Goal: Task Accomplishment & Management: Complete application form

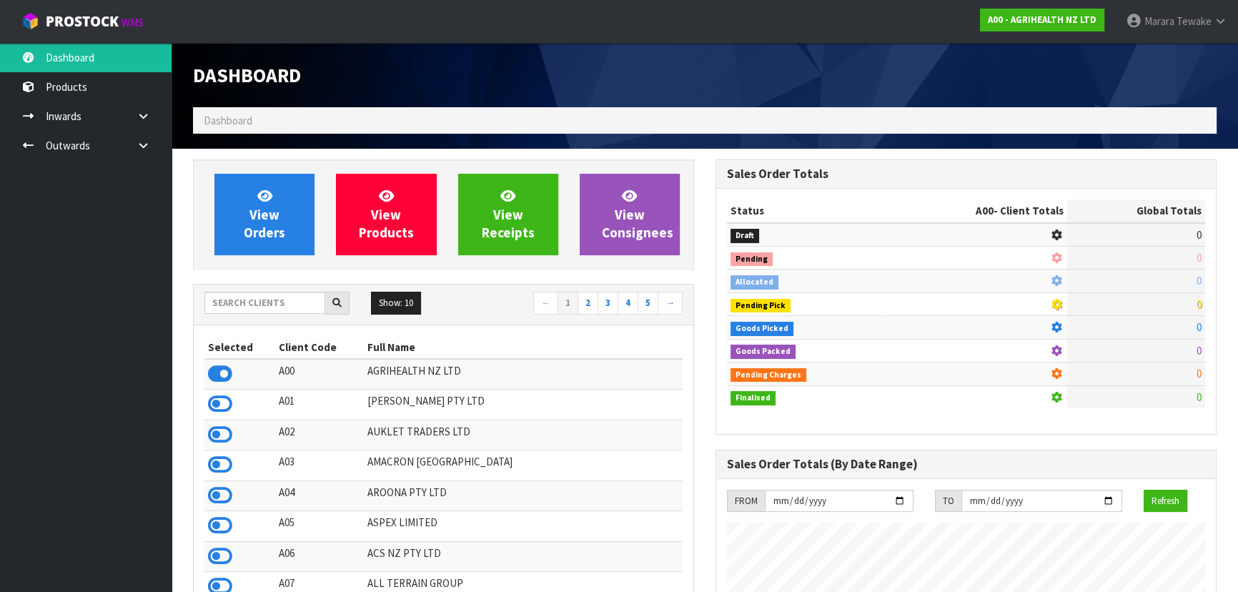
scroll to position [1080, 522]
click at [287, 300] on input "text" at bounding box center [264, 303] width 121 height 22
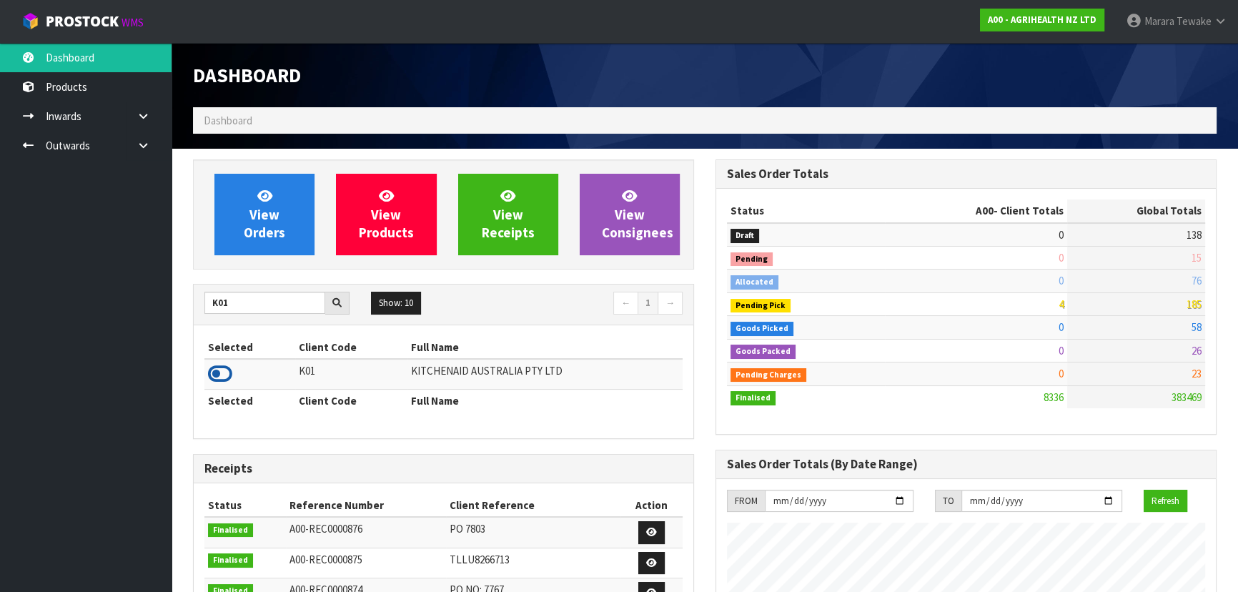
click at [215, 372] on icon at bounding box center [220, 373] width 24 height 21
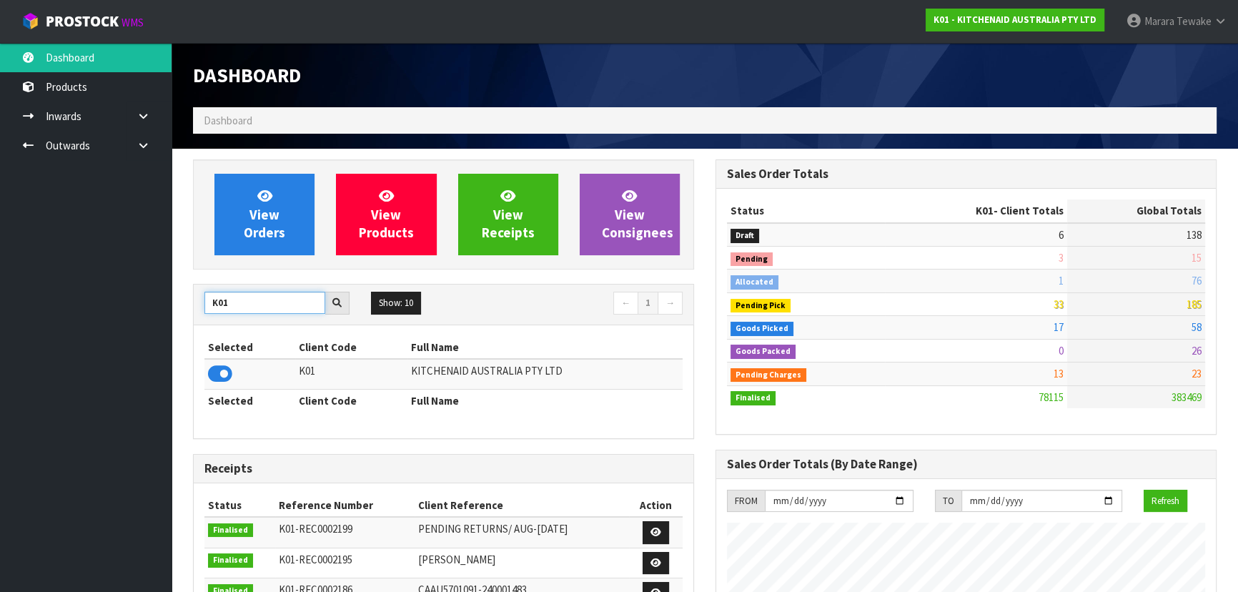
drag, startPoint x: 239, startPoint y: 304, endPoint x: 173, endPoint y: 282, distance: 69.4
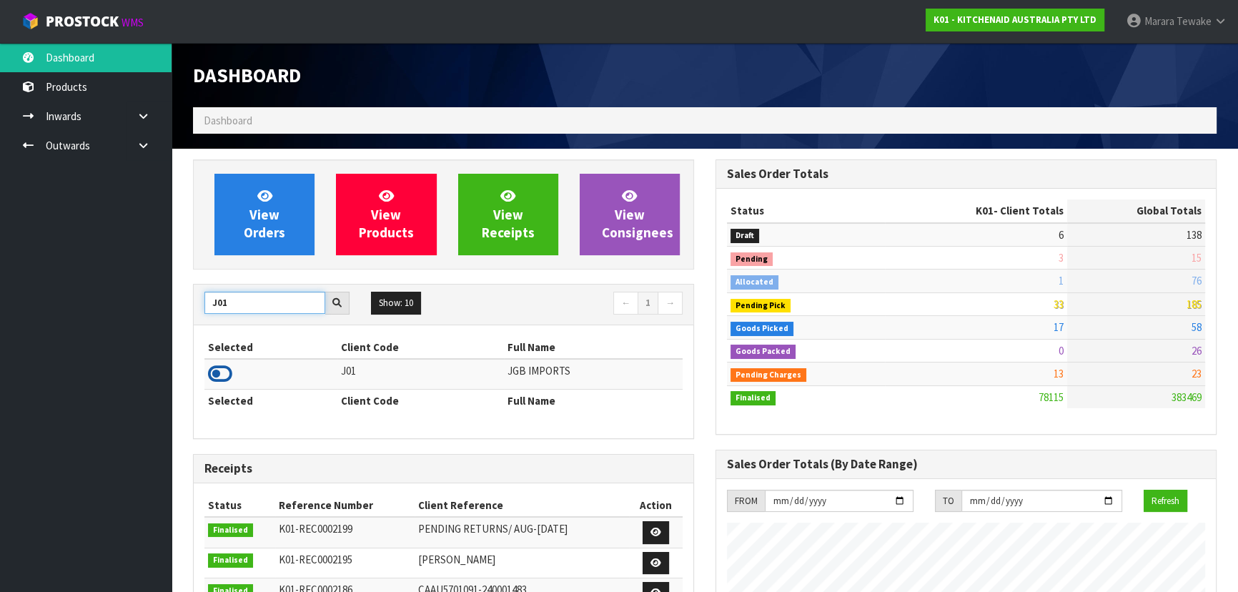
type input "J01"
click at [222, 367] on icon at bounding box center [220, 373] width 24 height 21
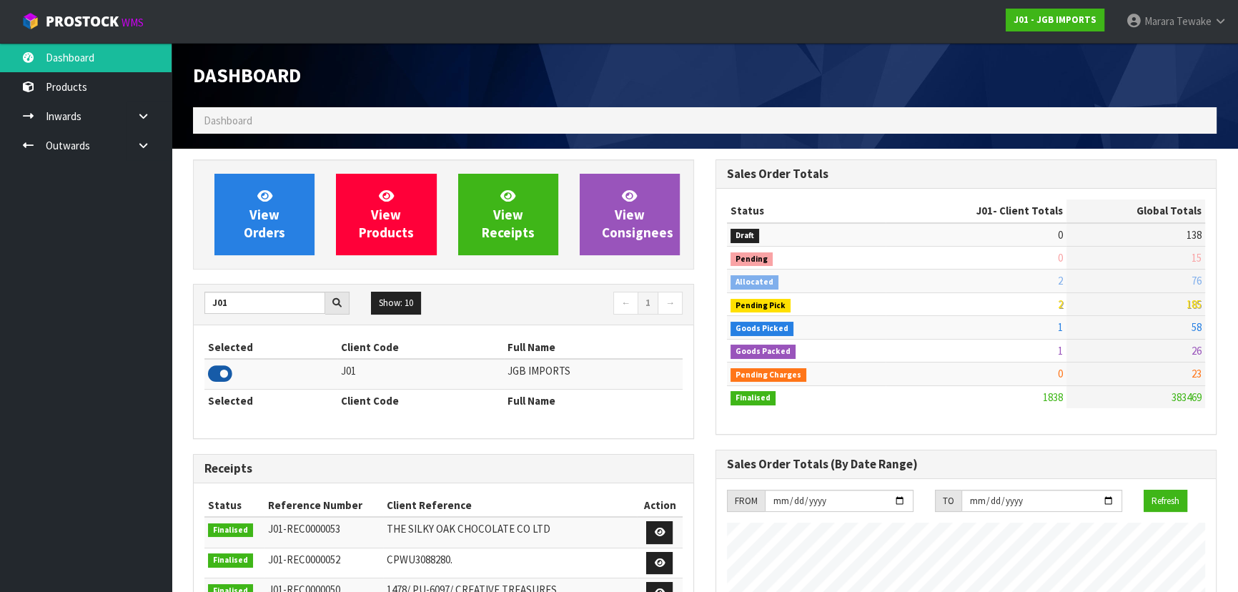
scroll to position [1034, 522]
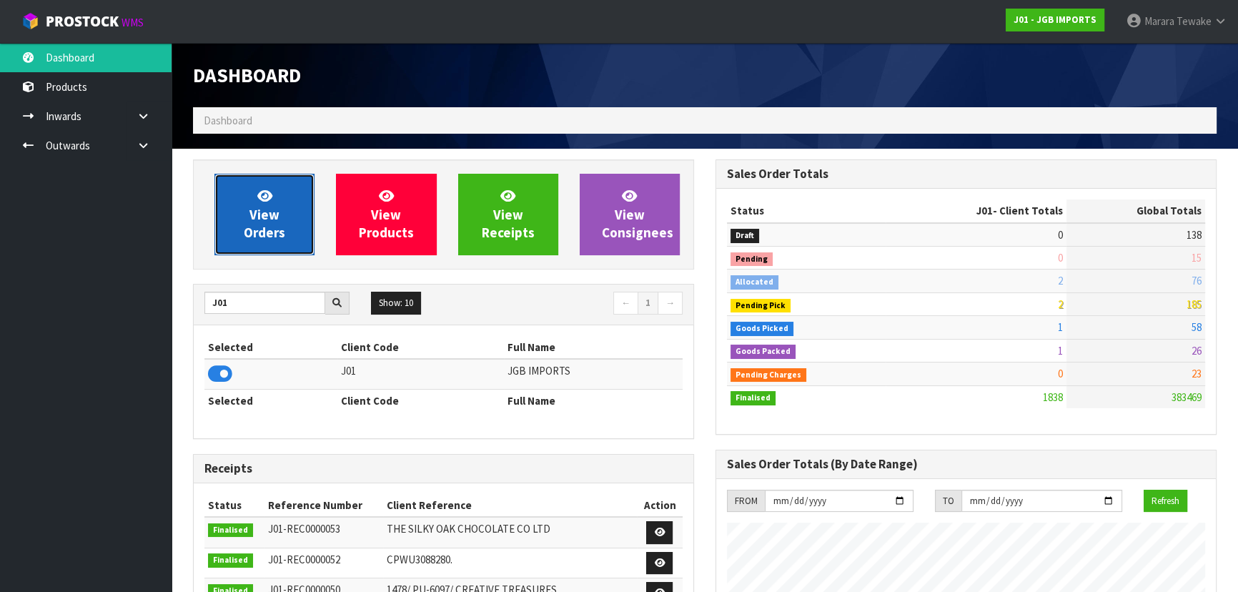
click at [264, 222] on link "View Orders" at bounding box center [264, 214] width 100 height 81
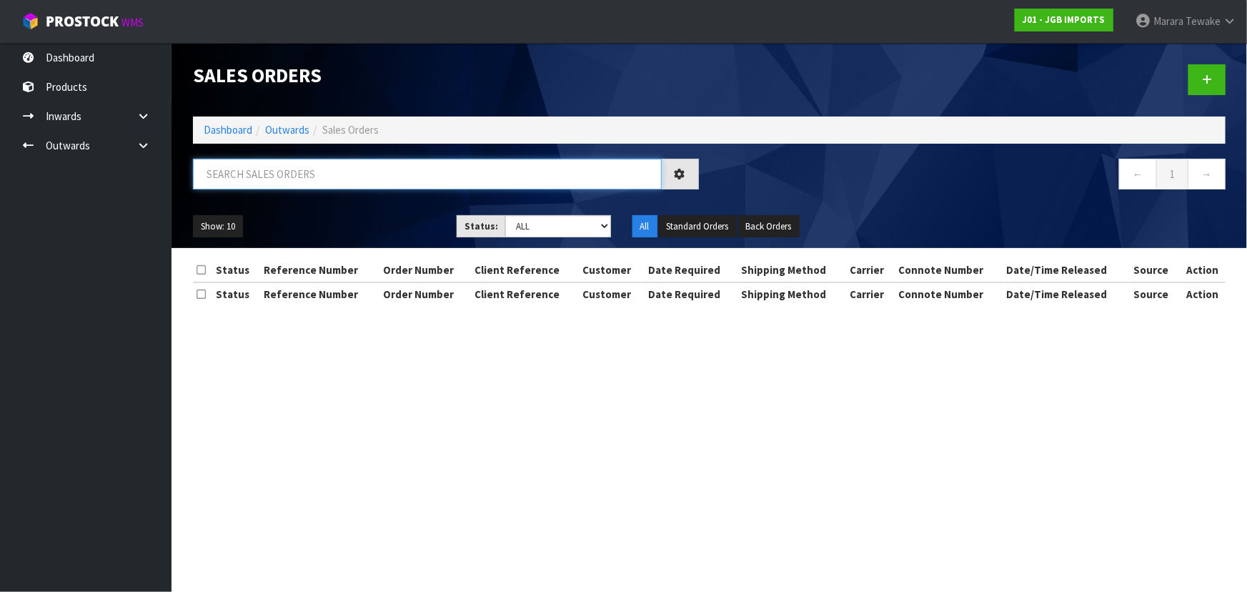
click at [294, 164] on input "text" at bounding box center [427, 174] width 469 height 31
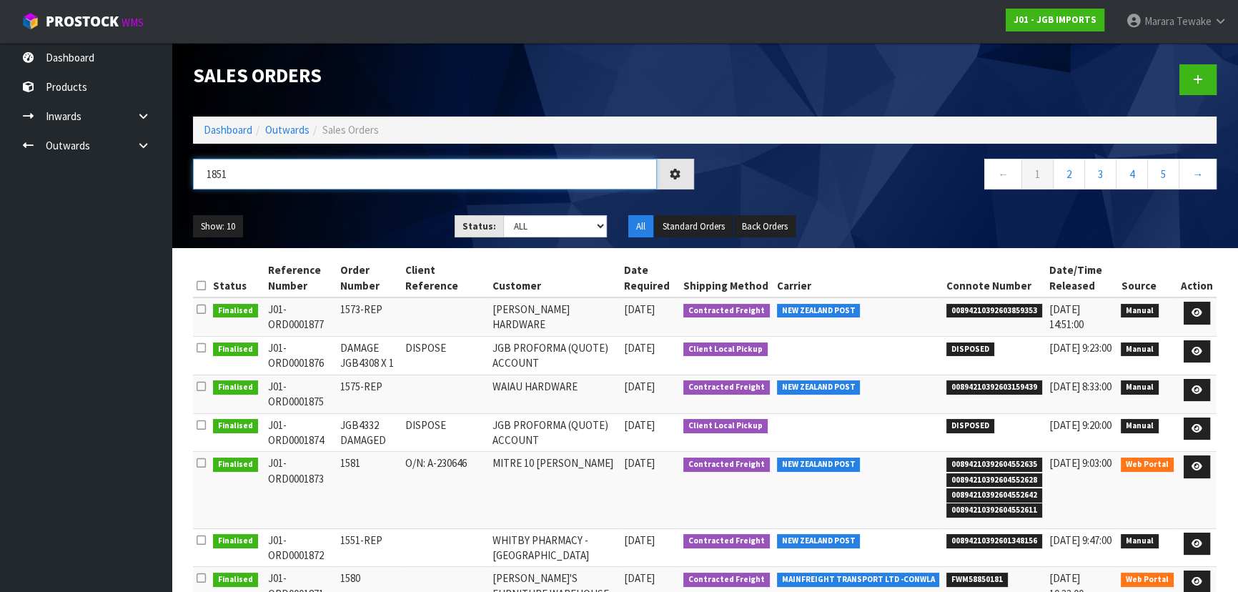
type input "1851"
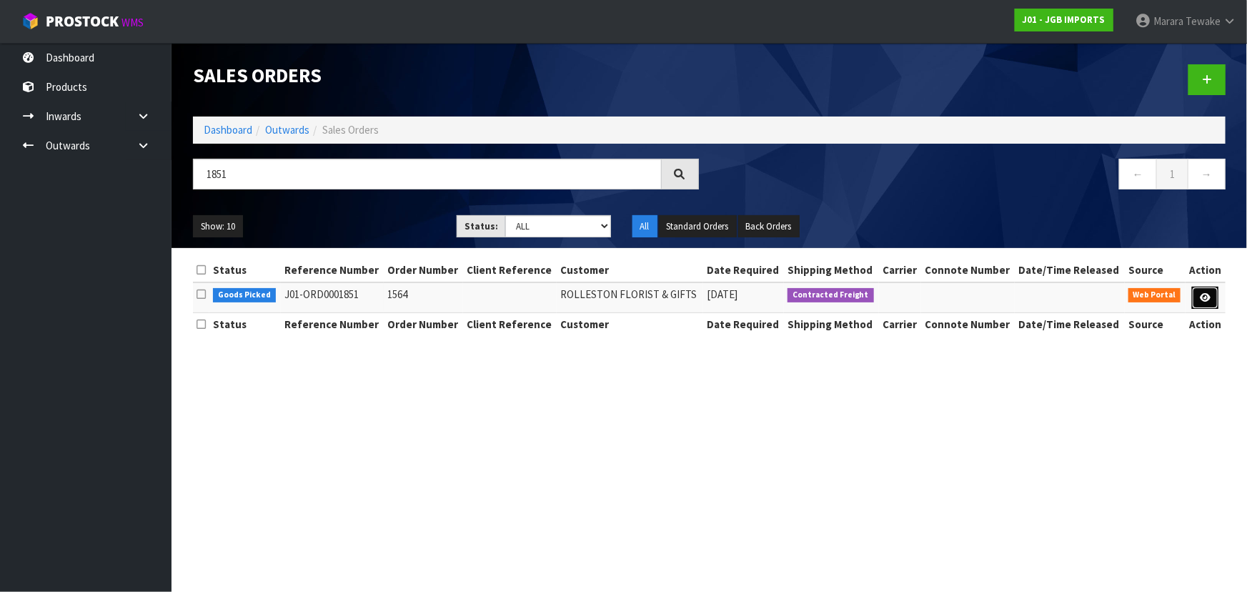
click at [1201, 293] on icon at bounding box center [1205, 297] width 11 height 9
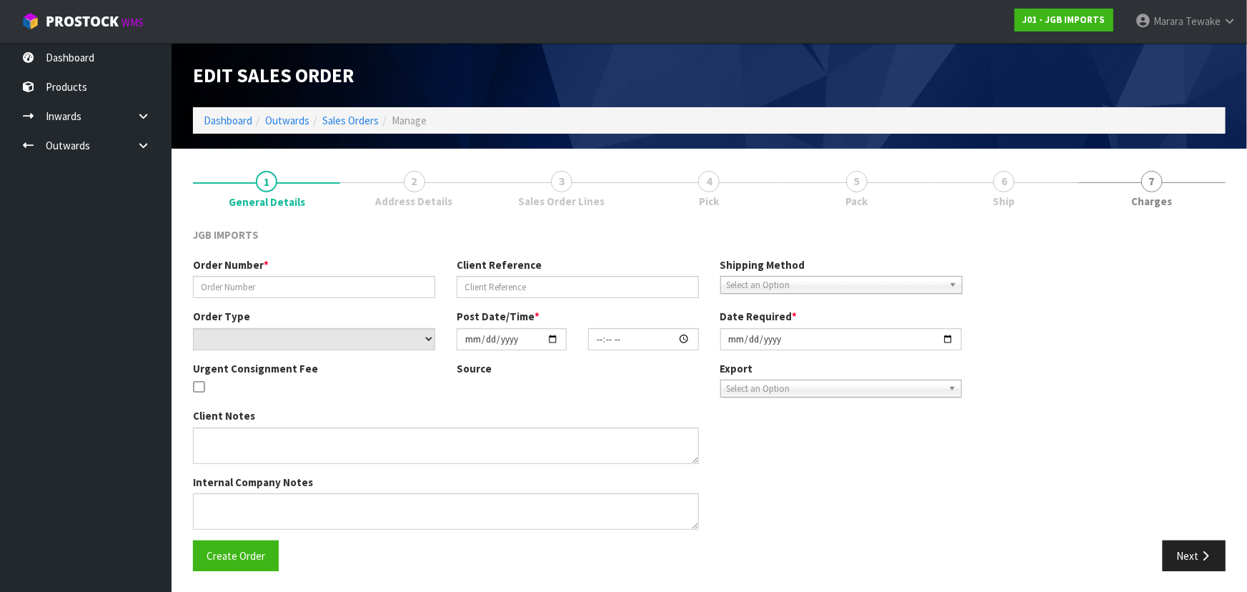
type input "1564"
select select "number:0"
type input "[DATE]"
type input "13:18:00.000"
type input "[DATE]"
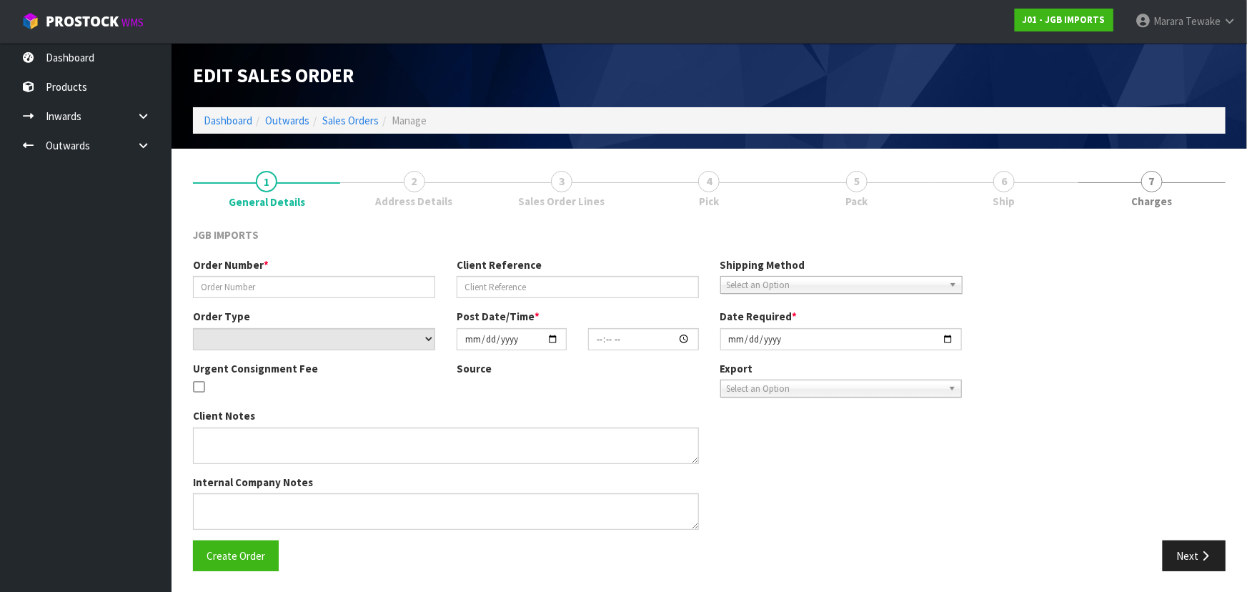
type textarea "FREIGHT FREE…FREIGHT WITH 100% DISCOUNT INVOICE/ DELIVERY LATE SEPTEMBER"
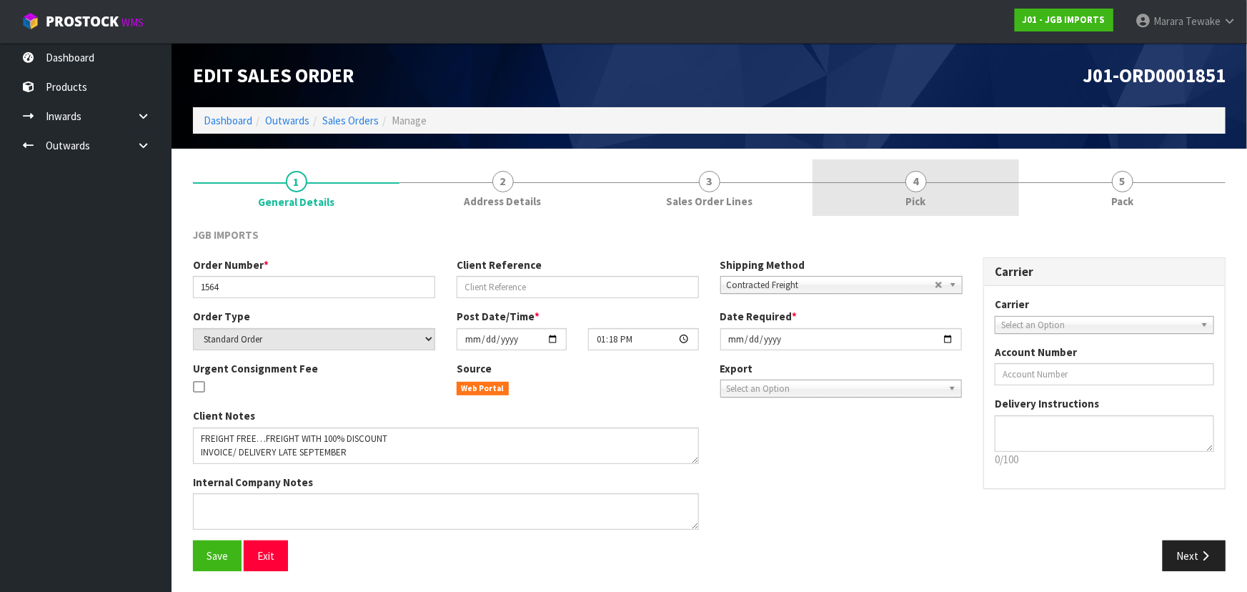
click at [983, 193] on link "4 Pick" at bounding box center [915, 187] width 207 height 56
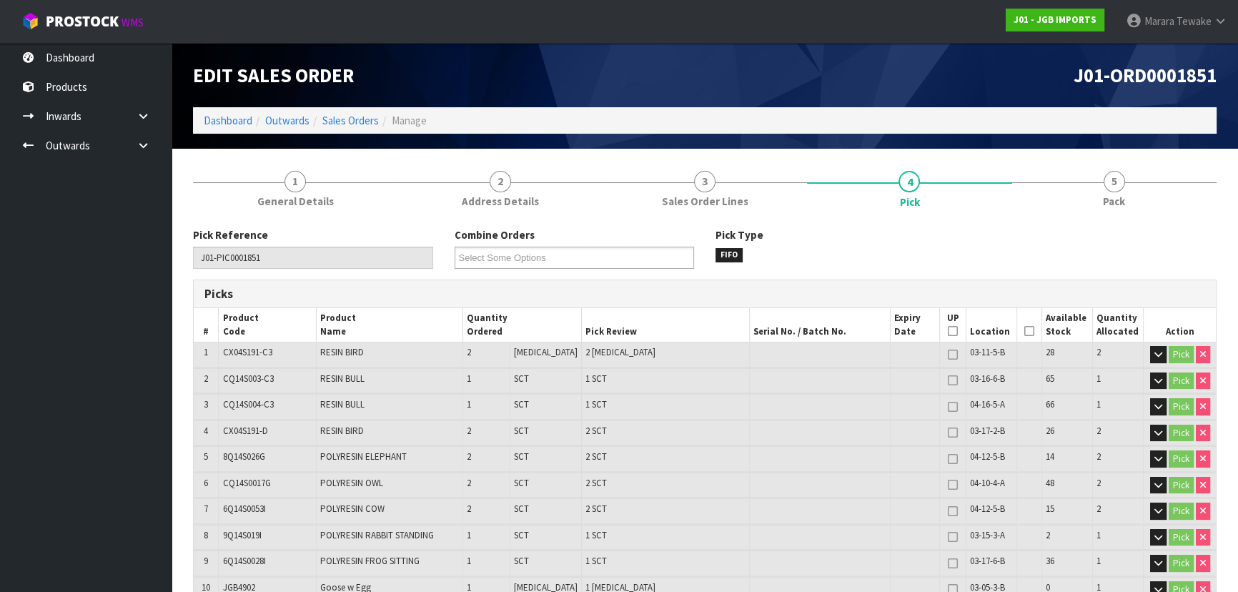
click at [1024, 331] on icon at bounding box center [1029, 331] width 10 height 1
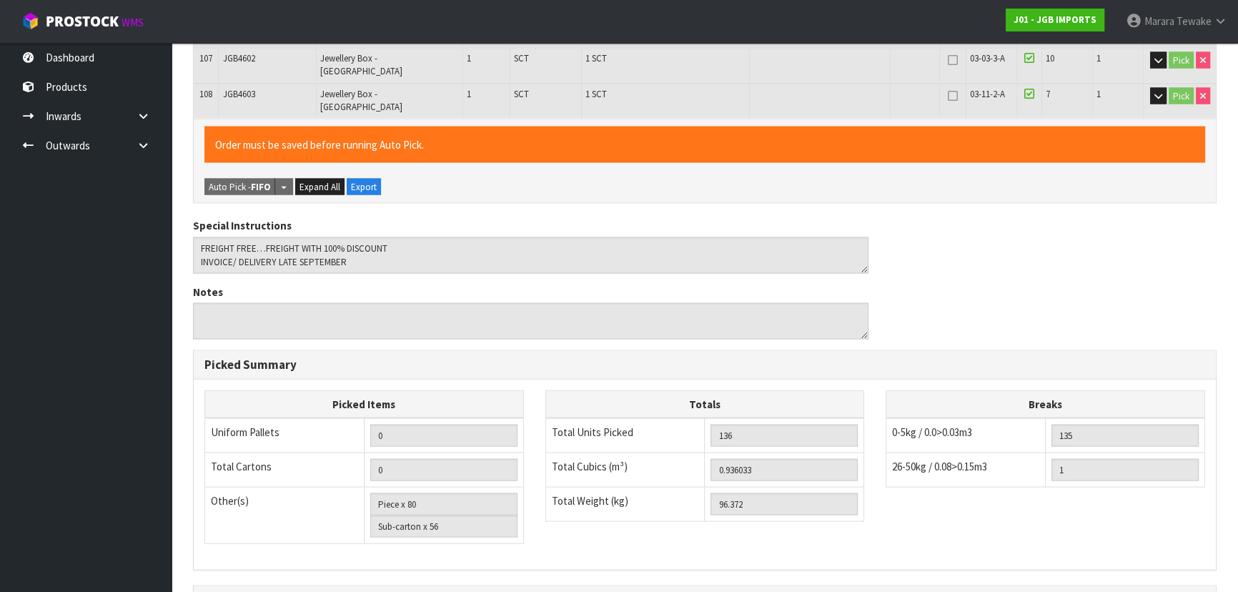
scroll to position [3572, 0]
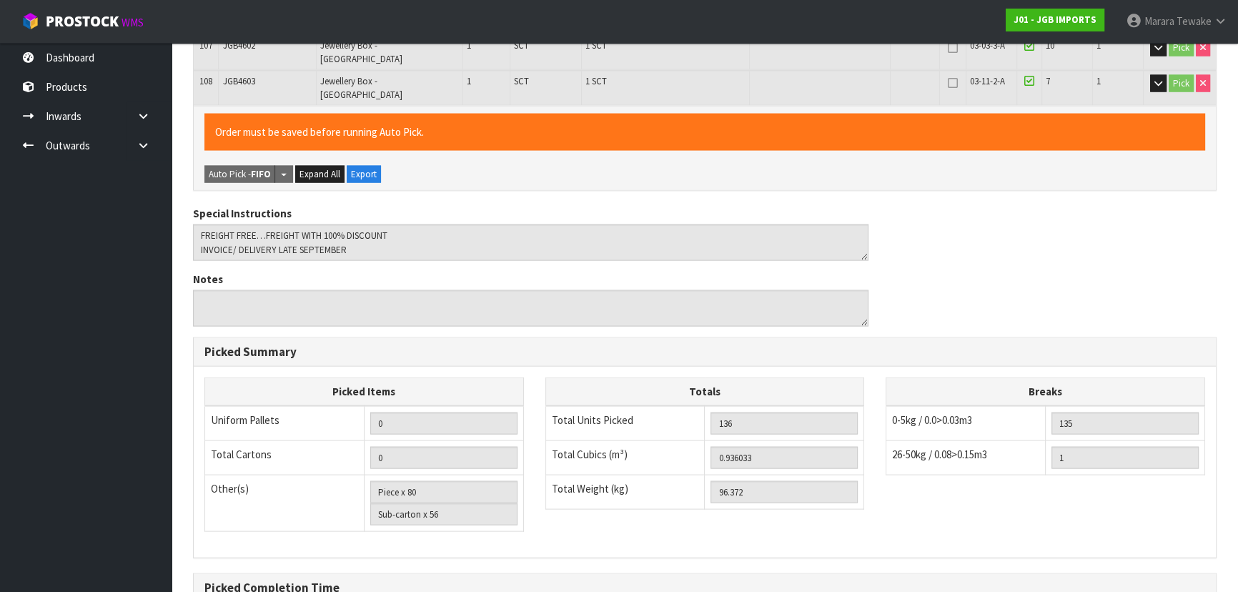
scroll to position [0, 0]
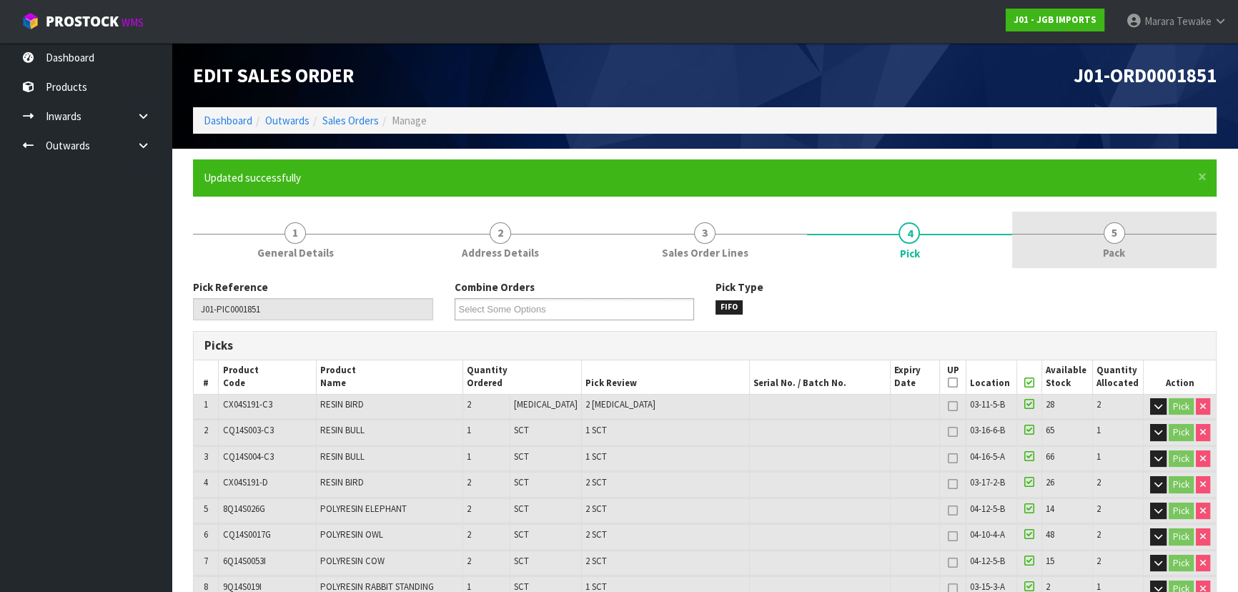
click at [1122, 231] on span "5" at bounding box center [1113, 232] width 21 height 21
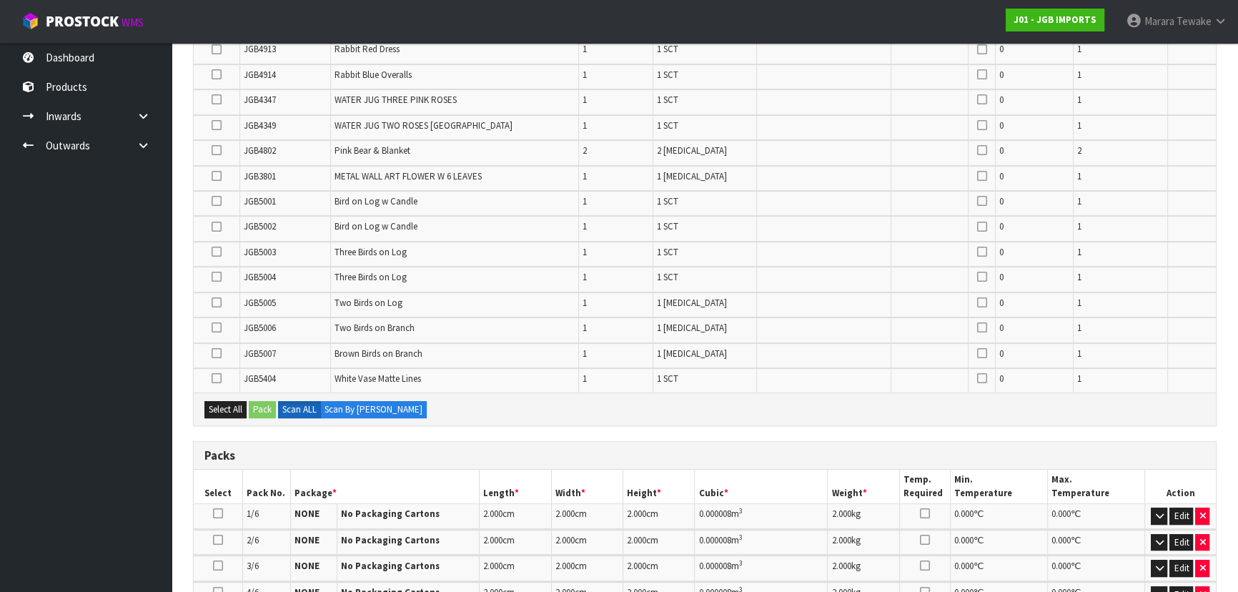
scroll to position [779, 0]
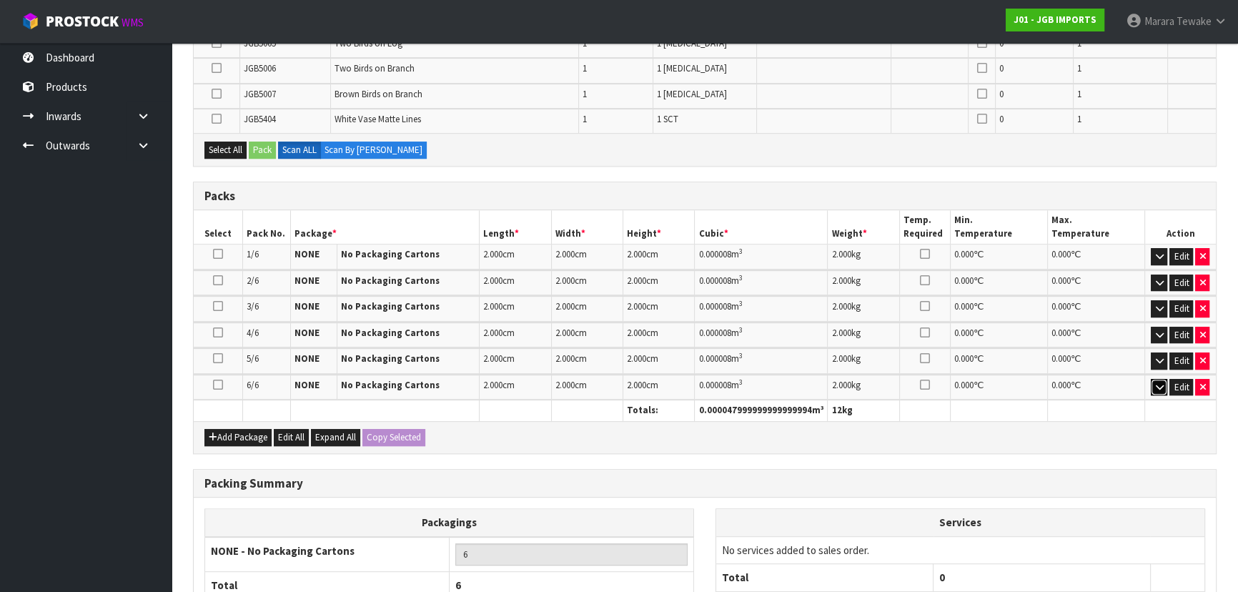
click at [1152, 382] on button "button" at bounding box center [1158, 387] width 16 height 17
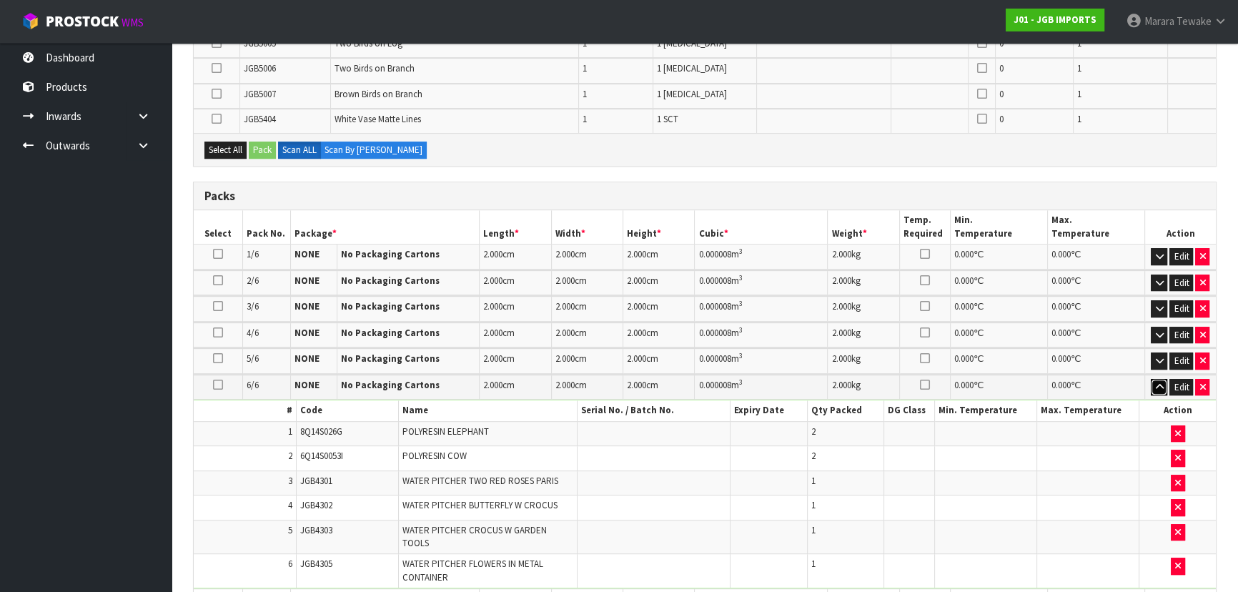
click at [1160, 382] on icon "button" at bounding box center [1159, 386] width 8 height 9
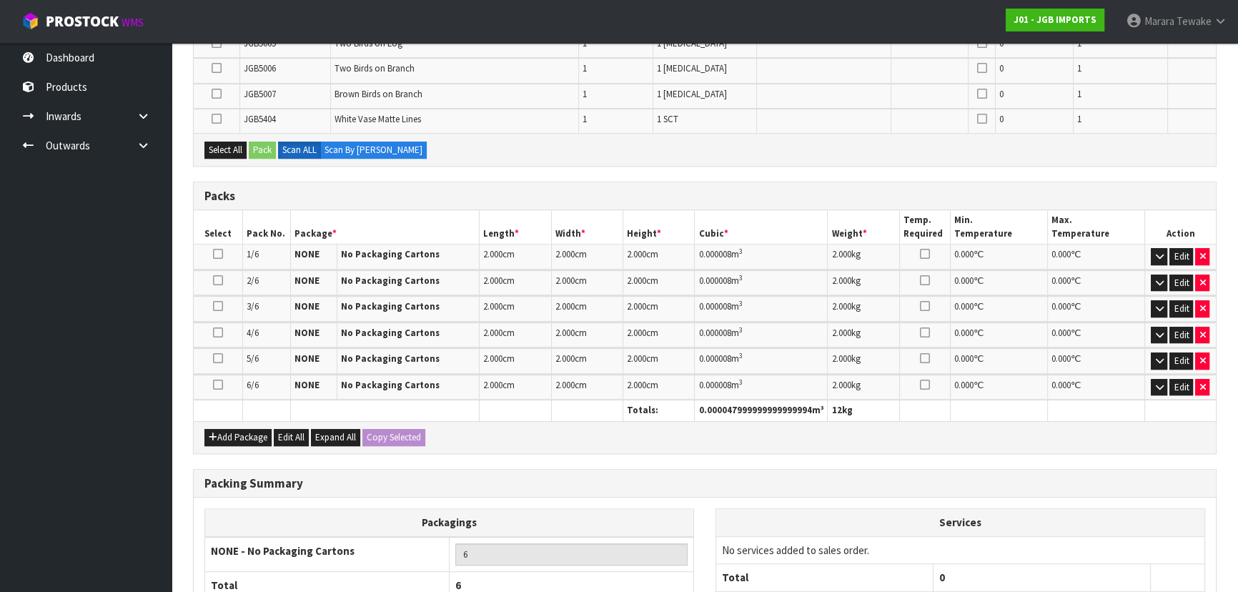
click at [217, 384] on icon at bounding box center [218, 384] width 10 height 1
click at [1156, 385] on button "button" at bounding box center [1158, 387] width 16 height 17
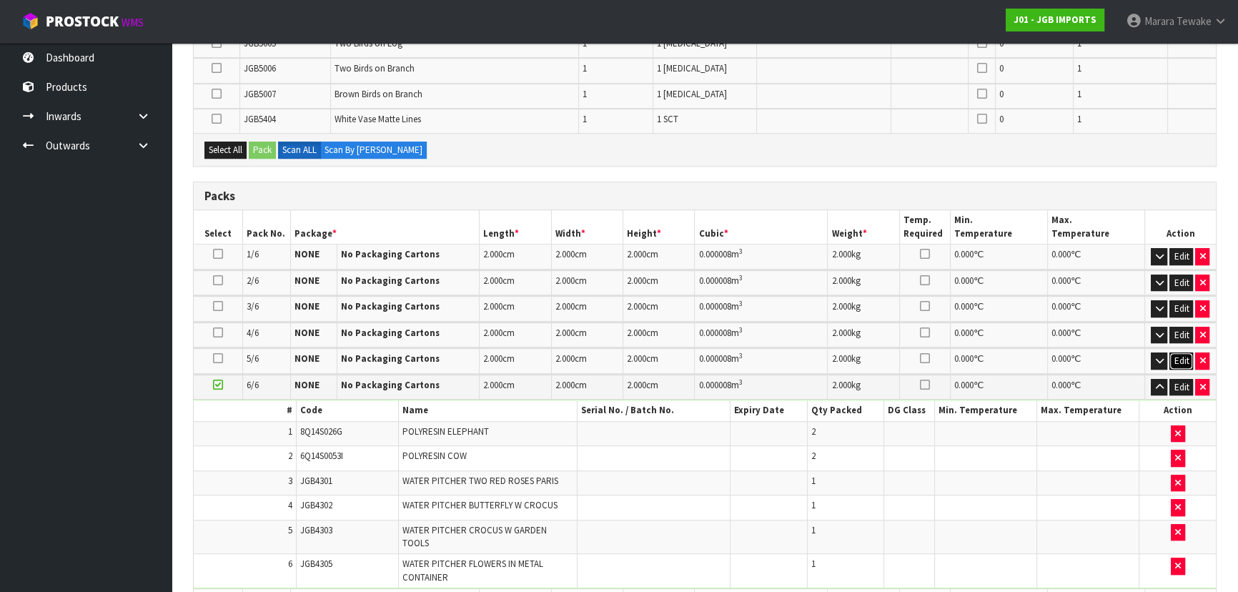
click at [1183, 354] on button "Edit" at bounding box center [1181, 360] width 24 height 17
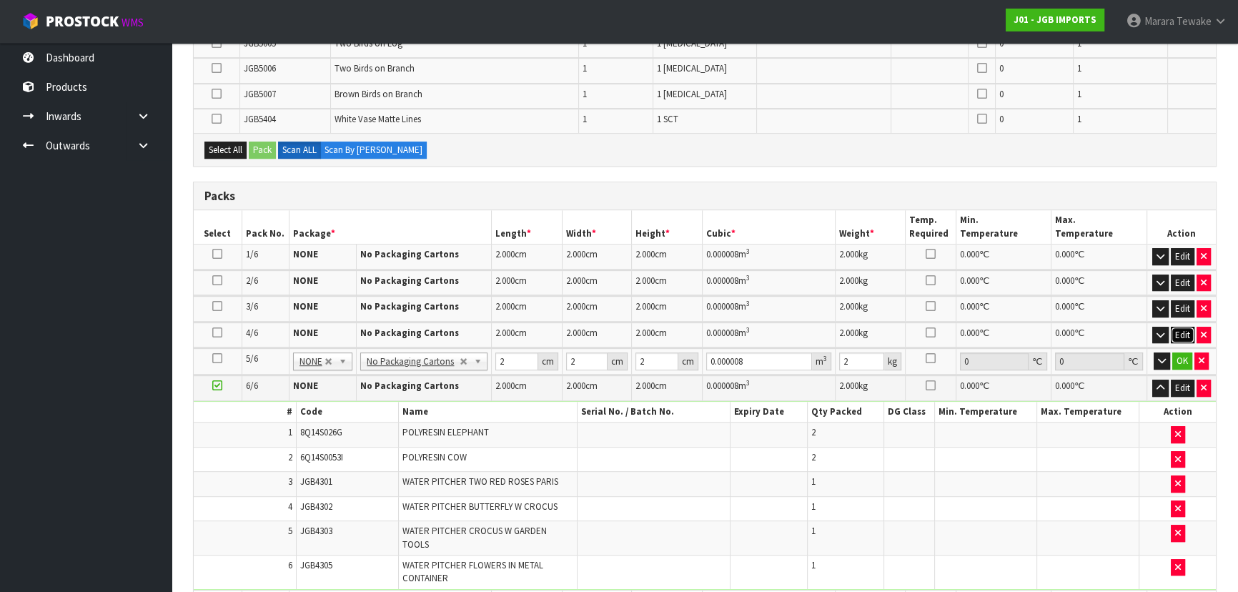
click at [1183, 327] on button "Edit" at bounding box center [1183, 335] width 24 height 17
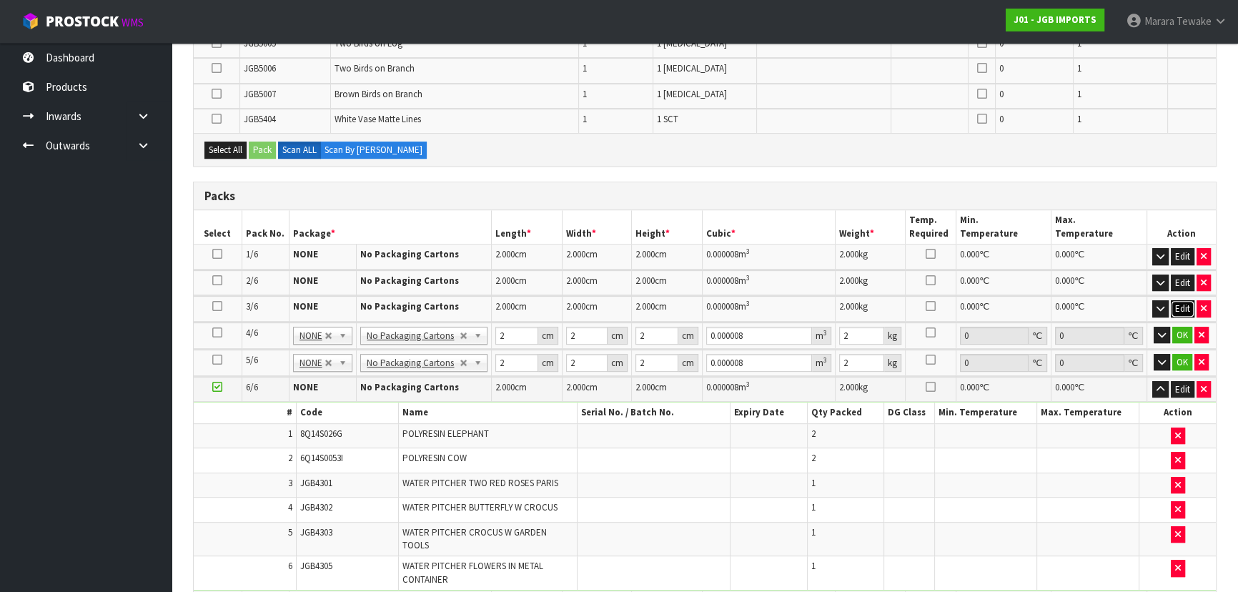
click at [1179, 302] on button "Edit" at bounding box center [1183, 308] width 24 height 17
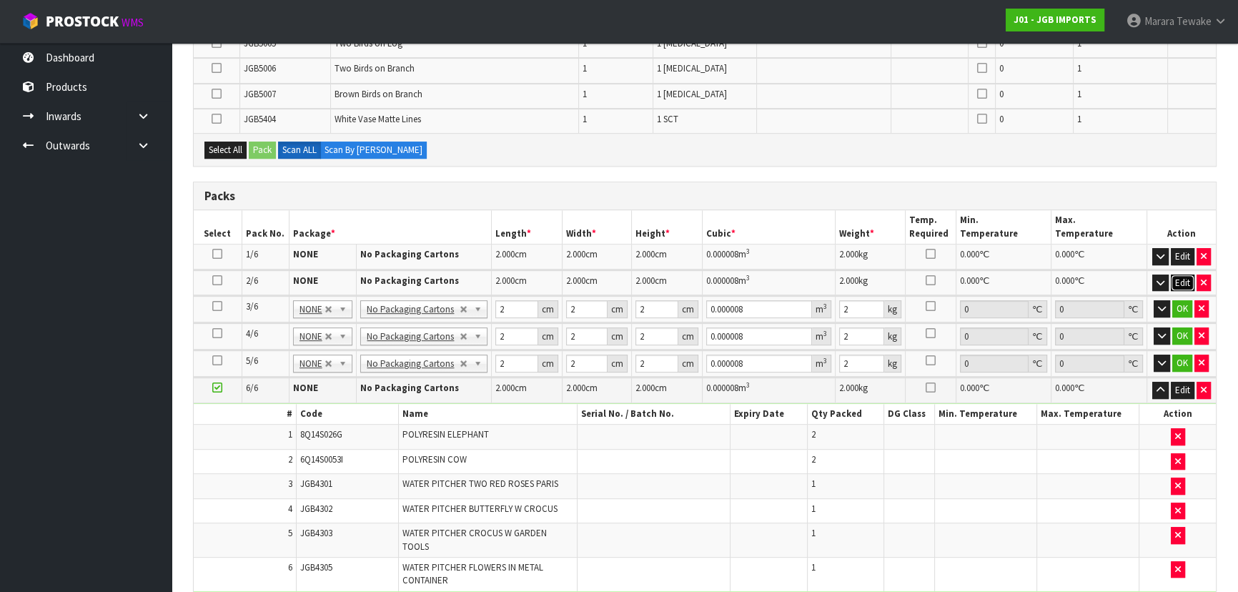
click at [1183, 274] on button "Edit" at bounding box center [1183, 282] width 24 height 17
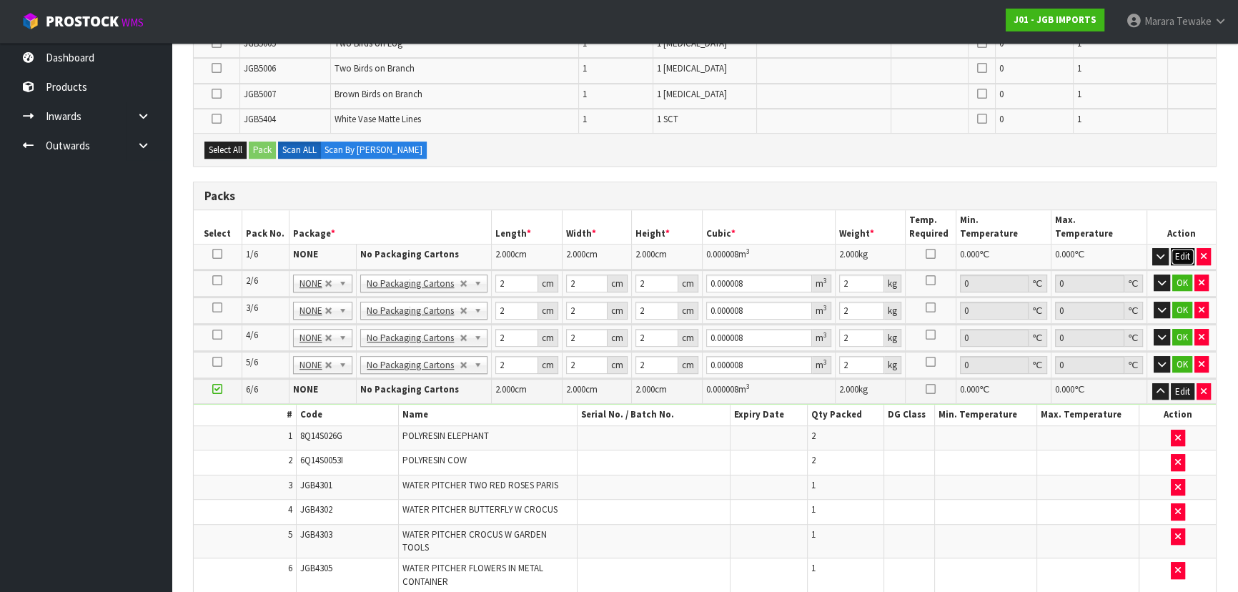
click at [1182, 254] on button "Edit" at bounding box center [1183, 256] width 24 height 17
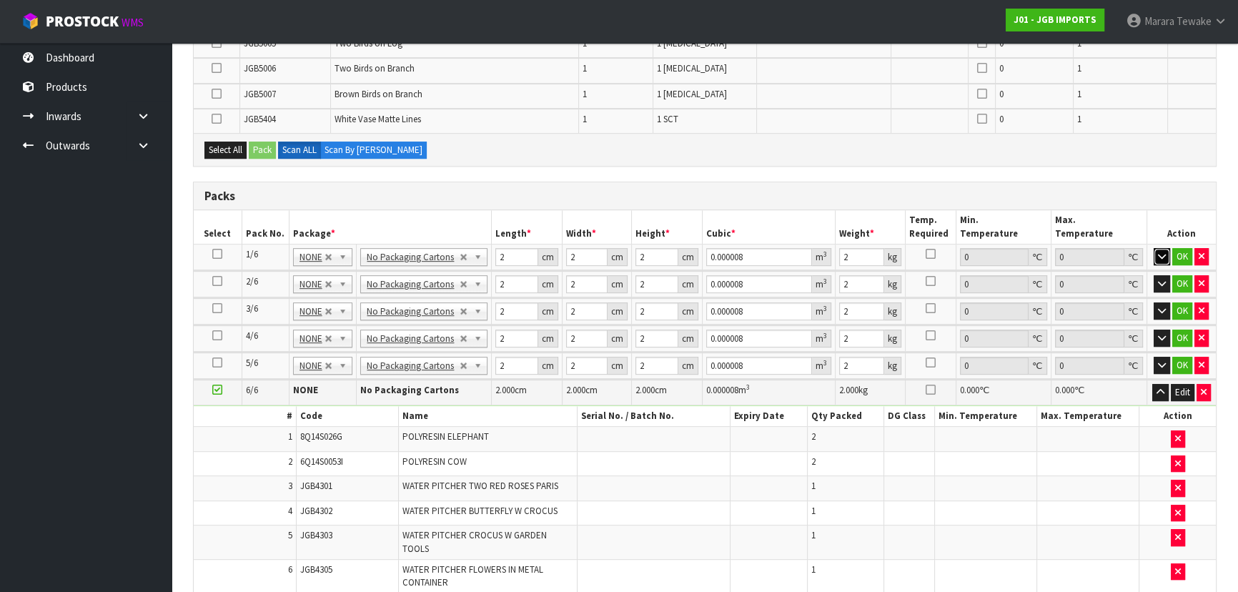
click at [1160, 252] on icon "button" at bounding box center [1162, 256] width 8 height 9
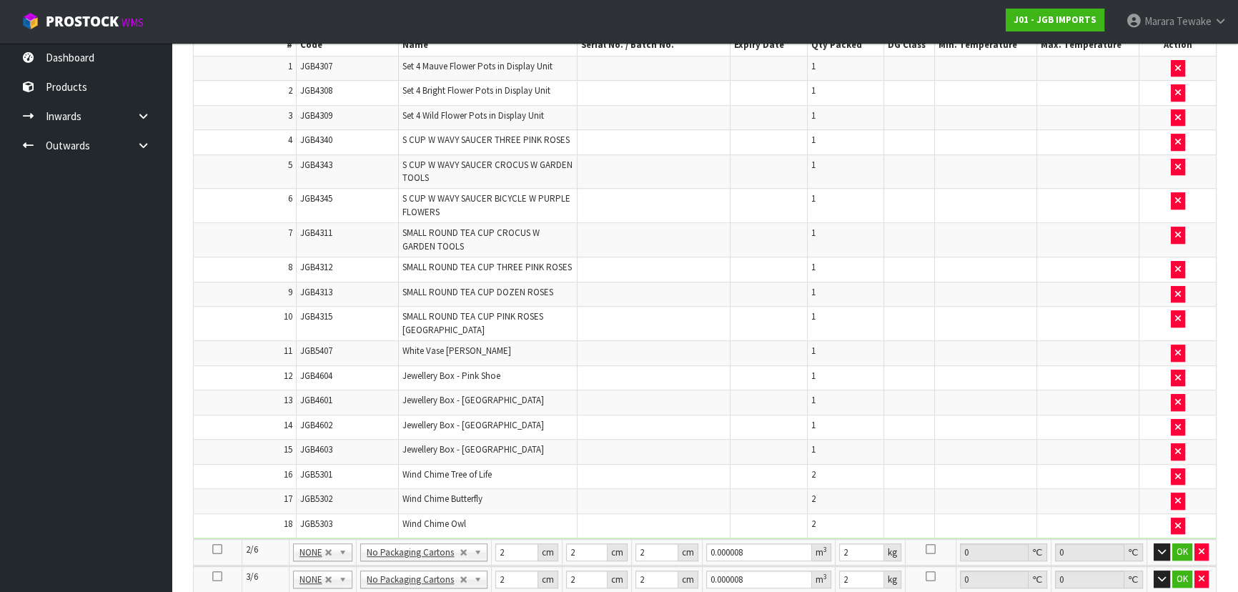
scroll to position [1234, 0]
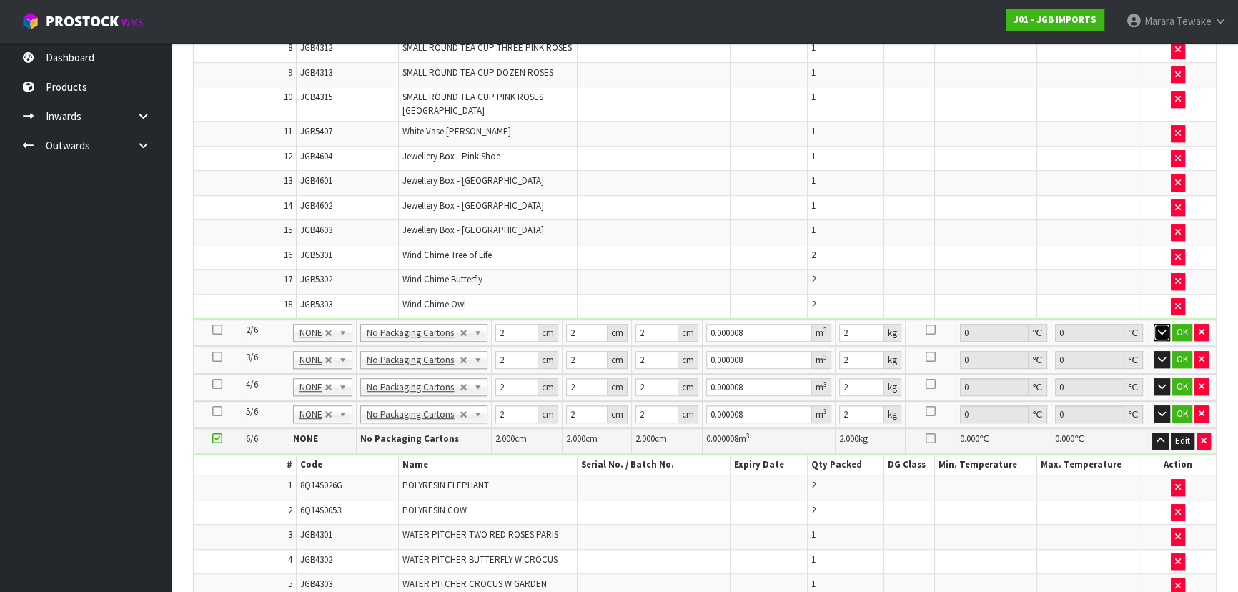
click at [1158, 327] on icon "button" at bounding box center [1162, 331] width 8 height 9
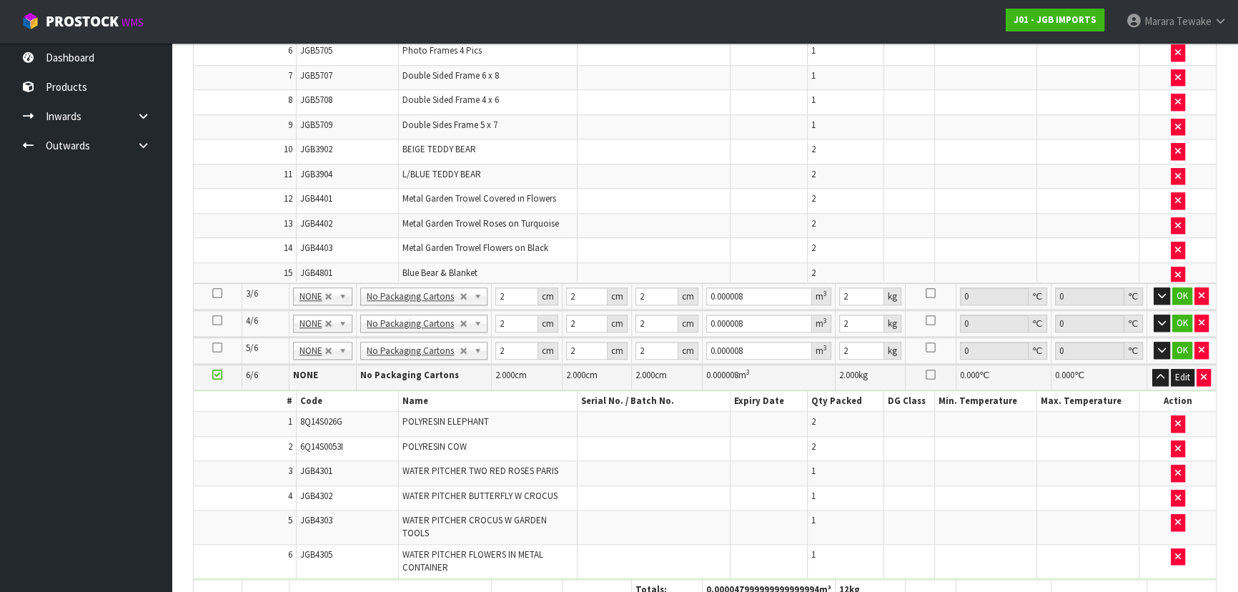
scroll to position [1689, 0]
click at [1162, 292] on icon "button" at bounding box center [1162, 296] width 8 height 9
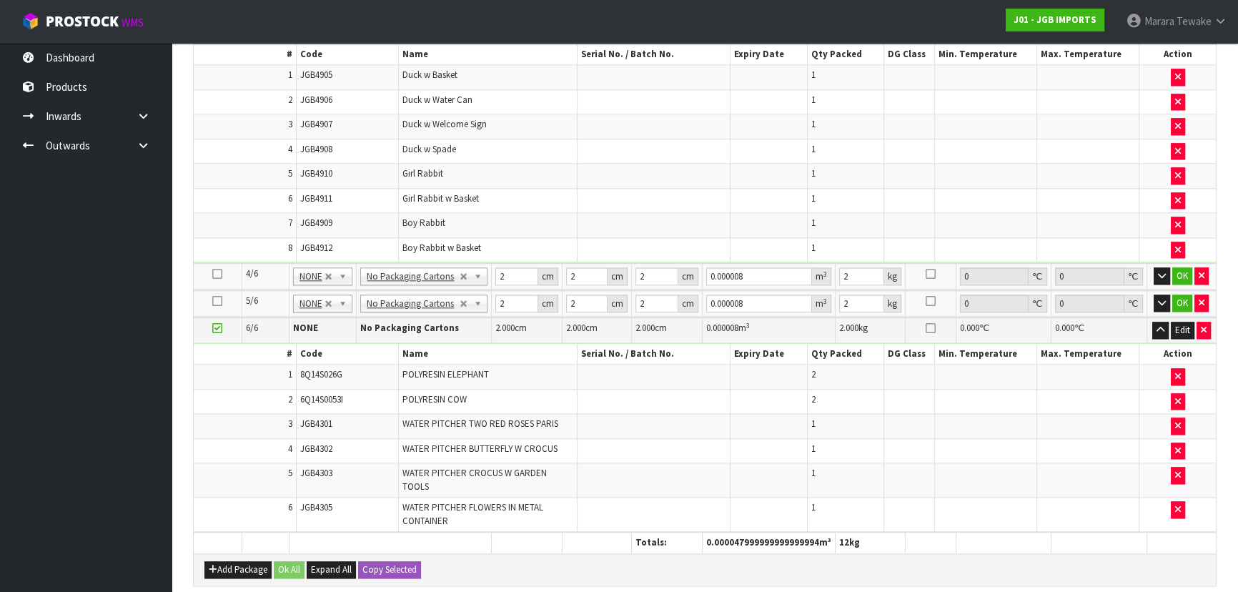
scroll to position [1949, 0]
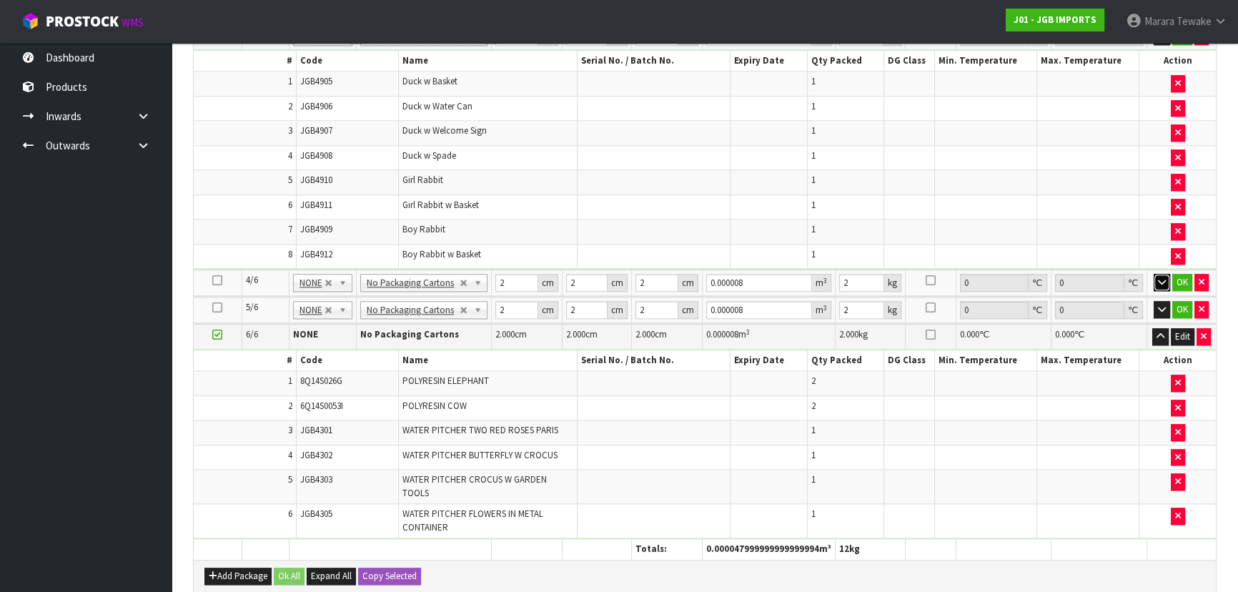
click at [1160, 277] on icon "button" at bounding box center [1162, 281] width 8 height 9
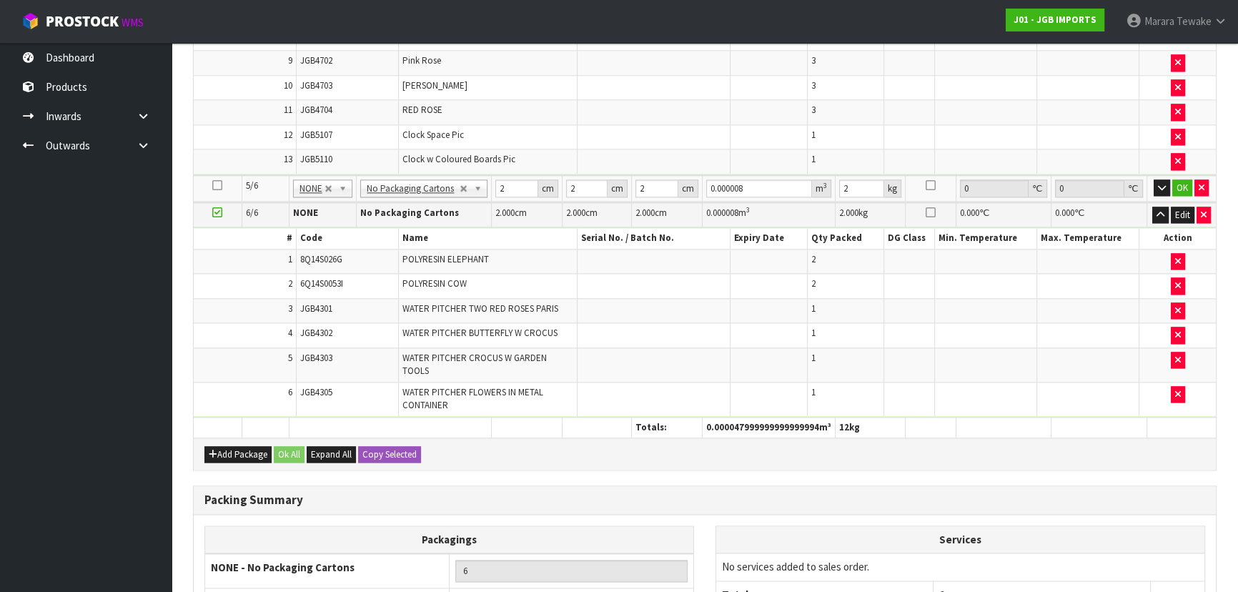
scroll to position [2468, 0]
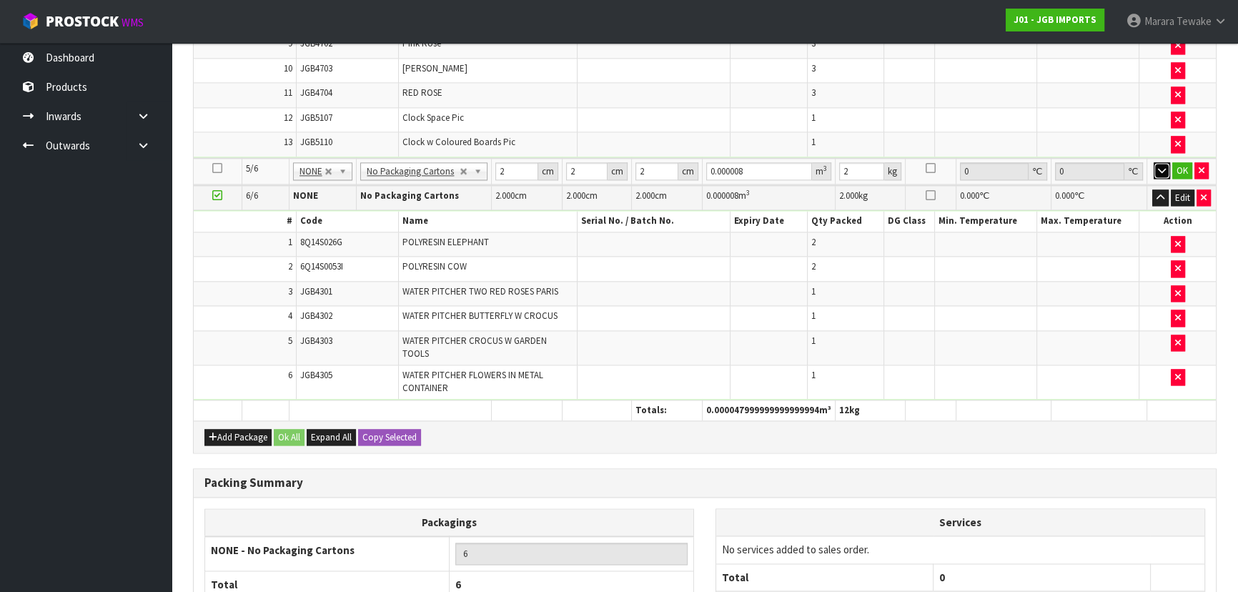
click at [1161, 166] on icon "button" at bounding box center [1162, 170] width 8 height 9
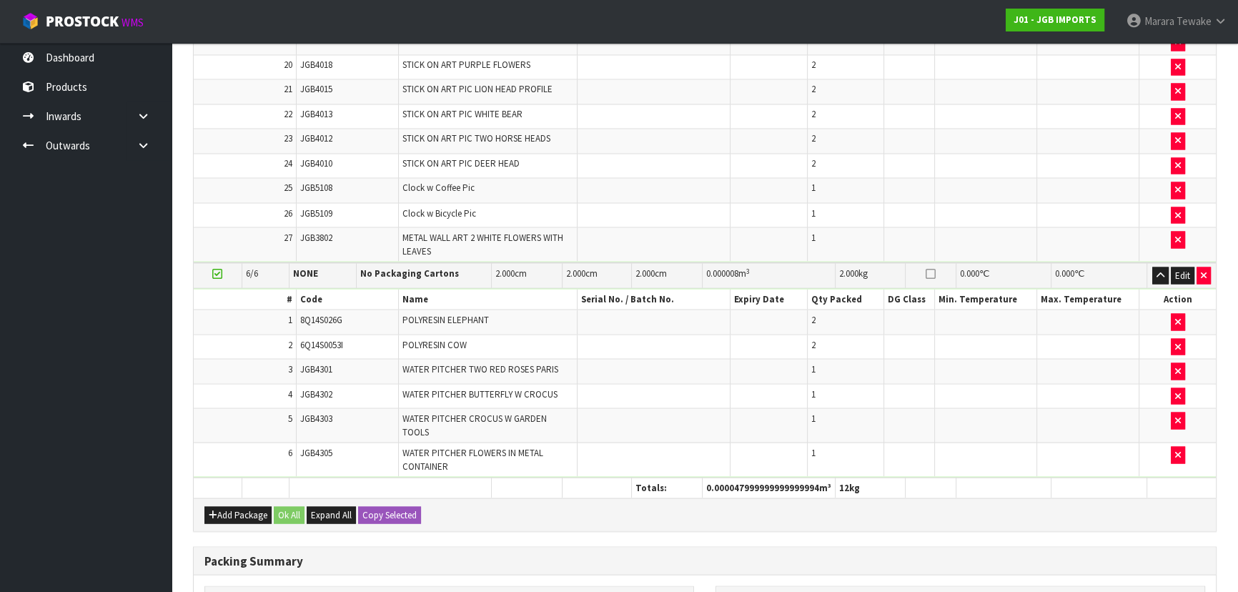
scroll to position [3301, 0]
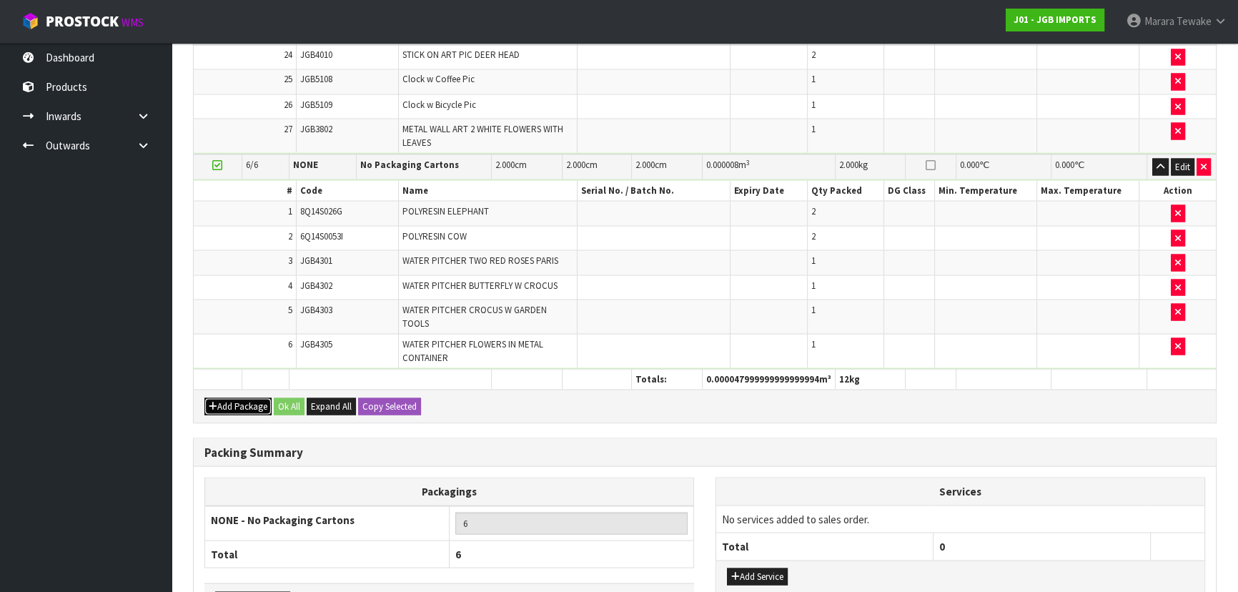
click at [250, 397] on button "Add Package" at bounding box center [237, 405] width 67 height 17
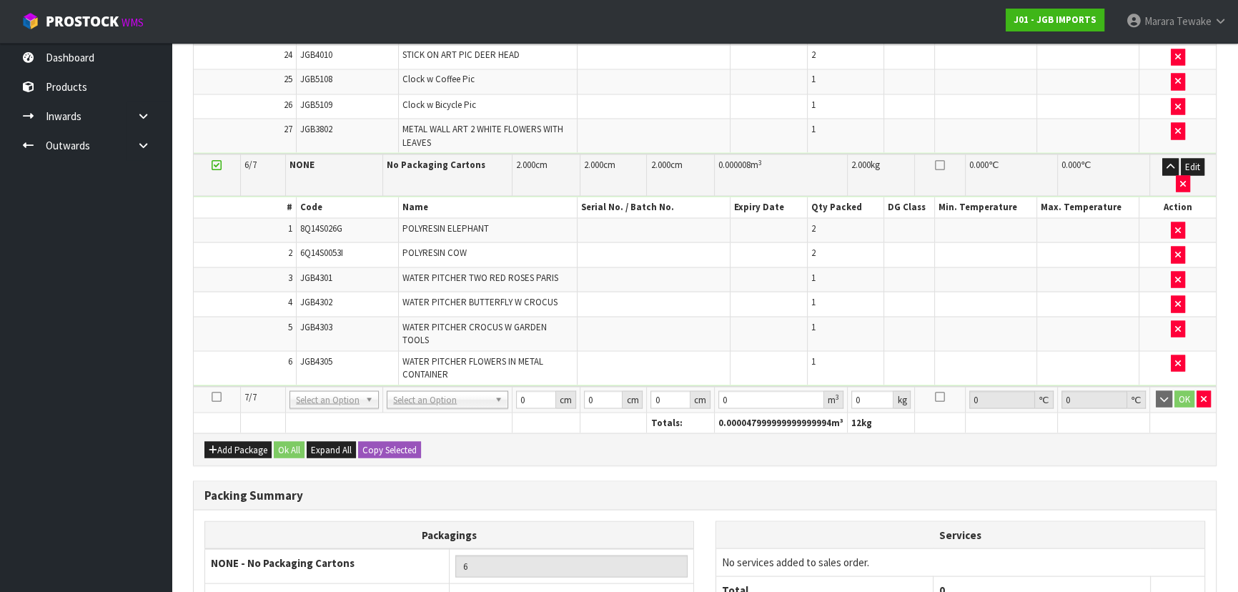
click at [215, 396] on icon at bounding box center [217, 396] width 10 height 1
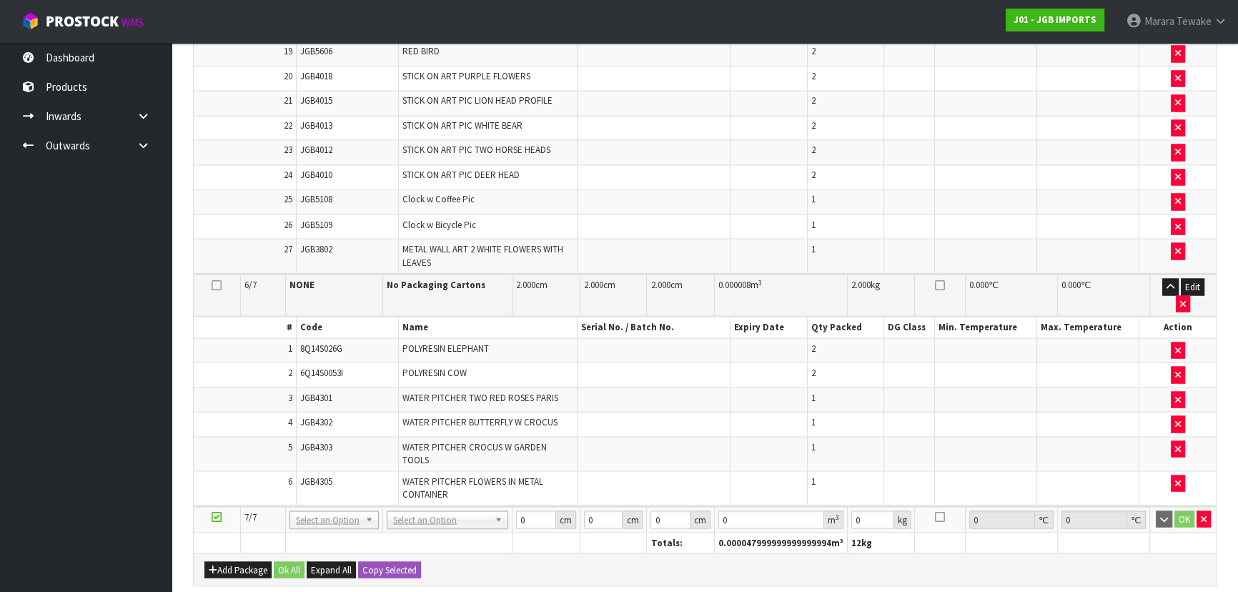
scroll to position [3172, 0]
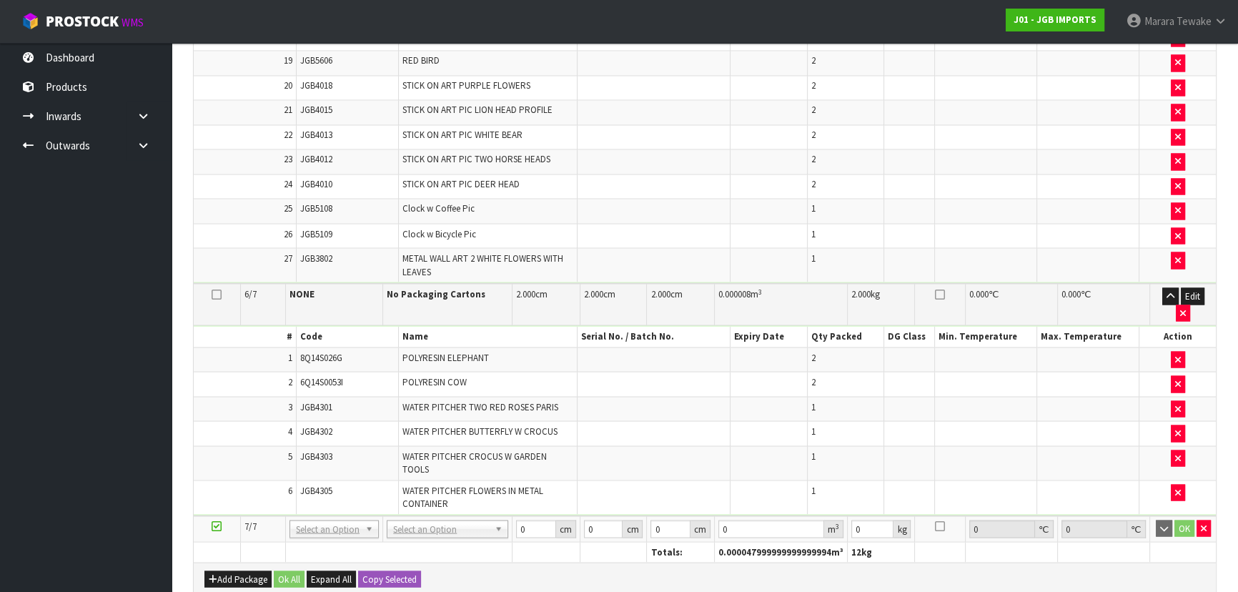
click at [217, 525] on icon at bounding box center [217, 525] width 10 height 1
click at [1206, 520] on button "button" at bounding box center [1203, 528] width 14 height 17
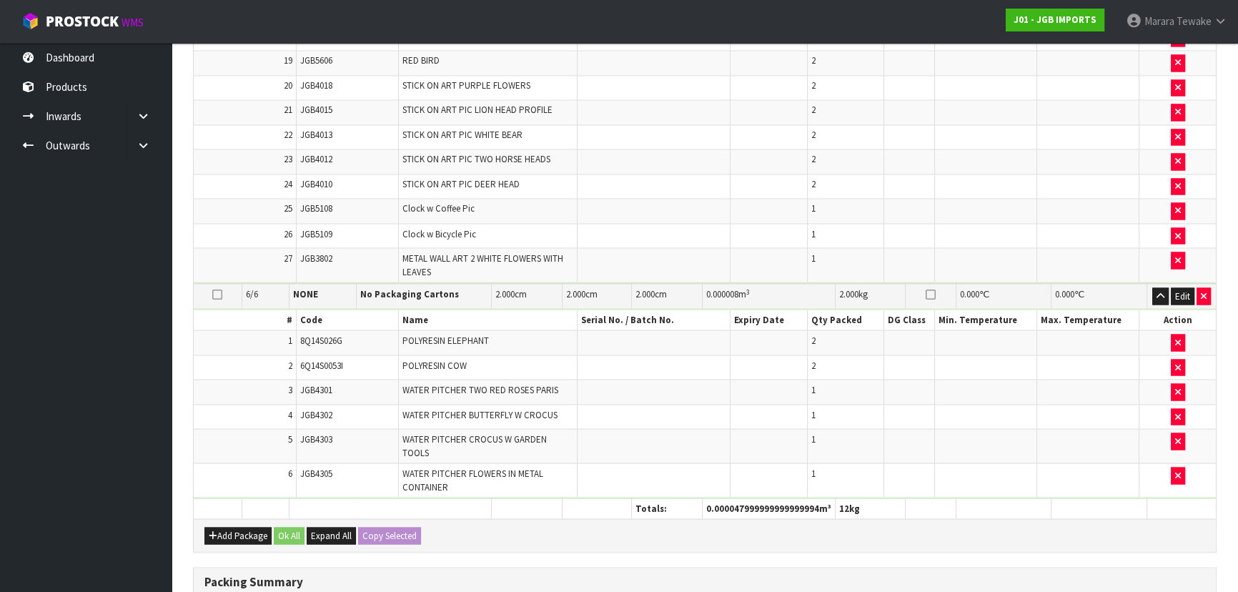
click at [215, 294] on icon at bounding box center [217, 294] width 10 height 1
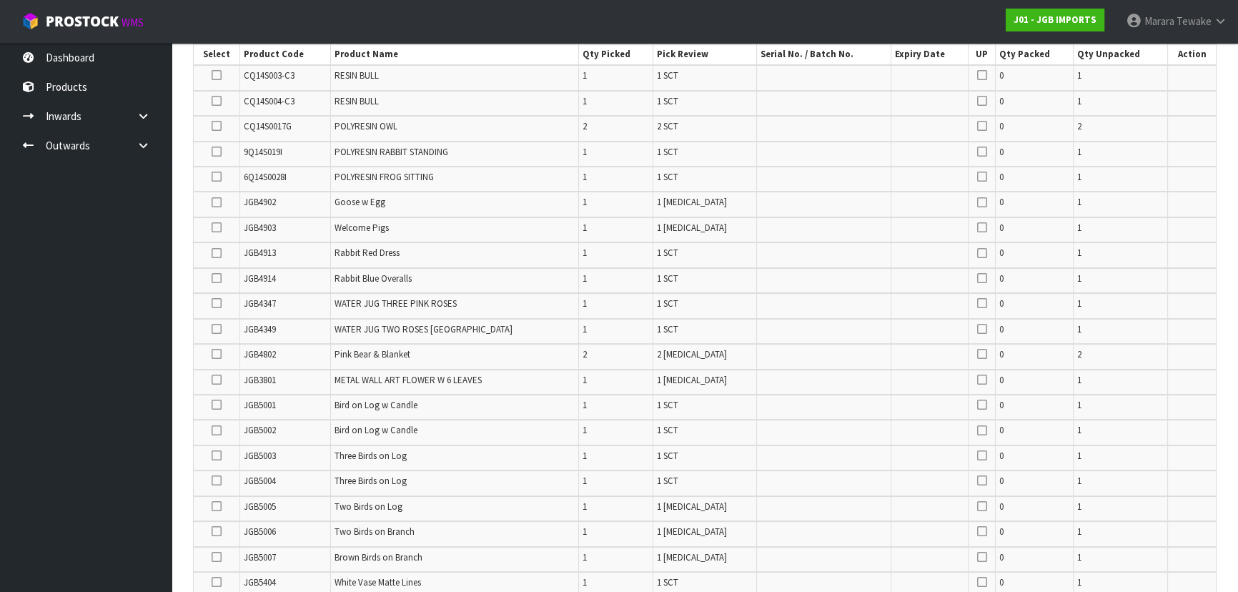
scroll to position [314, 0]
click at [219, 154] on icon at bounding box center [217, 154] width 10 height 1
click at [0, 0] on input "checkbox" at bounding box center [0, 0] width 0 height 0
click at [216, 77] on icon at bounding box center [217, 77] width 10 height 1
click at [0, 0] on input "checkbox" at bounding box center [0, 0] width 0 height 0
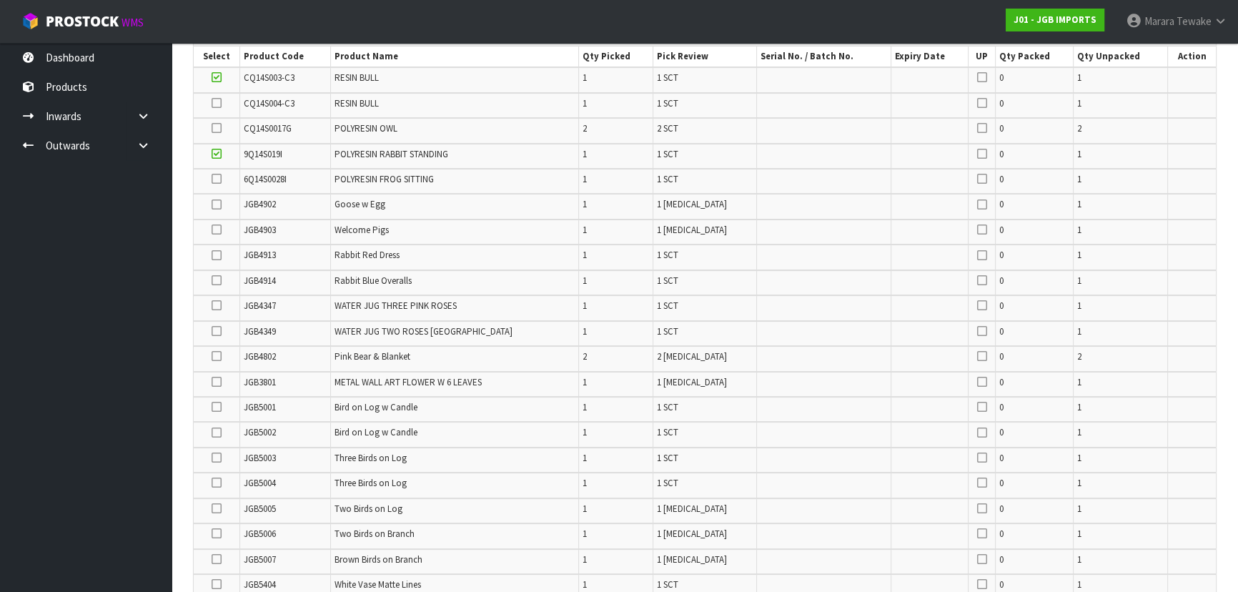
click at [220, 128] on icon at bounding box center [217, 128] width 10 height 1
click at [0, 0] on input "checkbox" at bounding box center [0, 0] width 0 height 0
click at [215, 103] on icon at bounding box center [217, 103] width 10 height 1
click at [0, 0] on input "checkbox" at bounding box center [0, 0] width 0 height 0
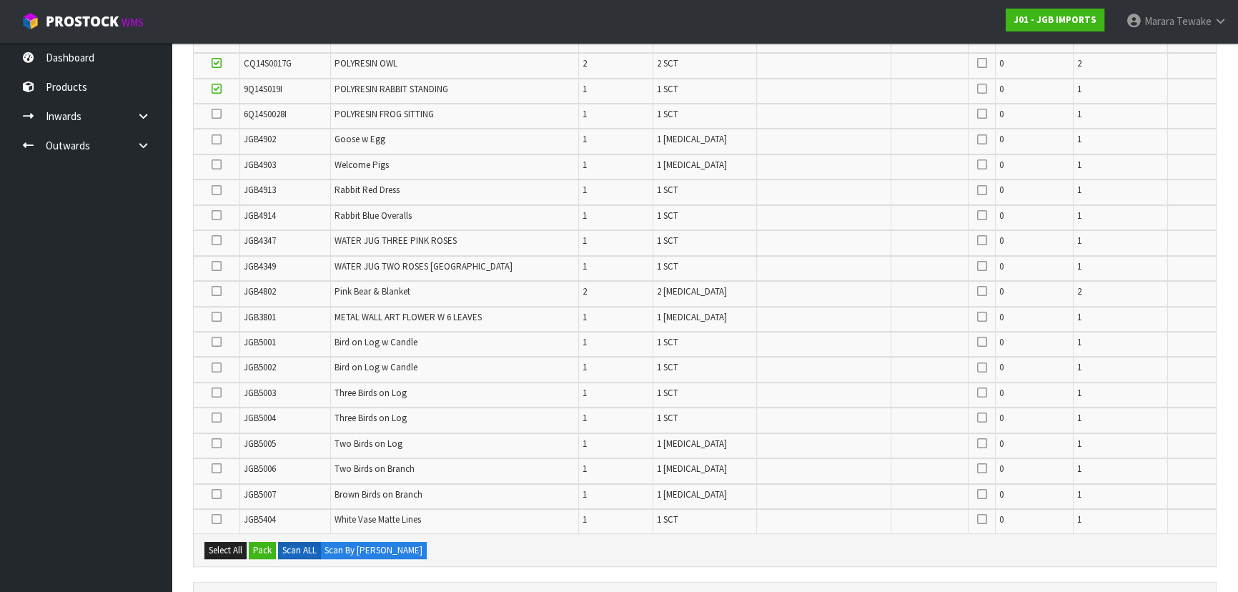
click at [219, 468] on icon at bounding box center [217, 468] width 10 height 1
click at [0, 0] on input "checkbox" at bounding box center [0, 0] width 0 height 0
drag, startPoint x: 216, startPoint y: 492, endPoint x: 404, endPoint y: 419, distance: 202.2
click at [216, 494] on icon at bounding box center [217, 494] width 10 height 1
click at [0, 0] on input "checkbox" at bounding box center [0, 0] width 0 height 0
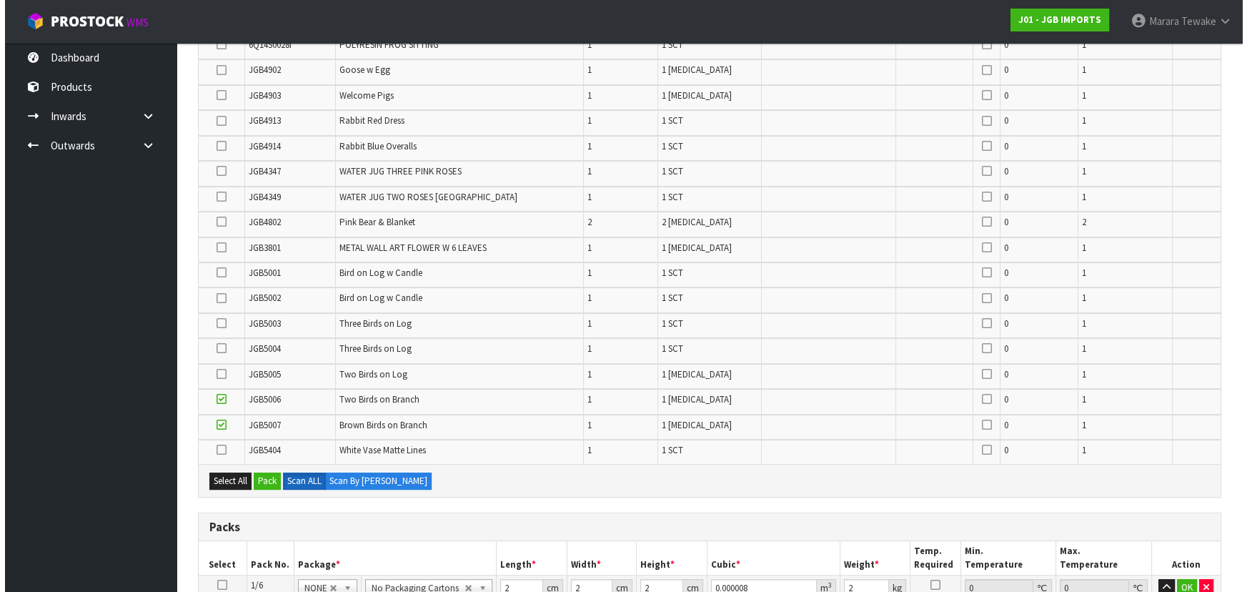
scroll to position [443, 0]
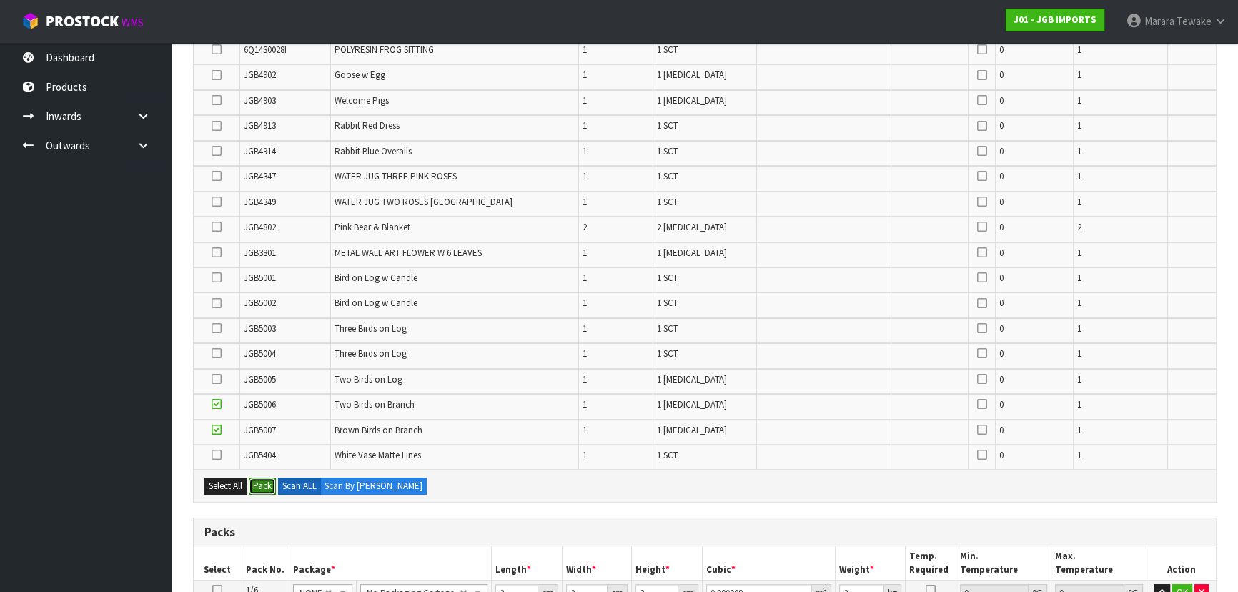
click at [257, 479] on button "Pack" at bounding box center [262, 485] width 27 height 17
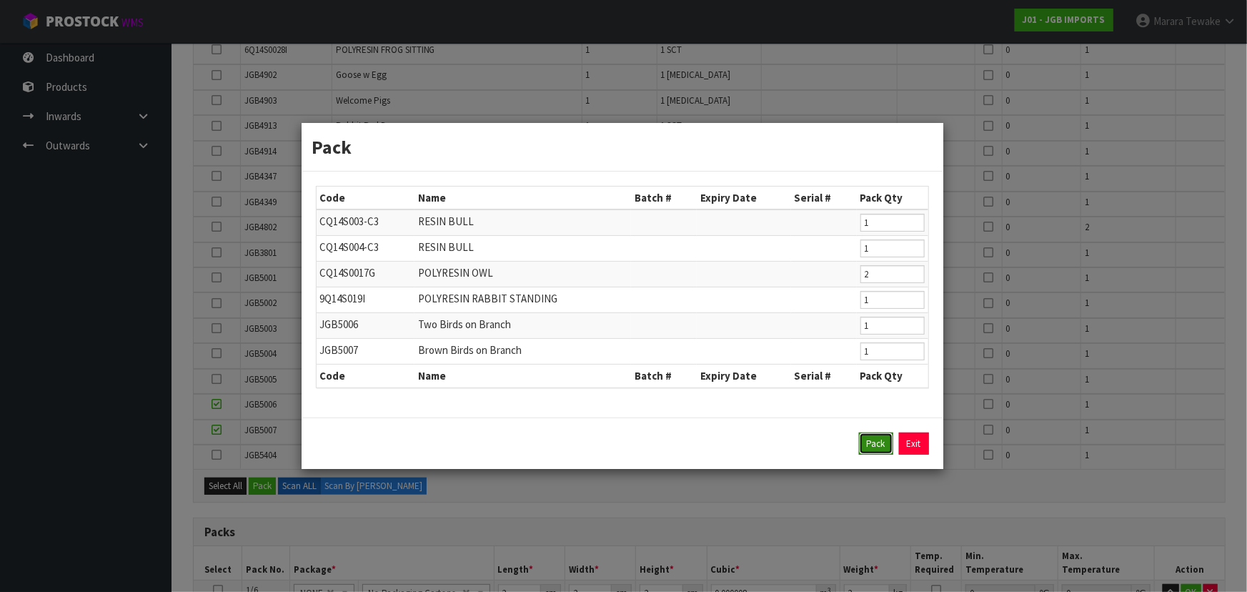
click at [876, 444] on button "Pack" at bounding box center [876, 443] width 34 height 23
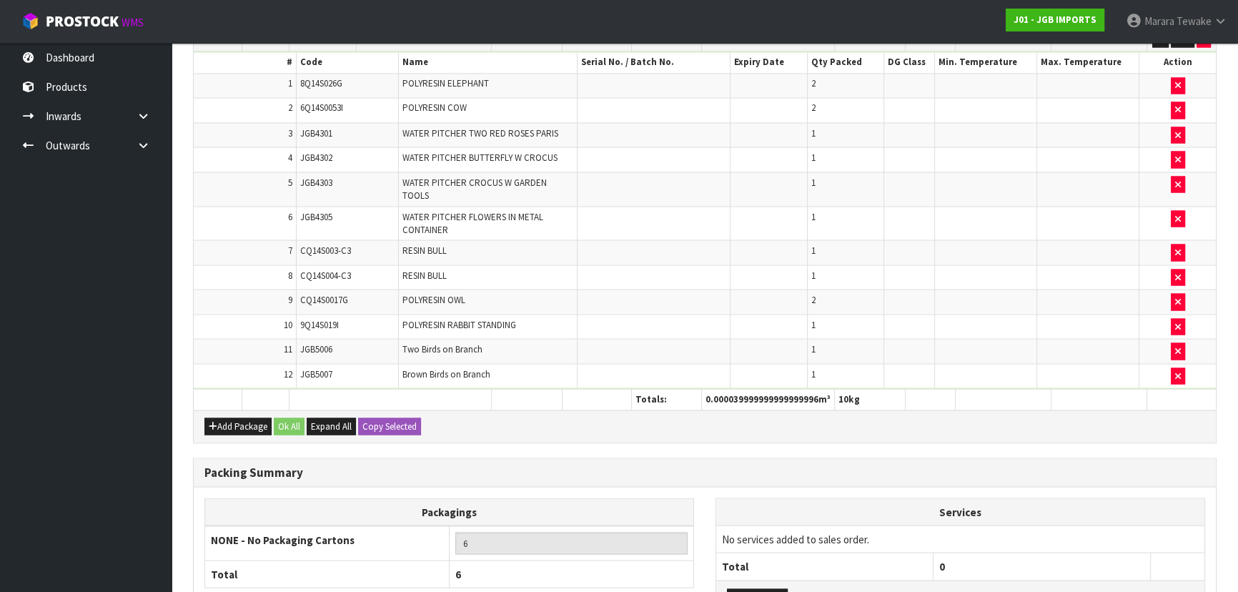
scroll to position [3297, 0]
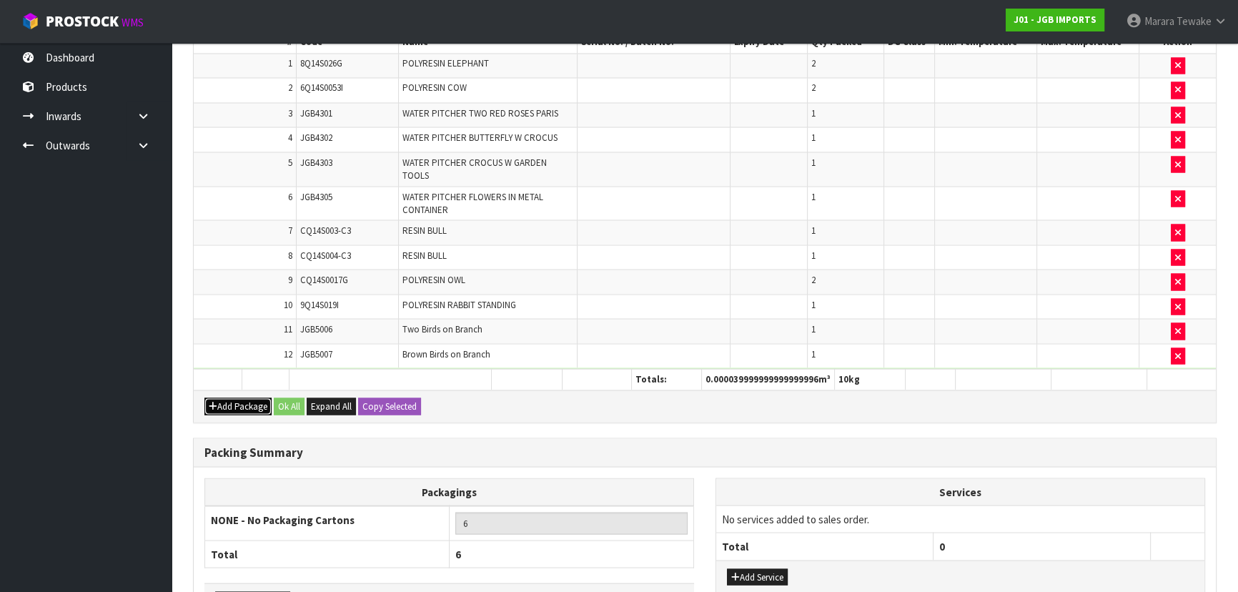
click at [221, 397] on button "Add Package" at bounding box center [237, 405] width 67 height 17
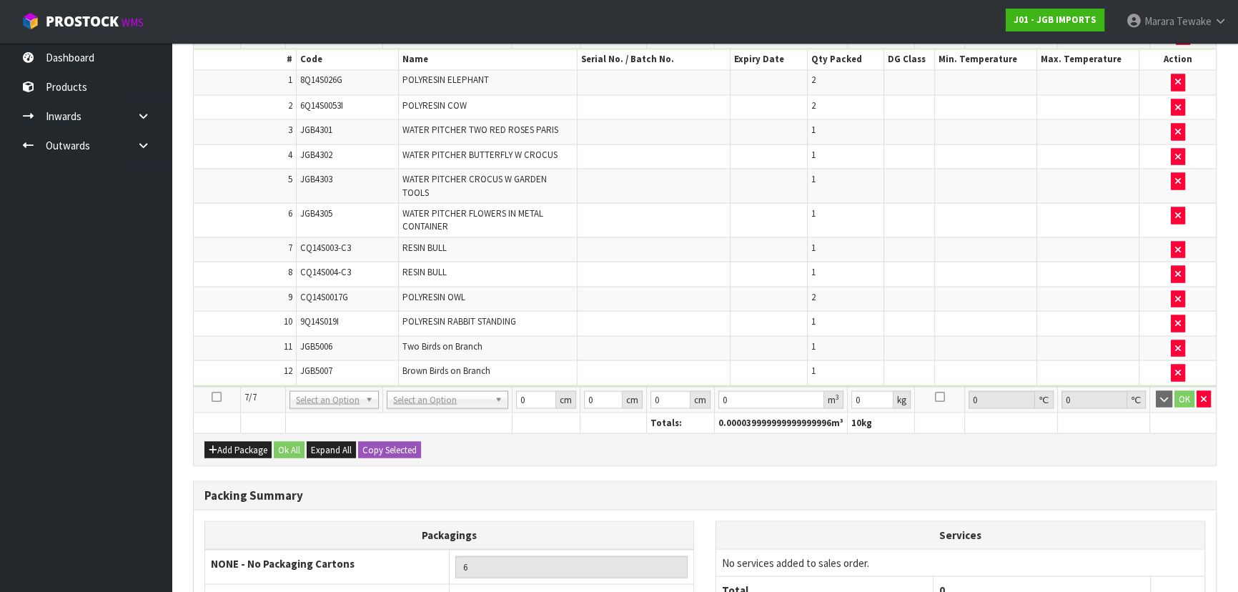
click at [216, 396] on icon at bounding box center [217, 396] width 10 height 1
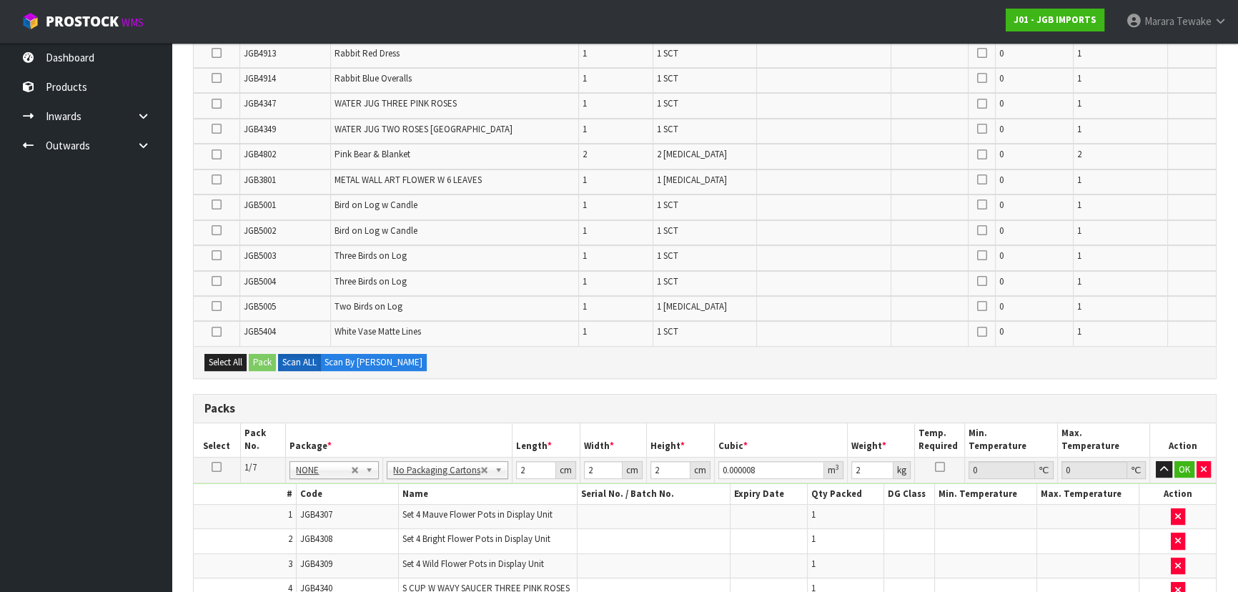
scroll to position [244, 0]
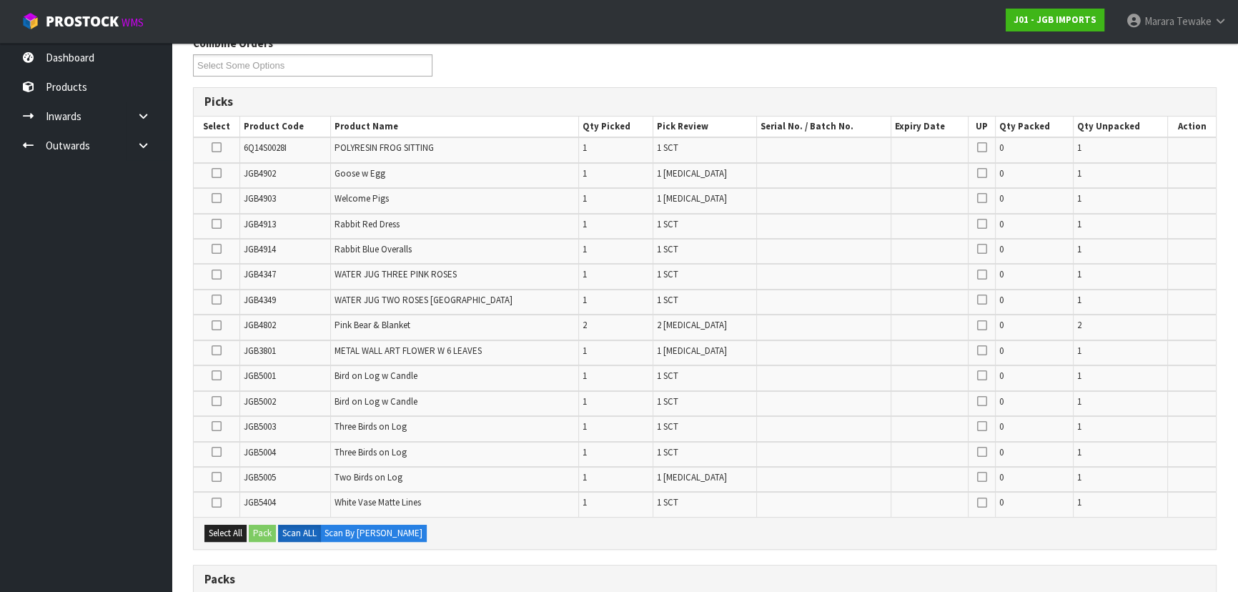
click at [216, 401] on icon at bounding box center [217, 401] width 10 height 1
click at [0, 0] on input "checkbox" at bounding box center [0, 0] width 0 height 0
click at [217, 452] on icon at bounding box center [217, 452] width 10 height 1
click at [0, 0] on input "checkbox" at bounding box center [0, 0] width 0 height 0
click at [217, 502] on icon at bounding box center [217, 502] width 10 height 1
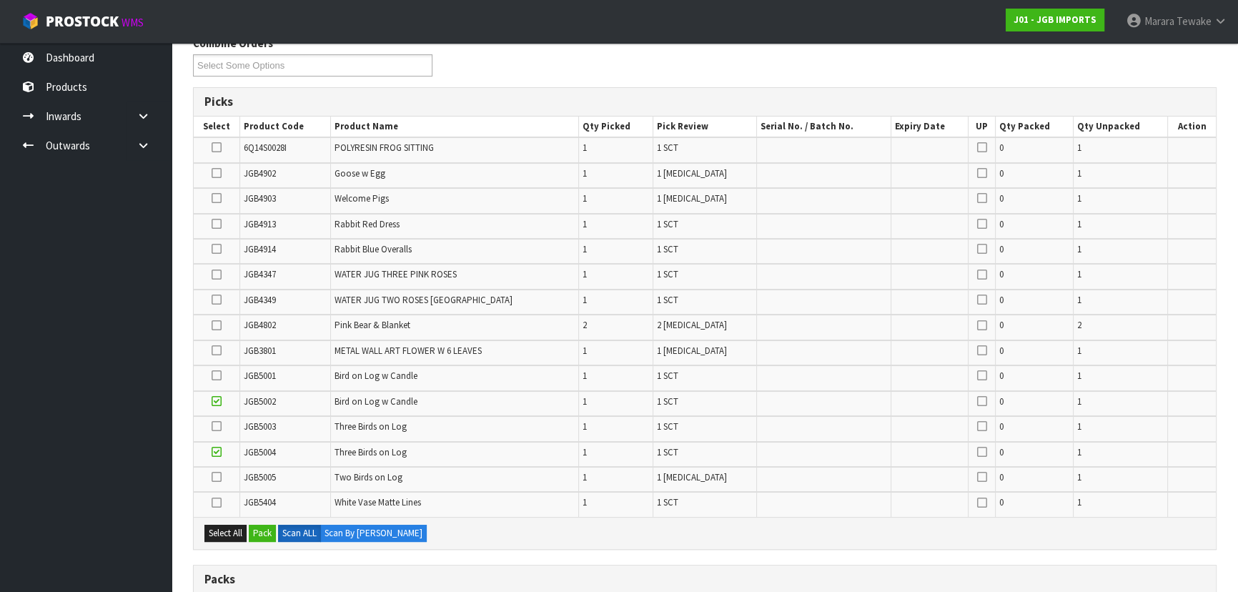
click at [0, 0] on input "checkbox" at bounding box center [0, 0] width 0 height 0
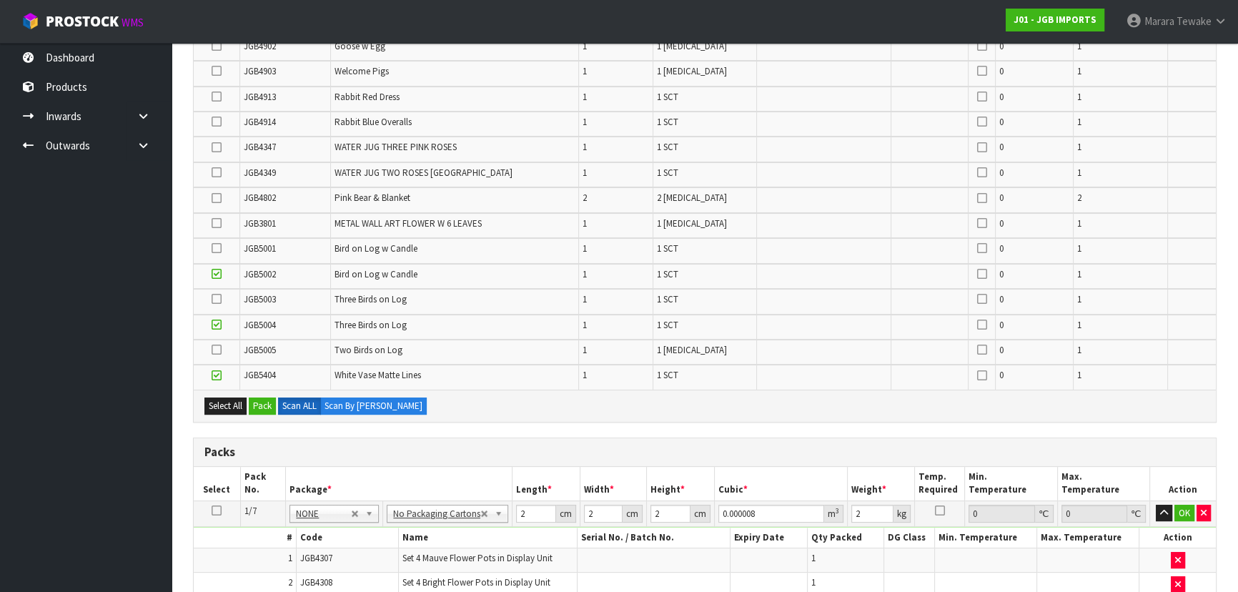
scroll to position [336, 0]
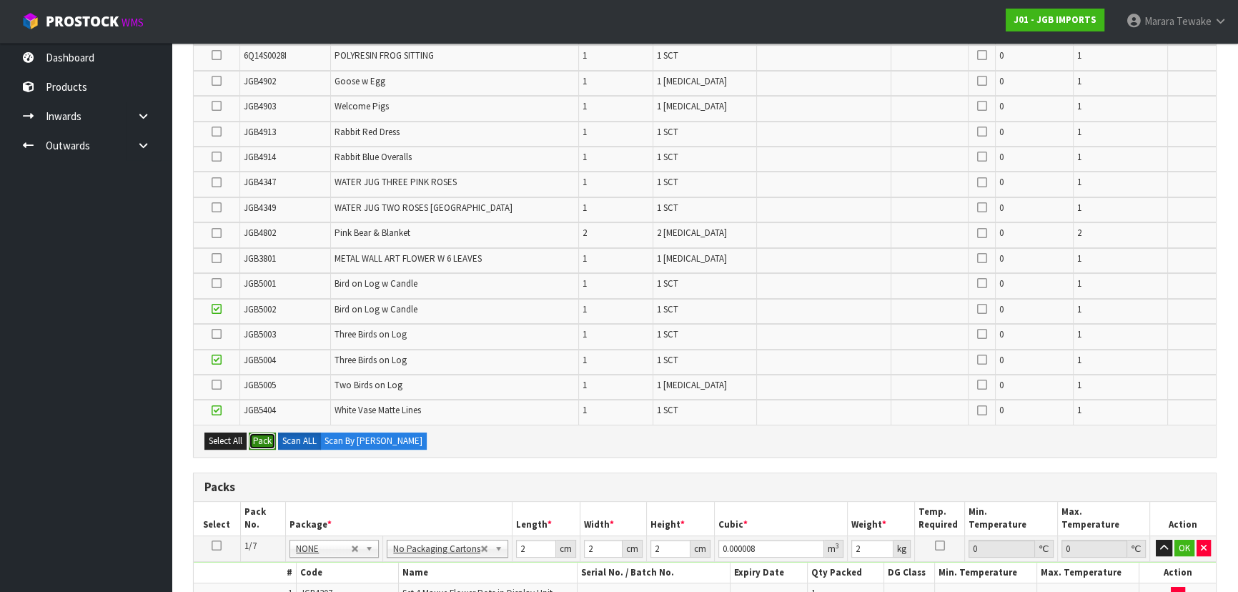
click at [262, 441] on button "Pack" at bounding box center [262, 440] width 27 height 17
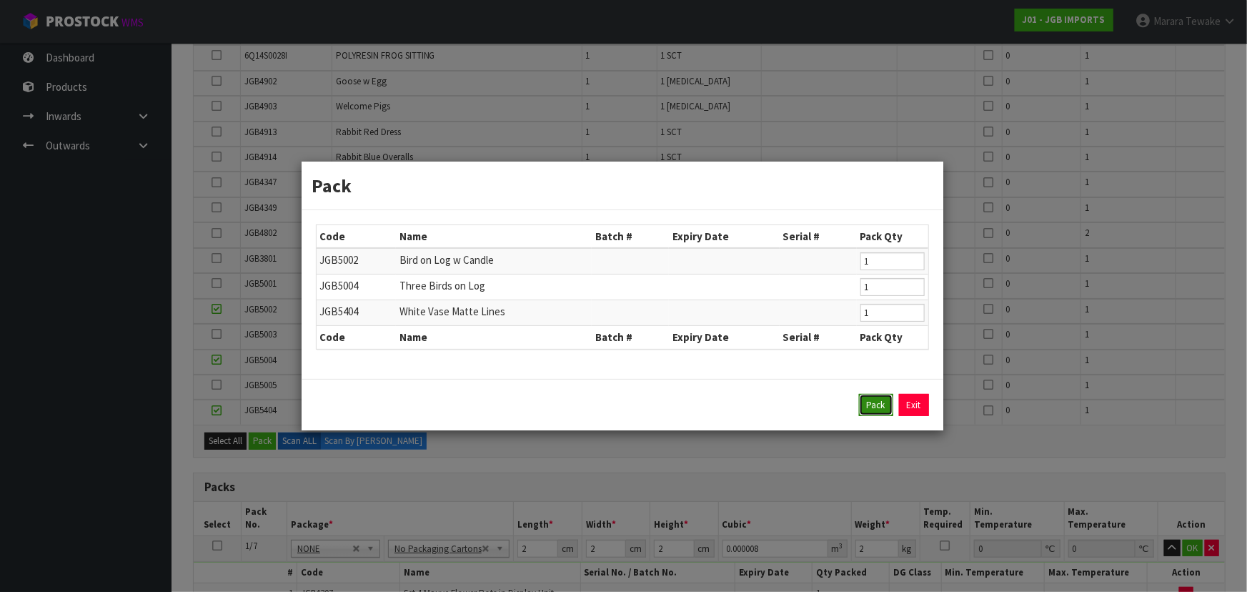
click at [880, 405] on button "Pack" at bounding box center [876, 405] width 34 height 23
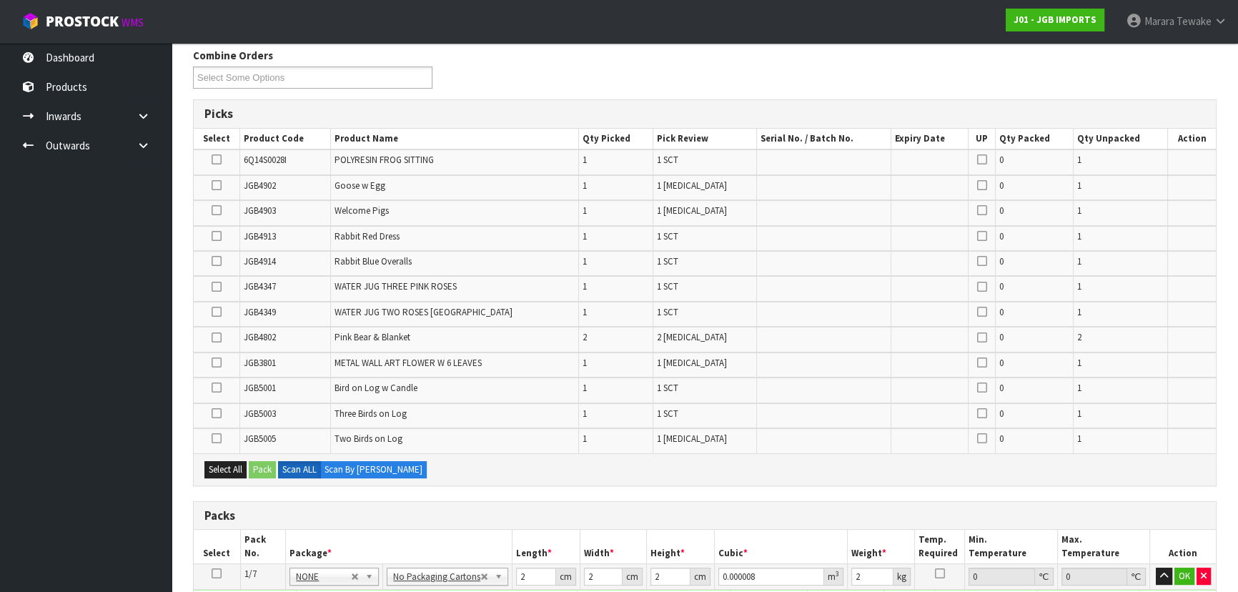
scroll to position [226, 0]
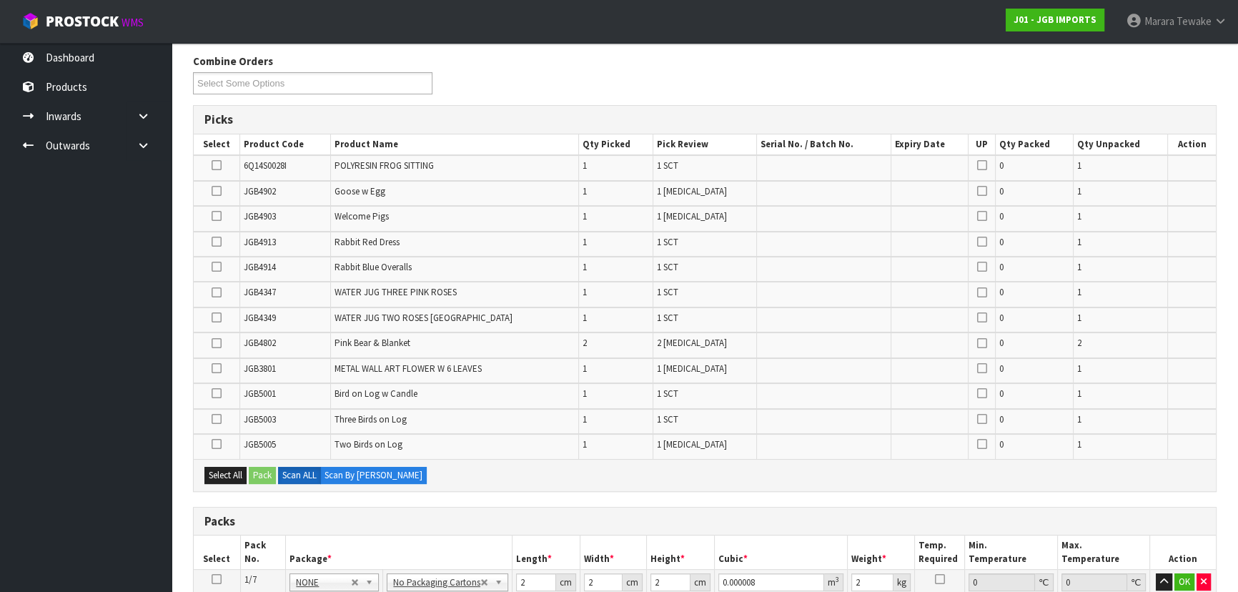
click at [217, 419] on icon at bounding box center [217, 419] width 10 height 1
click at [0, 0] on input "checkbox" at bounding box center [0, 0] width 0 height 0
click at [218, 393] on icon at bounding box center [217, 393] width 10 height 1
click at [0, 0] on input "checkbox" at bounding box center [0, 0] width 0 height 0
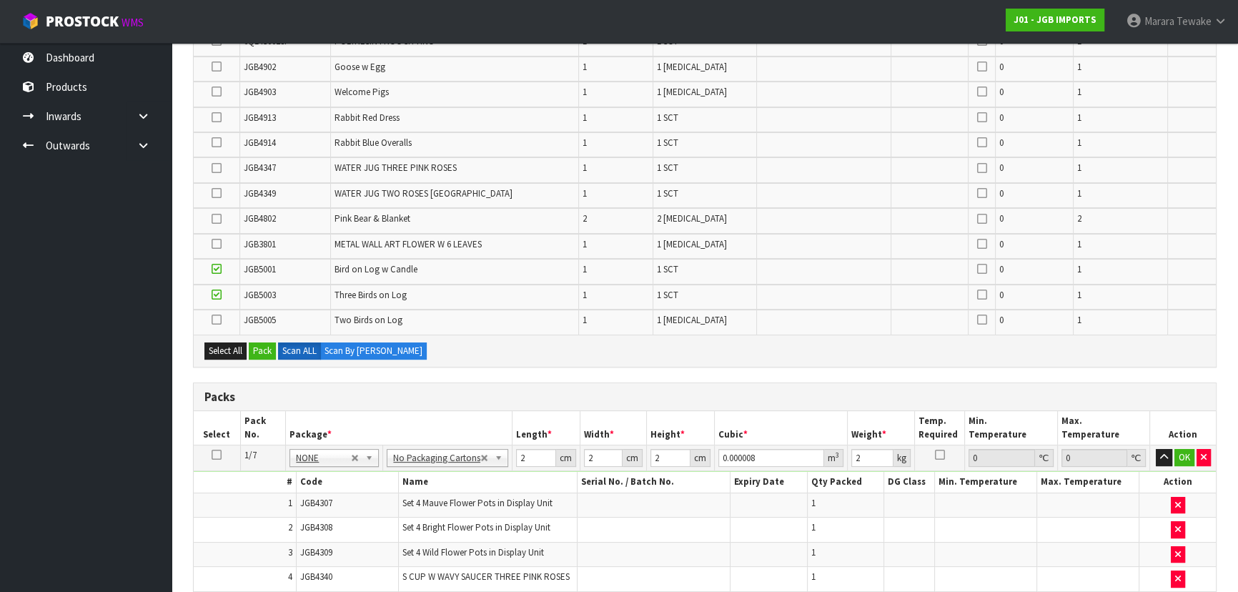
scroll to position [356, 0]
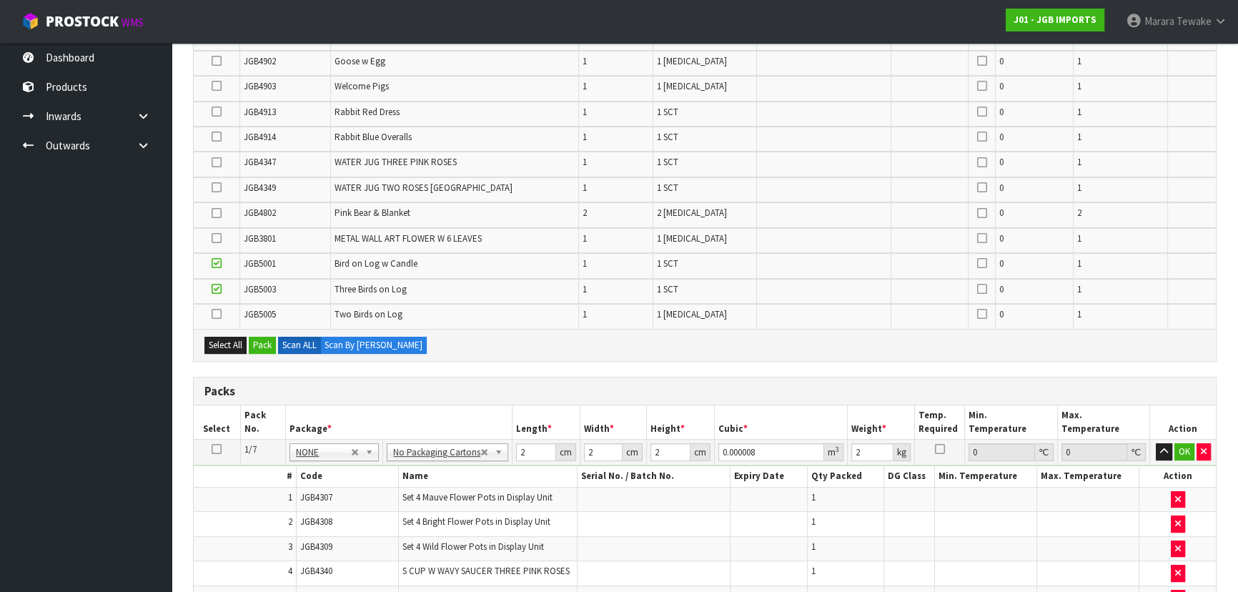
click at [215, 314] on icon at bounding box center [217, 314] width 10 height 1
click at [0, 0] on input "checkbox" at bounding box center [0, 0] width 0 height 0
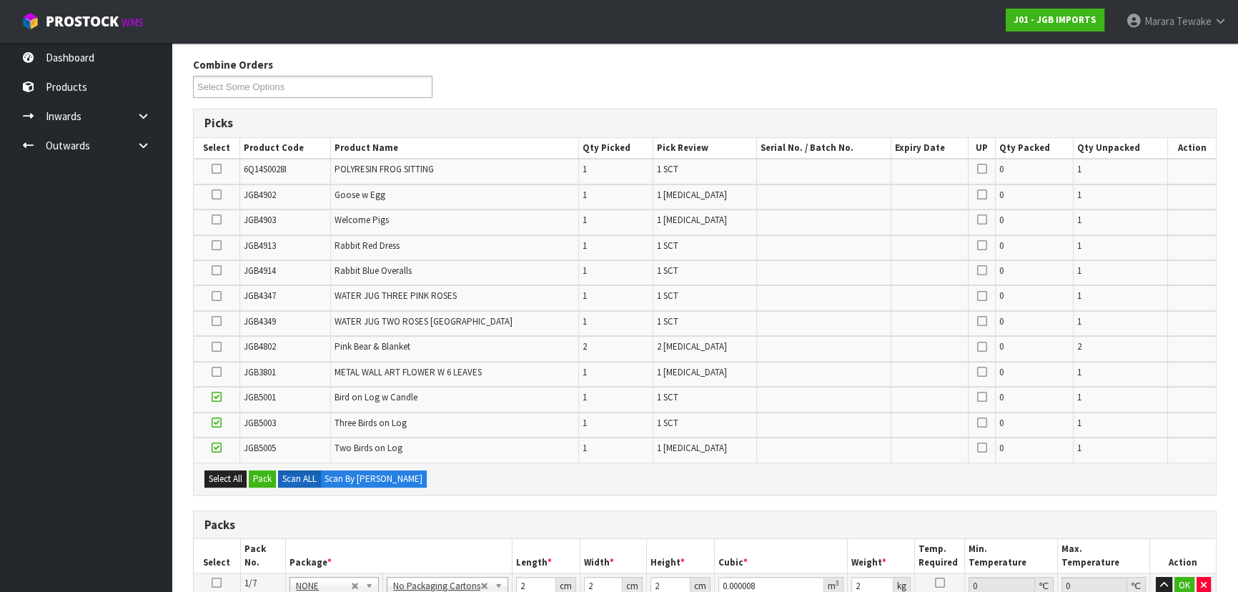
scroll to position [161, 0]
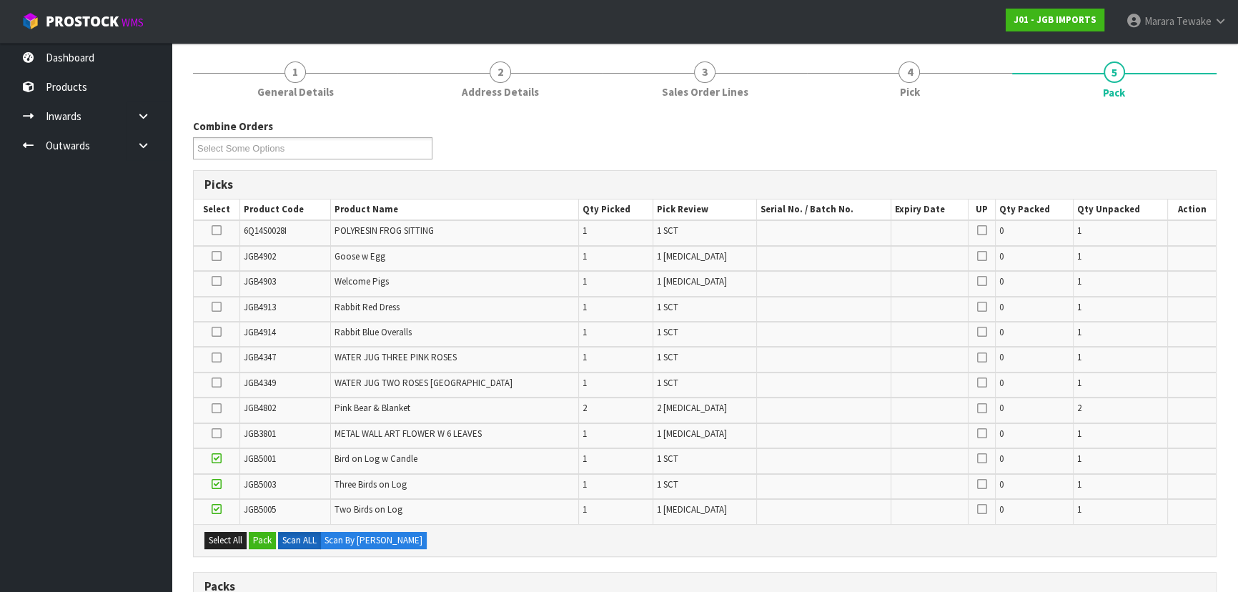
click at [216, 357] on icon at bounding box center [217, 357] width 10 height 1
click at [0, 0] on input "checkbox" at bounding box center [0, 0] width 0 height 0
click at [214, 281] on icon at bounding box center [217, 281] width 10 height 1
click at [0, 0] on input "checkbox" at bounding box center [0, 0] width 0 height 0
click at [219, 231] on icon at bounding box center [217, 230] width 10 height 1
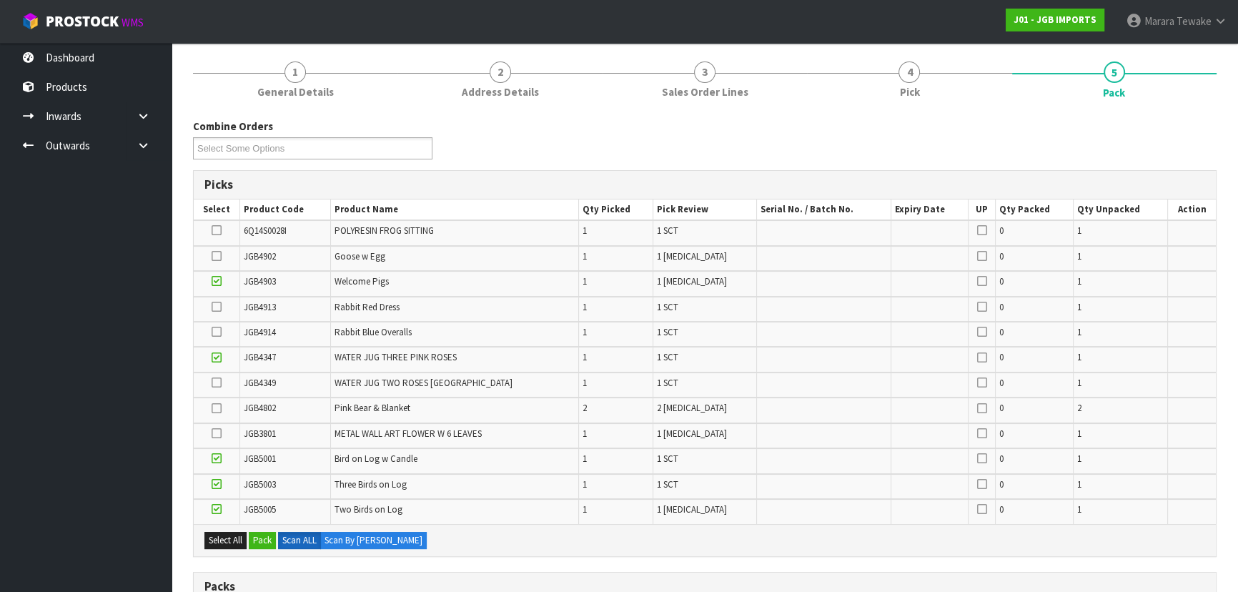
click at [0, 0] on input "checkbox" at bounding box center [0, 0] width 0 height 0
click at [216, 256] on icon at bounding box center [217, 256] width 10 height 1
click at [0, 0] on input "checkbox" at bounding box center [0, 0] width 0 height 0
click at [212, 378] on td at bounding box center [217, 384] width 46 height 25
click at [218, 382] on icon at bounding box center [217, 382] width 10 height 1
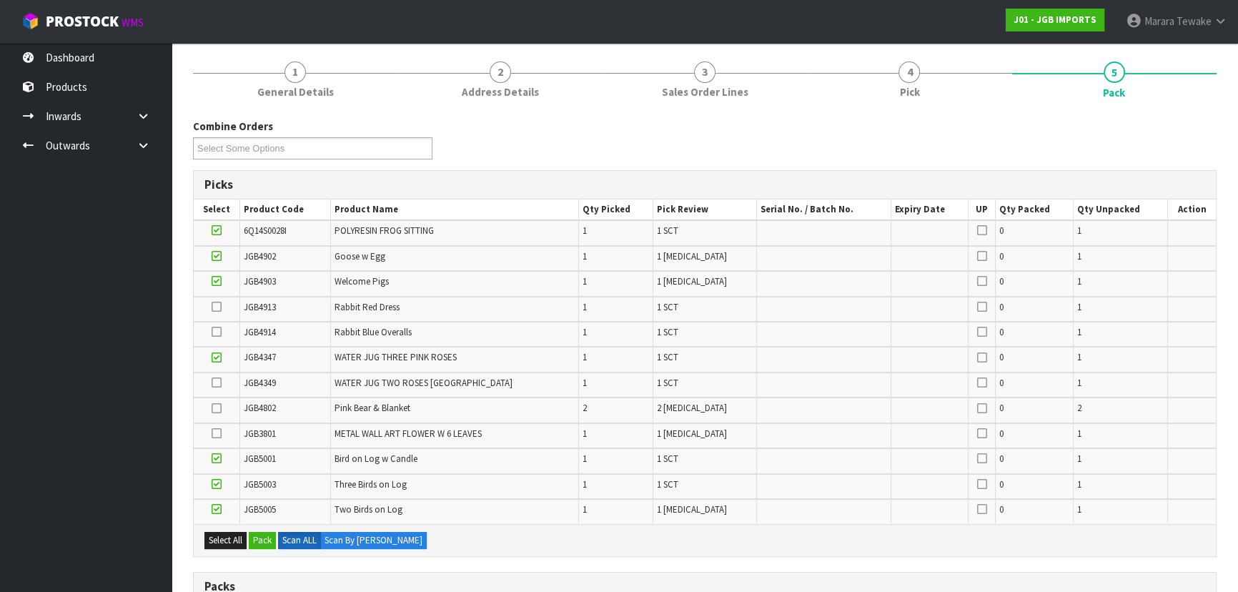
click at [0, 0] on input "checkbox" at bounding box center [0, 0] width 0 height 0
click at [217, 307] on icon at bounding box center [217, 307] width 10 height 1
click at [0, 0] on input "checkbox" at bounding box center [0, 0] width 0 height 0
click at [216, 332] on icon at bounding box center [217, 332] width 10 height 1
click at [0, 0] on input "checkbox" at bounding box center [0, 0] width 0 height 0
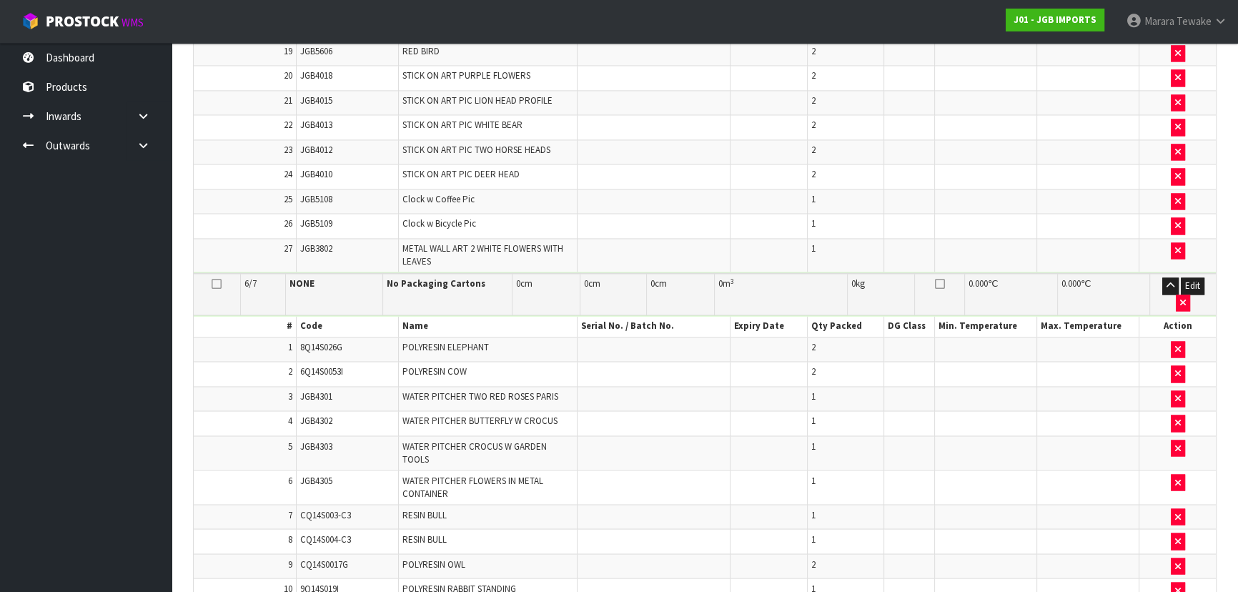
scroll to position [3344, 0]
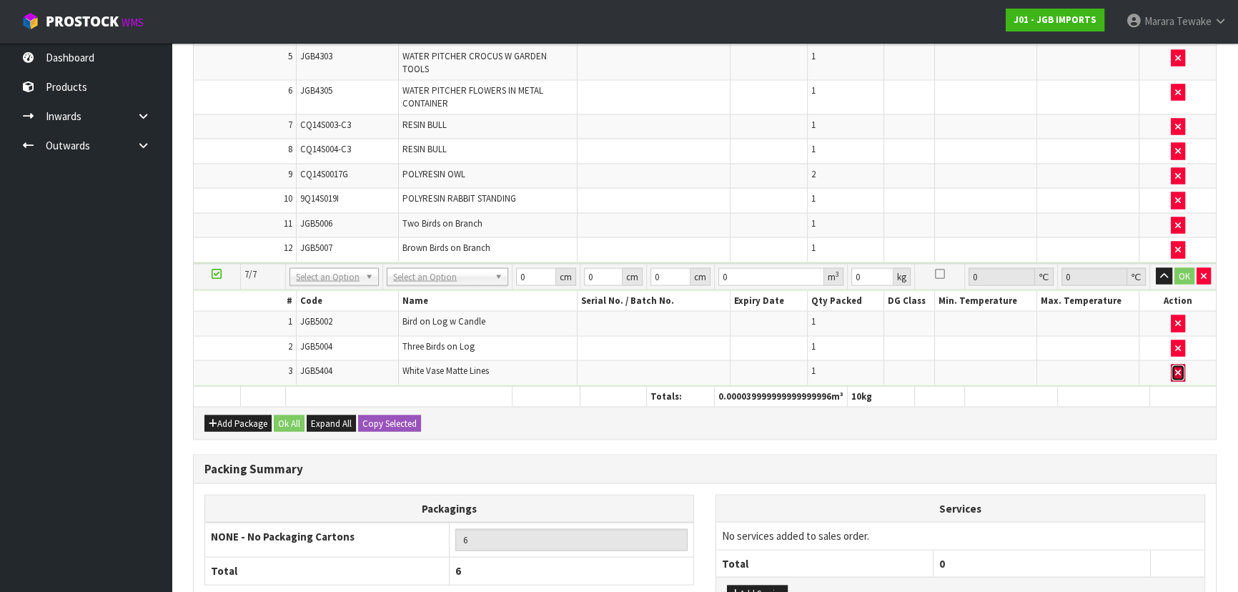
click at [1179, 367] on icon "button" at bounding box center [1178, 371] width 6 height 9
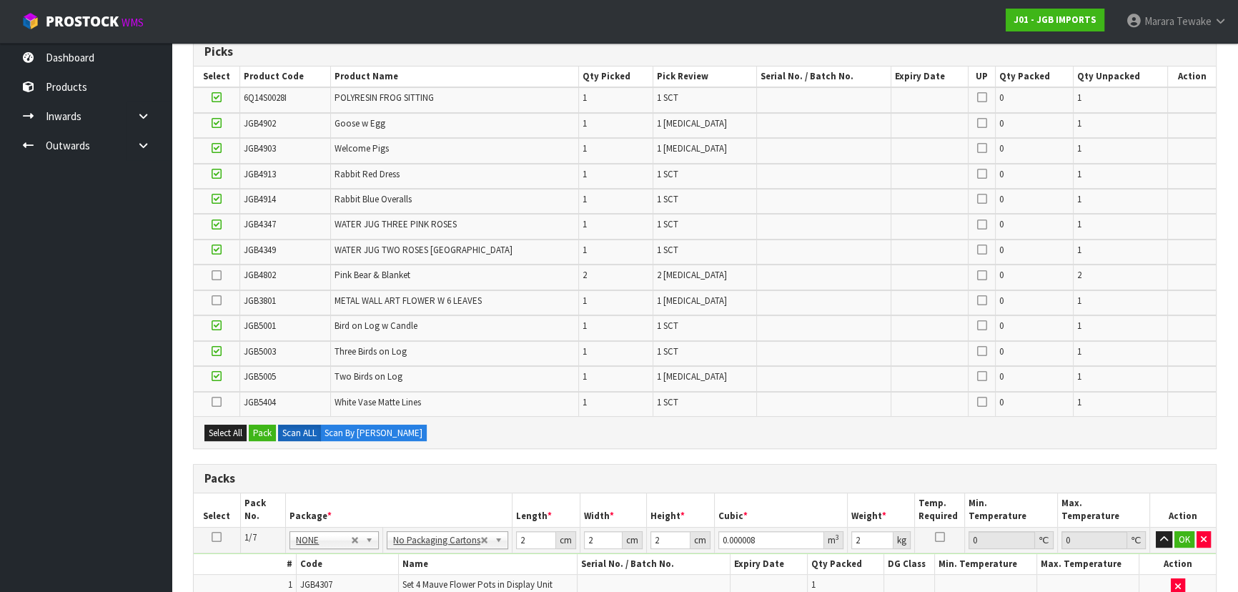
scroll to position [292, 0]
click at [218, 252] on icon at bounding box center [217, 252] width 10 height 1
click at [0, 0] on input "checkbox" at bounding box center [0, 0] width 0 height 0
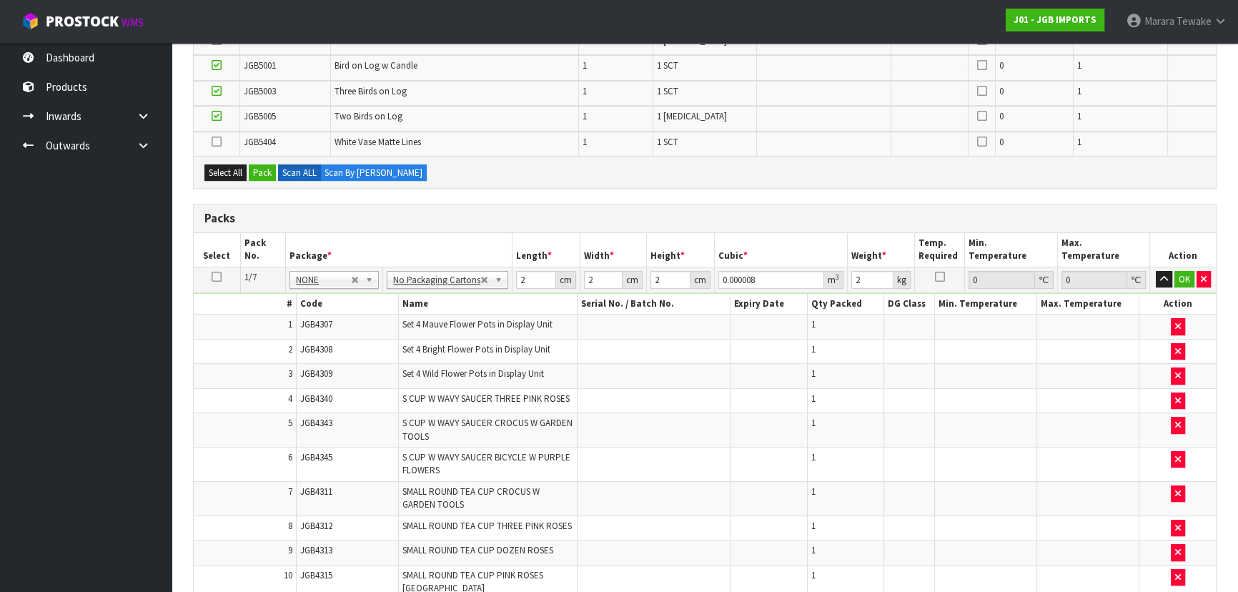
scroll to position [357, 0]
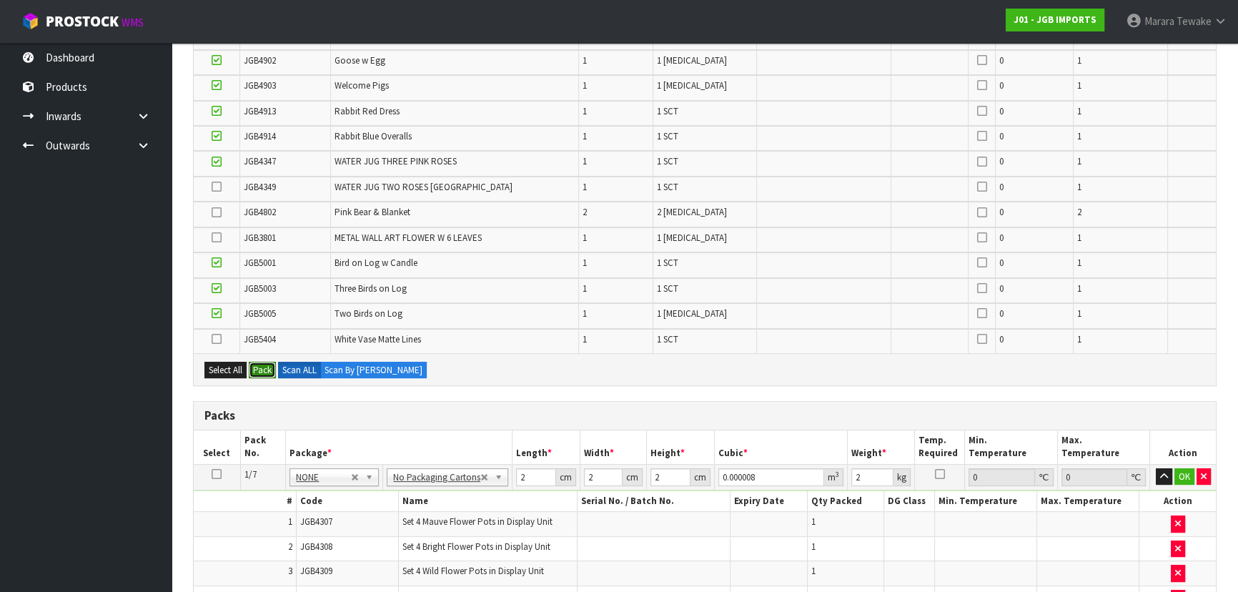
click at [256, 369] on button "Pack" at bounding box center [262, 370] width 27 height 17
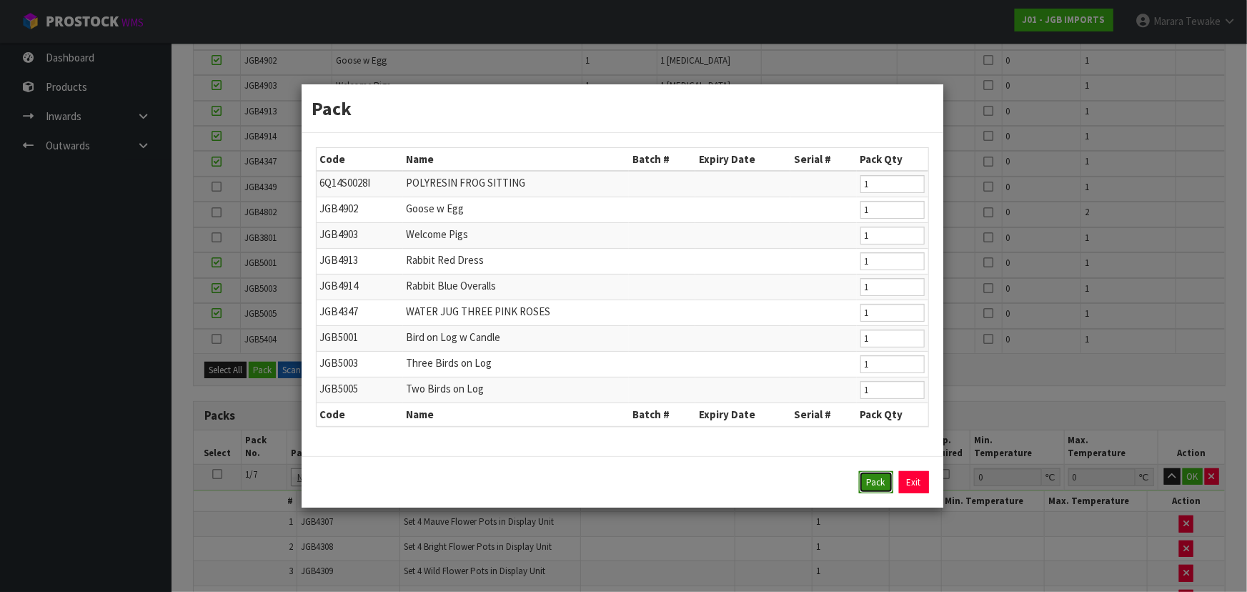
click at [883, 486] on button "Pack" at bounding box center [876, 482] width 34 height 23
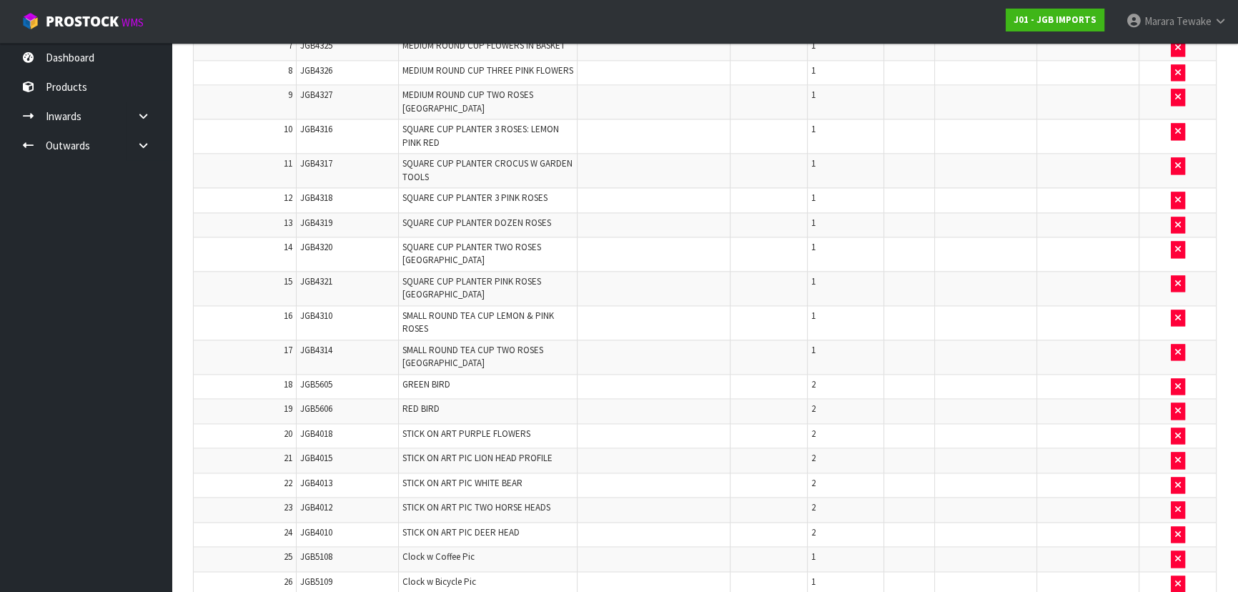
scroll to position [2403, 0]
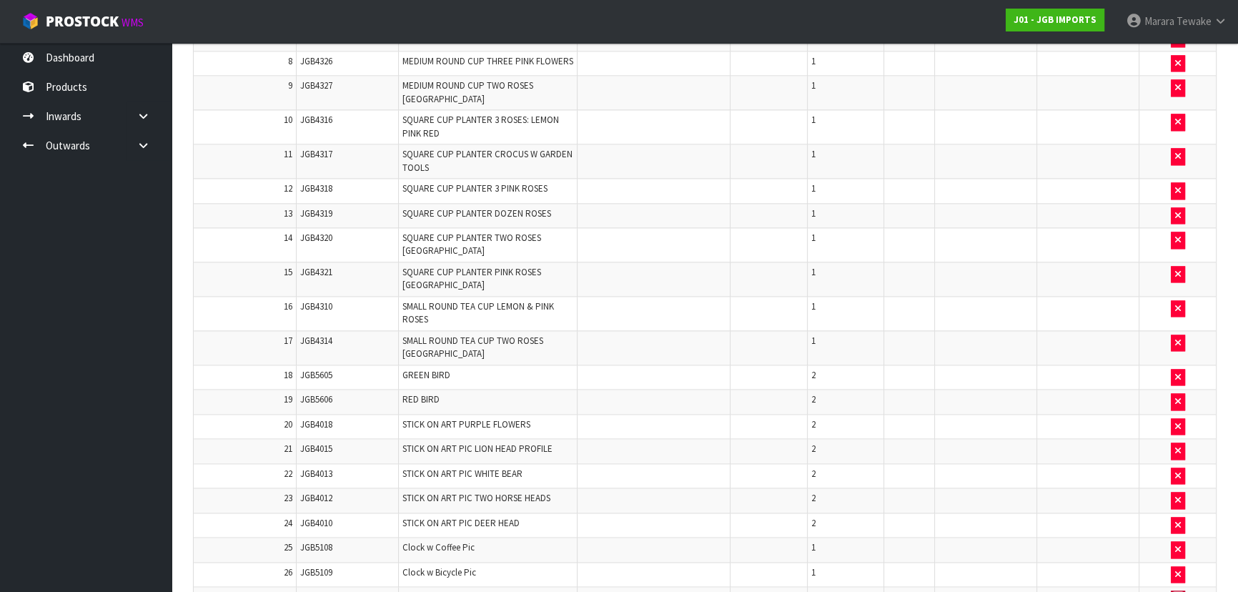
click at [1175, 591] on icon "button" at bounding box center [1178, 598] width 6 height 9
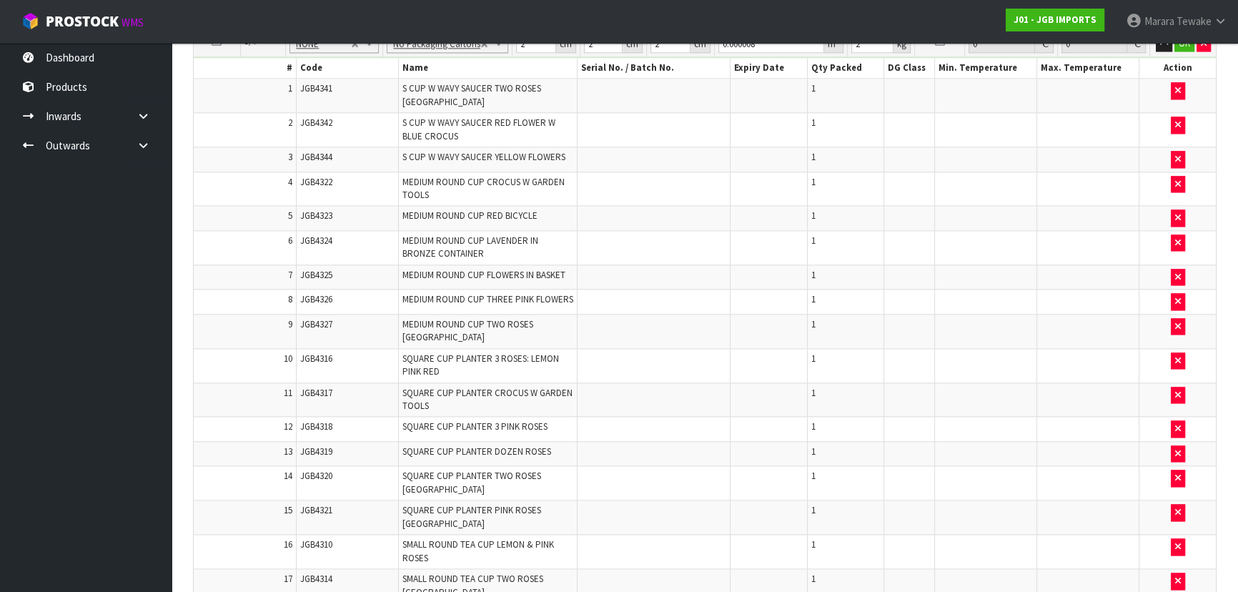
type input "0"
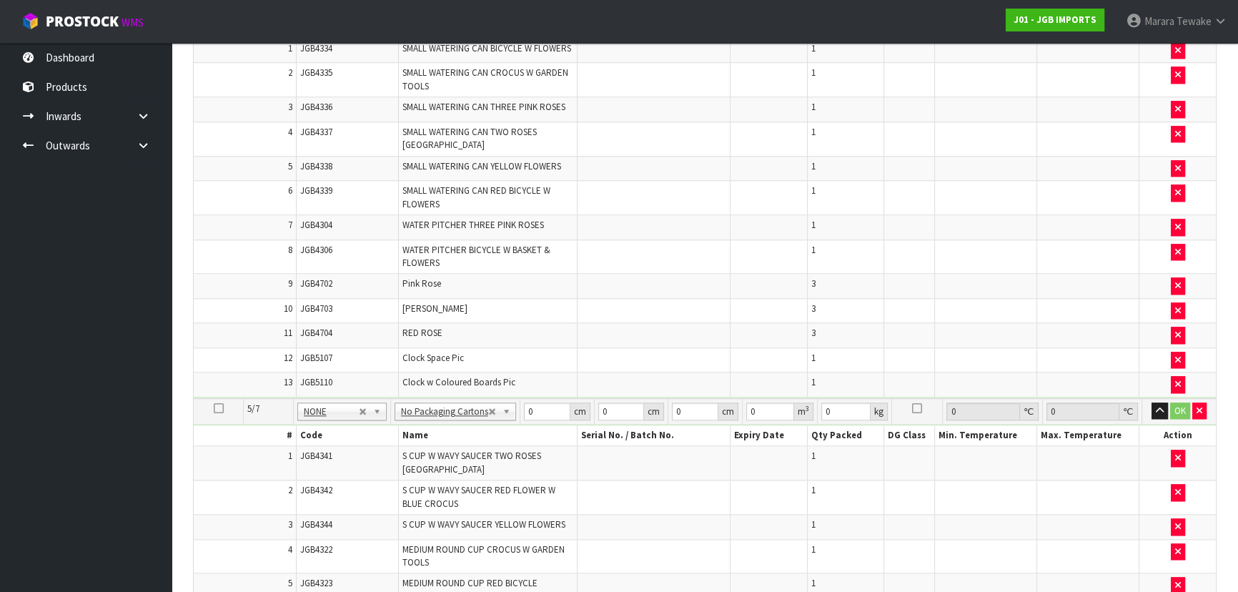
scroll to position [1909, 0]
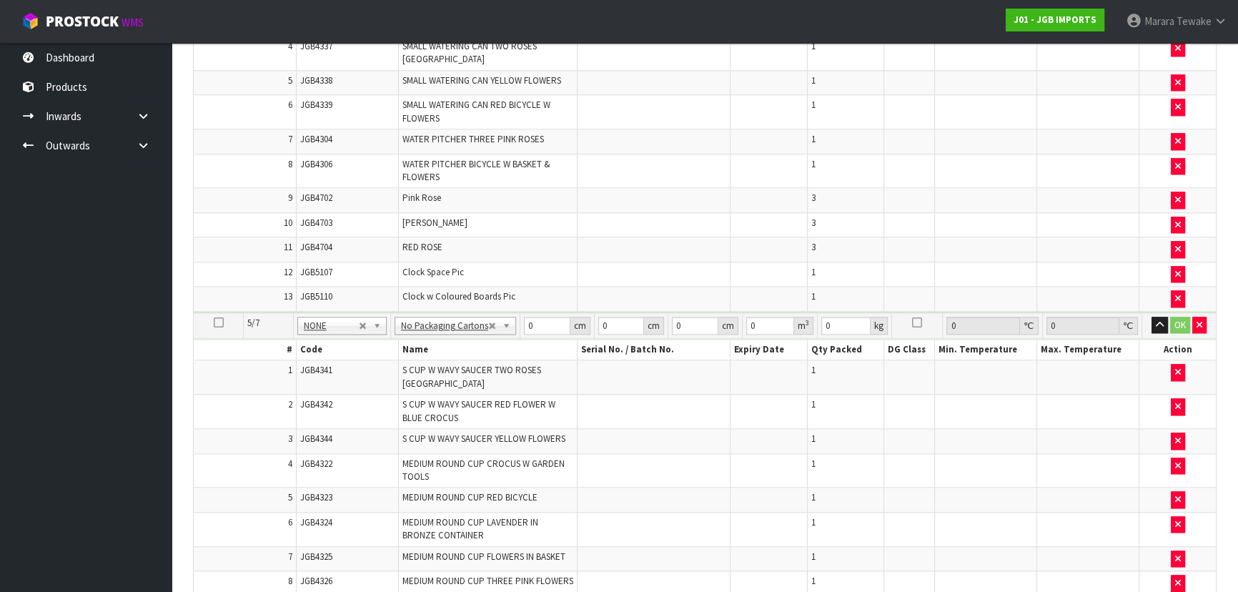
click at [216, 322] on icon at bounding box center [219, 322] width 10 height 1
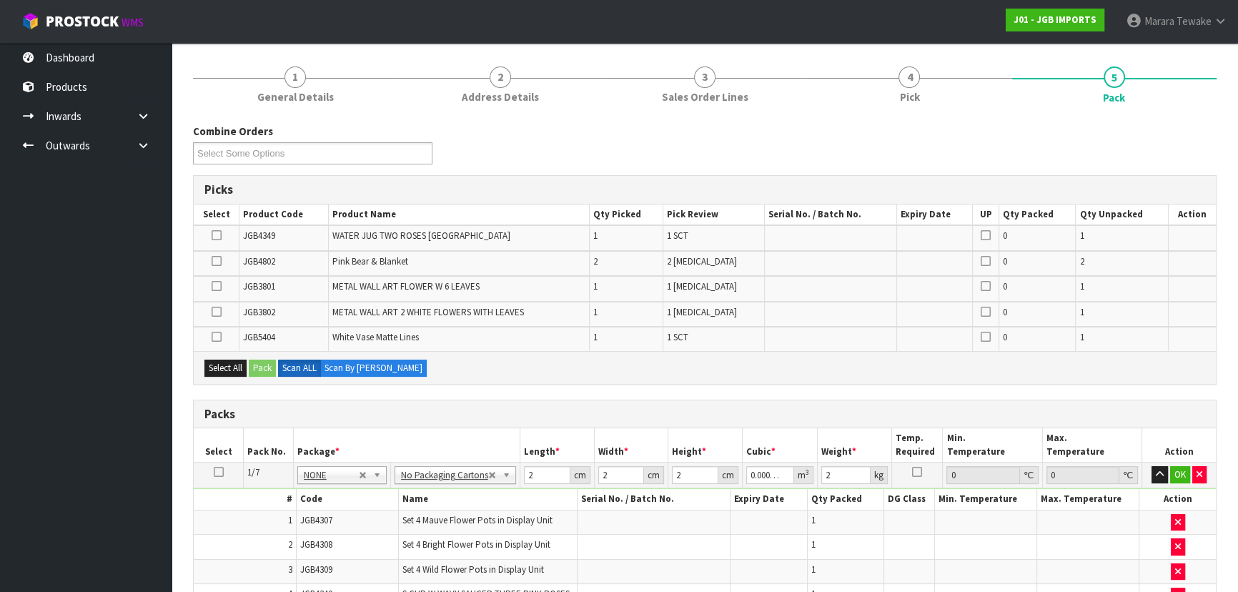
scroll to position [155, 0]
click at [219, 287] on icon at bounding box center [217, 287] width 10 height 1
click at [0, 0] on input "checkbox" at bounding box center [0, 0] width 0 height 0
click at [264, 370] on button "Pack" at bounding box center [262, 368] width 27 height 17
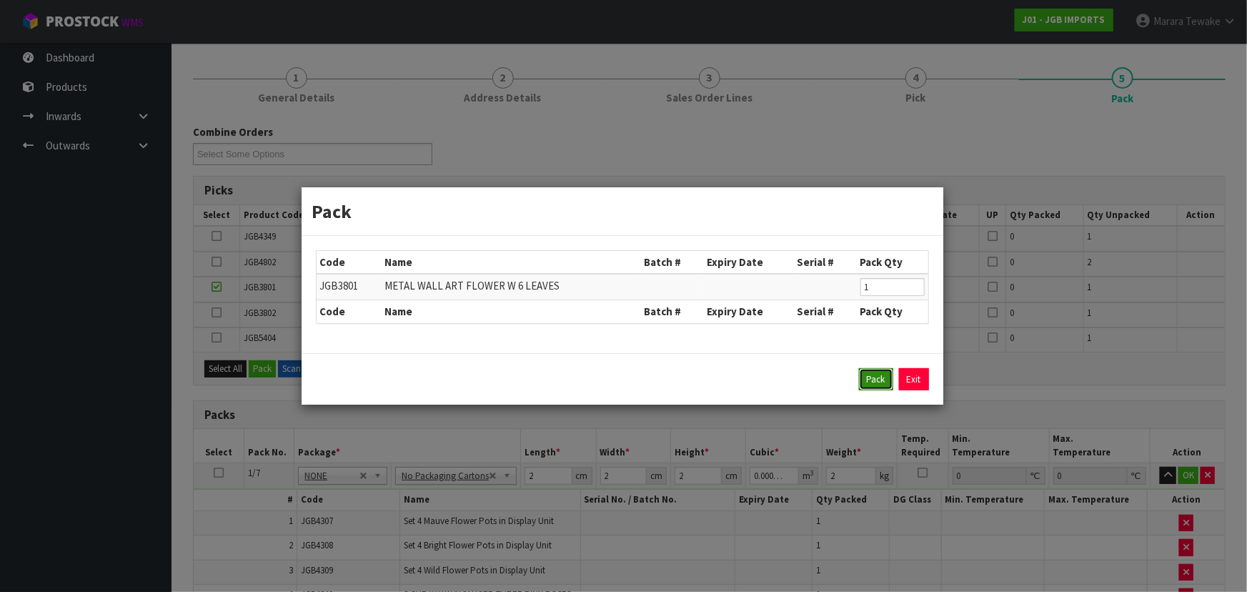
click at [864, 379] on button "Pack" at bounding box center [876, 379] width 34 height 23
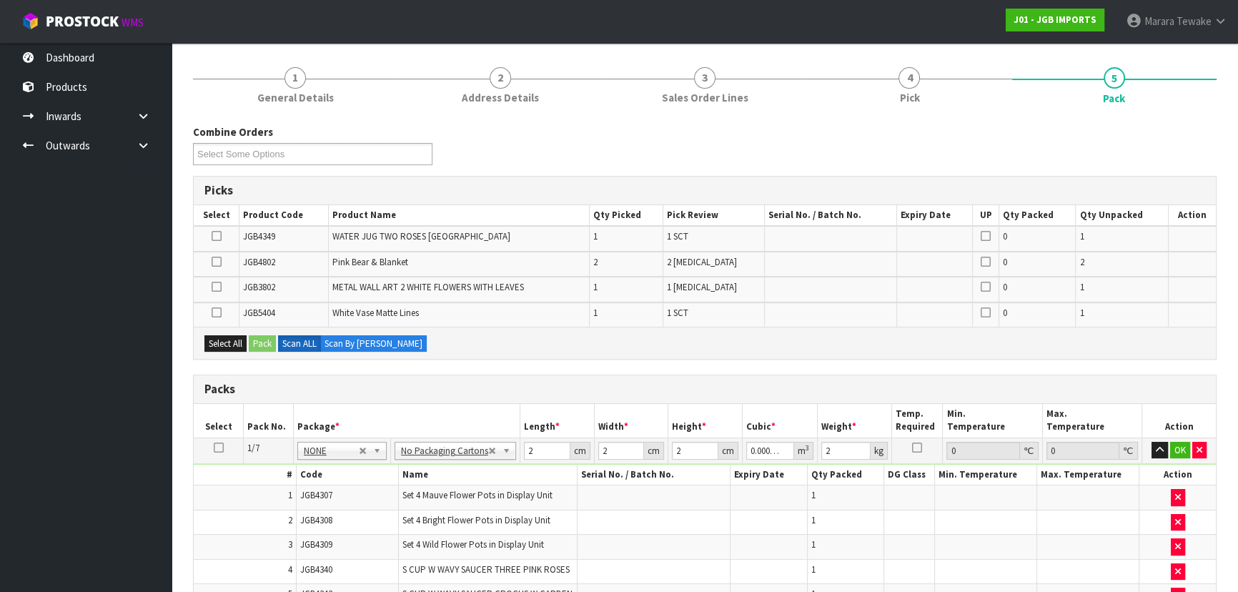
click at [214, 262] on icon at bounding box center [217, 262] width 10 height 1
click at [0, 0] on input "checkbox" at bounding box center [0, 0] width 0 height 0
click at [214, 312] on icon at bounding box center [217, 312] width 10 height 1
click at [0, 0] on input "checkbox" at bounding box center [0, 0] width 0 height 0
click at [218, 237] on icon at bounding box center [217, 236] width 10 height 1
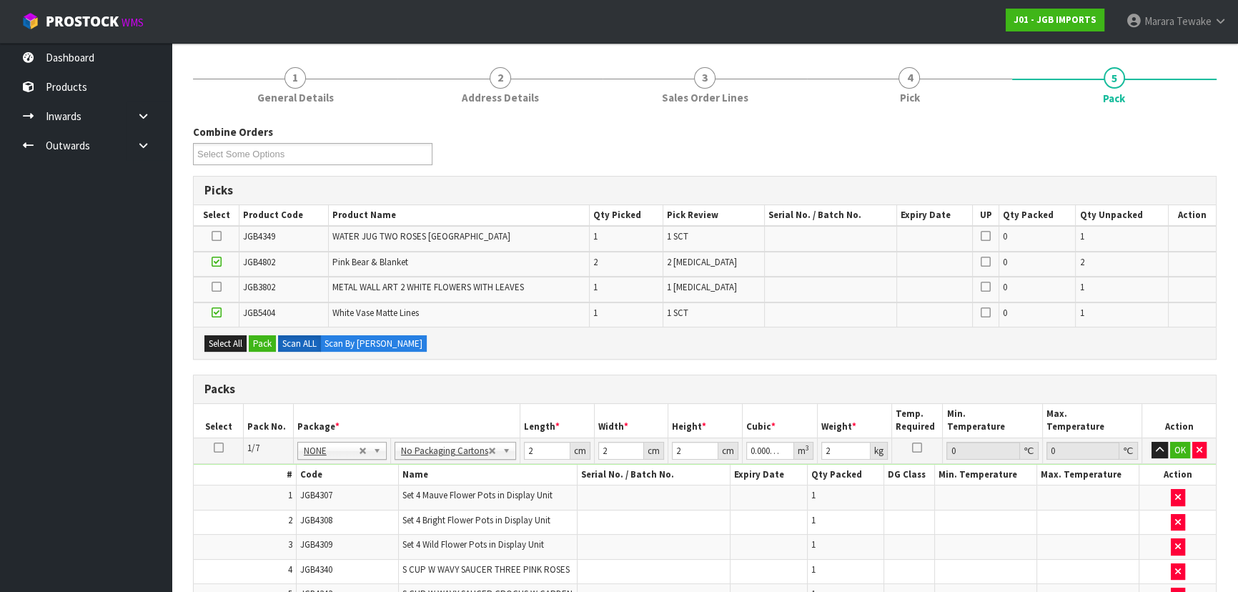
click at [0, 0] on input "checkbox" at bounding box center [0, 0] width 0 height 0
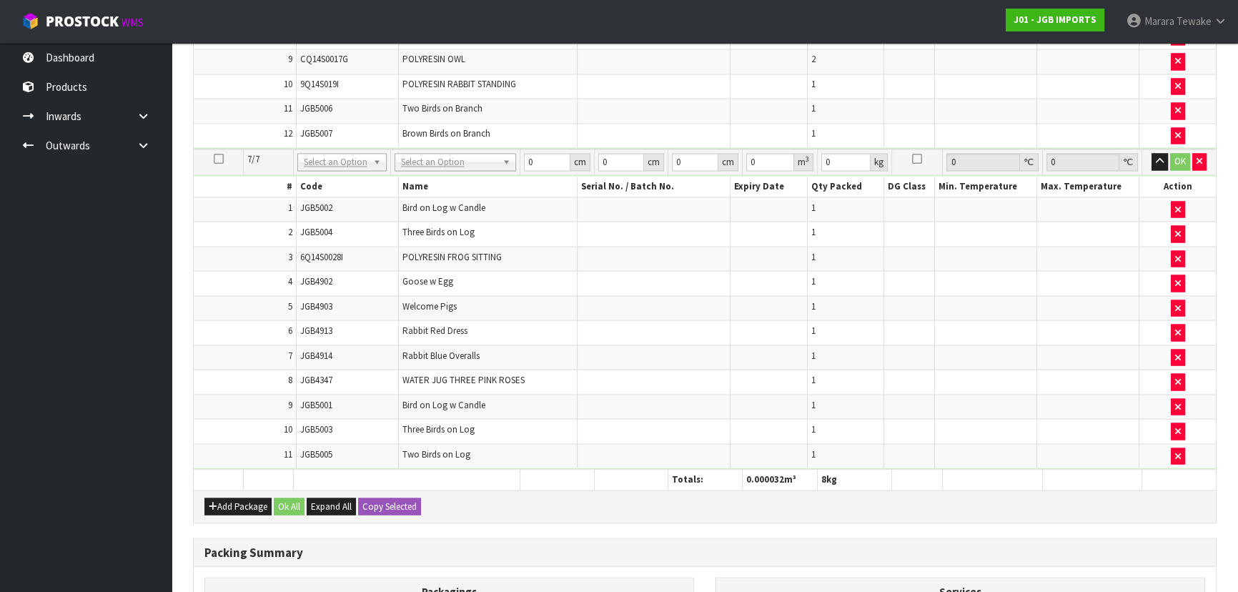
scroll to position [3329, 0]
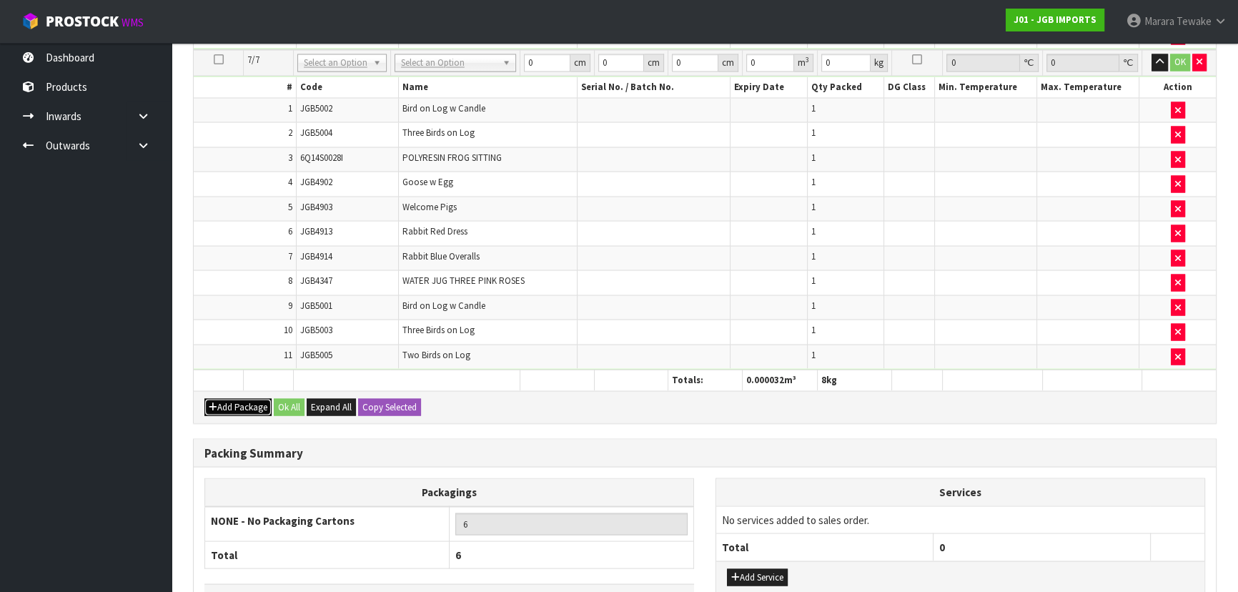
click at [242, 398] on button "Add Package" at bounding box center [237, 406] width 67 height 17
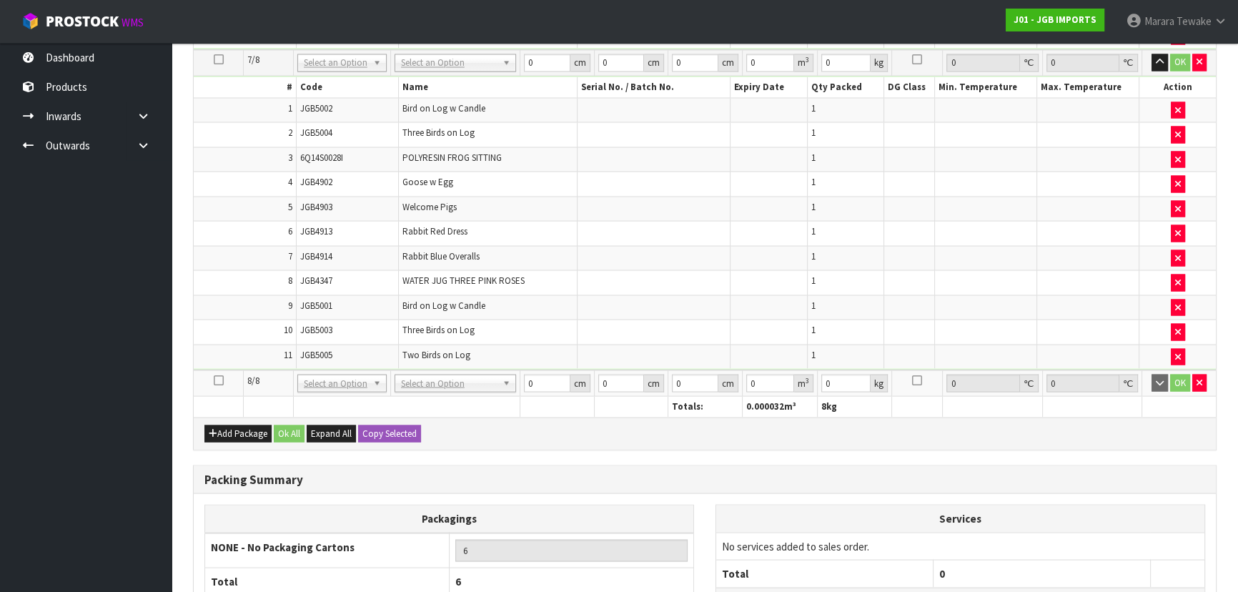
click at [219, 379] on icon at bounding box center [219, 379] width 10 height 1
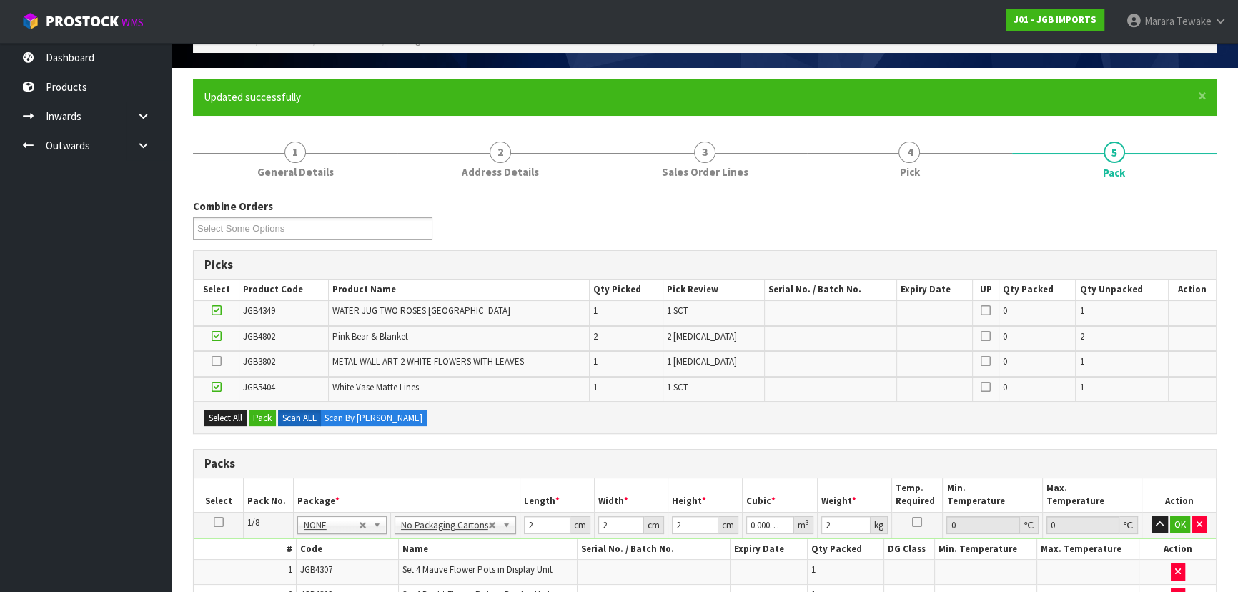
scroll to position [80, 0]
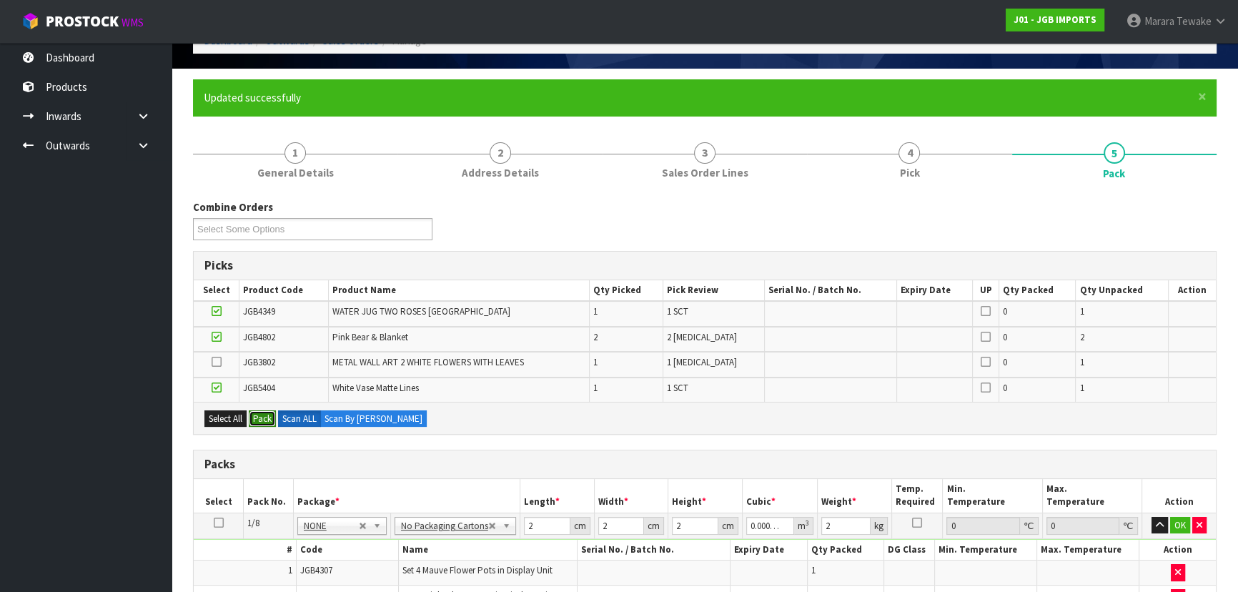
click at [267, 414] on button "Pack" at bounding box center [262, 418] width 27 height 17
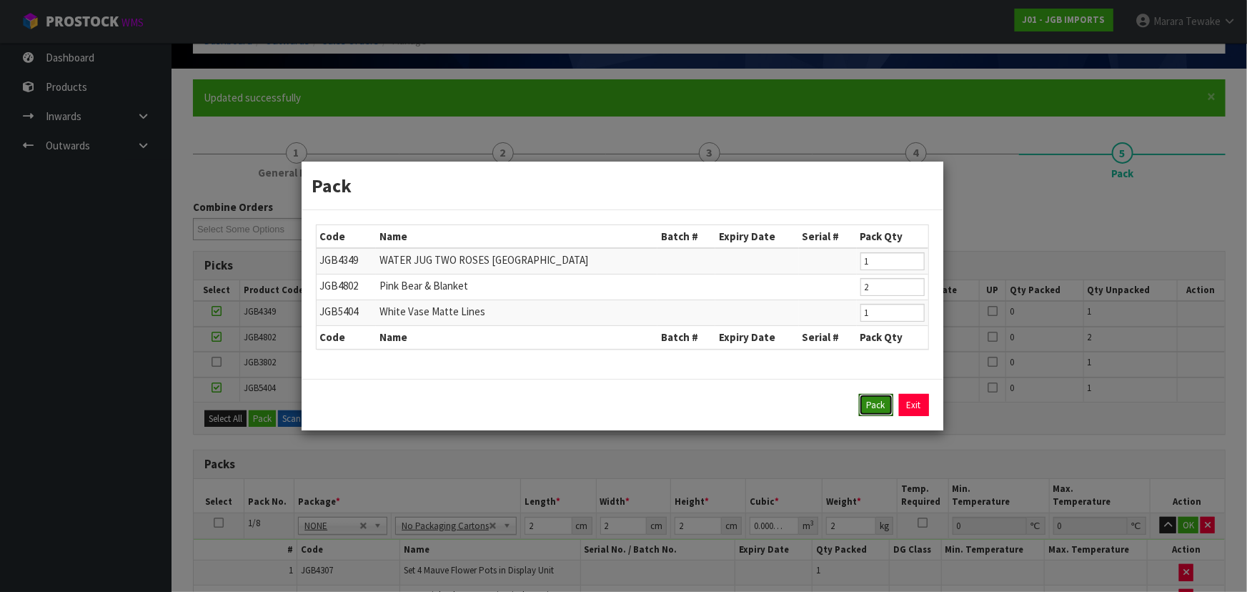
click at [875, 402] on button "Pack" at bounding box center [876, 405] width 34 height 23
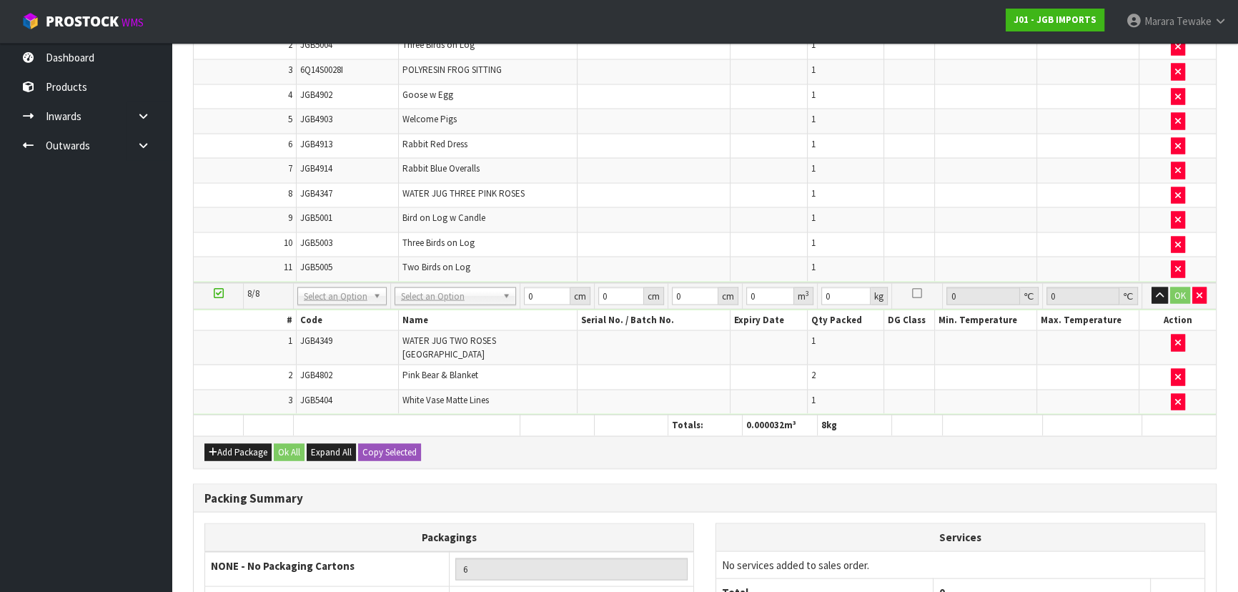
scroll to position [3374, 0]
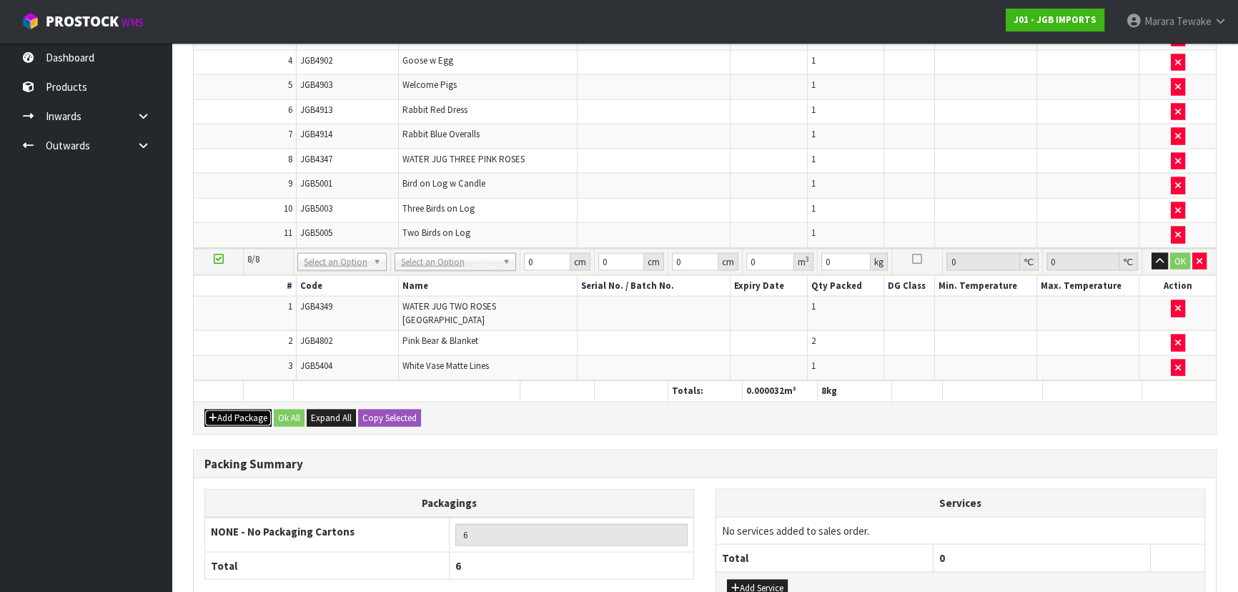
click at [229, 409] on button "Add Package" at bounding box center [237, 417] width 67 height 17
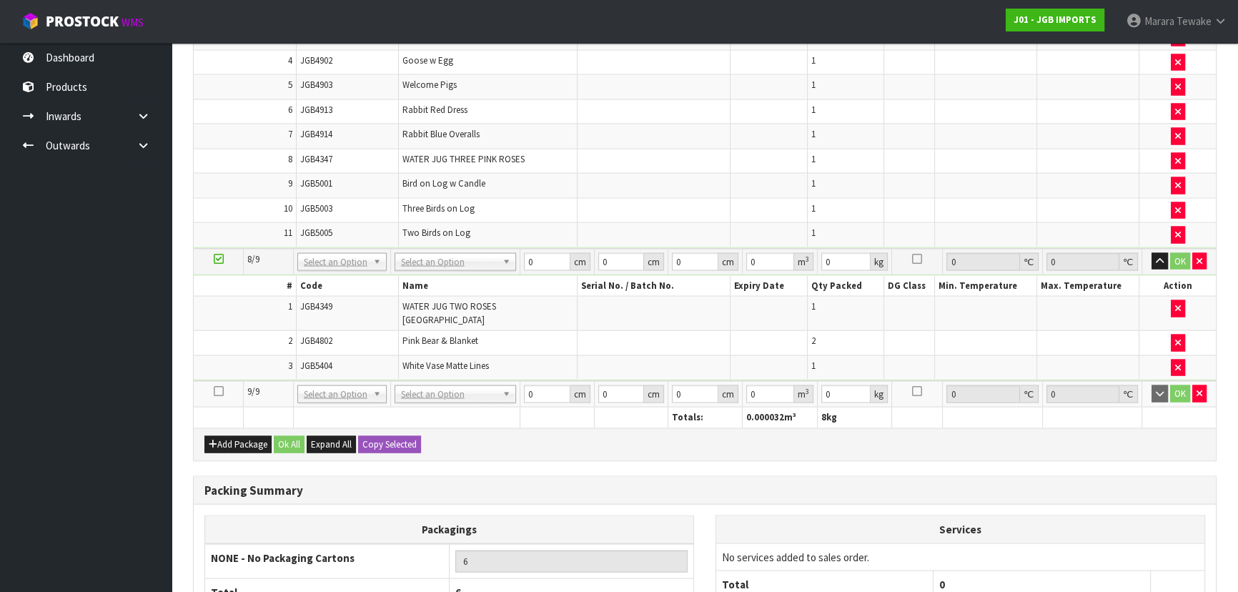
click at [218, 390] on icon at bounding box center [219, 390] width 10 height 1
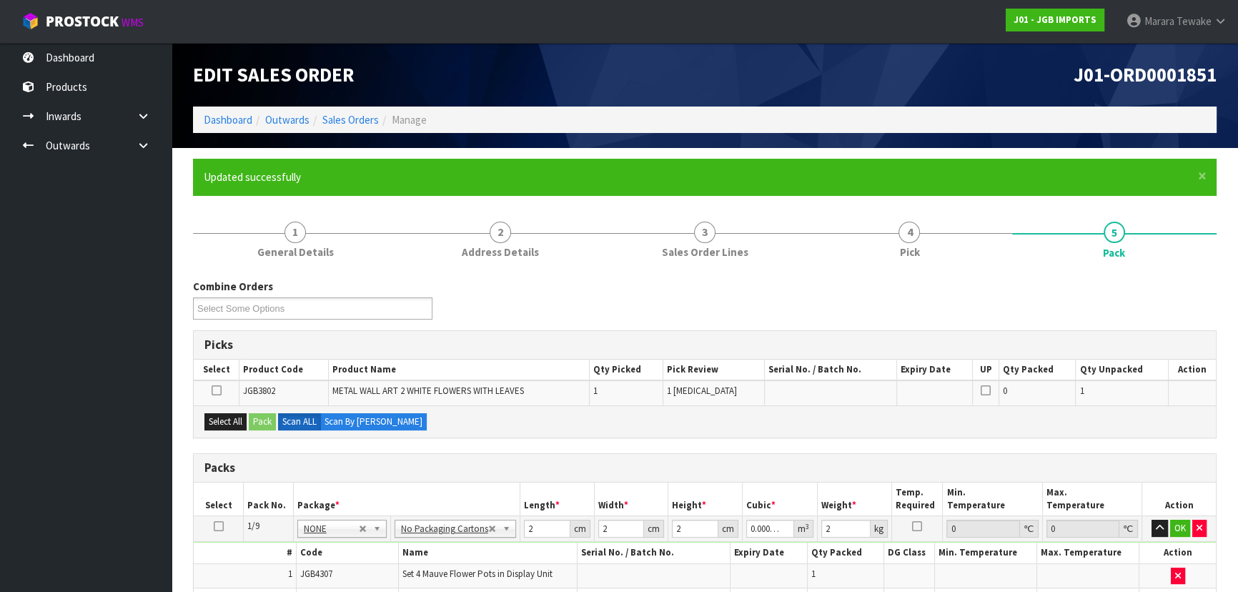
scroll to position [0, 0]
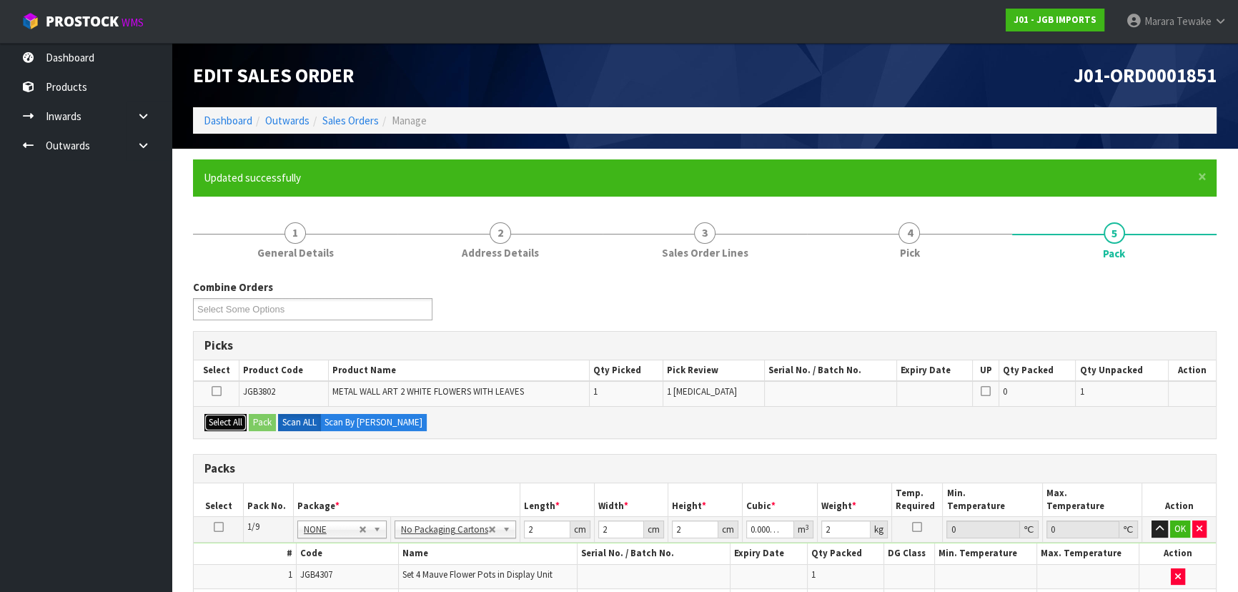
drag, startPoint x: 221, startPoint y: 423, endPoint x: 262, endPoint y: 422, distance: 40.8
click at [225, 422] on button "Select All" at bounding box center [225, 422] width 42 height 17
click at [270, 420] on button "Pack" at bounding box center [262, 422] width 27 height 17
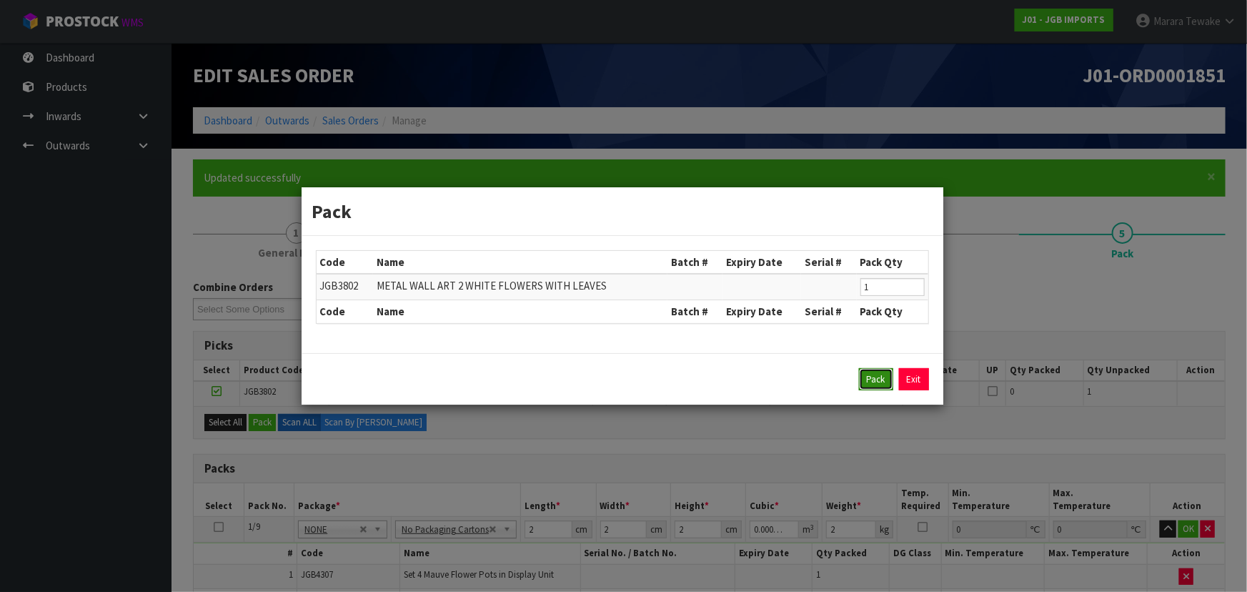
click at [872, 374] on button "Pack" at bounding box center [876, 379] width 34 height 23
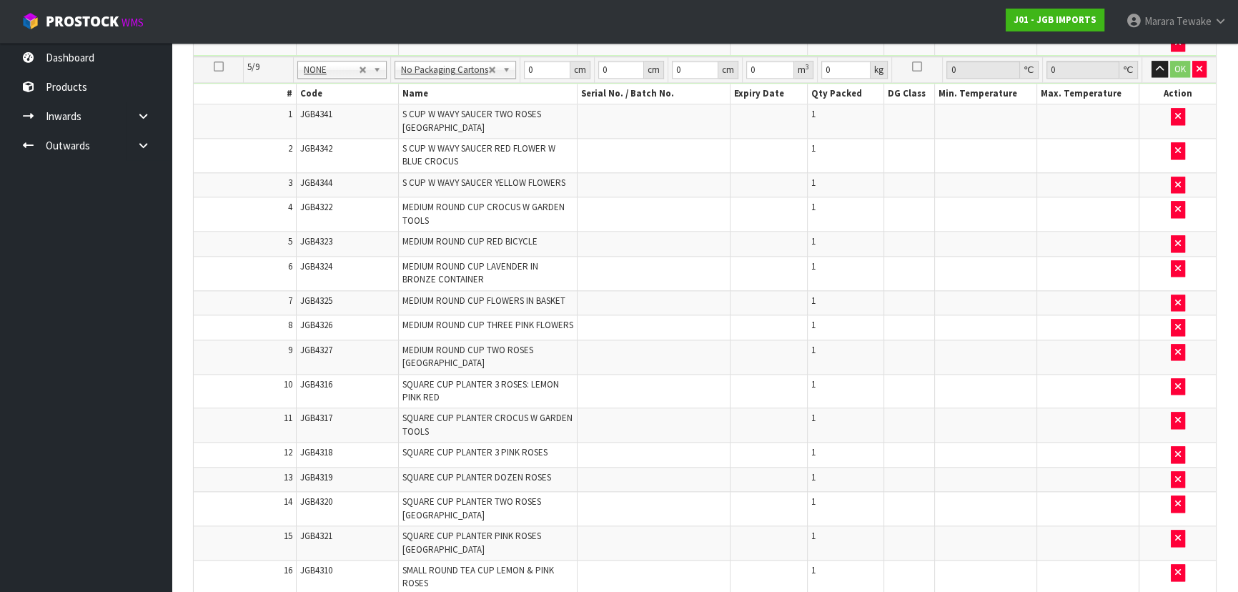
scroll to position [2079, 0]
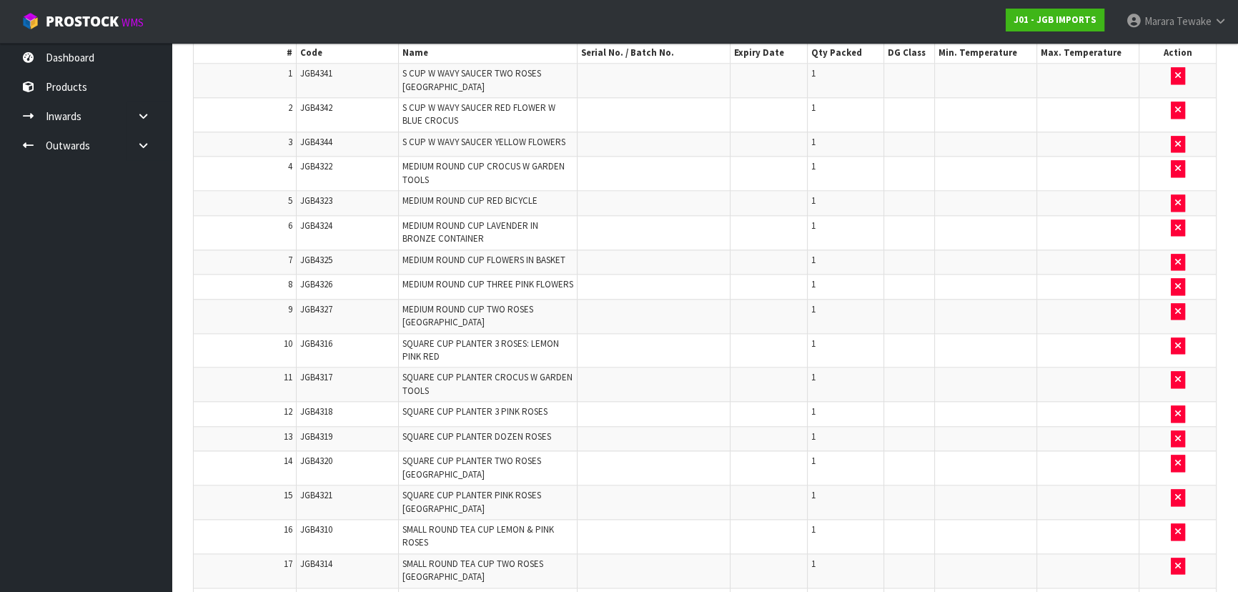
drag, startPoint x: 109, startPoint y: 247, endPoint x: 417, endPoint y: 179, distance: 315.4
click at [109, 247] on ul "Dashboard Products Categories Serial Numbers Kitsets Packagings Inwards Purchas…" at bounding box center [86, 317] width 172 height 549
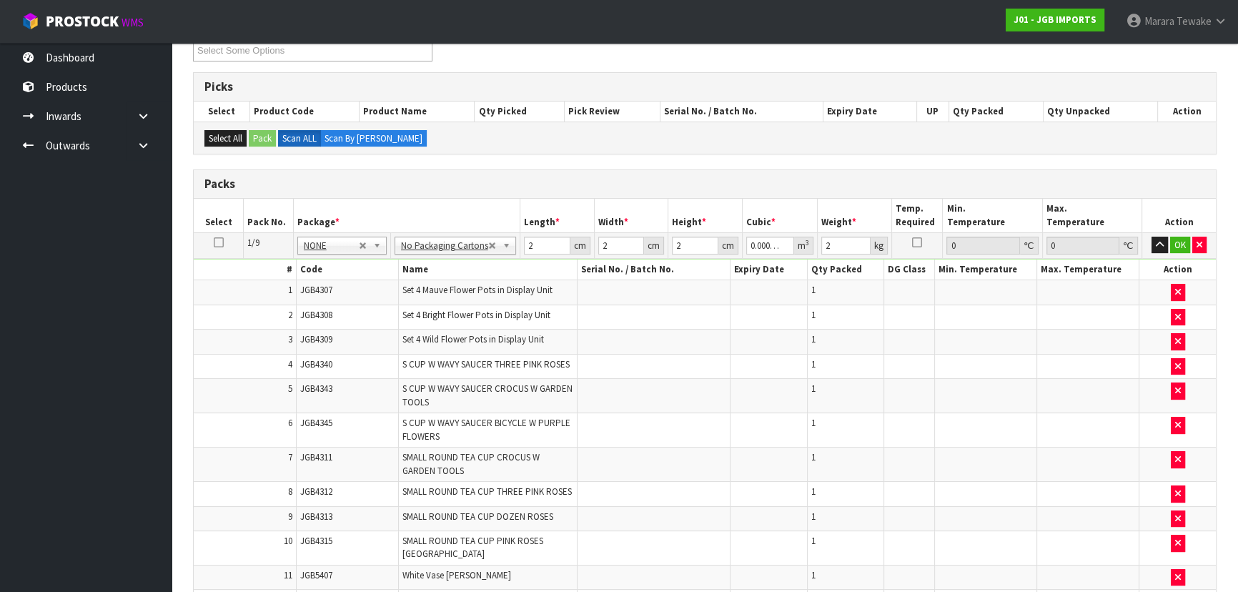
scroll to position [259, 0]
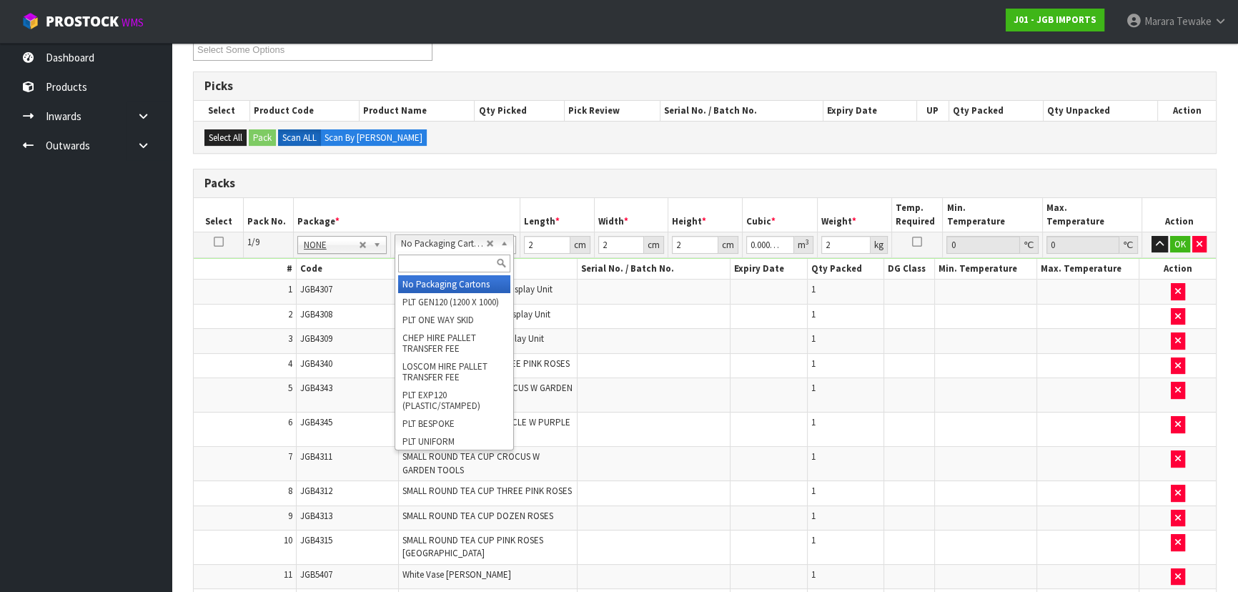
click at [447, 259] on input "text" at bounding box center [453, 263] width 111 height 18
type input "OC"
type input "1"
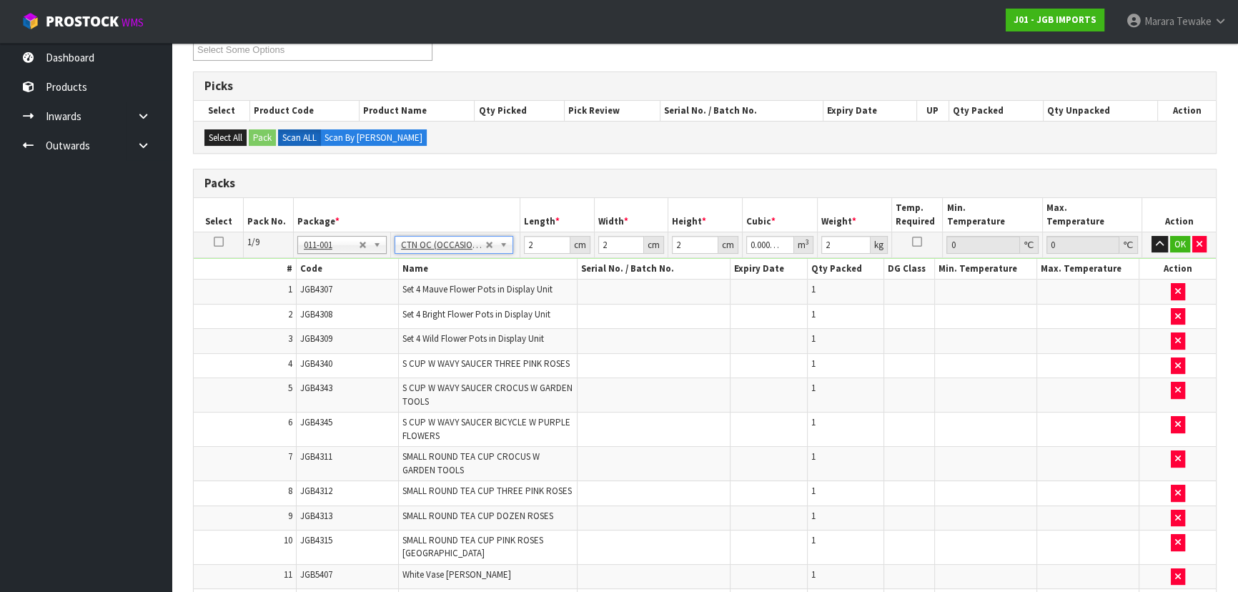
type input "0"
type input "19.6"
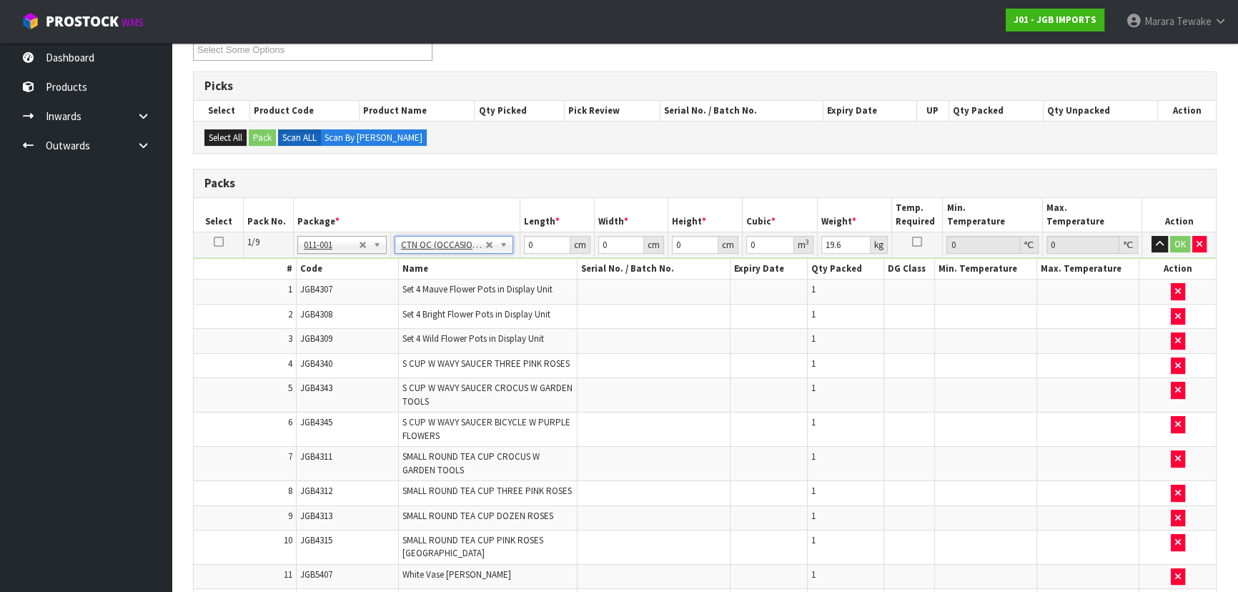
click at [219, 242] on icon at bounding box center [219, 242] width 10 height 1
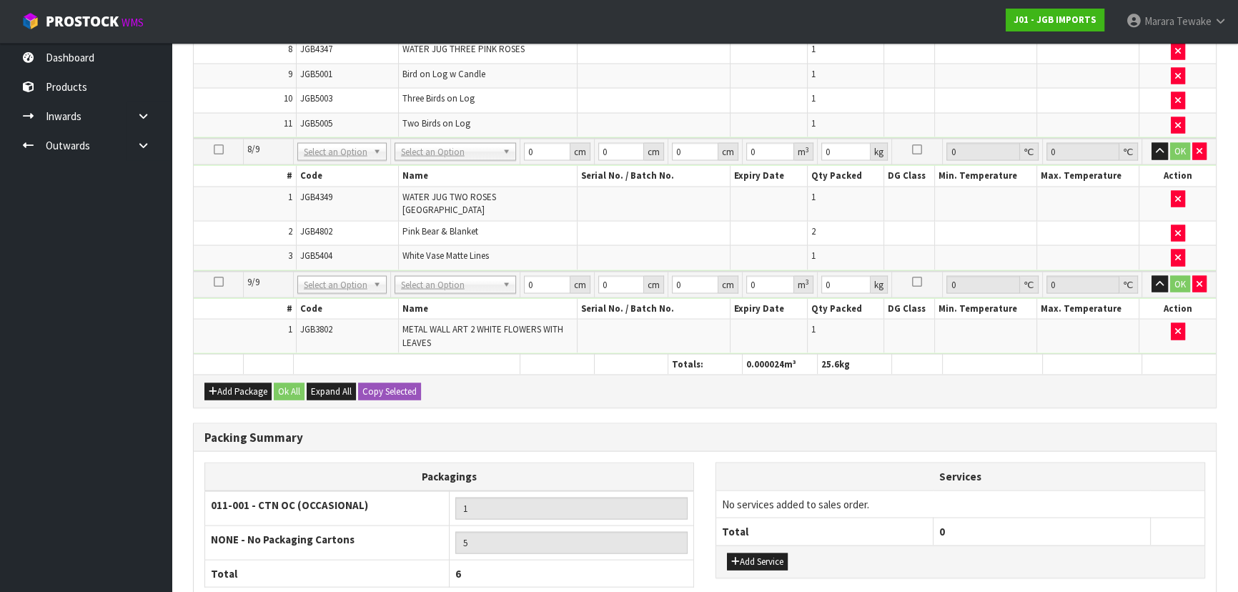
scroll to position [3466, 0]
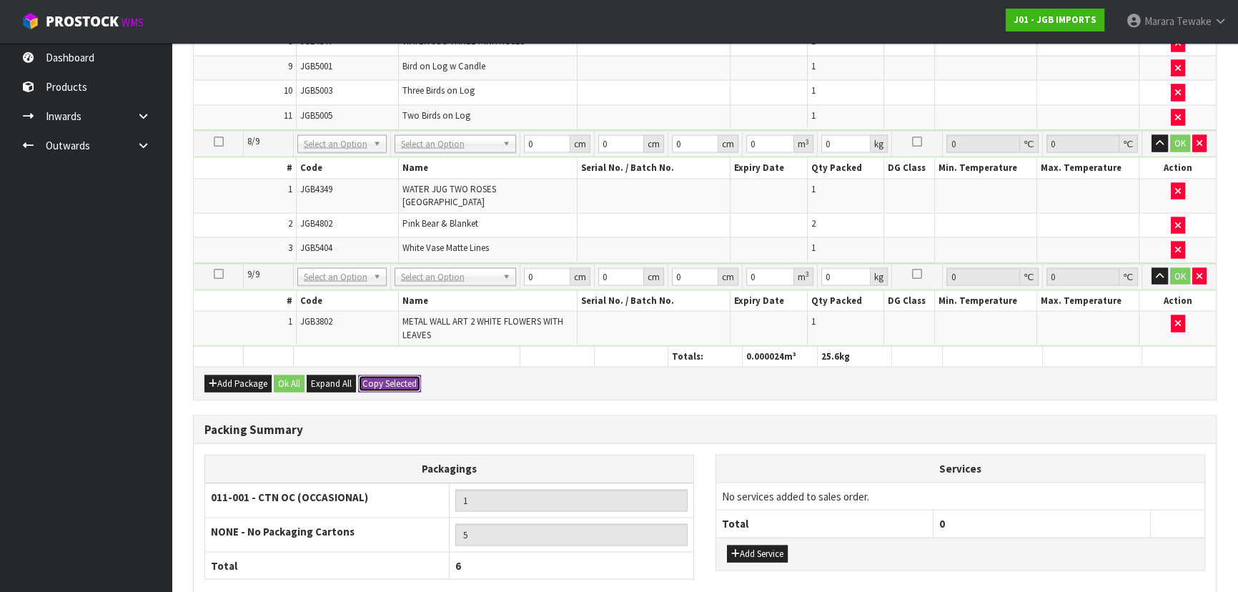
click at [388, 375] on button "Copy Selected" at bounding box center [389, 383] width 63 height 17
click at [388, 377] on span "Confirm" at bounding box center [377, 383] width 31 height 12
type input "9"
type input "19.6"
type input "0"
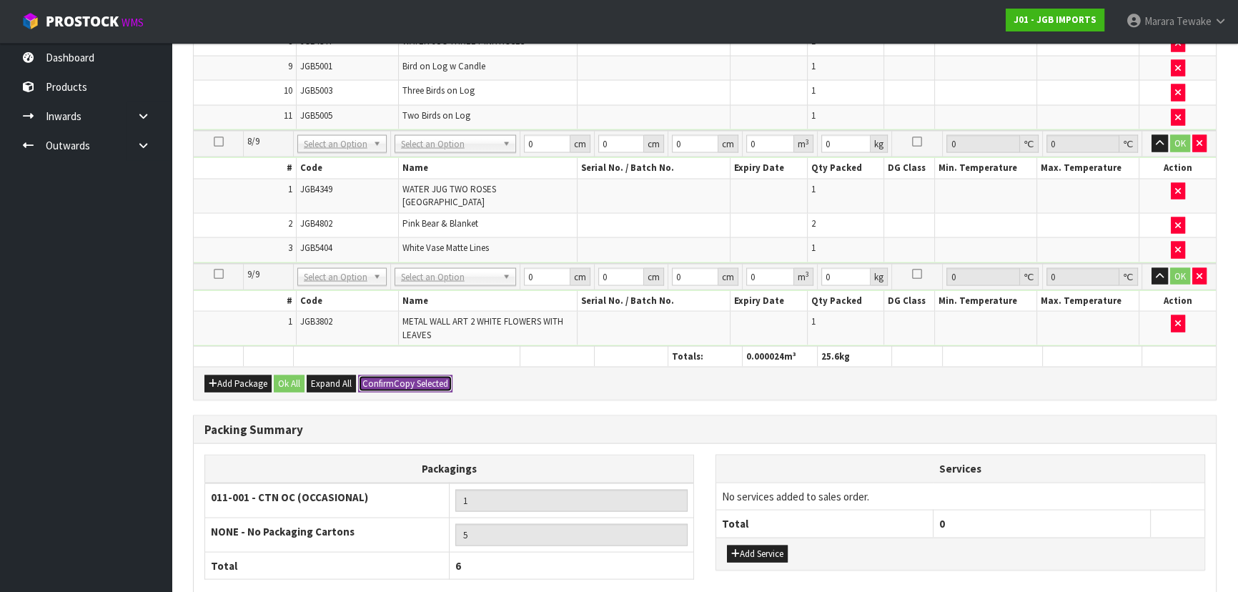
type input "0"
type input "19.6"
type input "0"
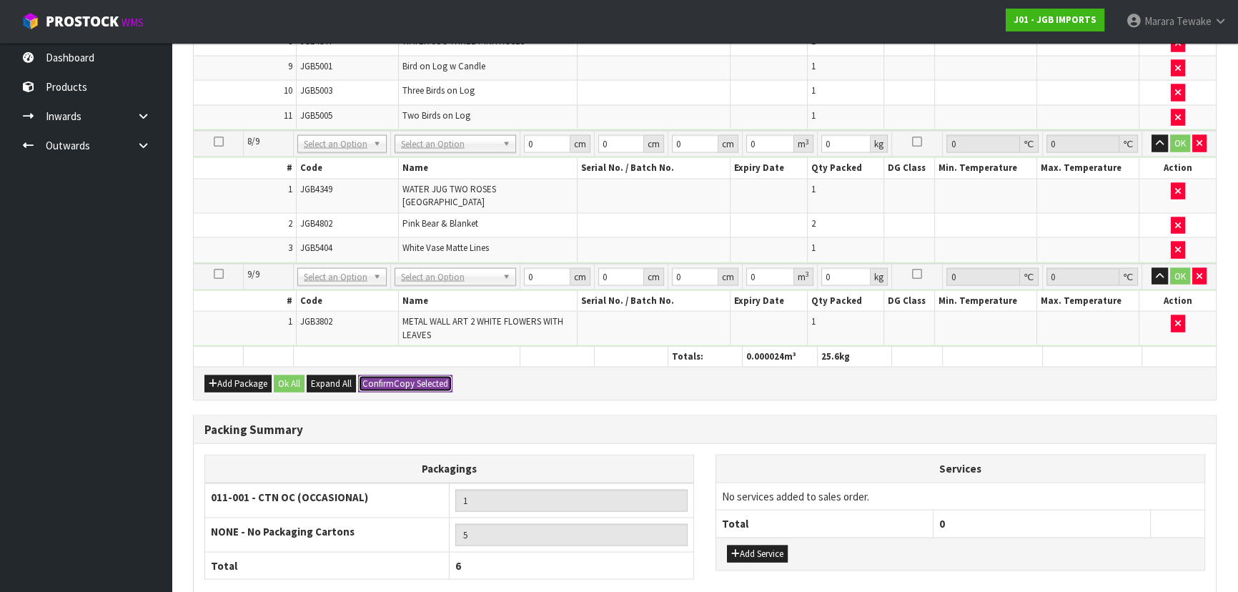
type input "0"
type input "19.6"
type input "0"
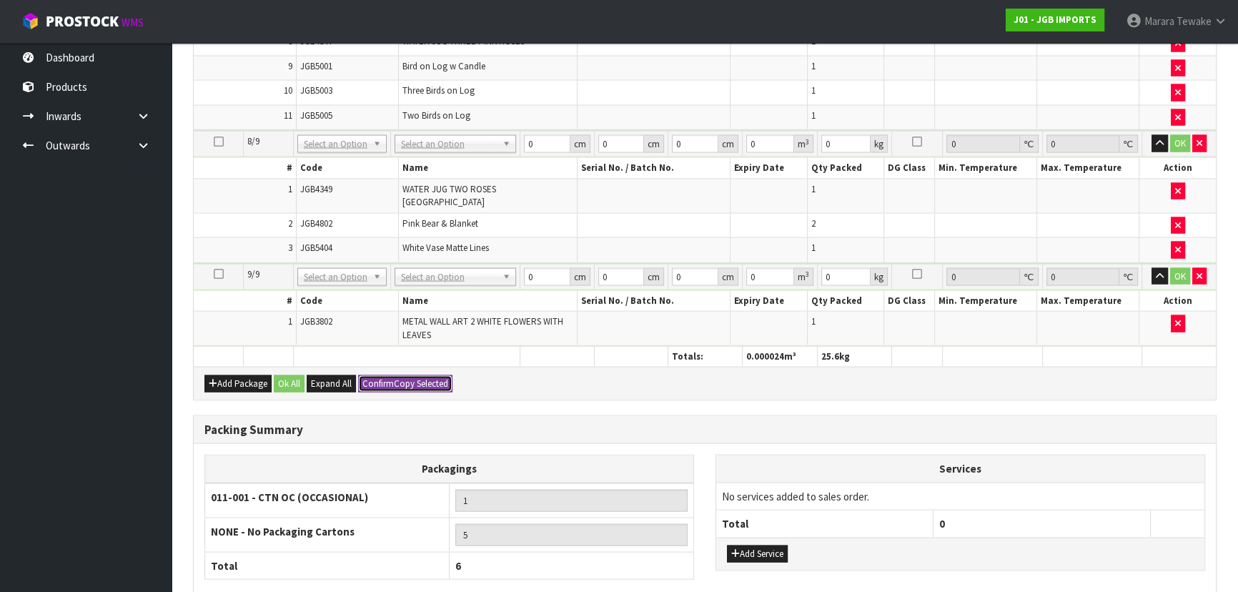
type input "0"
type input "19.6"
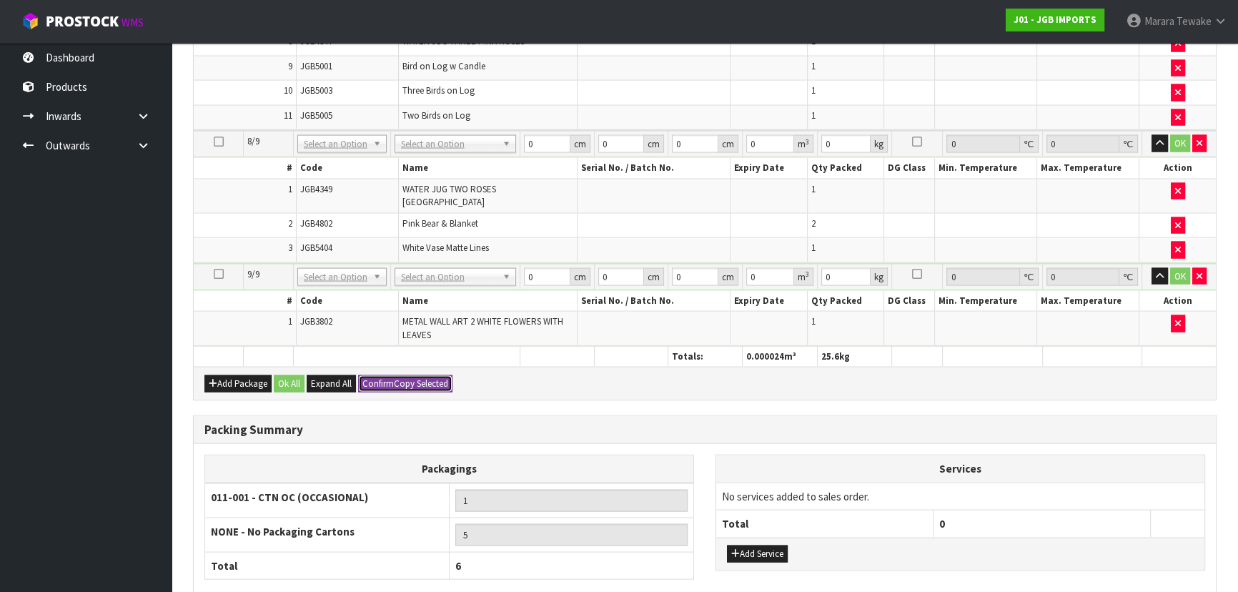
type input "19.6"
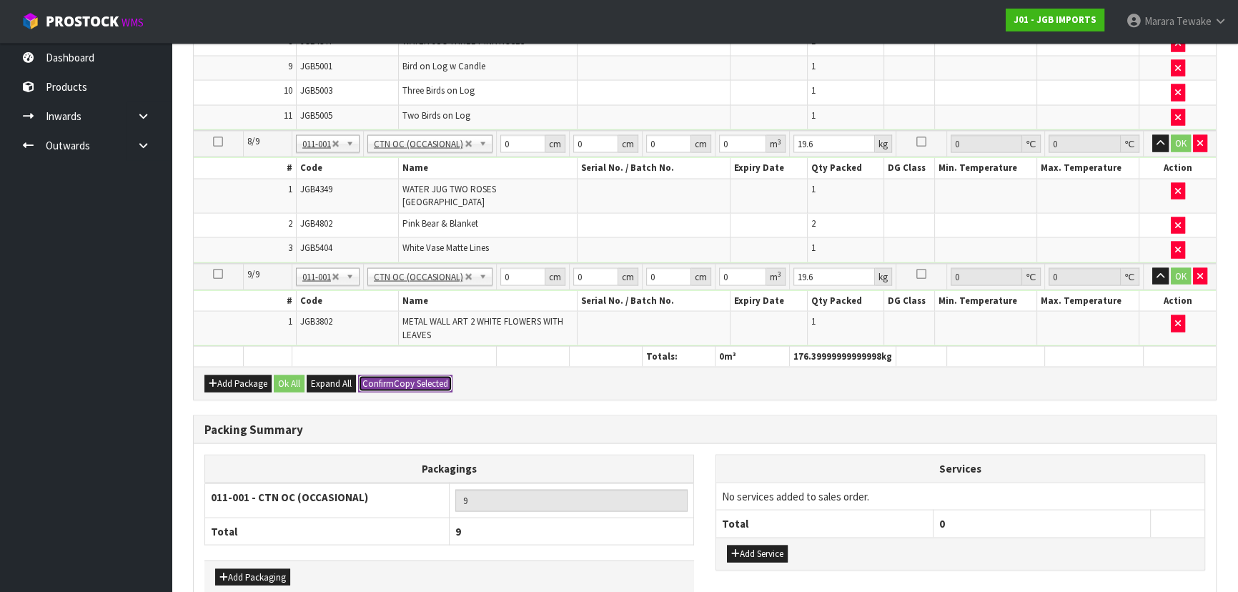
scroll to position [3431, 0]
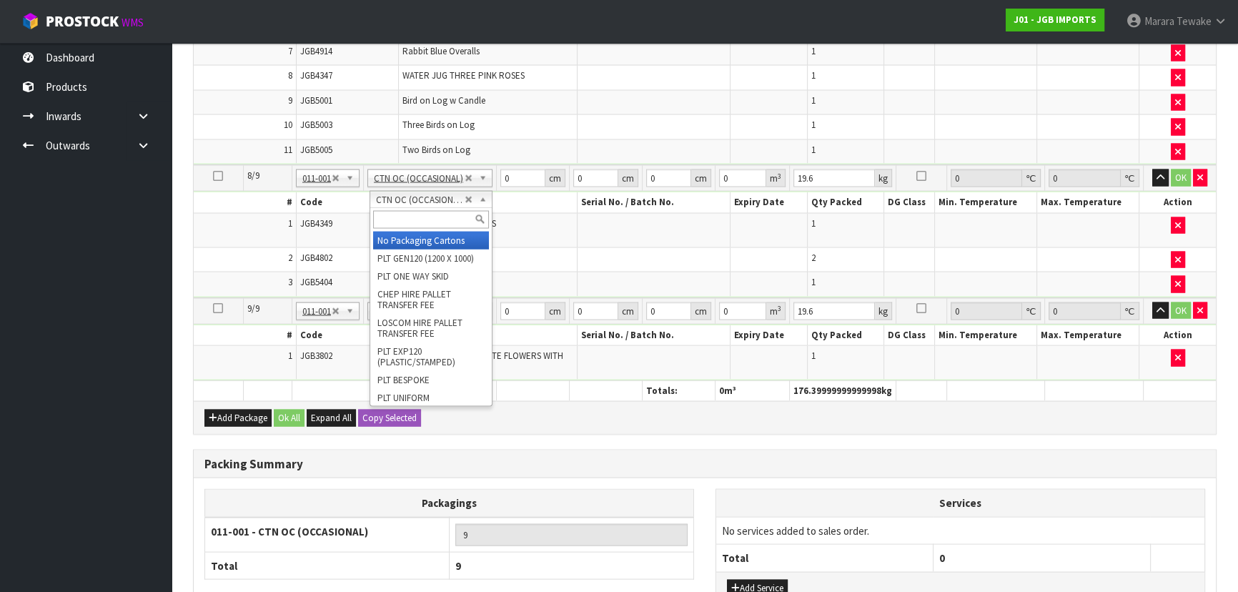
type input "8"
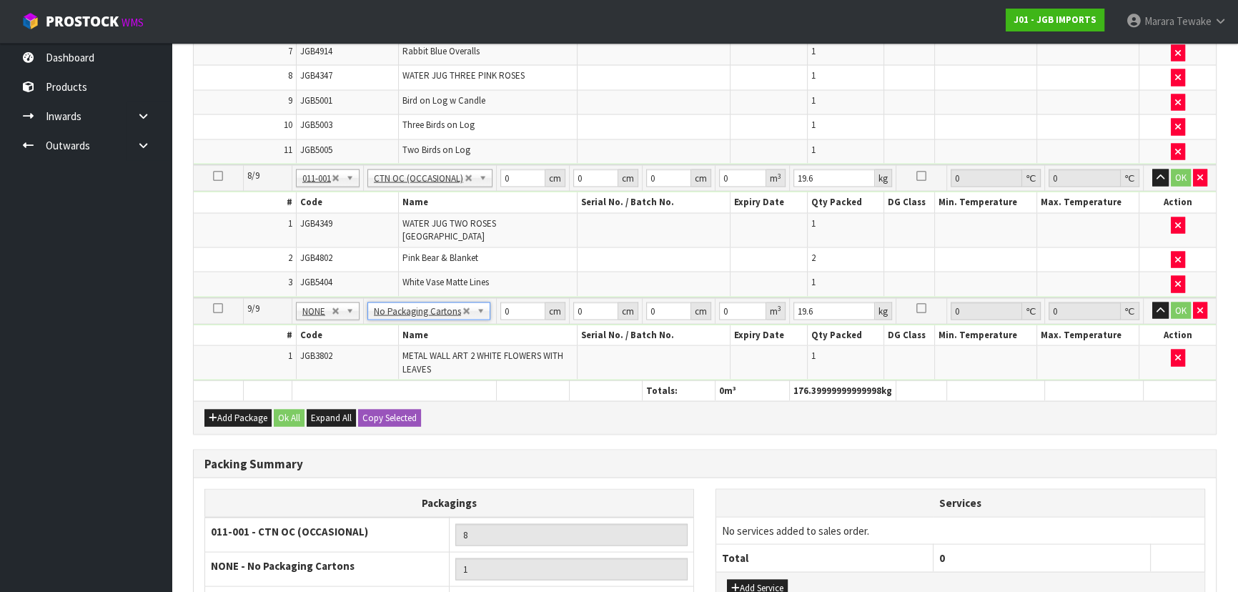
type input "0"
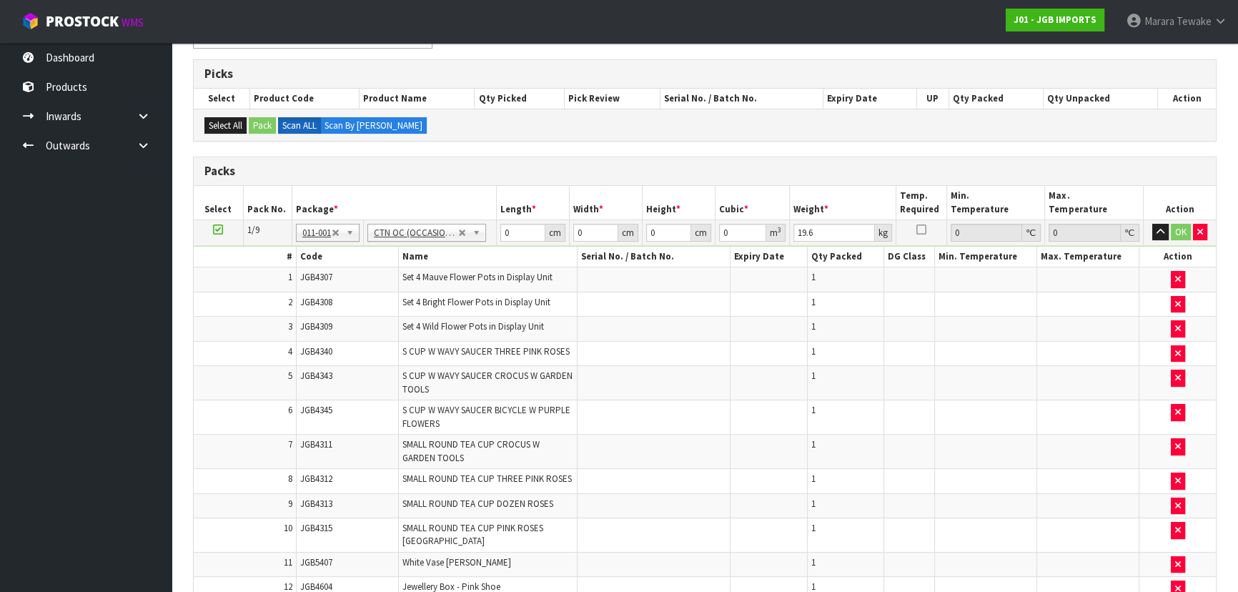
scroll to position [249, 0]
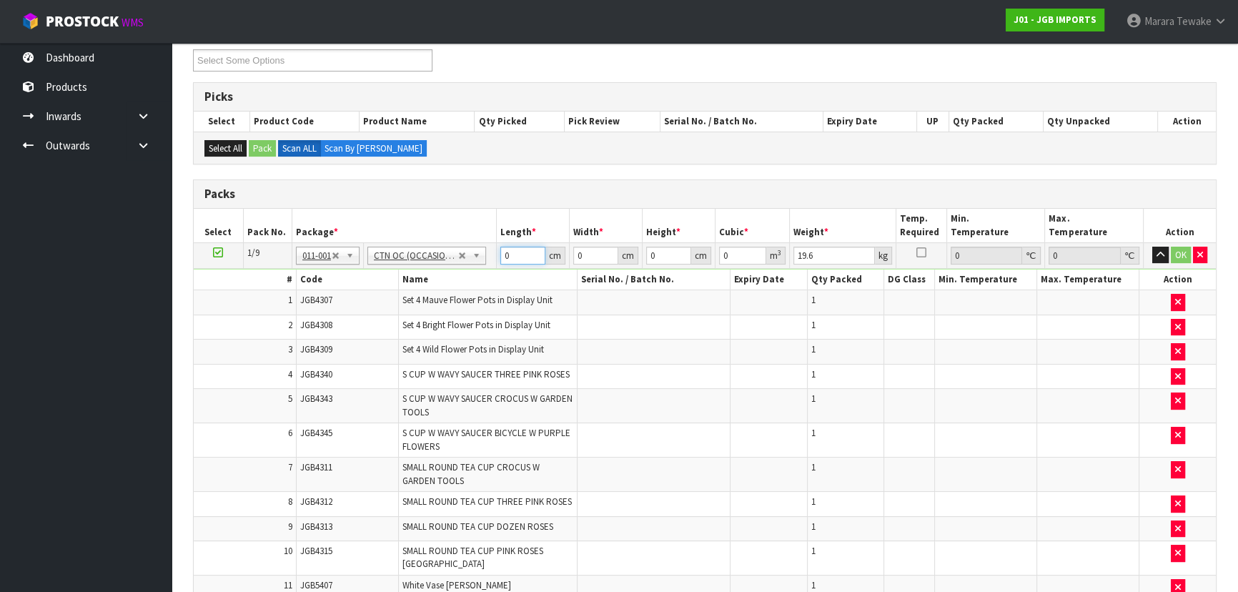
drag, startPoint x: 491, startPoint y: 254, endPoint x: 478, endPoint y: 249, distance: 13.8
click at [482, 252] on tr "1/9 NONE 007-001 007-002 007-004 007-009 007-013 007-014 007-015 007-017 007-01…" at bounding box center [705, 255] width 1022 height 26
type input "44"
type input "5"
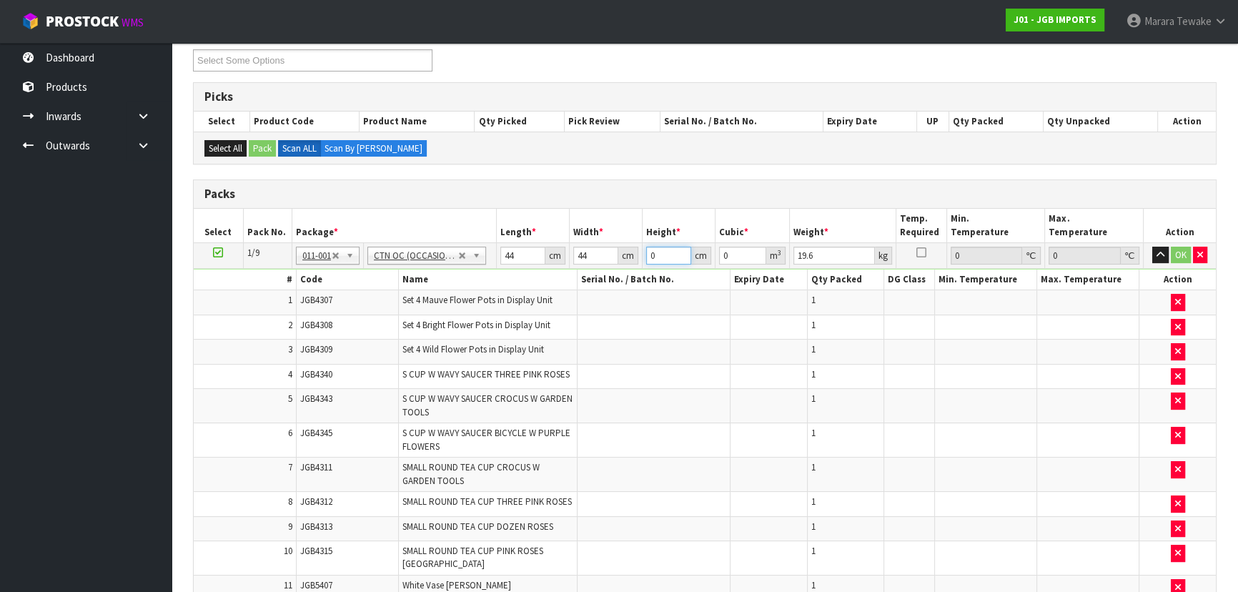
type input "0.00968"
type input "51"
type input "0.098736"
type input "51"
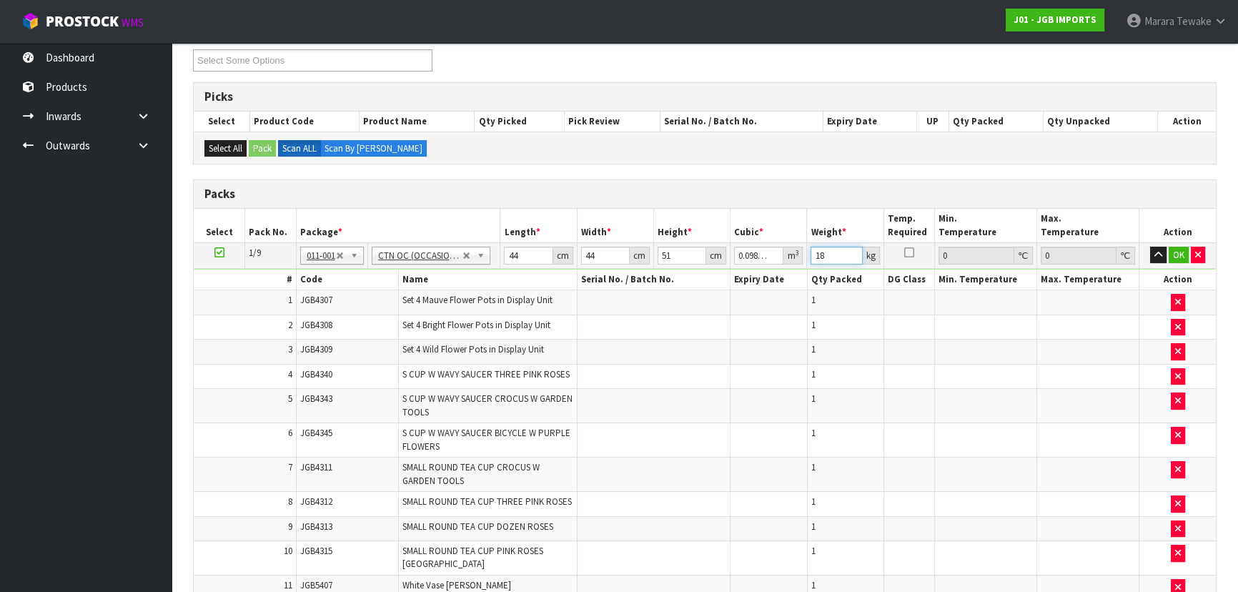
type input "18"
click at [1150, 247] on button "button" at bounding box center [1158, 255] width 16 height 17
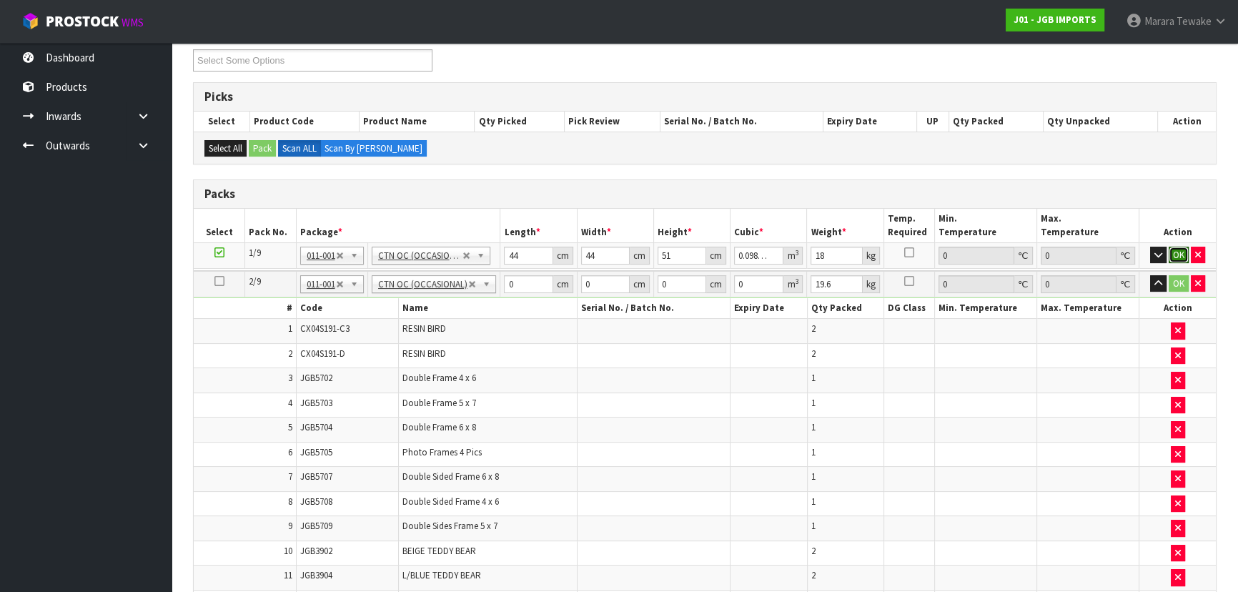
click button "OK" at bounding box center [1178, 255] width 20 height 17
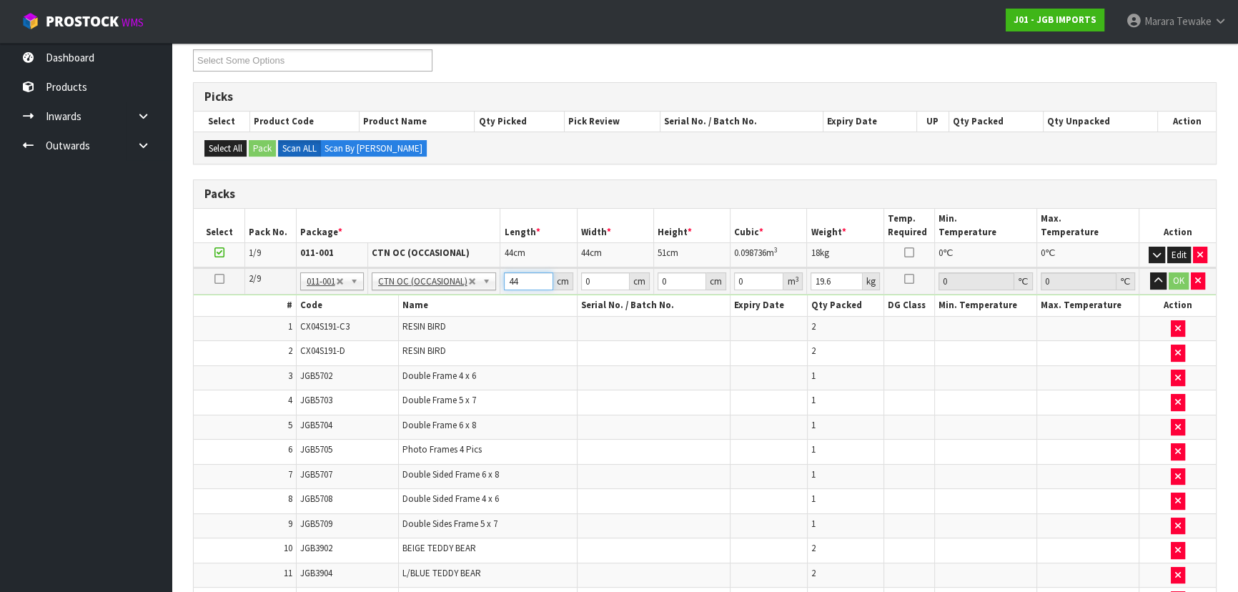
type input "44"
type input "5"
type input "0.00968"
type input "51"
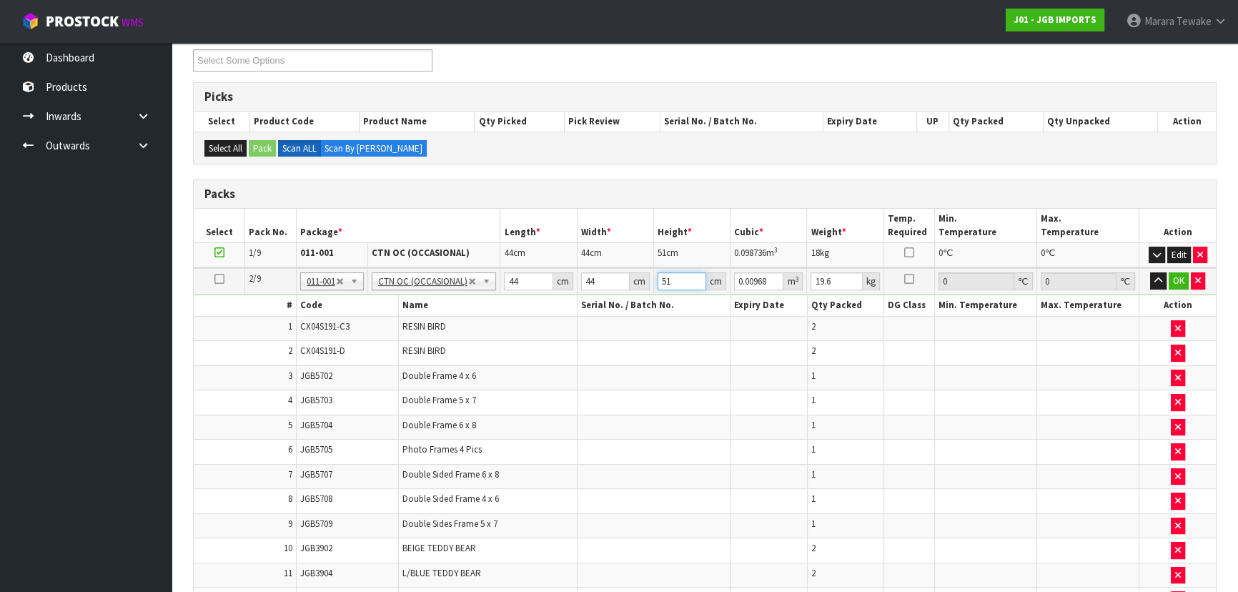
type input "0.098736"
type input "51"
type input "10"
click at [1150, 272] on button "button" at bounding box center [1158, 280] width 16 height 17
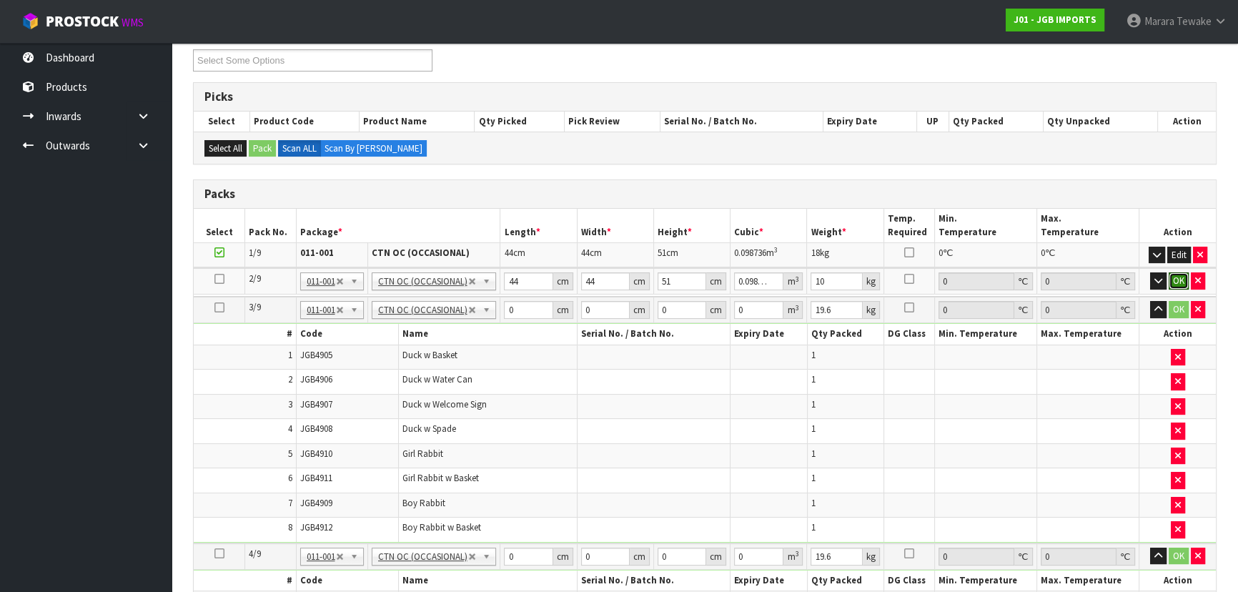
click button "OK" at bounding box center [1178, 280] width 20 height 17
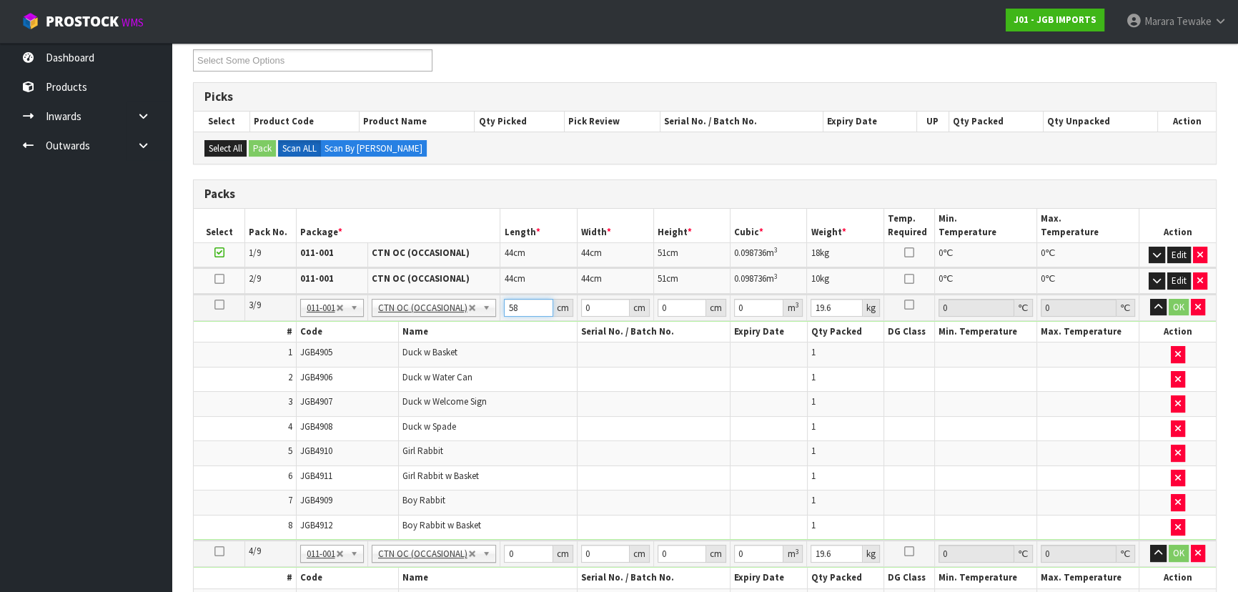
type input "58"
type input "43"
type input "2"
type input "0.004988"
type input "24"
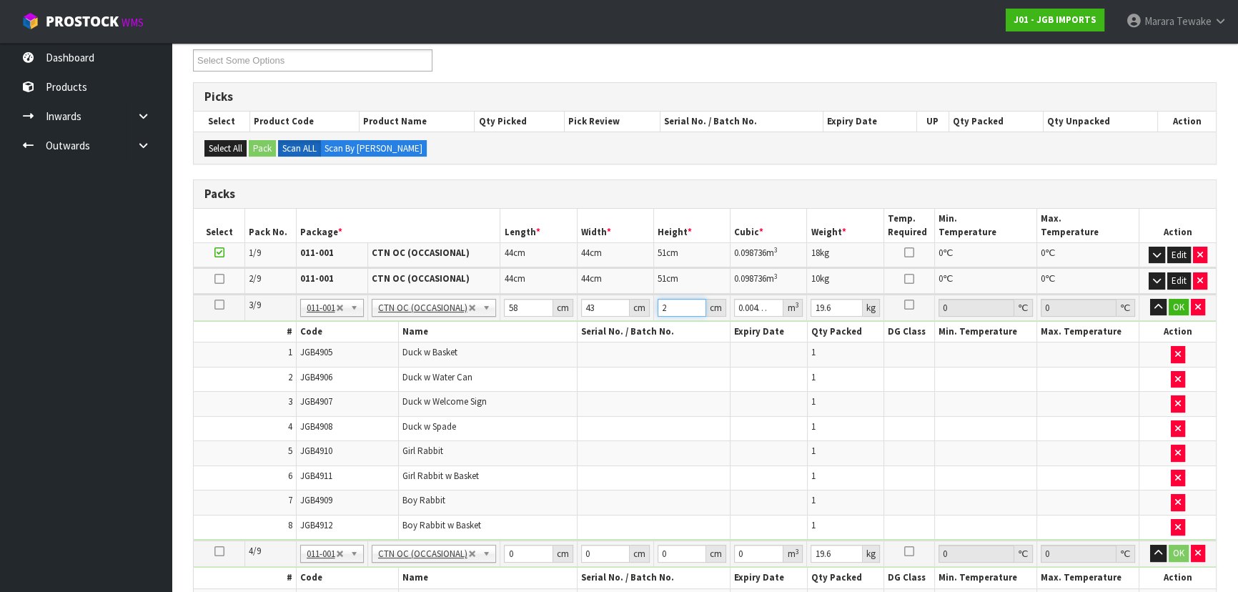
type input "0.059856"
type input "24"
type input "8"
click at [1150, 299] on button "button" at bounding box center [1158, 307] width 16 height 17
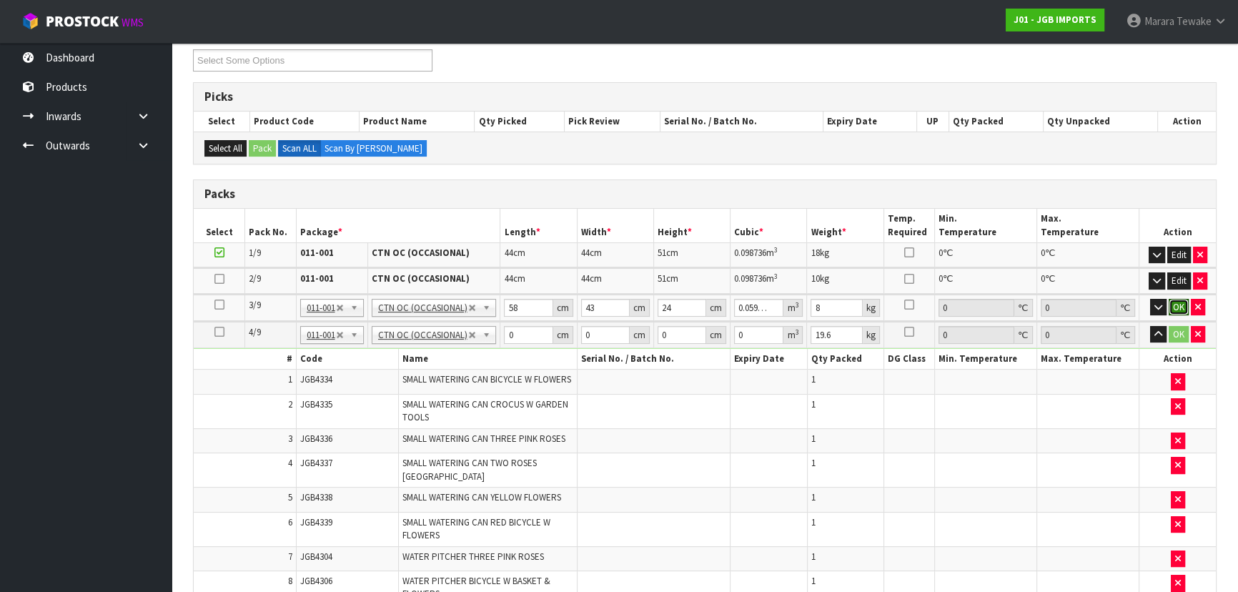
click button "OK" at bounding box center [1178, 307] width 20 height 17
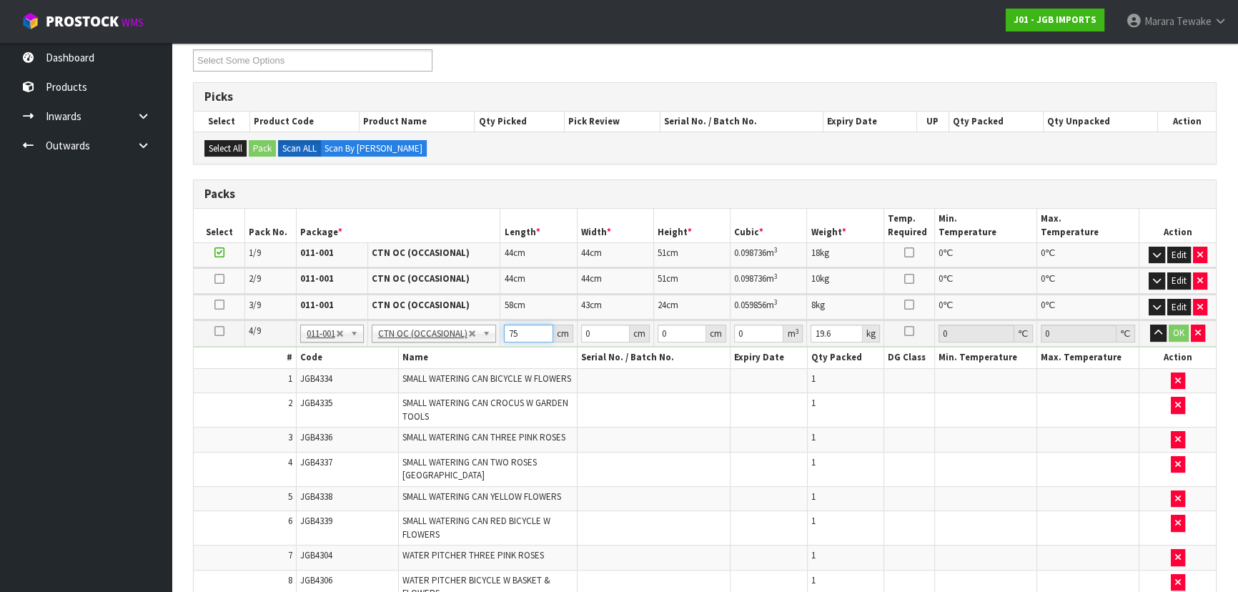
type input "75"
type input "38"
type input "4"
type input "0.0114"
type input "40"
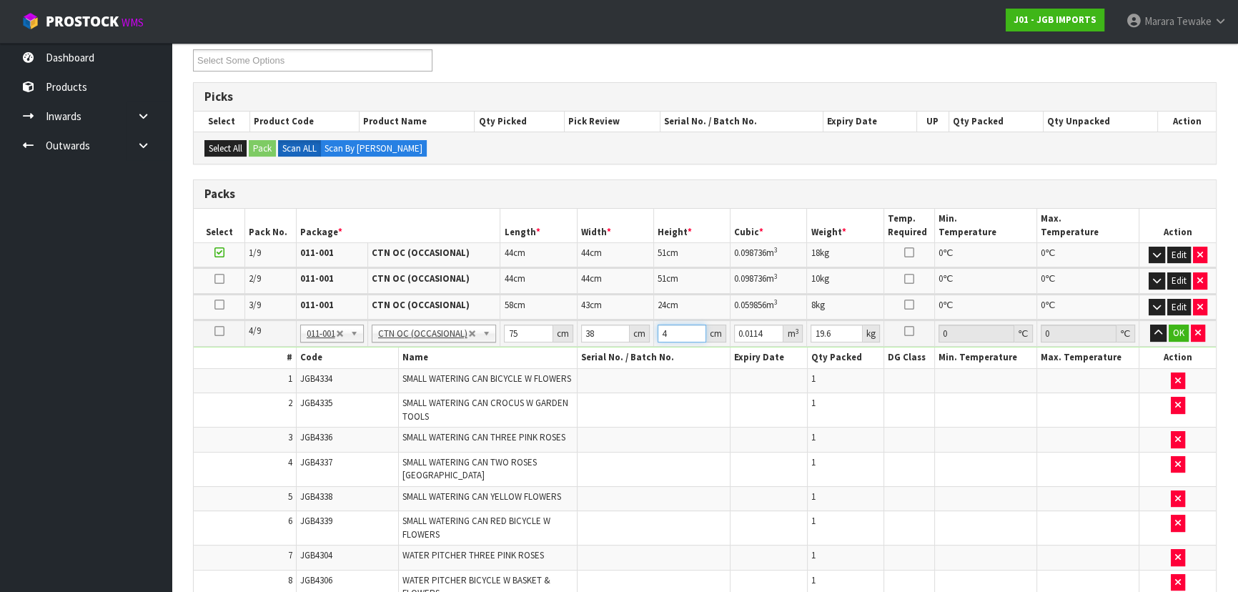
type input "0.114"
type input "40"
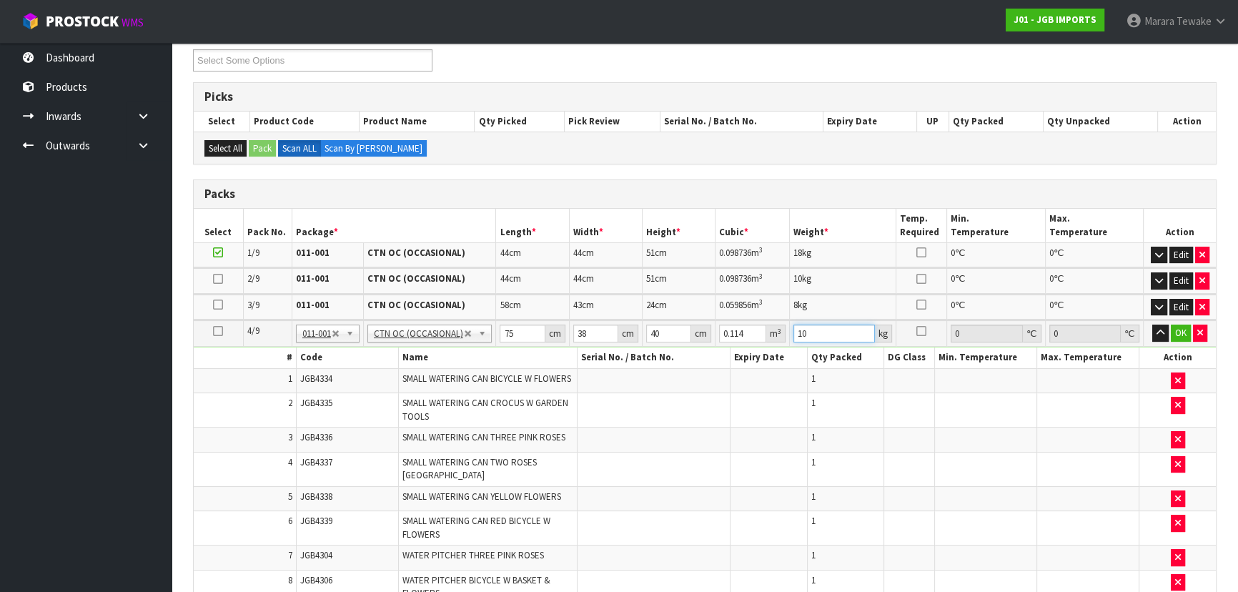
type input "10"
click at [1152, 324] on button "button" at bounding box center [1160, 332] width 16 height 17
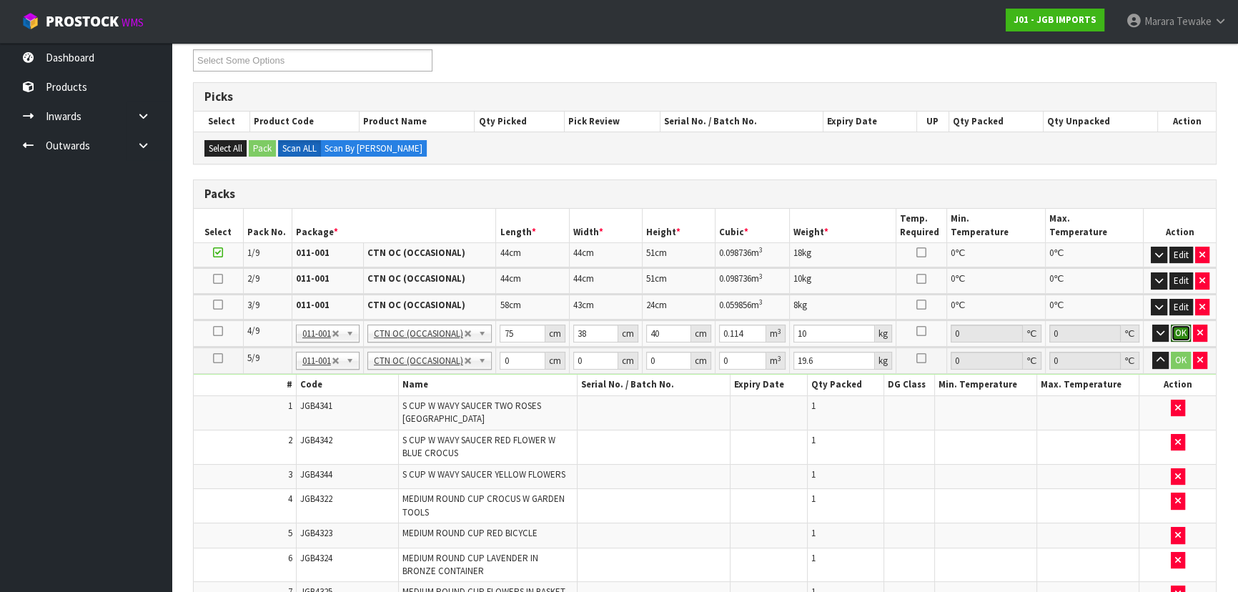
click button "OK" at bounding box center [1181, 332] width 20 height 17
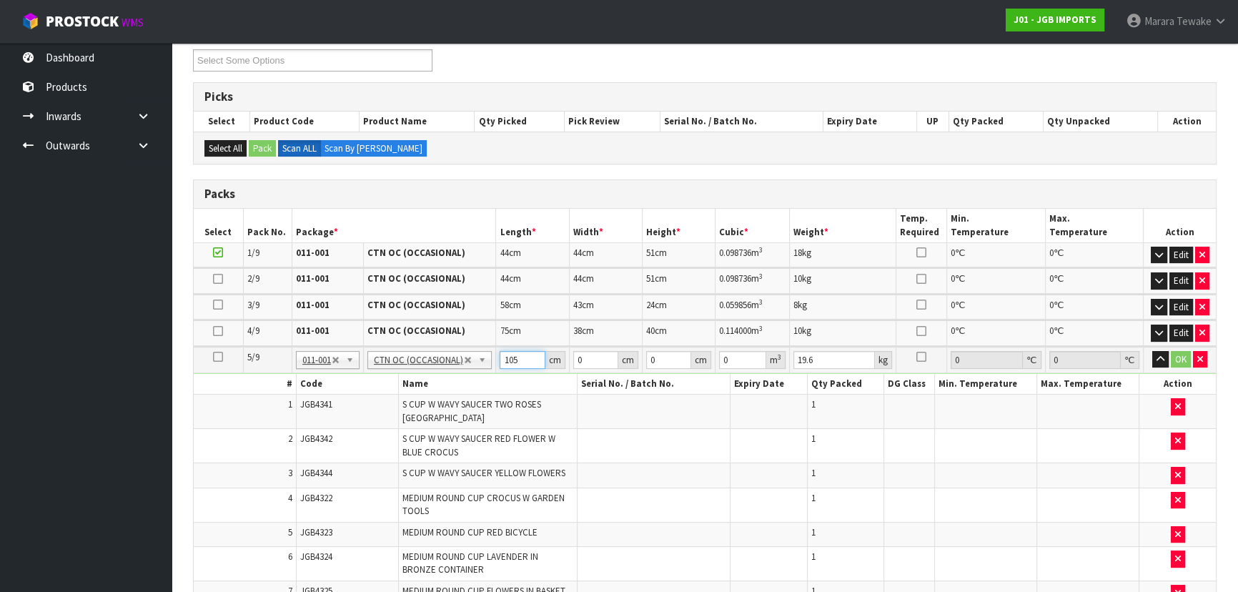
type input "105"
type input "54"
type input "3"
type input "0.01701"
type input "33"
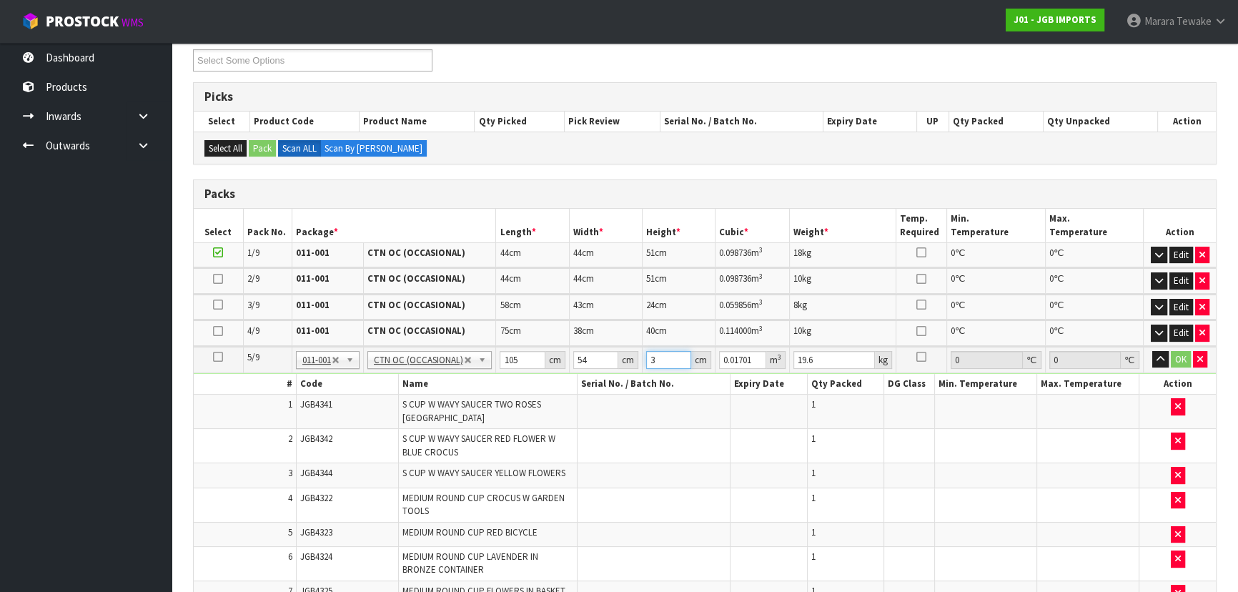
type input "0.18711"
type input "33"
type input "25"
click at [1152, 351] on button "button" at bounding box center [1160, 359] width 16 height 17
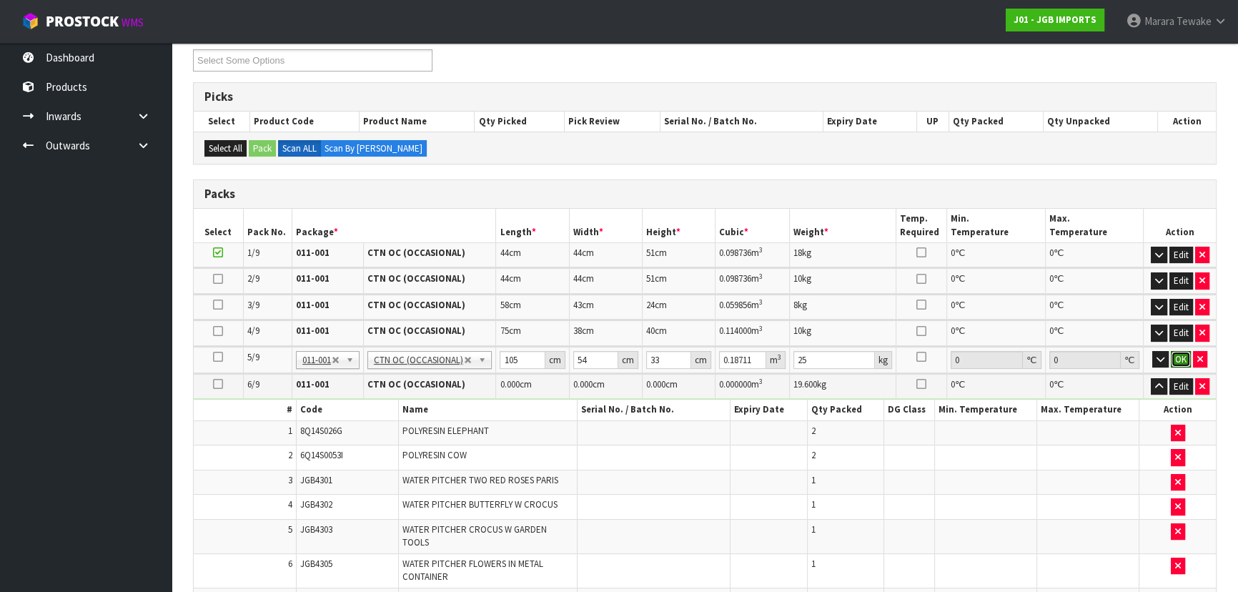
click button "OK" at bounding box center [1181, 359] width 20 height 17
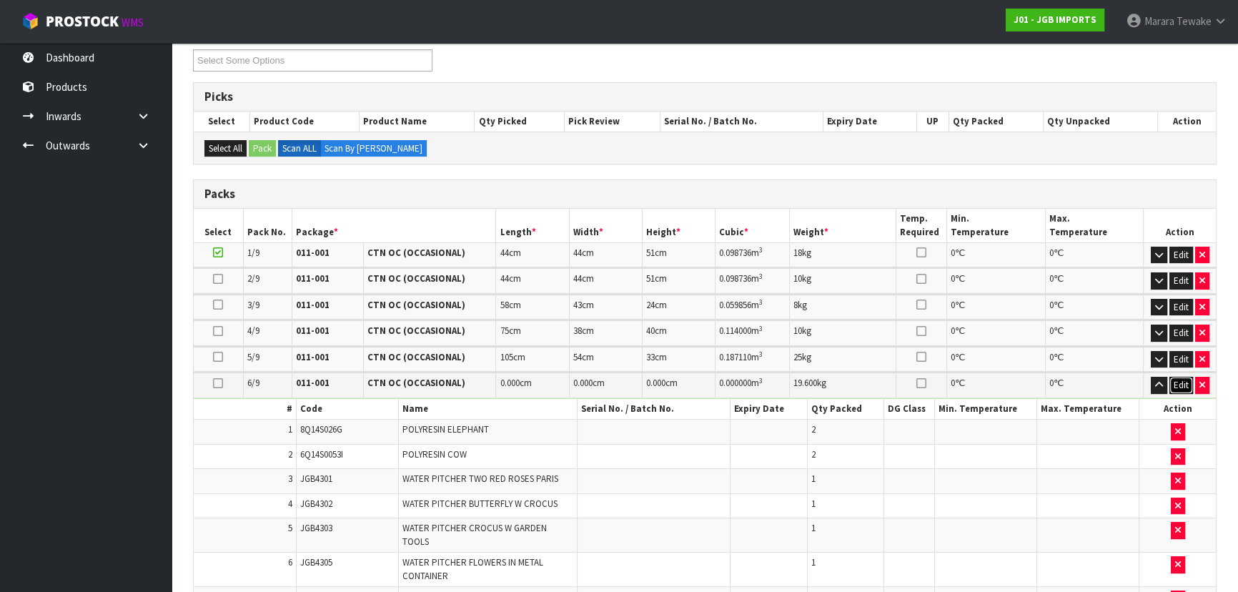
click at [1172, 380] on button "Edit" at bounding box center [1181, 385] width 24 height 17
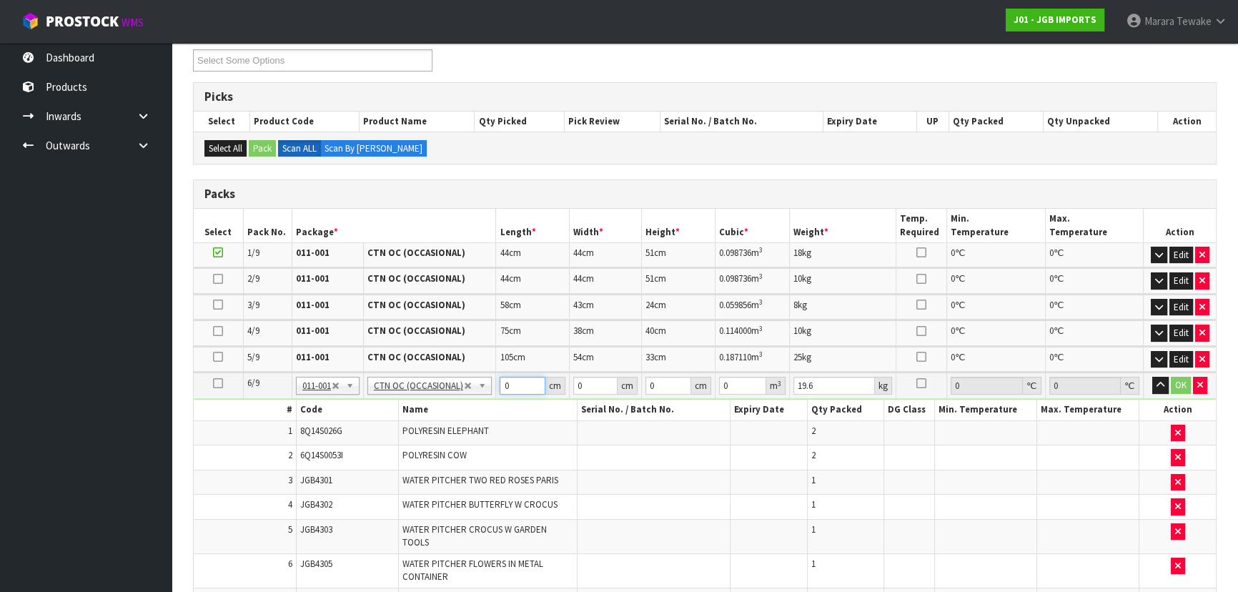
drag, startPoint x: 512, startPoint y: 387, endPoint x: 492, endPoint y: 385, distance: 20.1
click at [492, 385] on tr "6/9 NONE 007-001 007-002 007-004 007-009 007-013 007-014 007-015 007-017 007-01…" at bounding box center [705, 385] width 1022 height 26
type input "64"
type input "62"
type input "4"
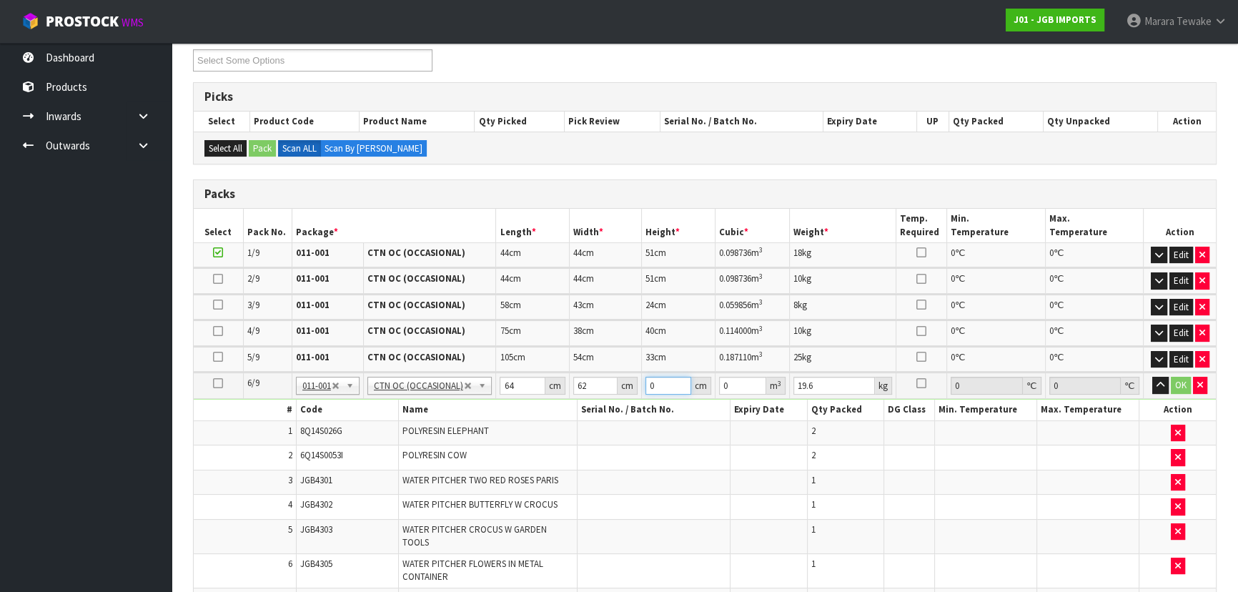
type input "0.015872"
type input "41"
type input "0.162688"
type input "41"
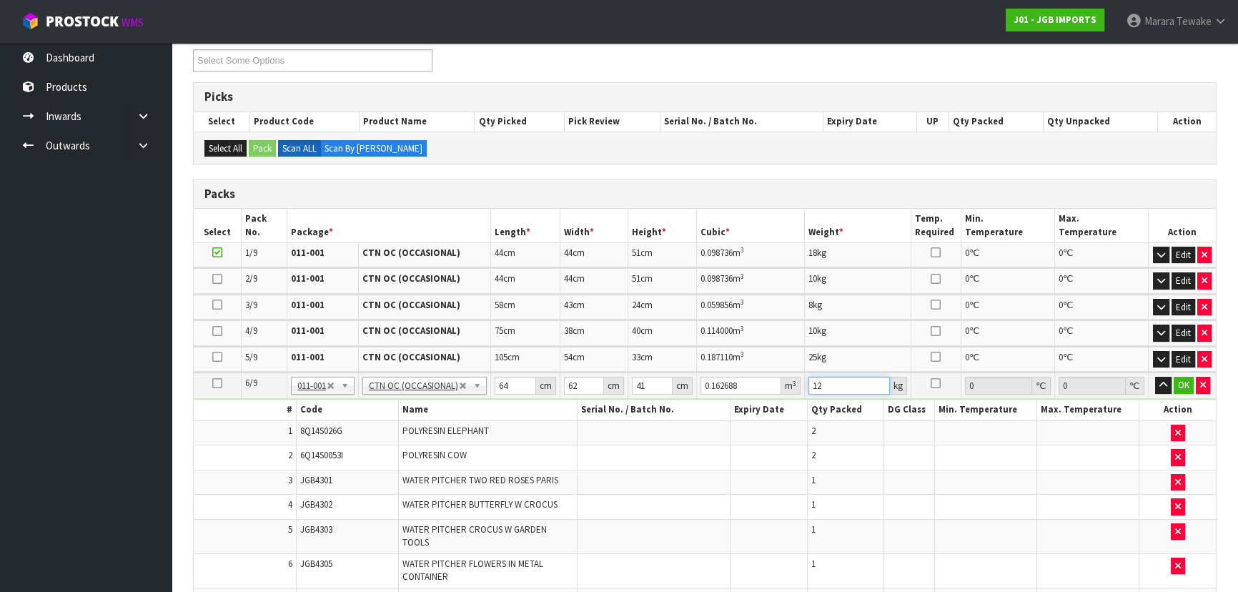
type input "12"
click at [1155, 377] on button "button" at bounding box center [1163, 385] width 16 height 17
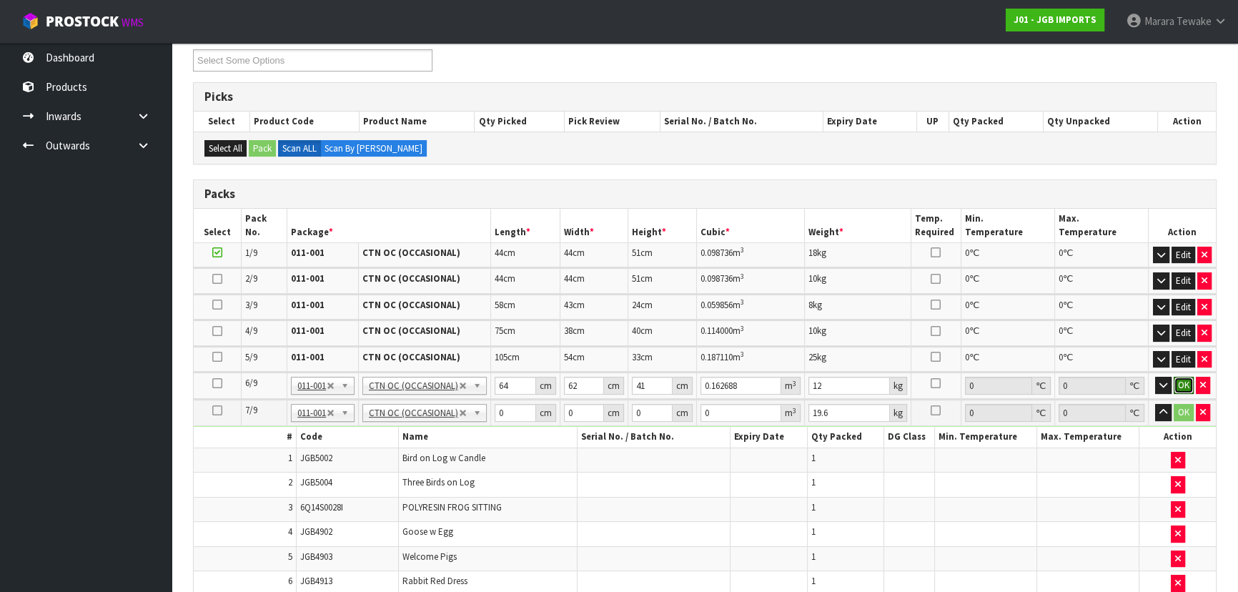
click button "OK" at bounding box center [1183, 385] width 20 height 17
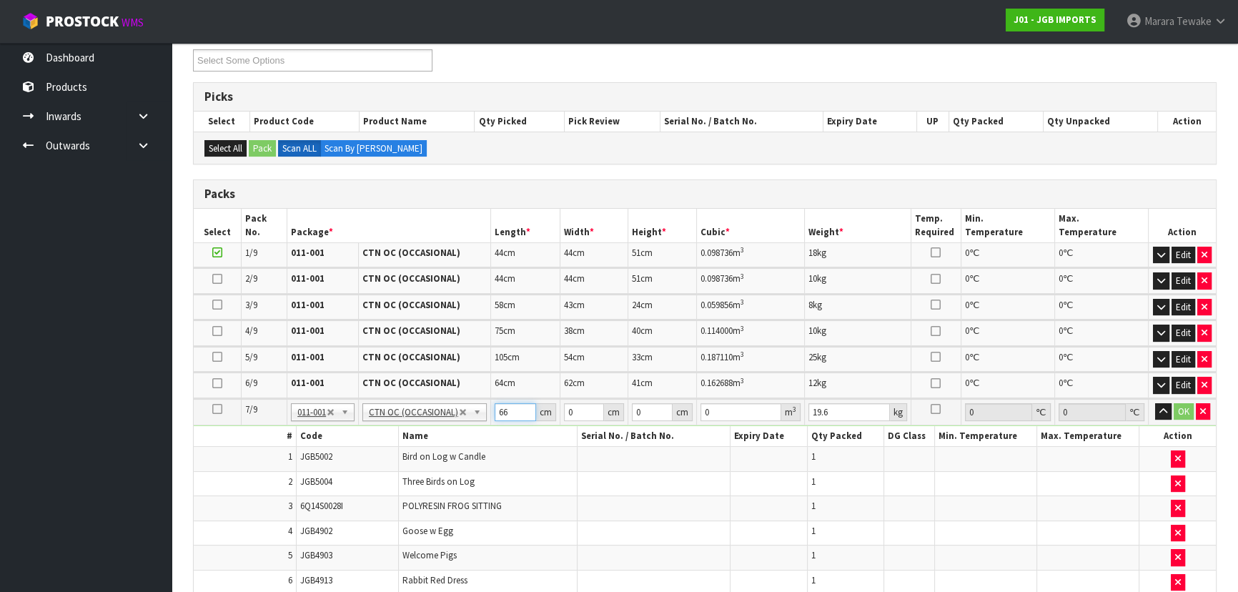
type input "66"
type input "62"
type input "4"
type input "0.016368"
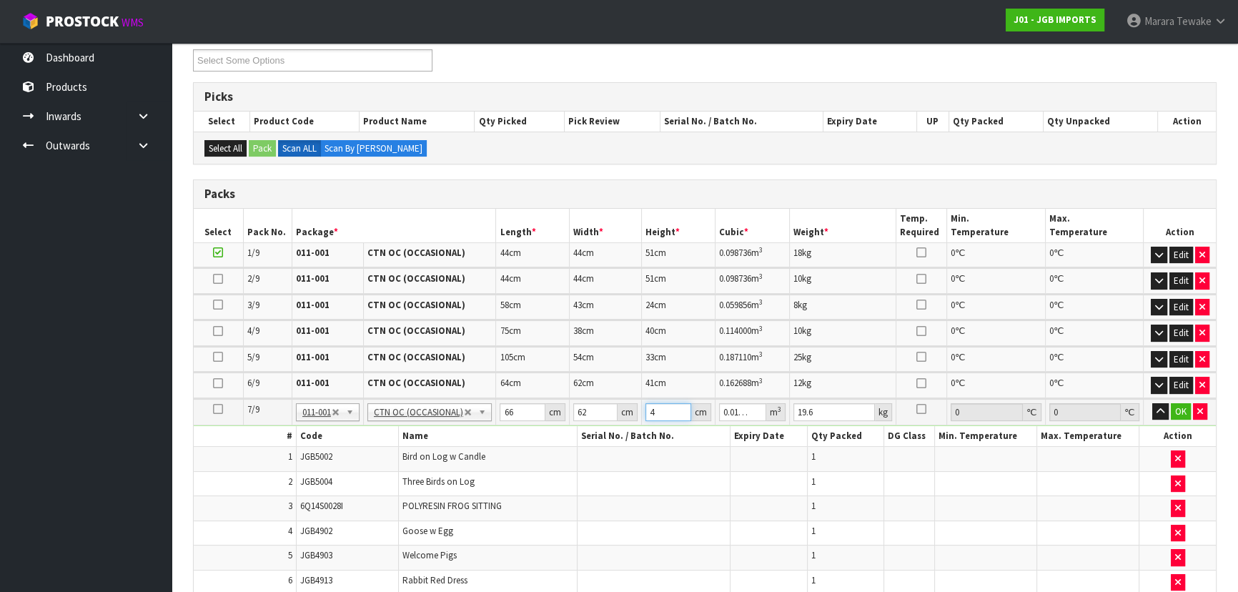
type input "41"
type input "0.167772"
type input "41"
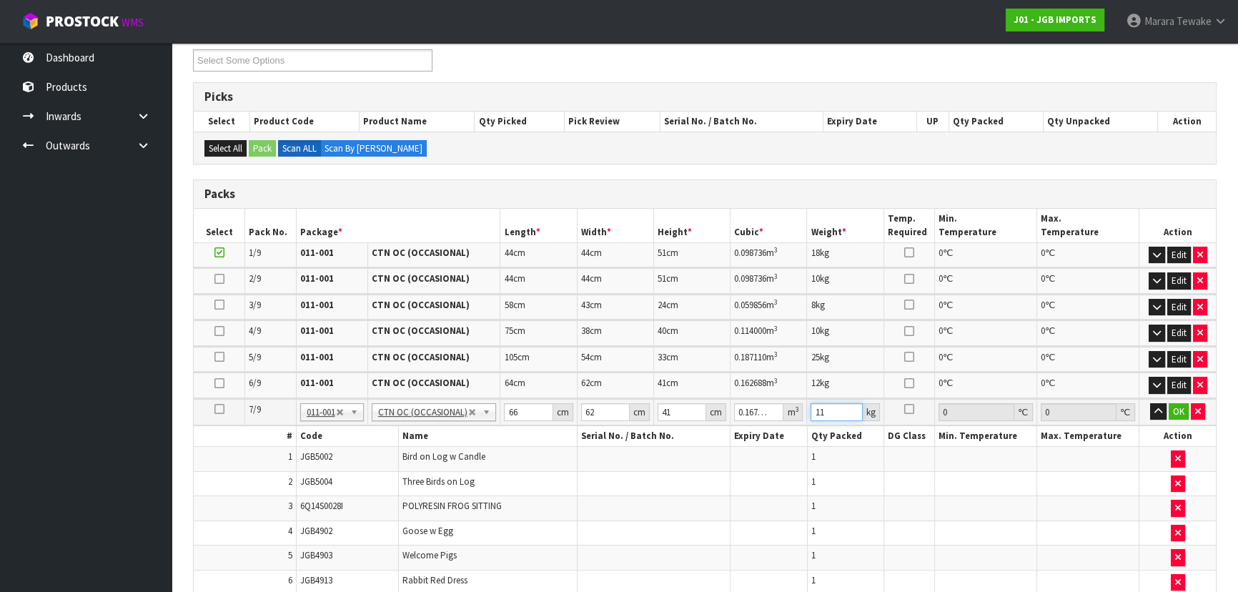
type input "11"
click at [1150, 403] on button "button" at bounding box center [1158, 411] width 16 height 17
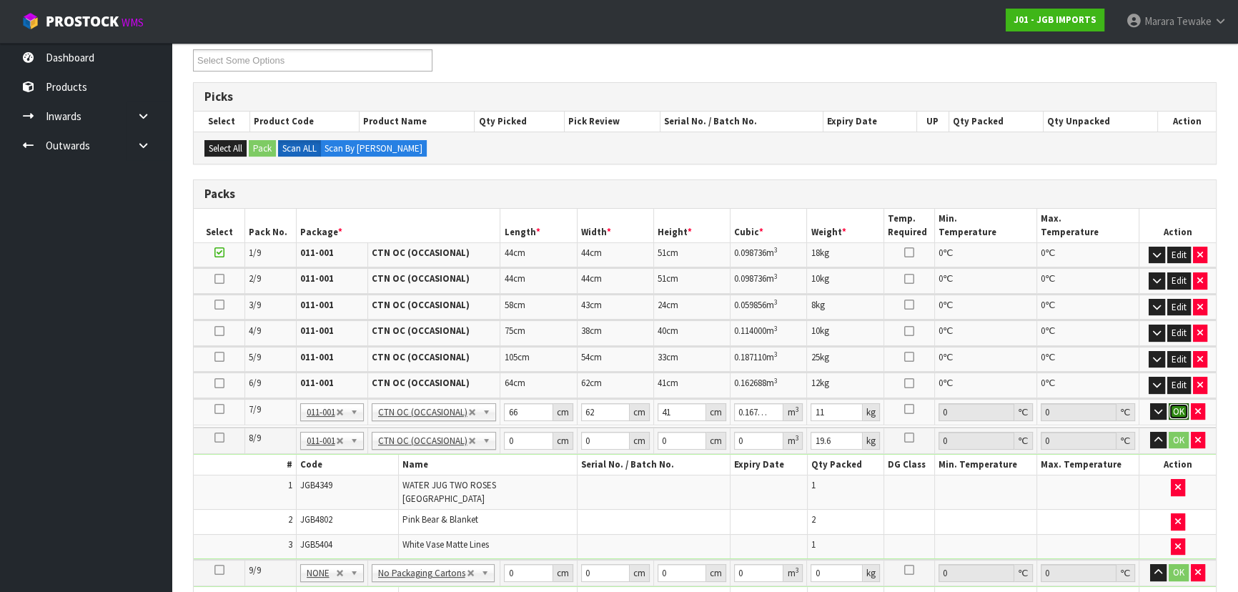
click button "OK" at bounding box center [1178, 411] width 20 height 17
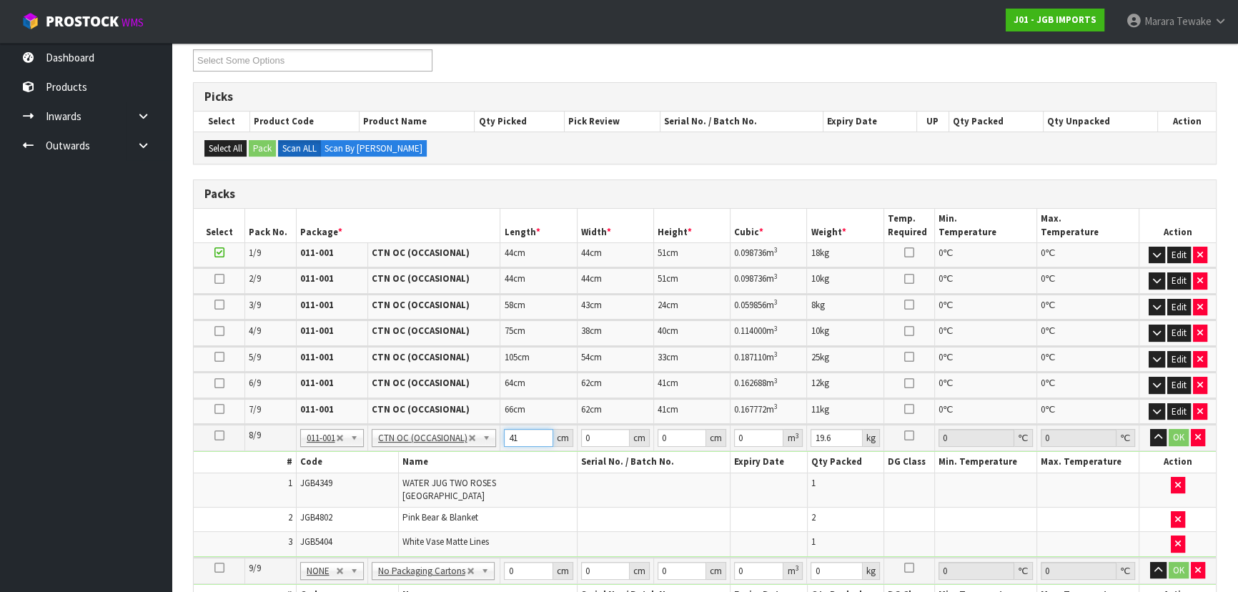
type input "41"
type input "32"
type input "3"
type input "0.003936"
type input "35"
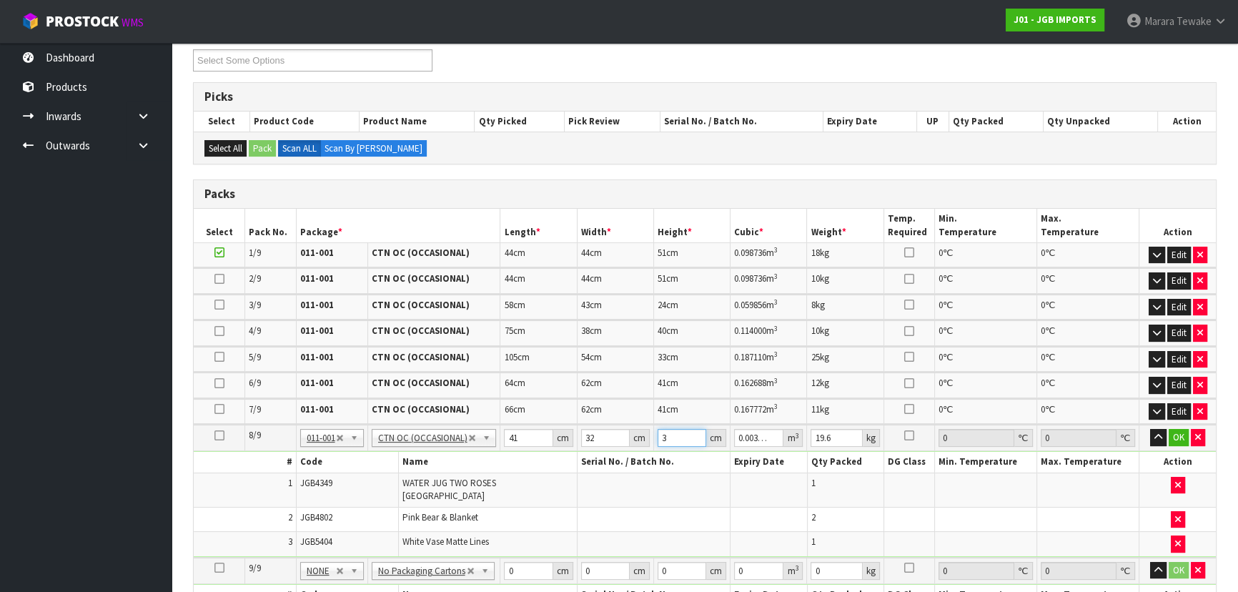
type input "0.04592"
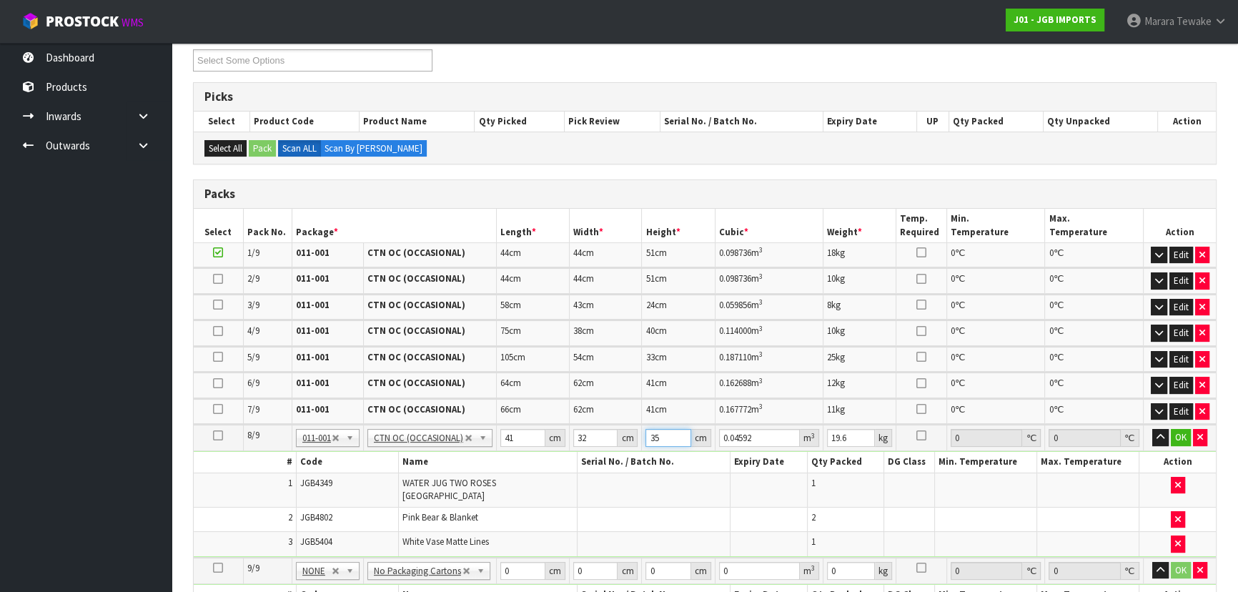
type input "35"
type input "4"
click at [1152, 429] on button "button" at bounding box center [1160, 437] width 16 height 17
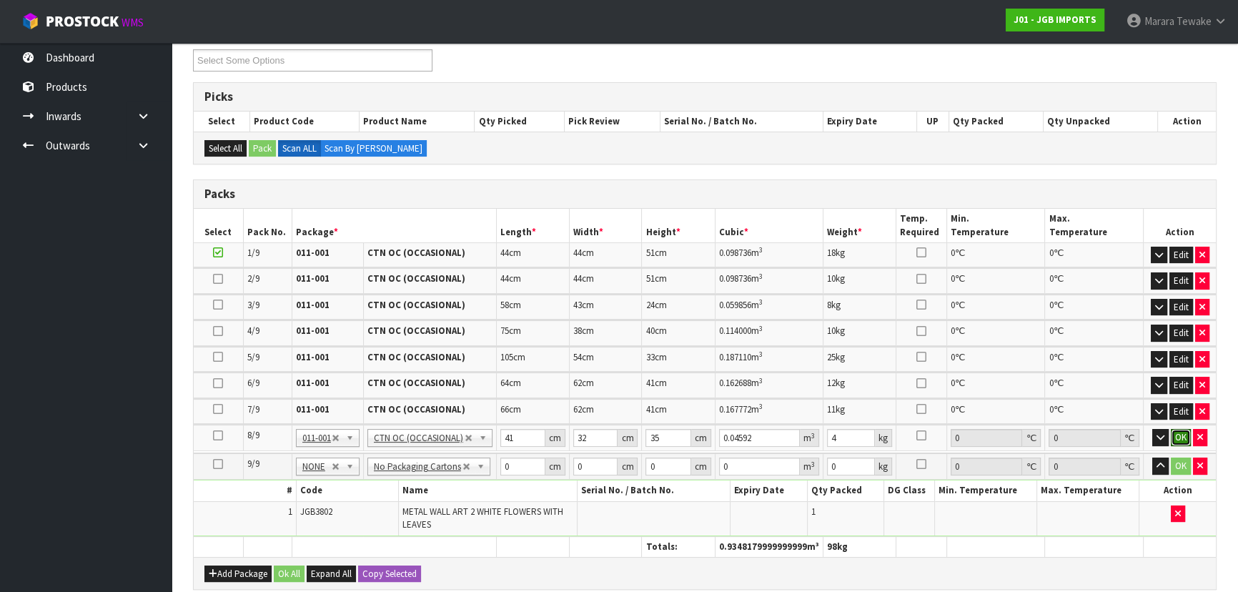
click button "OK" at bounding box center [1181, 437] width 20 height 17
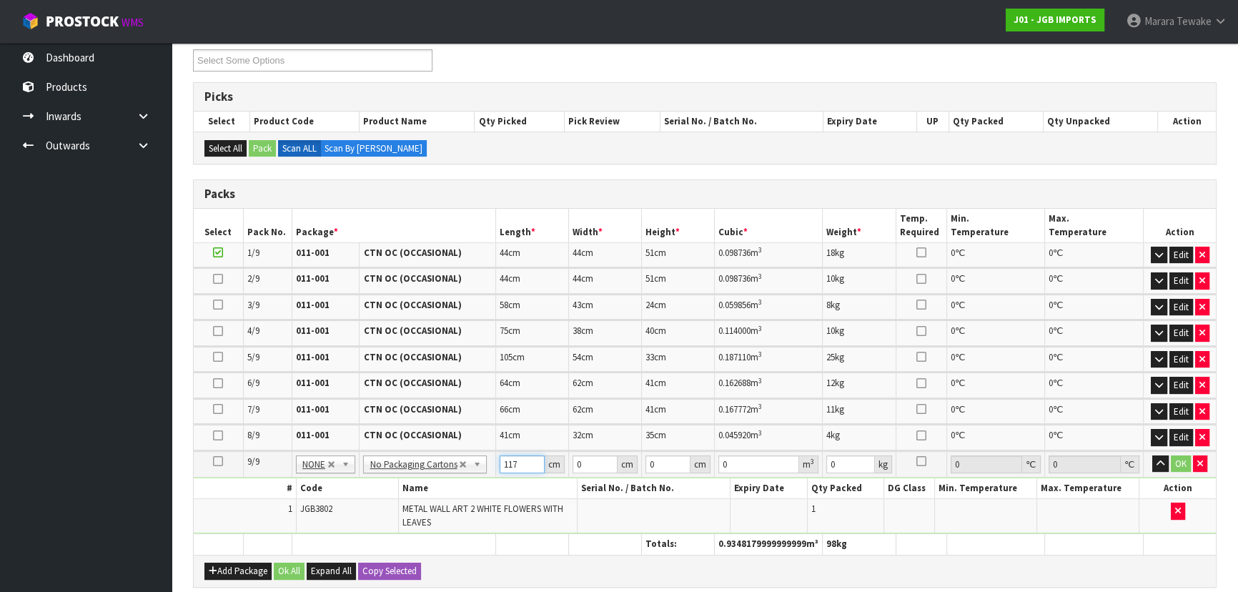
type input "117"
type input "46"
type input "1"
type input "0.005382"
type input "14"
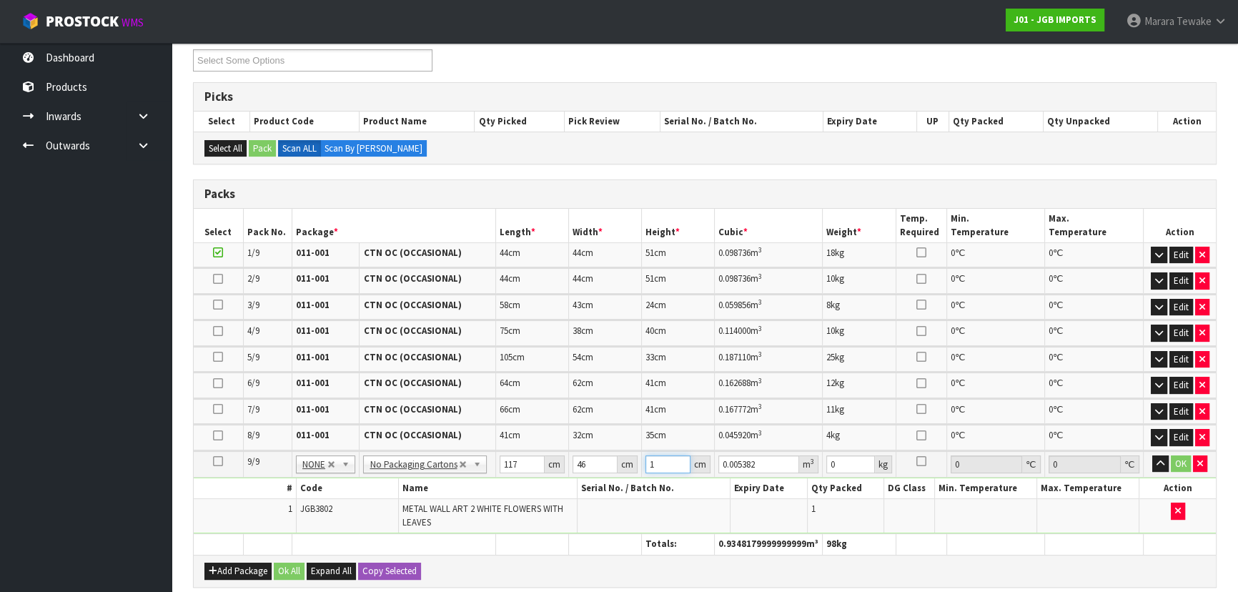
type input "0.075348"
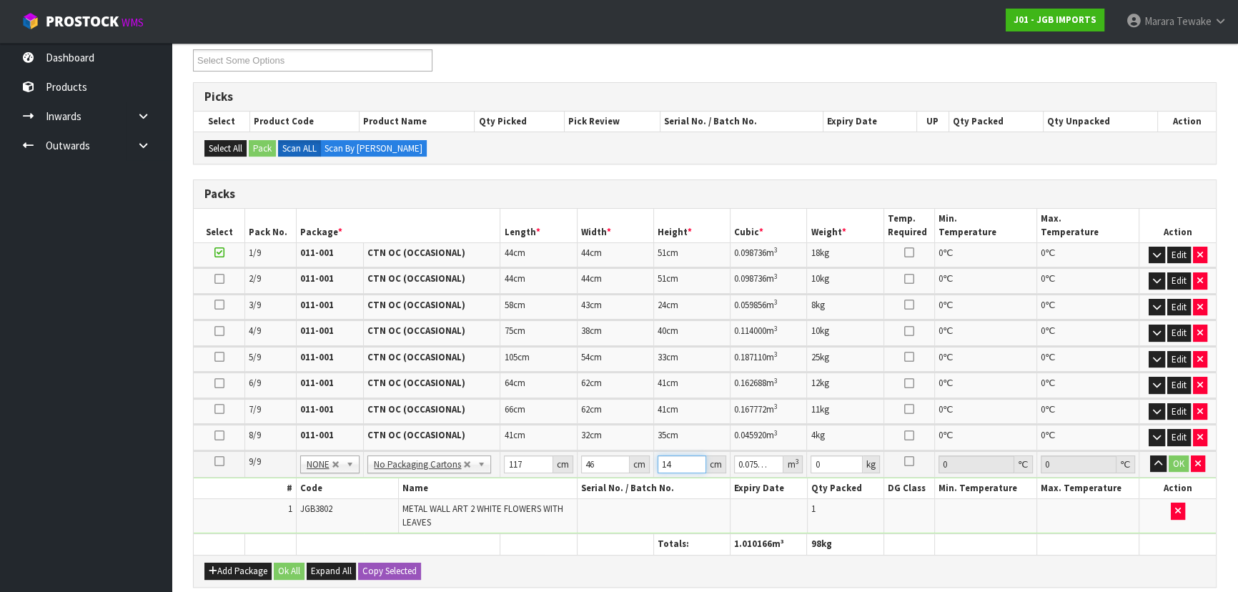
type input "14"
type input "4"
click at [1150, 455] on button "button" at bounding box center [1158, 463] width 16 height 17
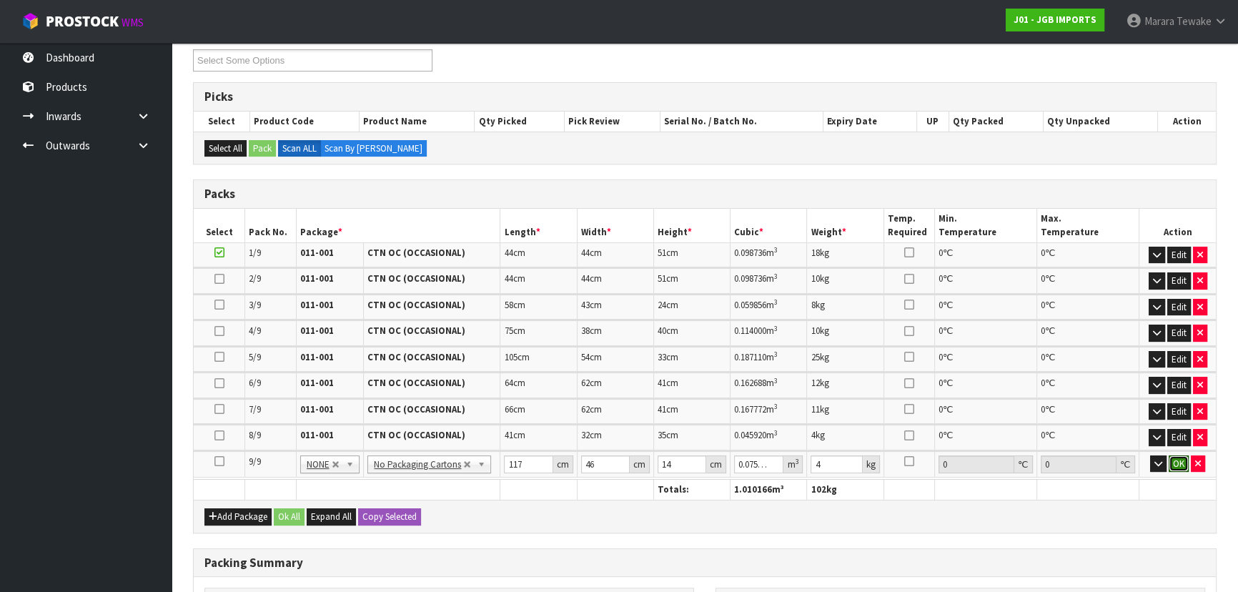
click button "OK" at bounding box center [1178, 463] width 20 height 17
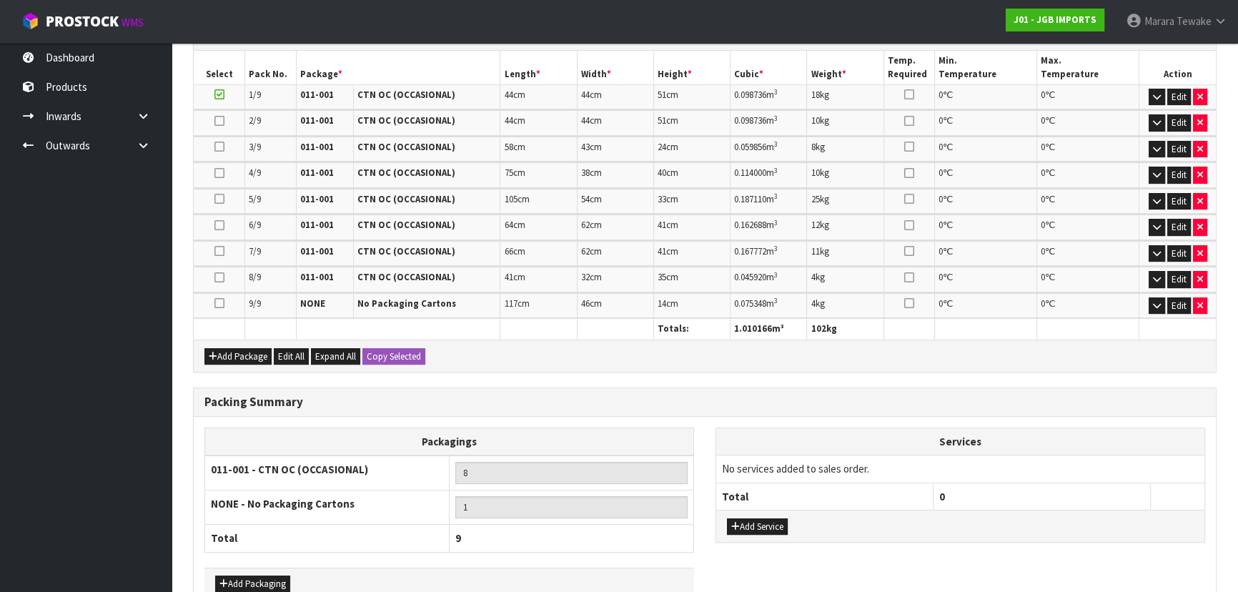
scroll to position [487, 0]
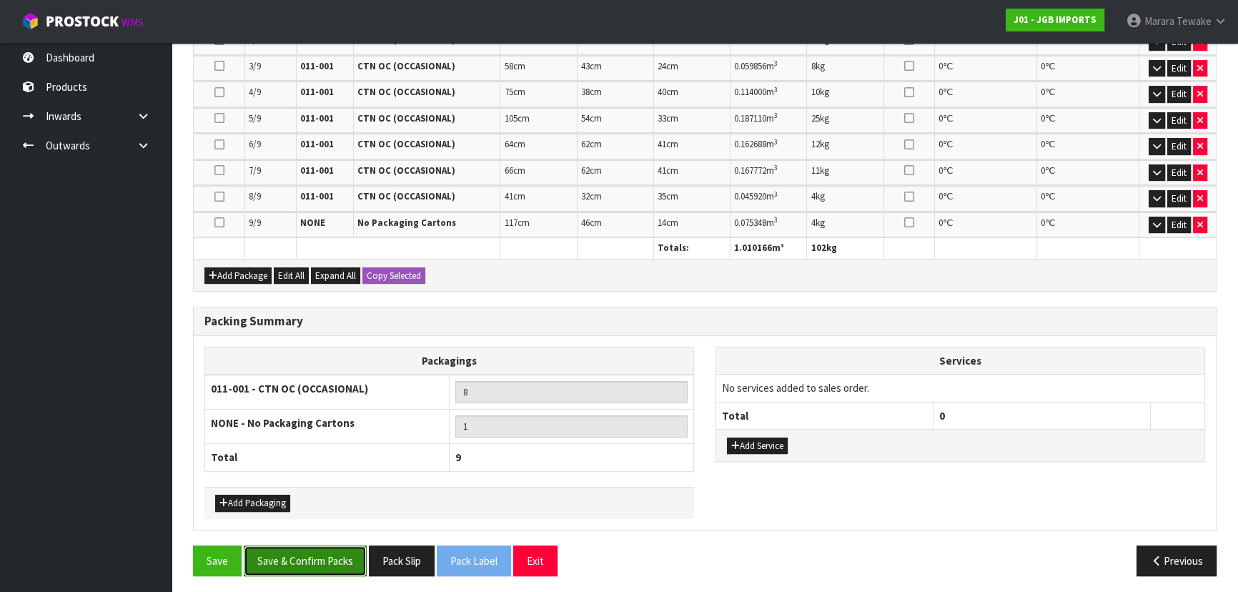
click at [352, 552] on button "Save & Confirm Packs" at bounding box center [305, 560] width 123 height 31
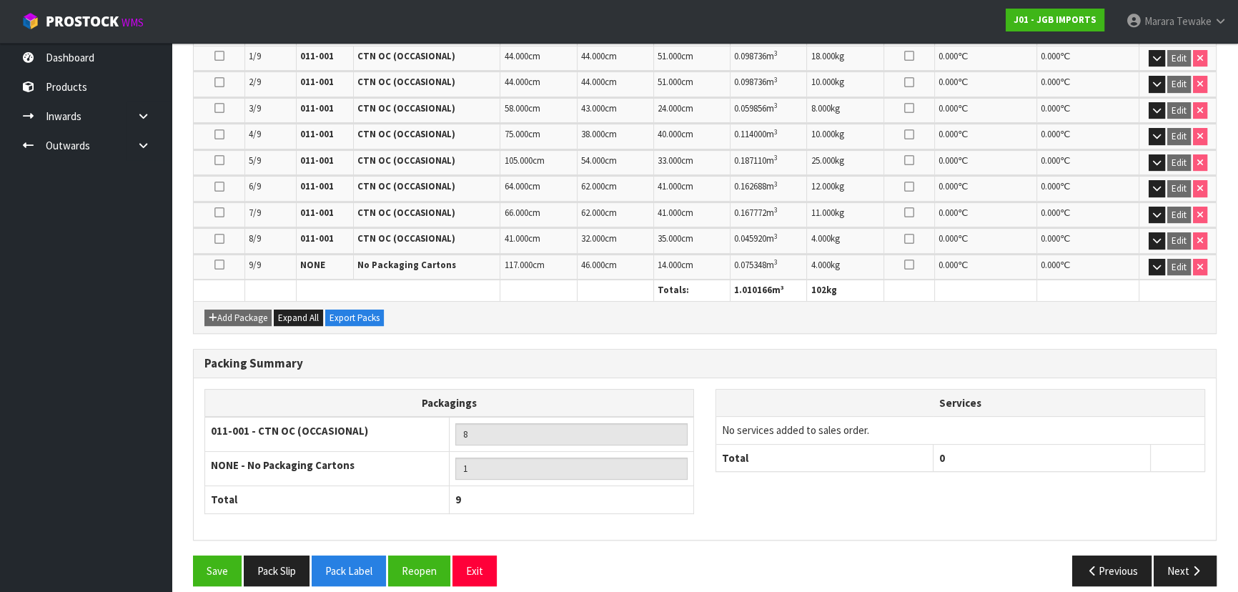
scroll to position [456, 0]
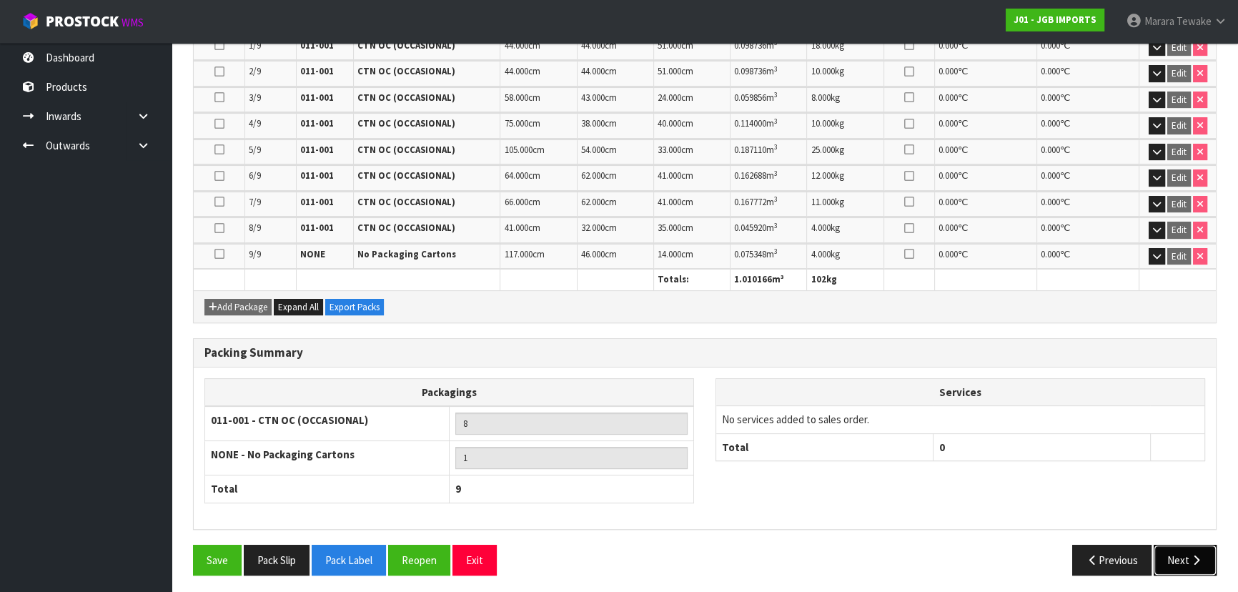
click at [1188, 557] on button "Next" at bounding box center [1184, 560] width 63 height 31
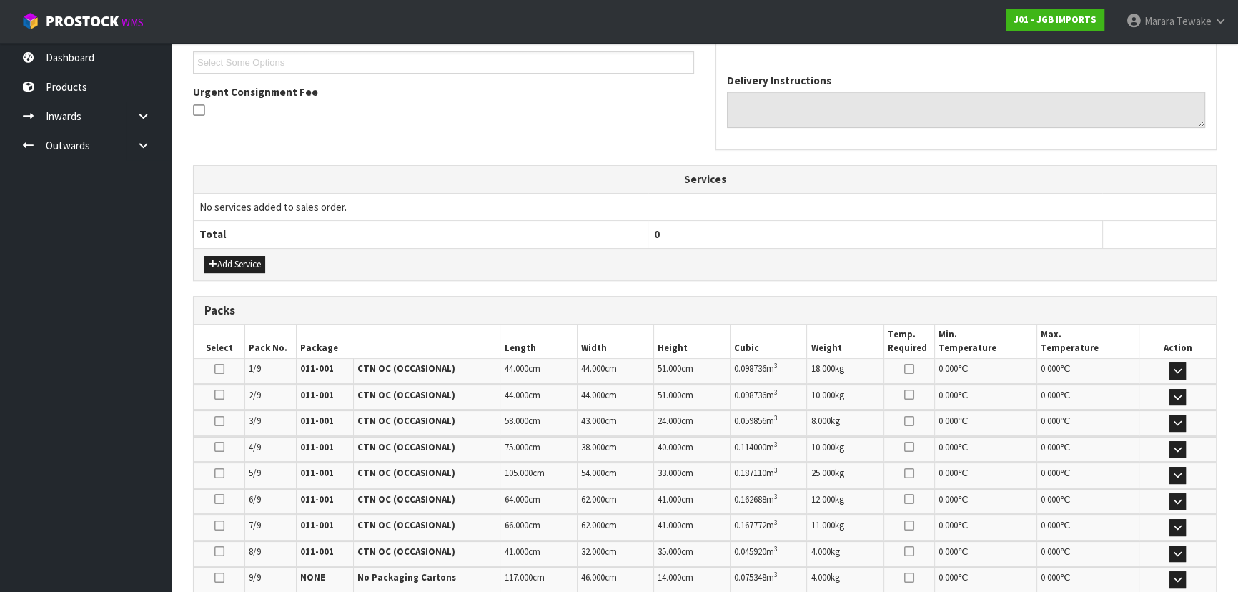
scroll to position [572, 0]
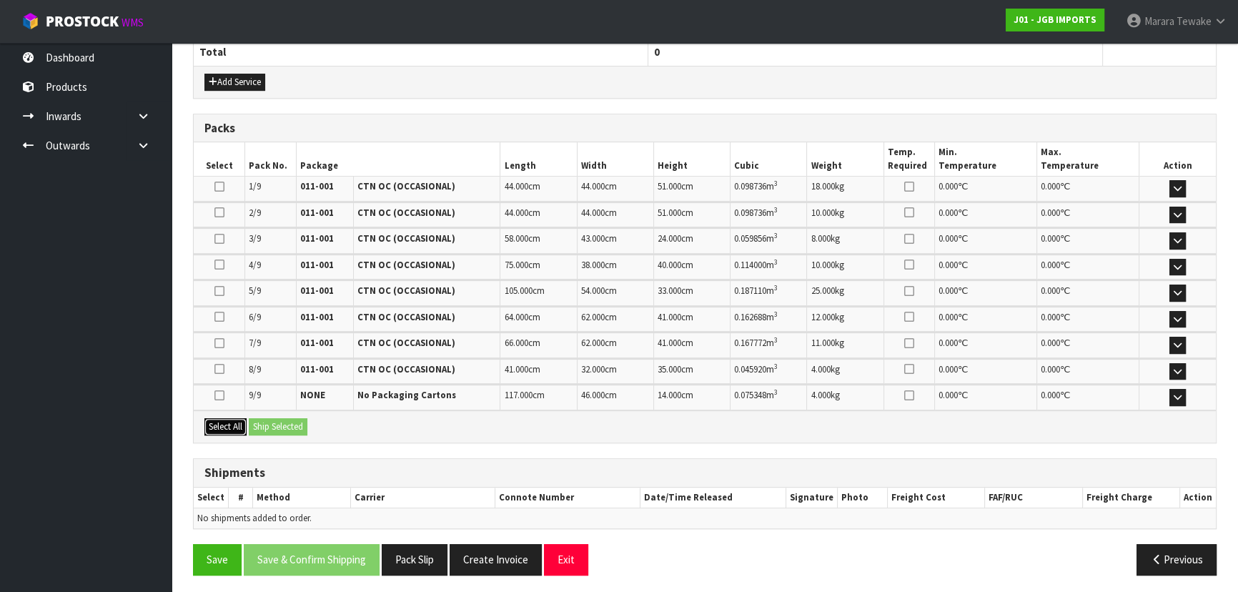
click at [238, 424] on button "Select All" at bounding box center [225, 426] width 42 height 17
click at [292, 420] on button "Ship Selected" at bounding box center [278, 426] width 59 height 17
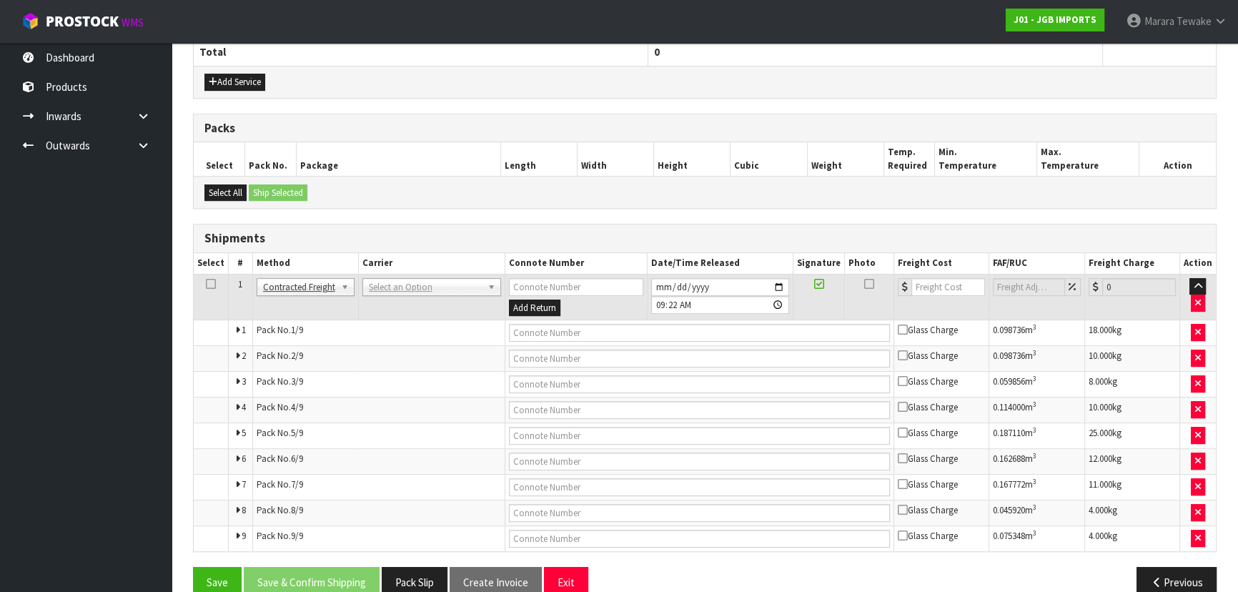
scroll to position [595, 0]
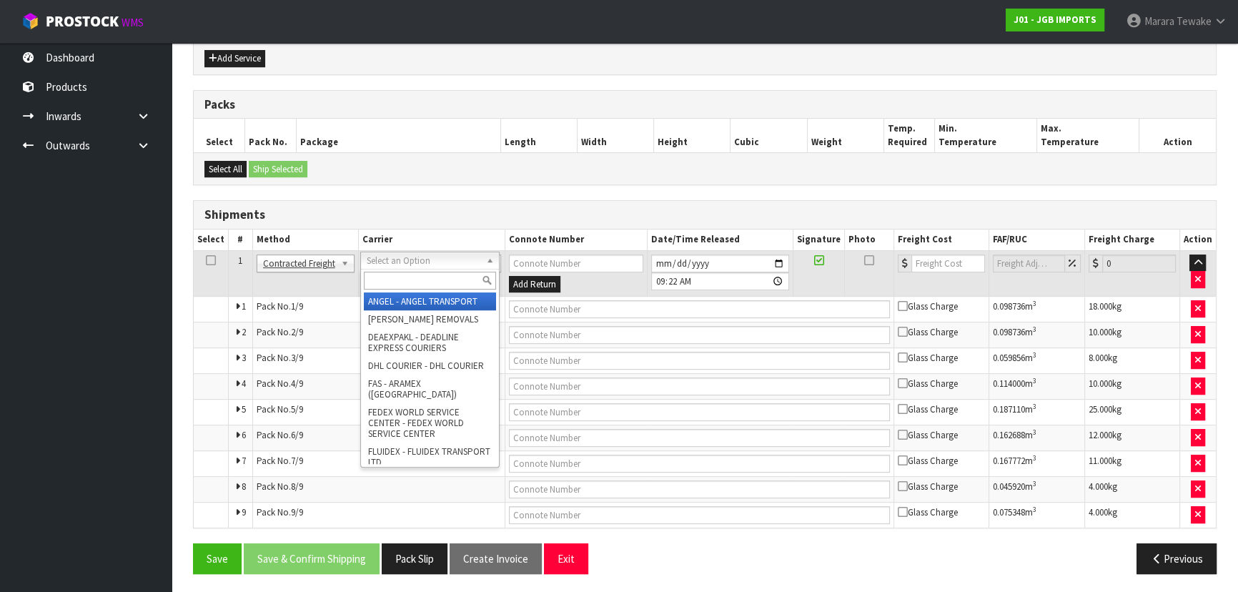
click at [427, 276] on input "text" at bounding box center [430, 281] width 132 height 18
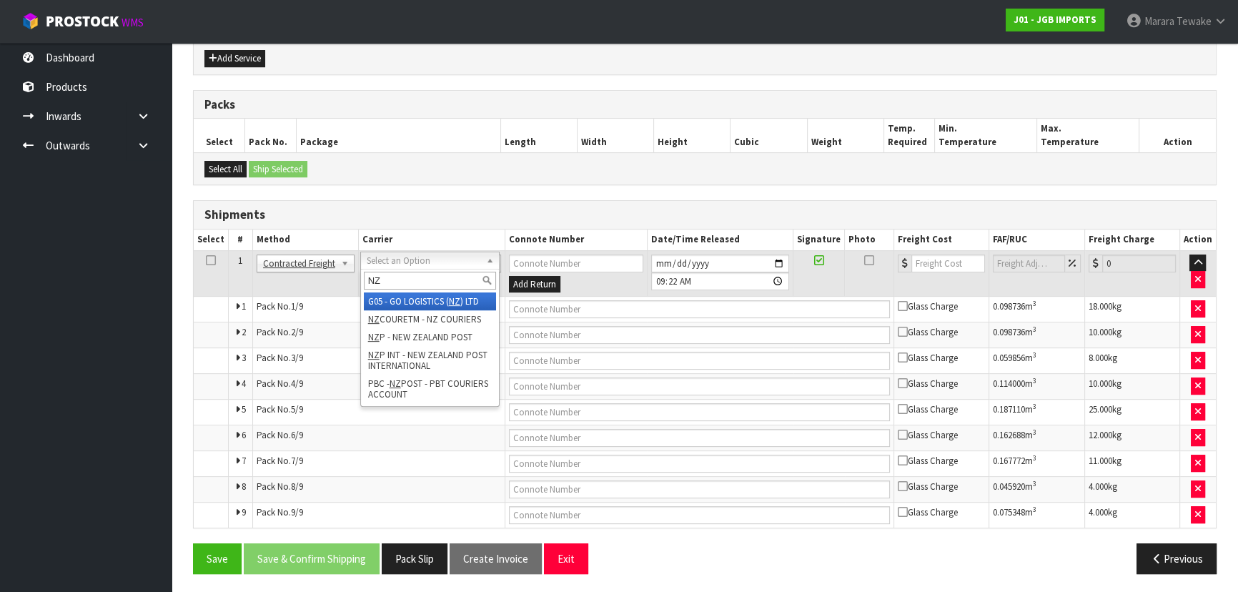
type input "NZP"
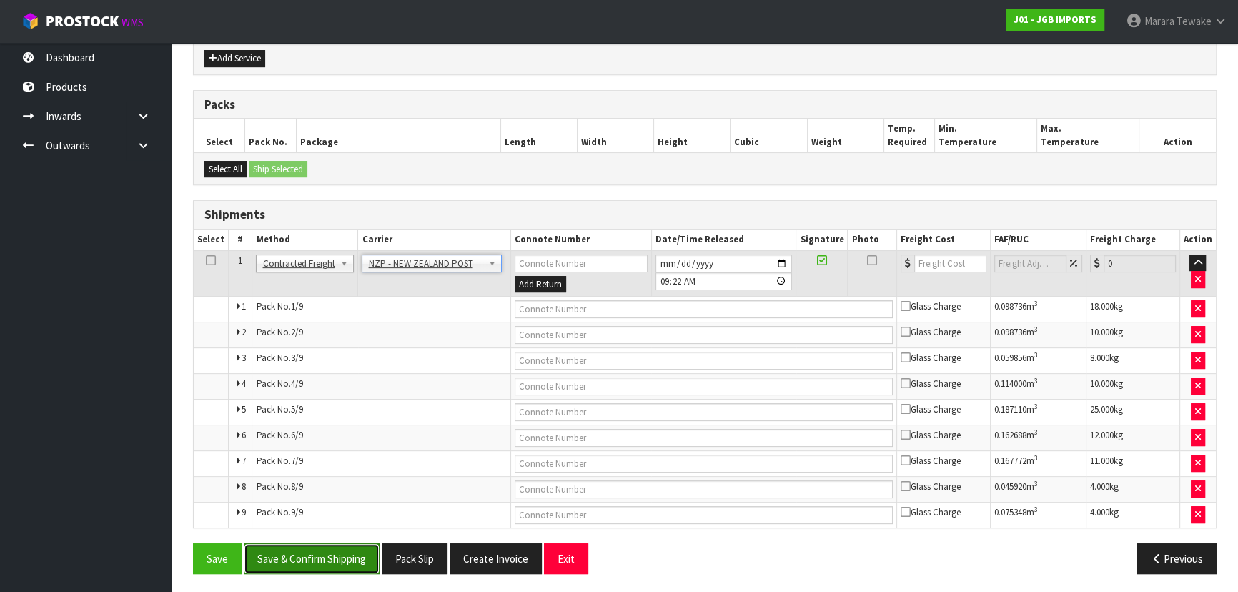
click at [344, 553] on button "Save & Confirm Shipping" at bounding box center [312, 558] width 136 height 31
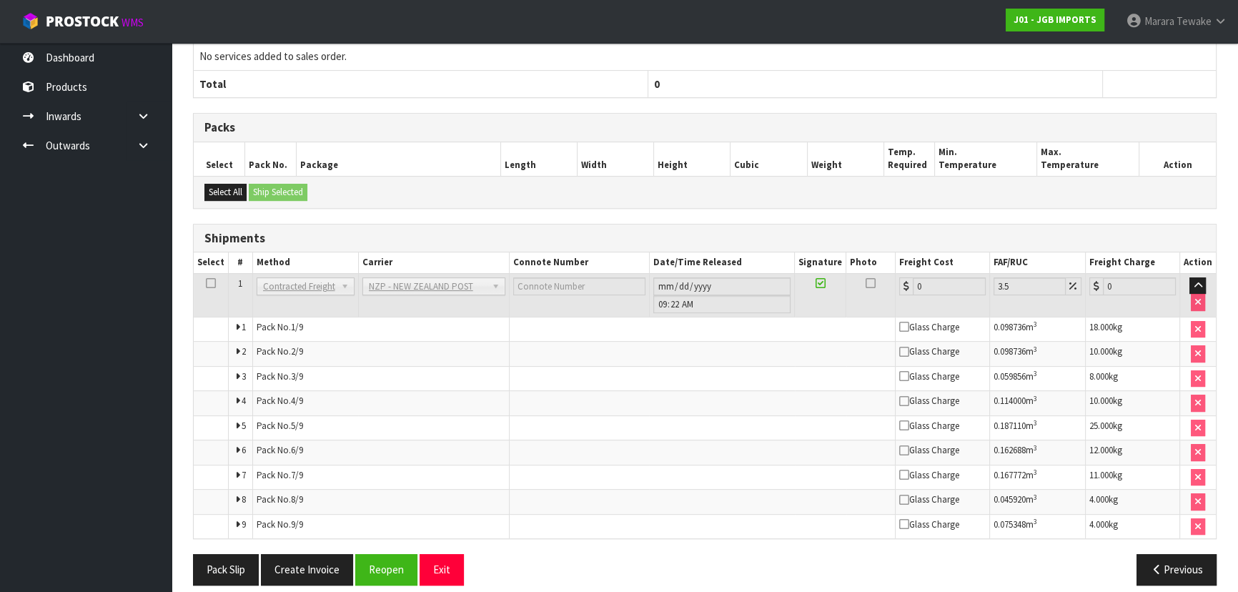
scroll to position [565, 0]
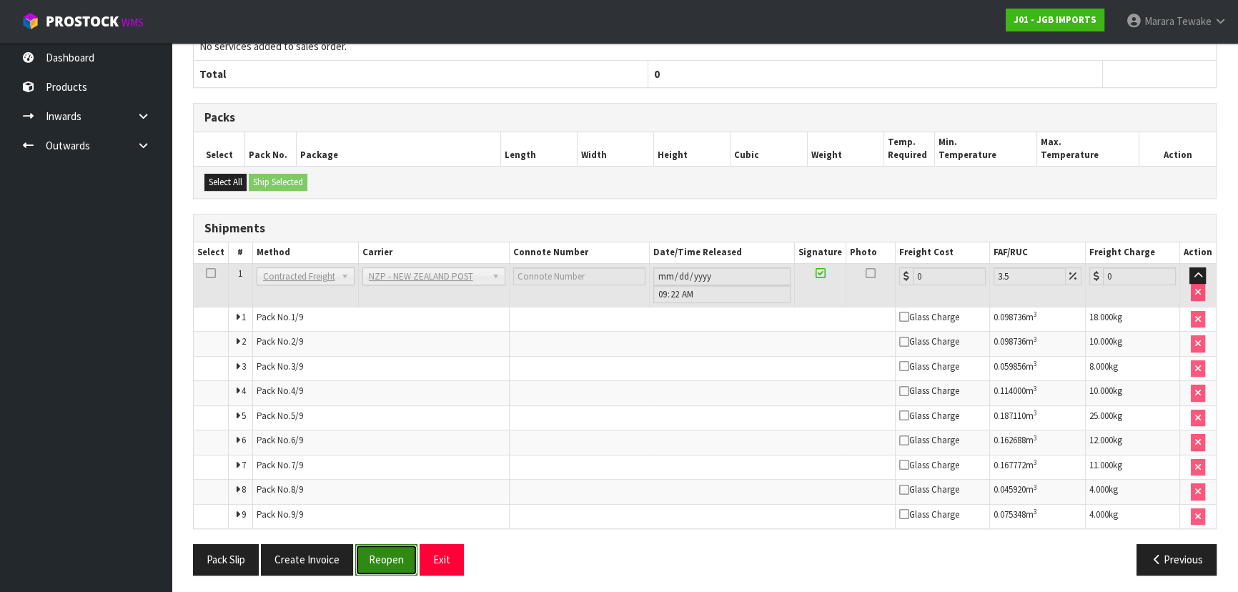
click at [390, 558] on button "Reopen" at bounding box center [386, 559] width 62 height 31
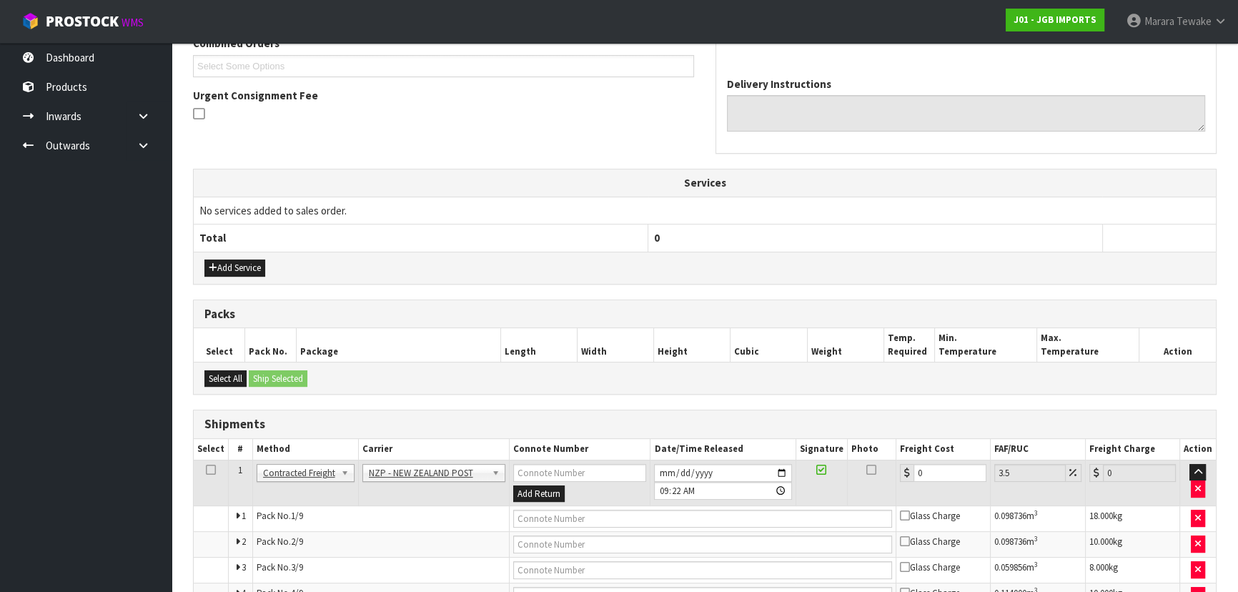
scroll to position [465, 0]
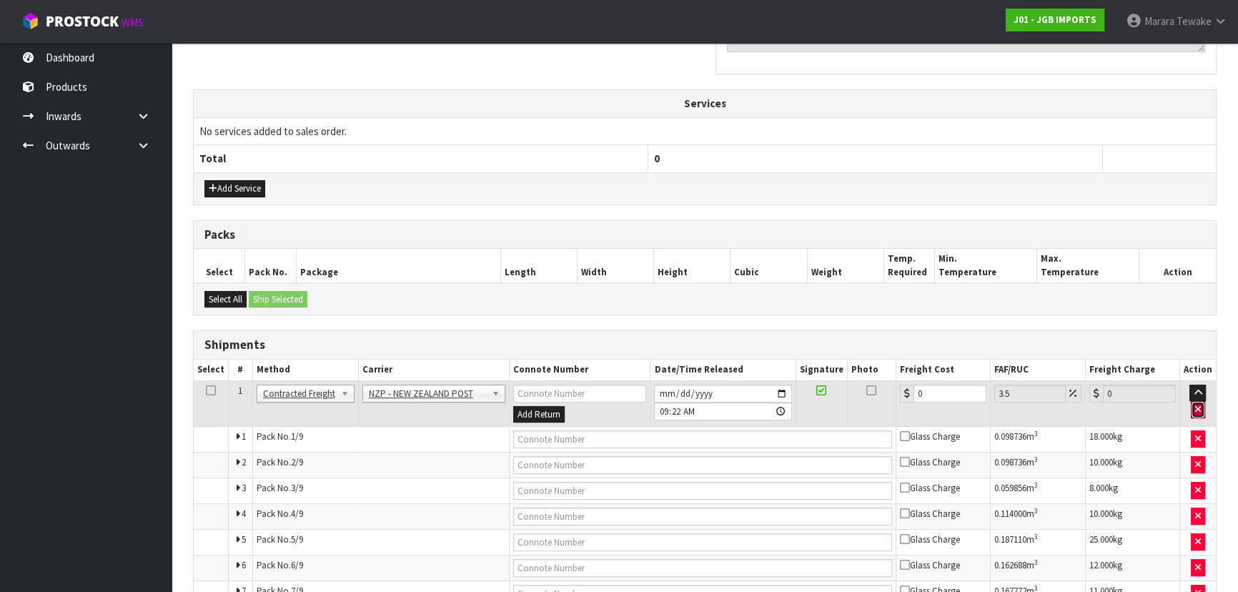
drag, startPoint x: 1200, startPoint y: 407, endPoint x: 1228, endPoint y: 293, distance: 117.2
click at [1201, 407] on icon "button" at bounding box center [1198, 408] width 6 height 9
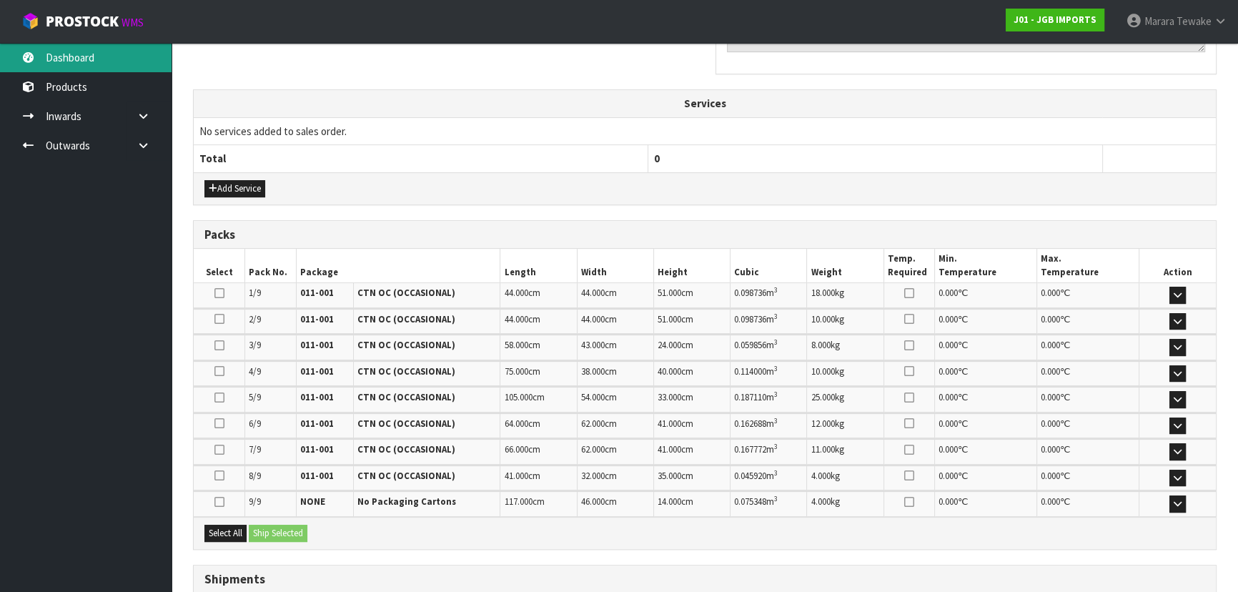
click at [118, 54] on link "Dashboard" at bounding box center [86, 57] width 172 height 29
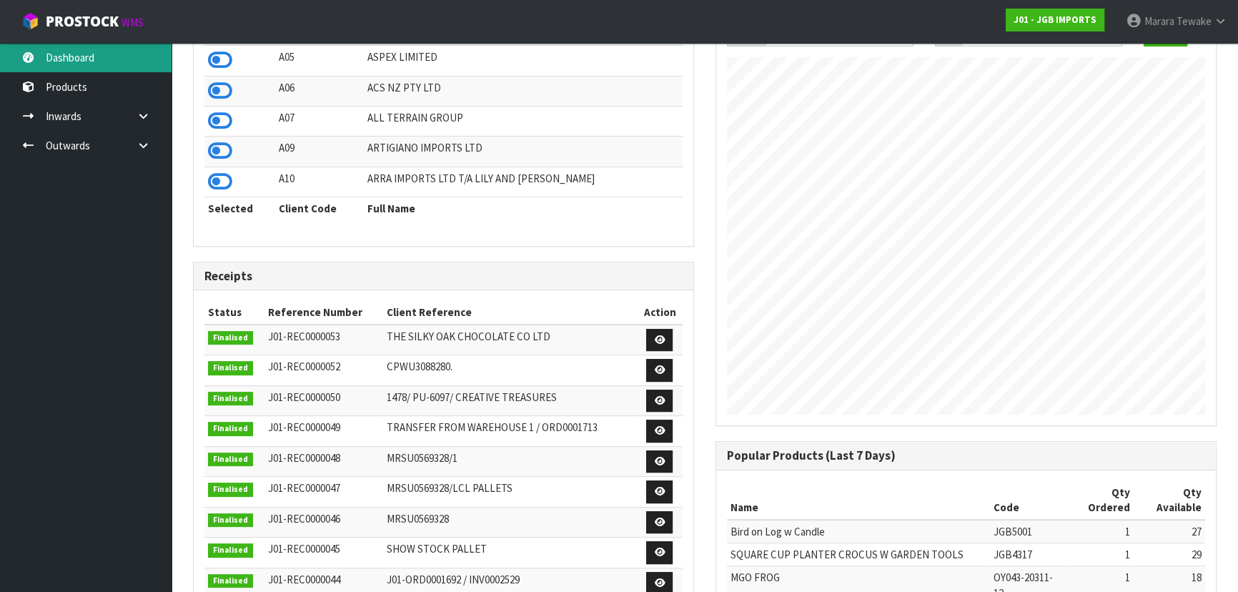
scroll to position [11, 0]
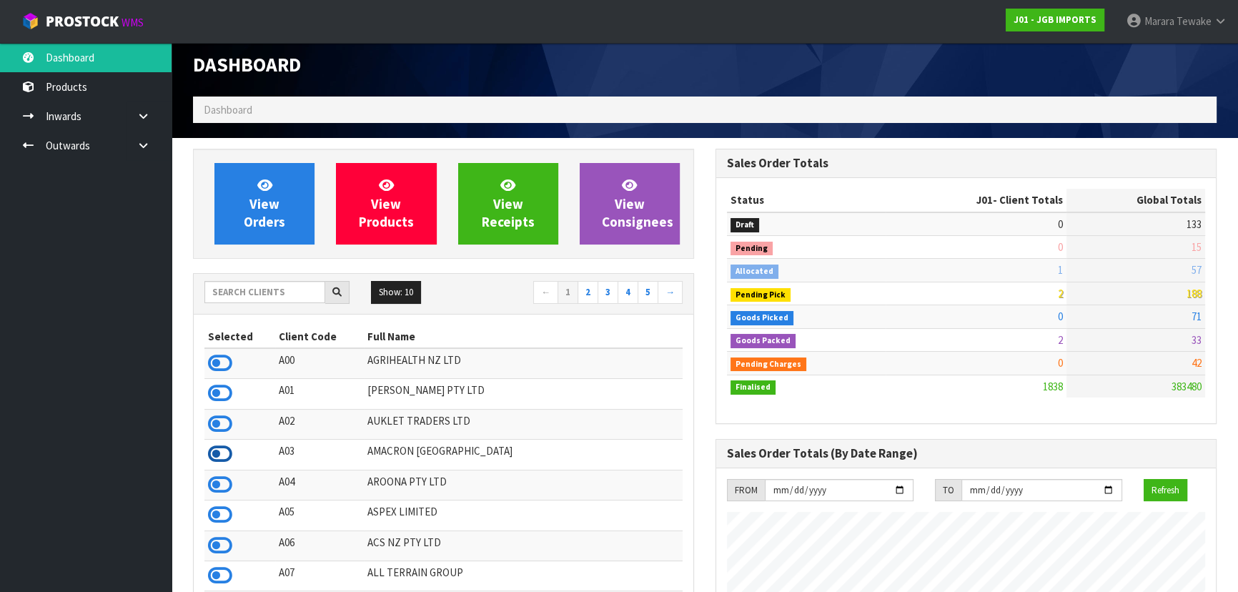
click at [222, 452] on icon at bounding box center [220, 453] width 24 height 21
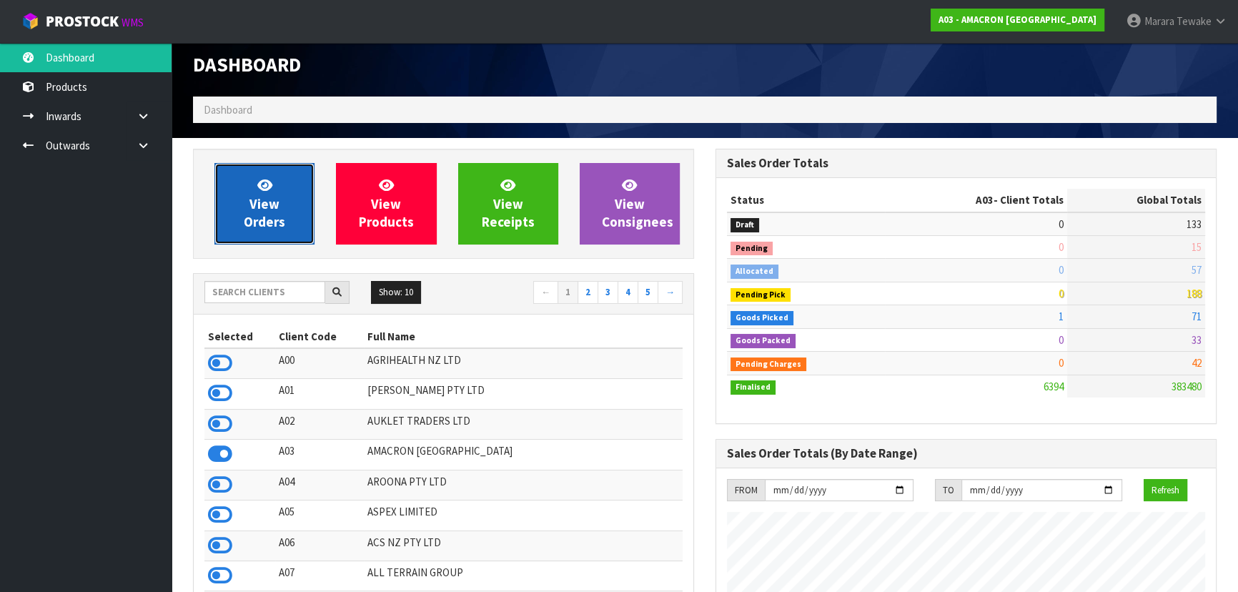
click at [267, 232] on link "View Orders" at bounding box center [264, 203] width 100 height 81
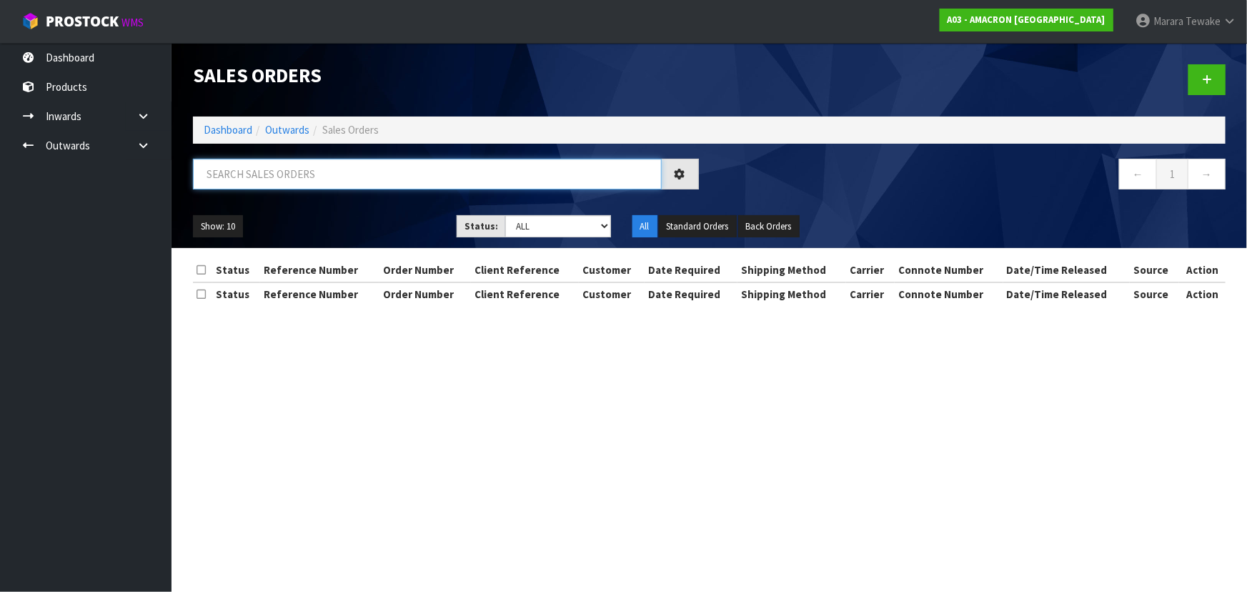
click at [254, 171] on input "text" at bounding box center [427, 174] width 469 height 31
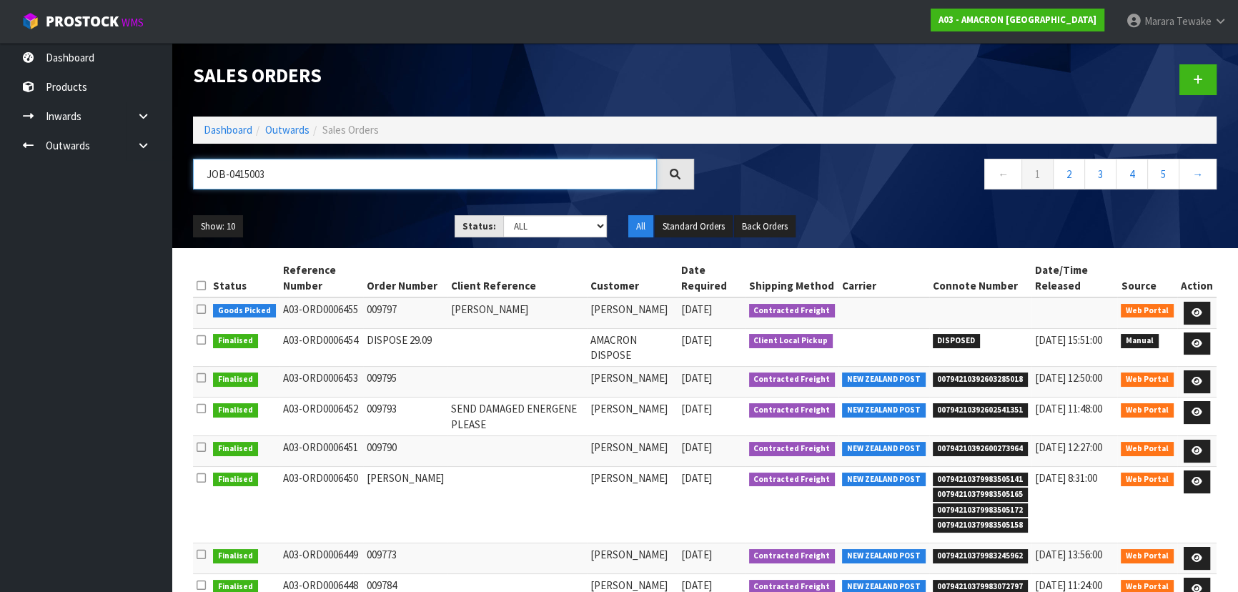
type input "JOB-0415003"
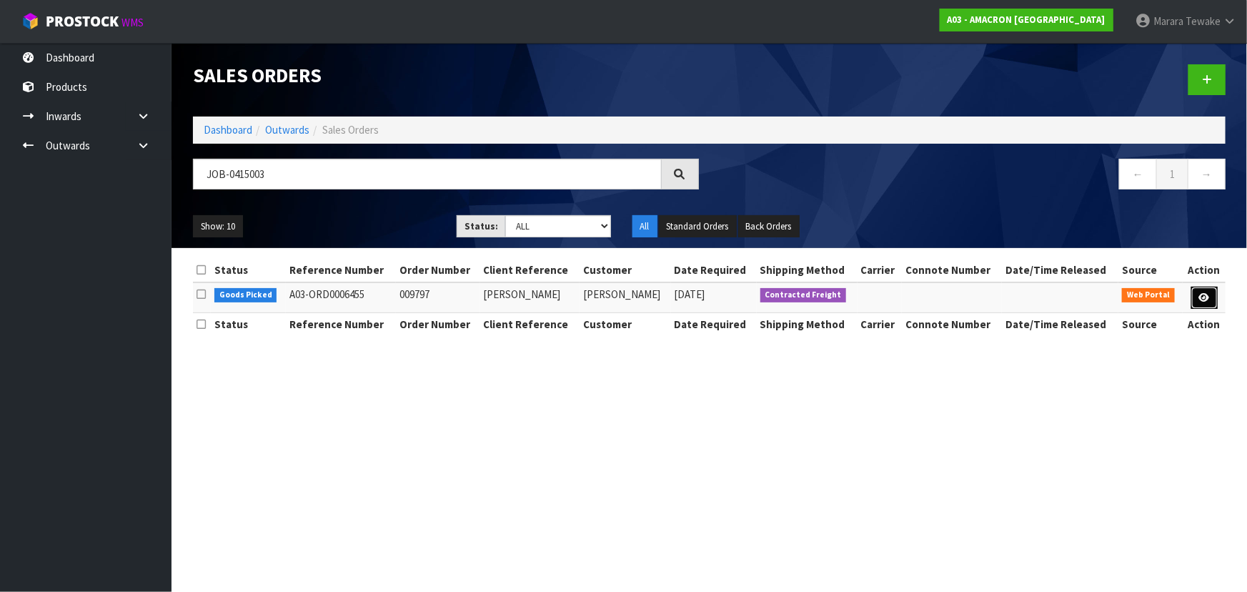
click at [1202, 293] on icon at bounding box center [1204, 297] width 11 height 9
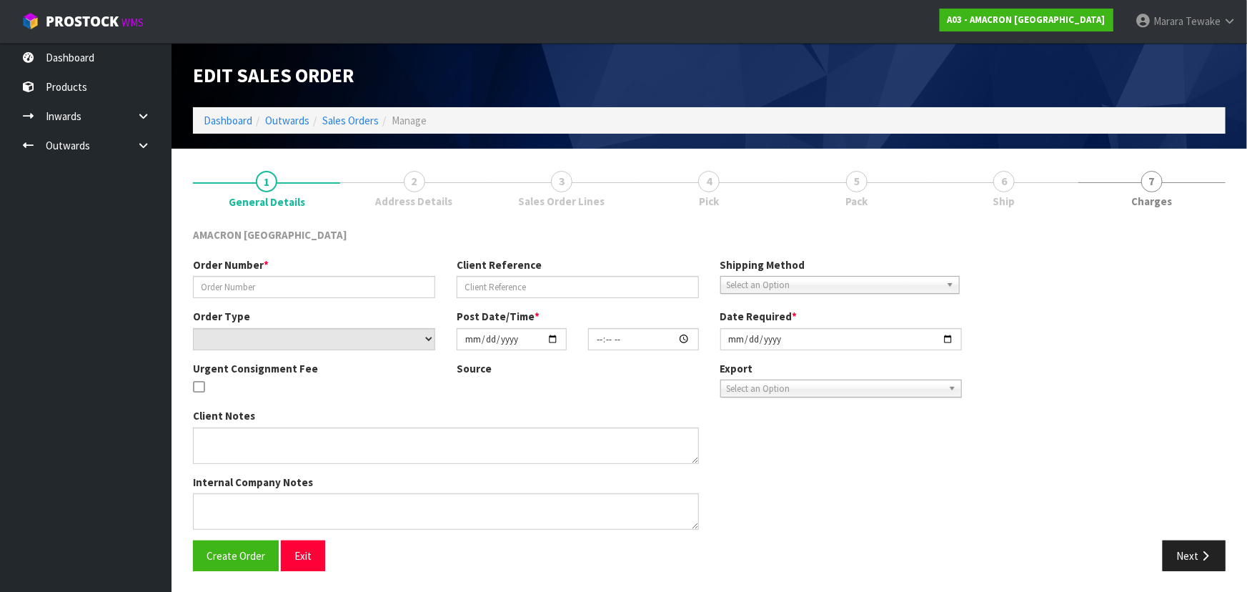
type input "009797"
type input "GEMMA MCKAY"
select select "number:0"
type input "[DATE]"
type input "14:09:00.000"
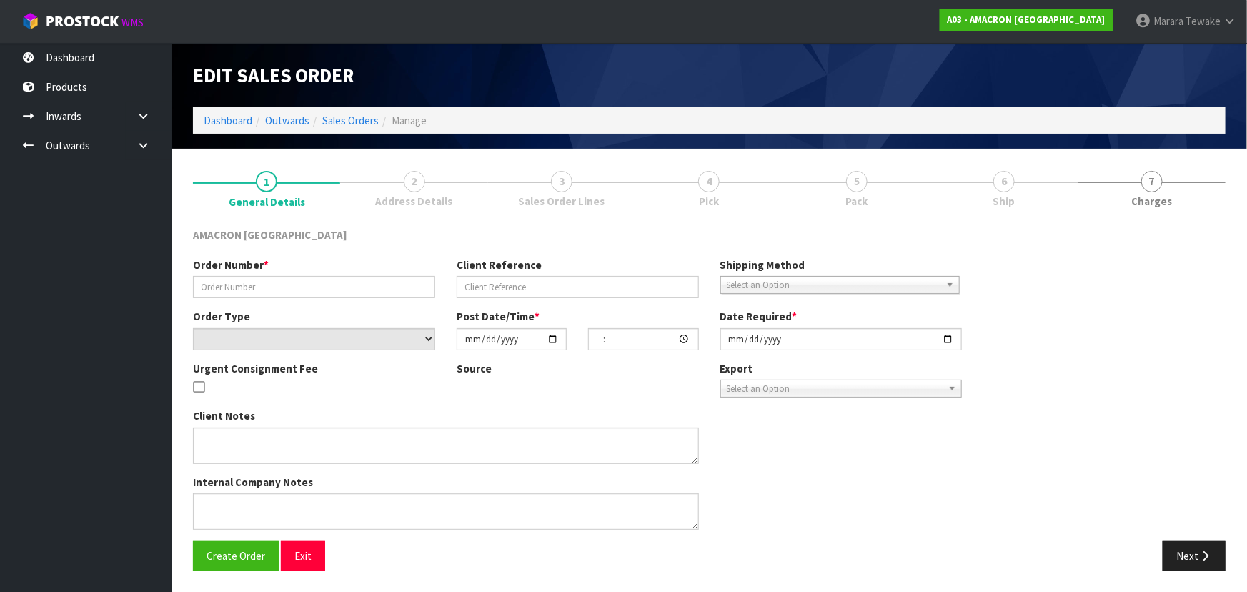
type input "[DATE]"
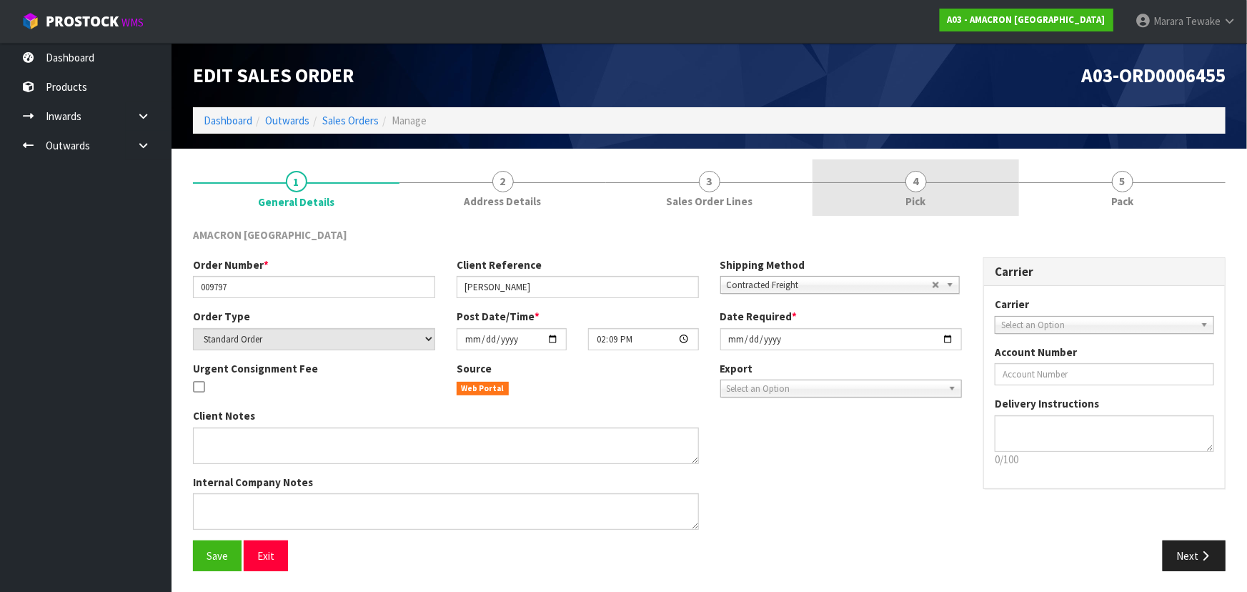
click at [968, 187] on link "4 Pick" at bounding box center [915, 187] width 207 height 56
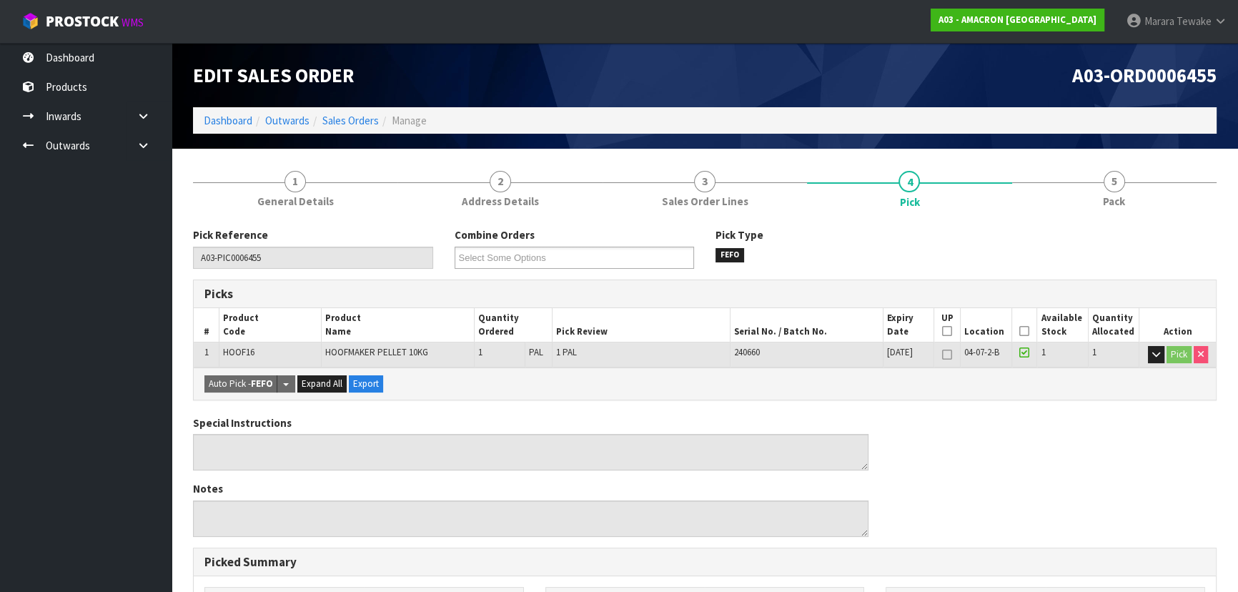
click at [1024, 331] on icon at bounding box center [1024, 331] width 10 height 1
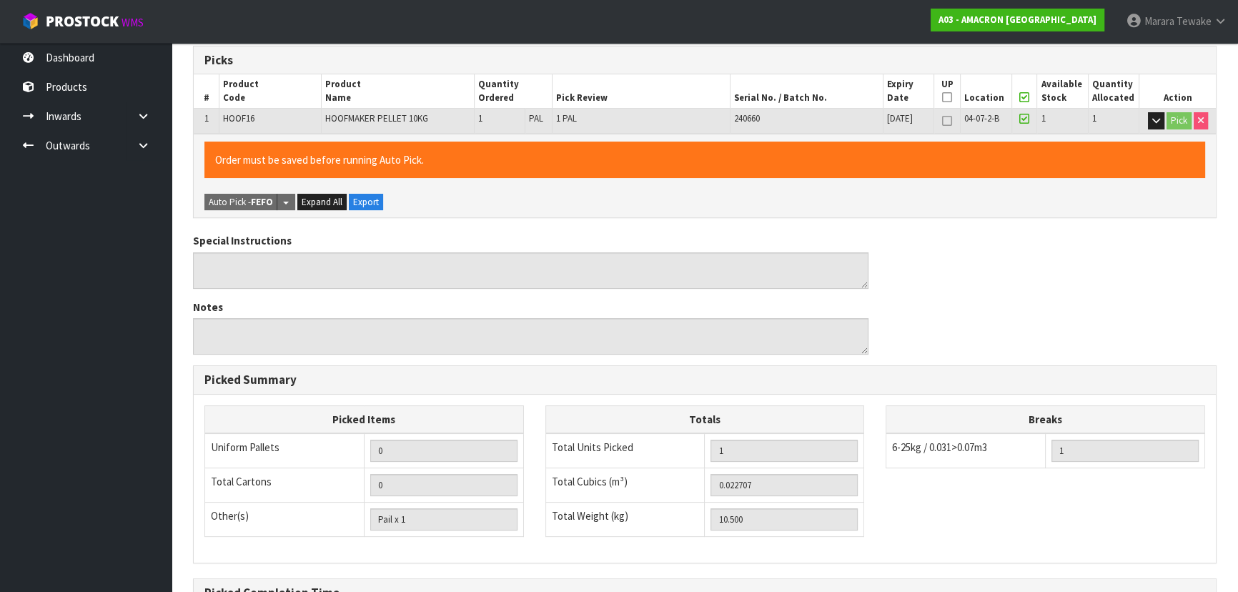
scroll to position [399, 0]
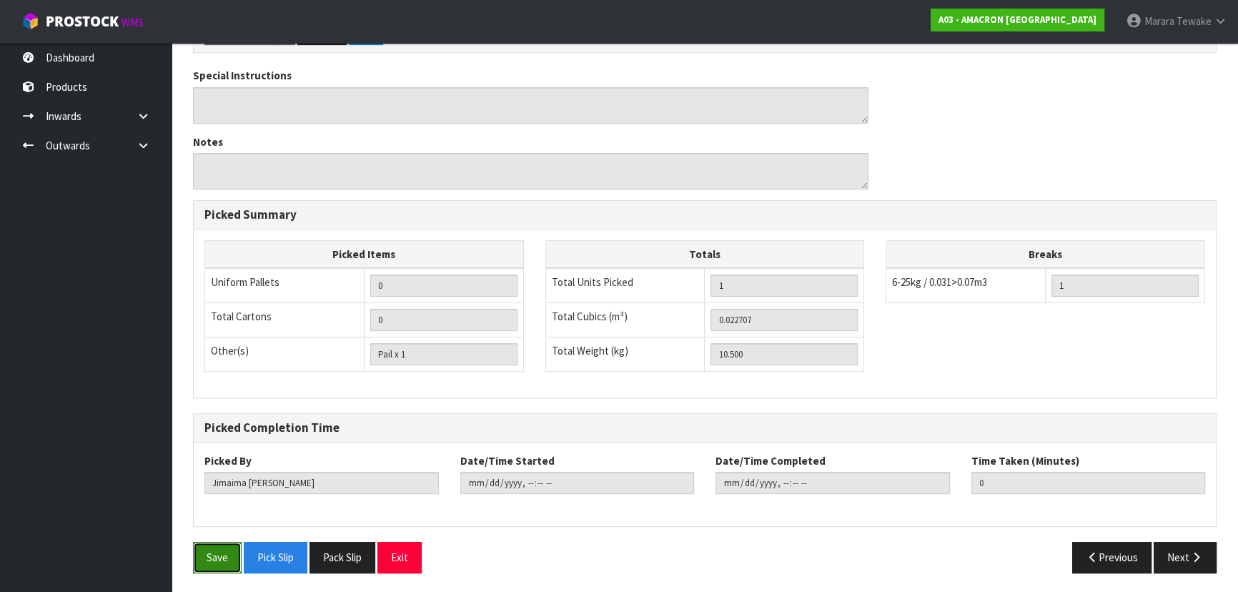
click at [229, 557] on button "Save" at bounding box center [217, 557] width 49 height 31
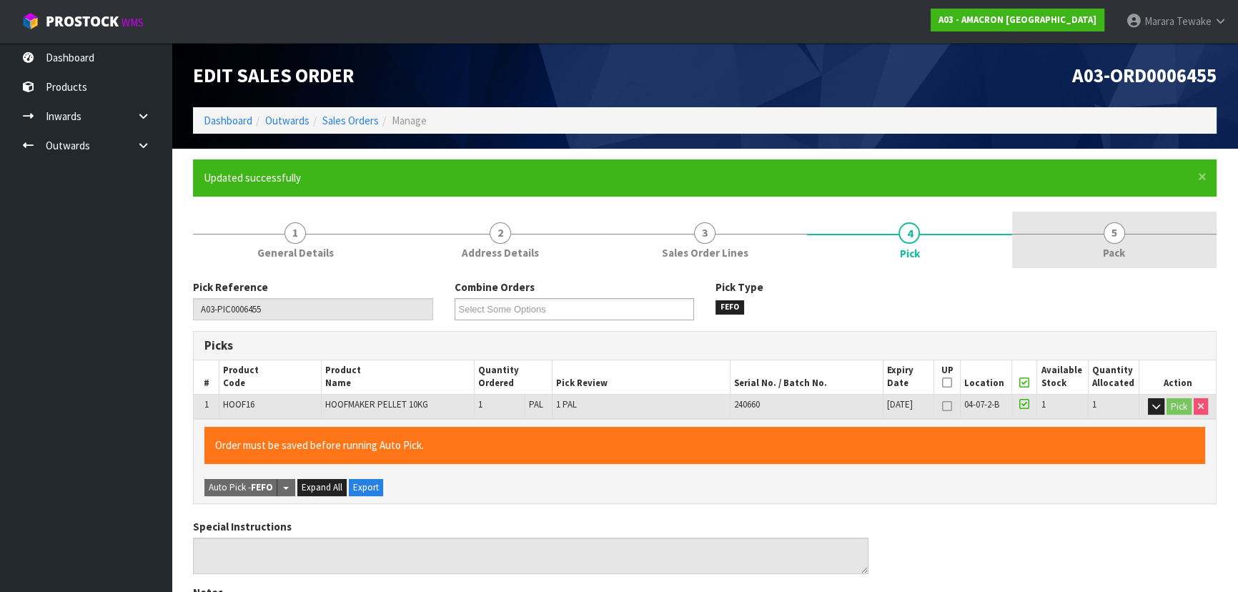
type input "Marara Tewake"
type input "2025-09-30T09:47:45"
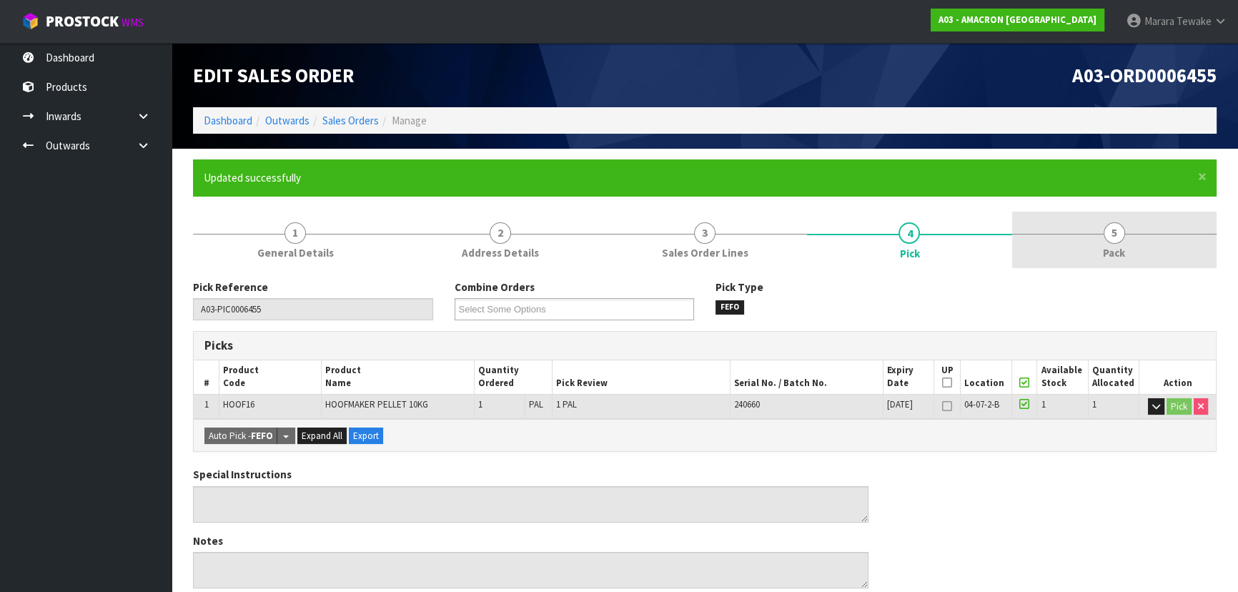
click at [1128, 236] on link "5 Pack" at bounding box center [1114, 240] width 204 height 56
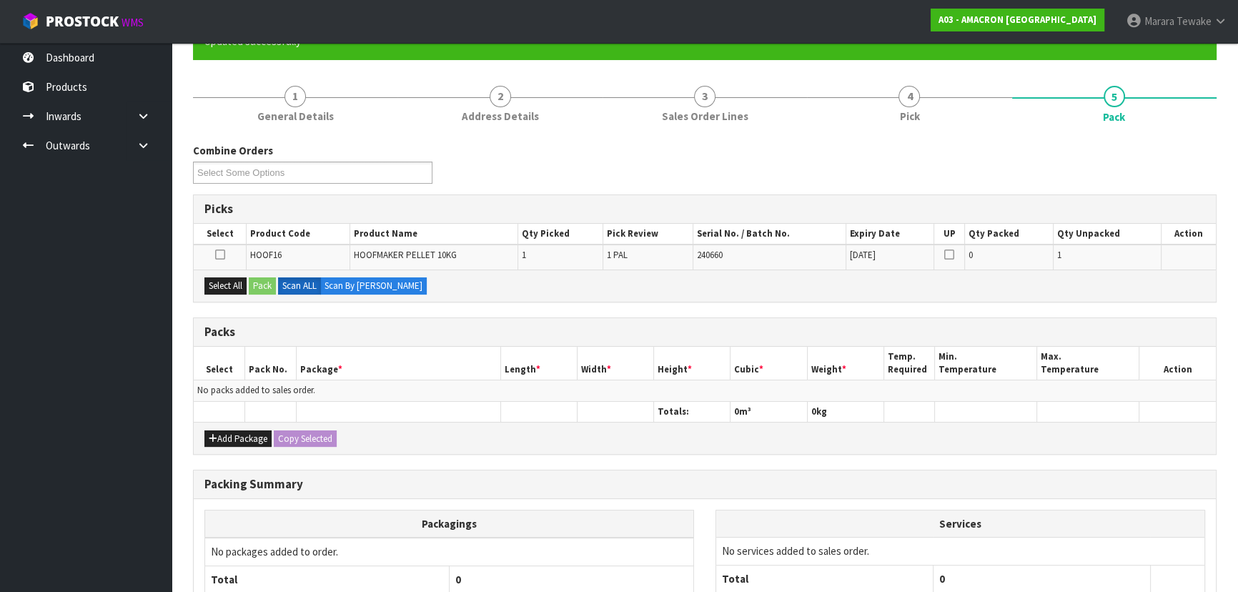
scroll to position [261, 0]
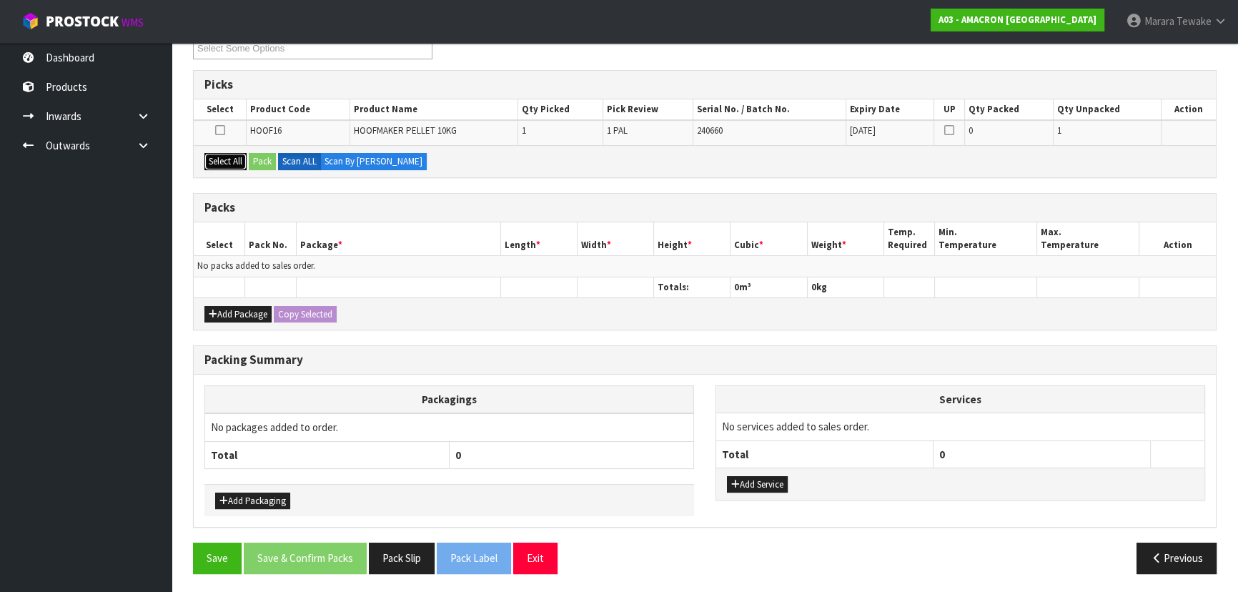
click at [232, 156] on button "Select All" at bounding box center [225, 161] width 42 height 17
click at [260, 156] on button "Pack" at bounding box center [262, 161] width 27 height 17
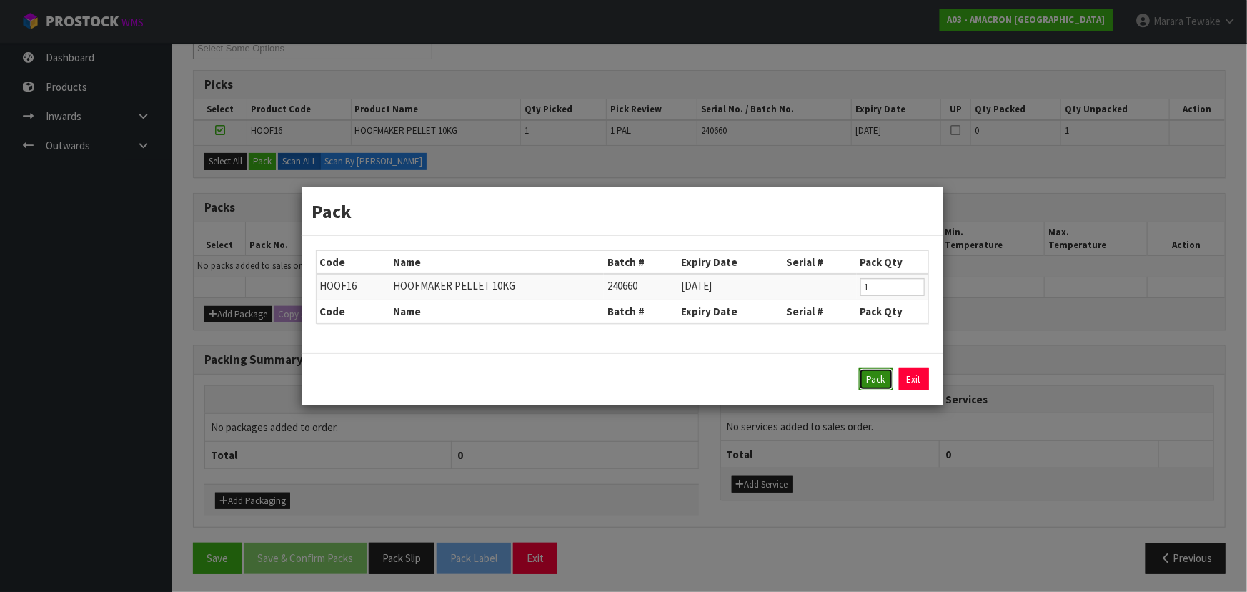
click at [868, 376] on button "Pack" at bounding box center [876, 379] width 34 height 23
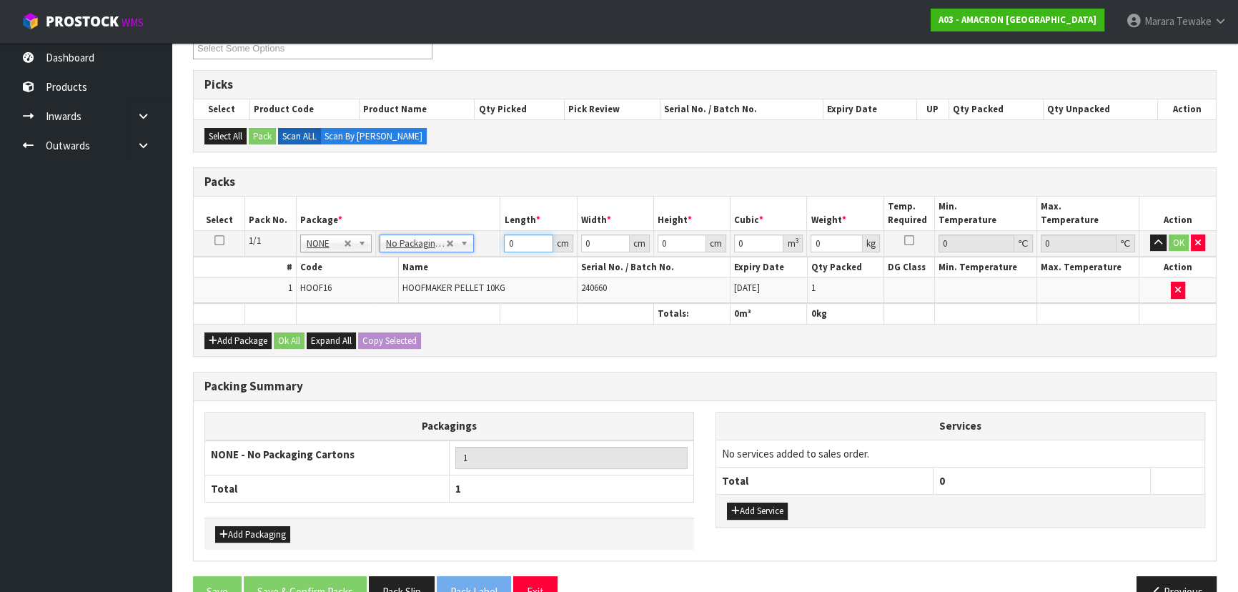
drag, startPoint x: 526, startPoint y: 244, endPoint x: 471, endPoint y: 214, distance: 63.0
click at [486, 232] on tr "1/1 NONE 007-001 007-002 007-004 007-009 007-013 007-014 007-015 007-017 007-01…" at bounding box center [705, 243] width 1022 height 26
type input "31"
type input "29"
type input "2"
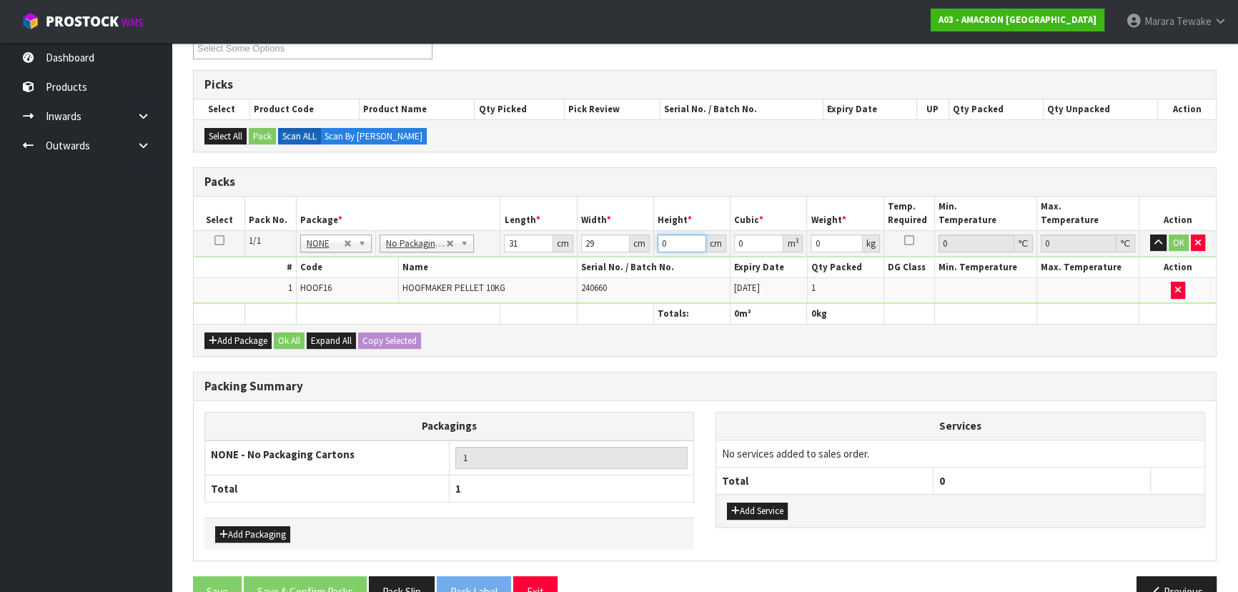
type input "0.001798"
type input "26"
type input "0.023374"
type input "26"
type input "11"
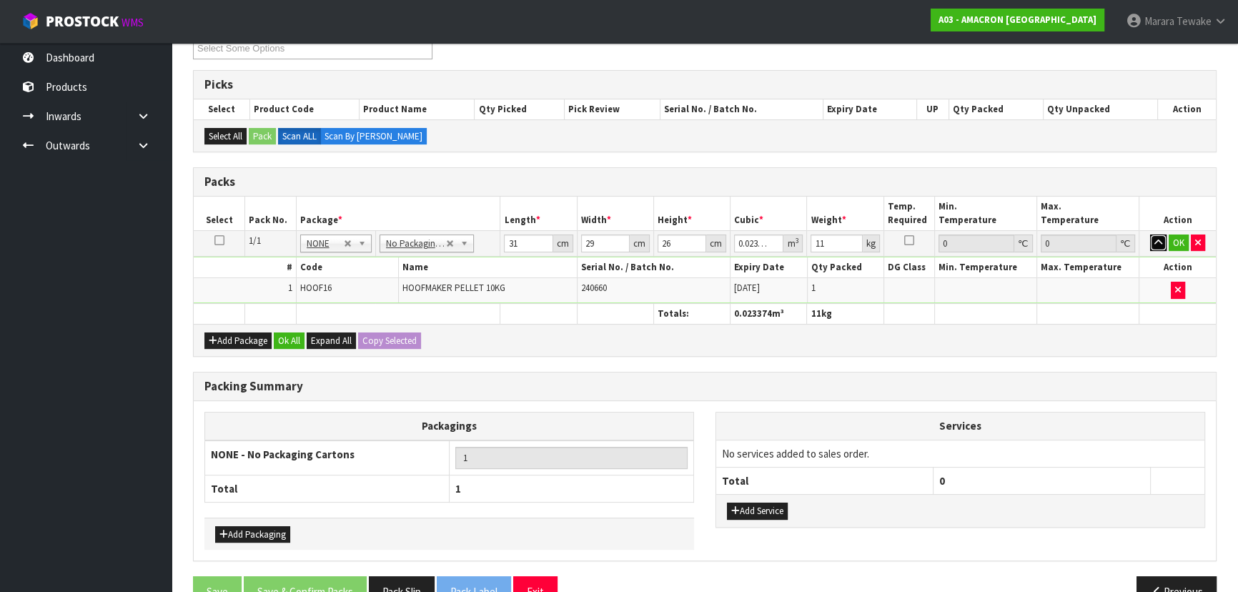
click at [1150, 234] on button "button" at bounding box center [1158, 242] width 16 height 17
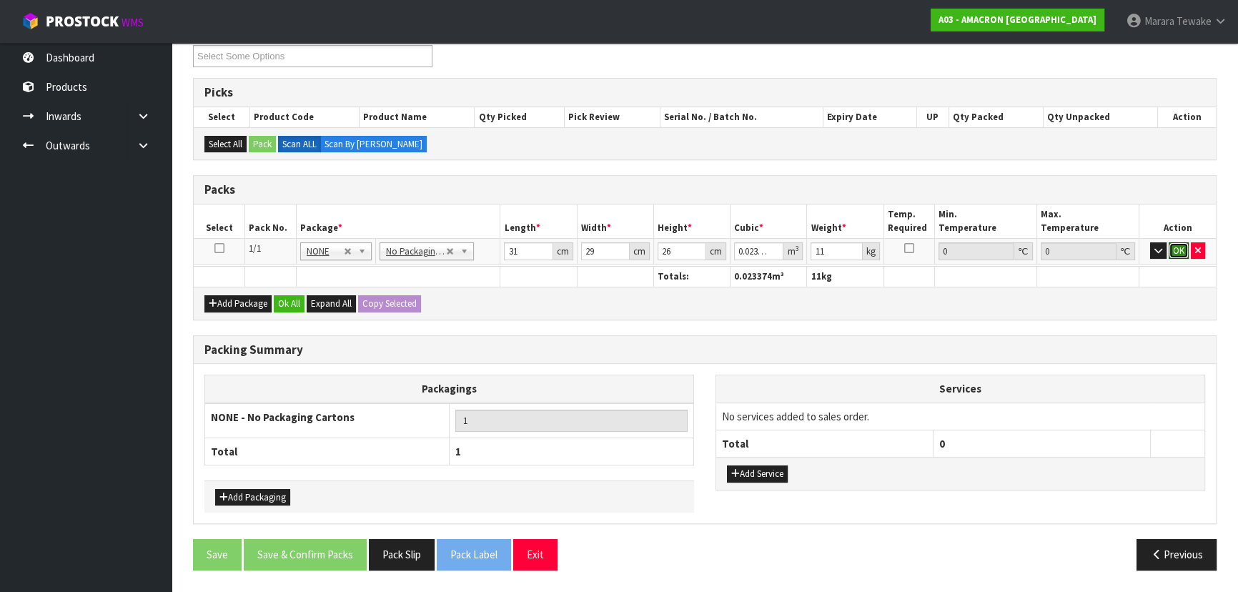
scroll to position [247, 0]
click button "OK" at bounding box center [1178, 250] width 20 height 17
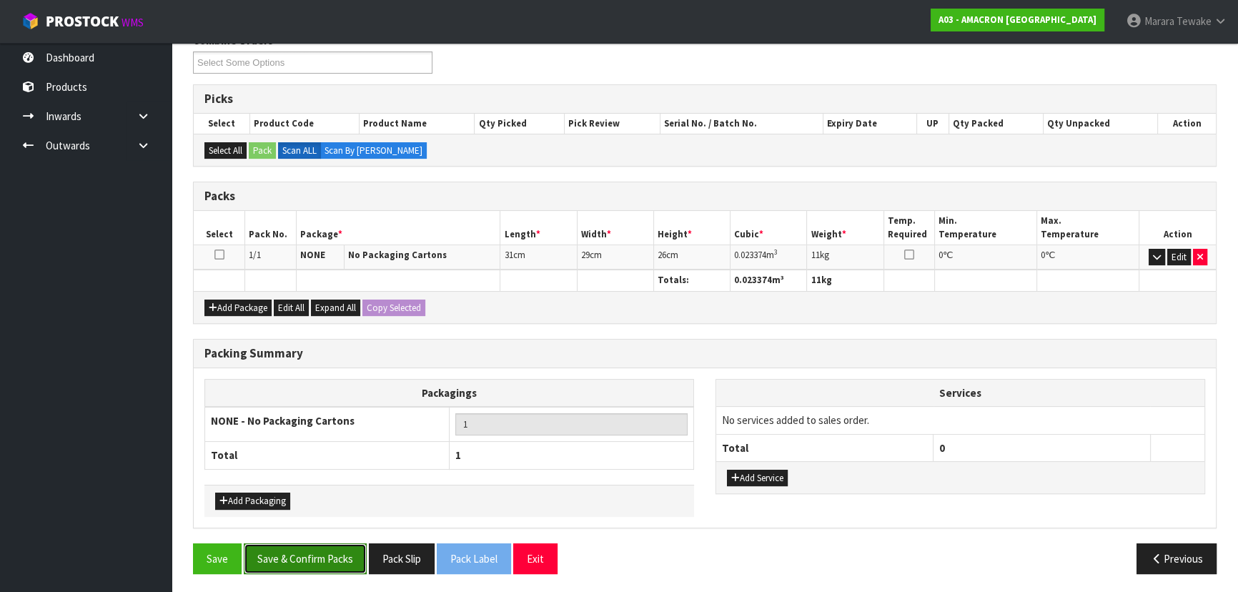
click at [349, 570] on button "Save & Confirm Packs" at bounding box center [305, 558] width 123 height 31
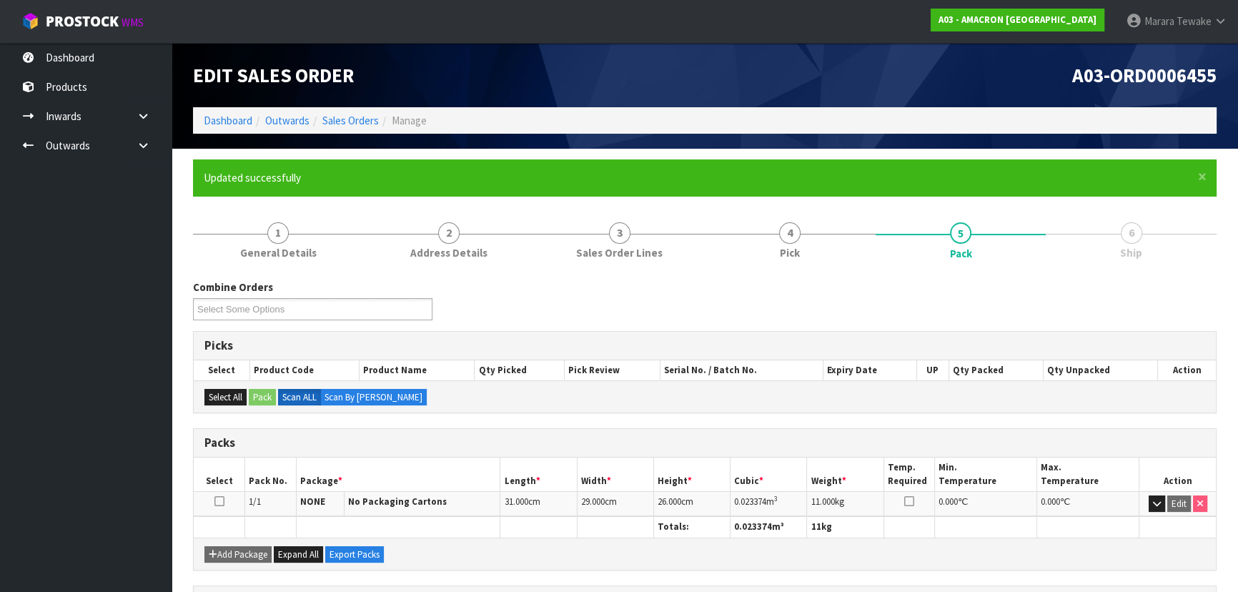
scroll to position [214, 0]
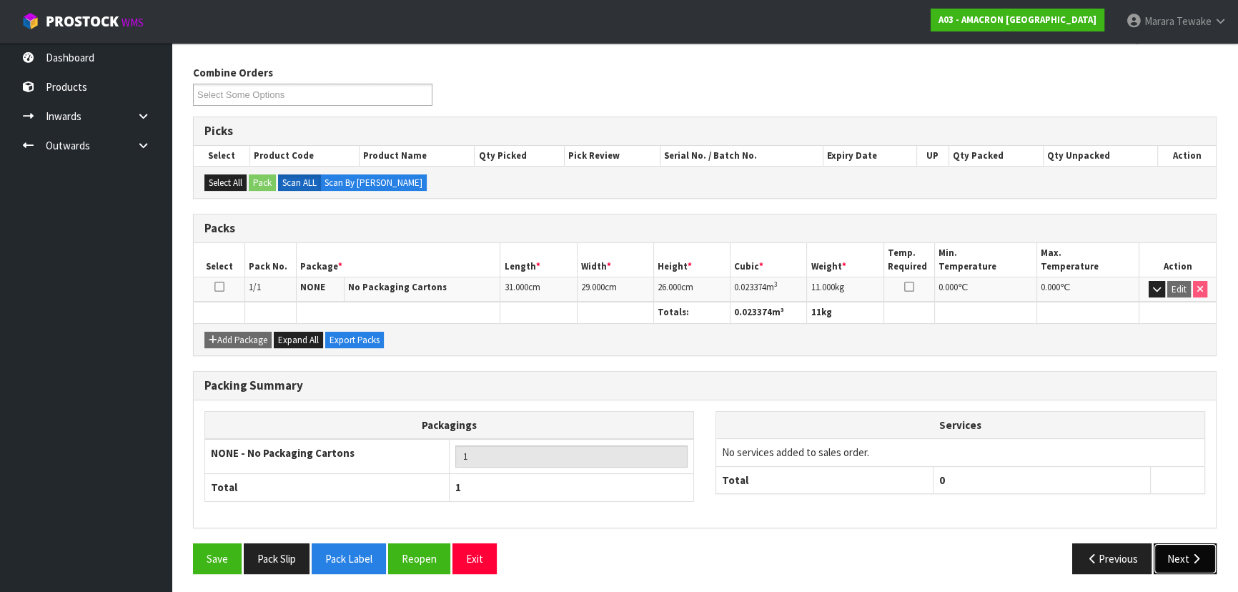
click at [1189, 553] on icon "button" at bounding box center [1196, 558] width 14 height 11
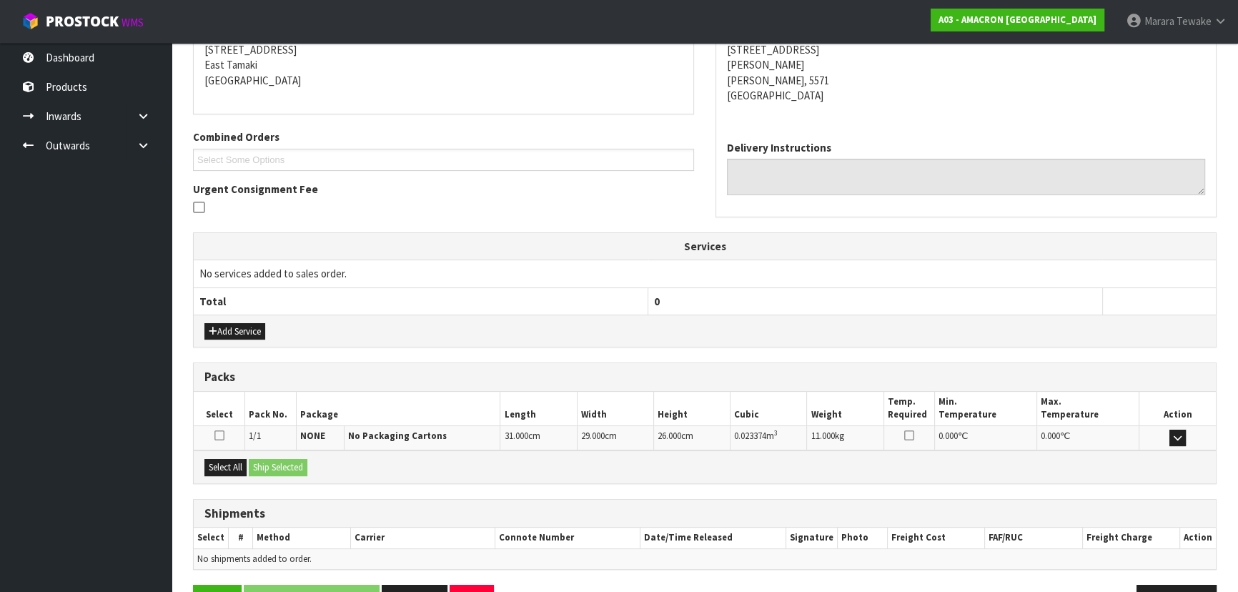
scroll to position [334, 0]
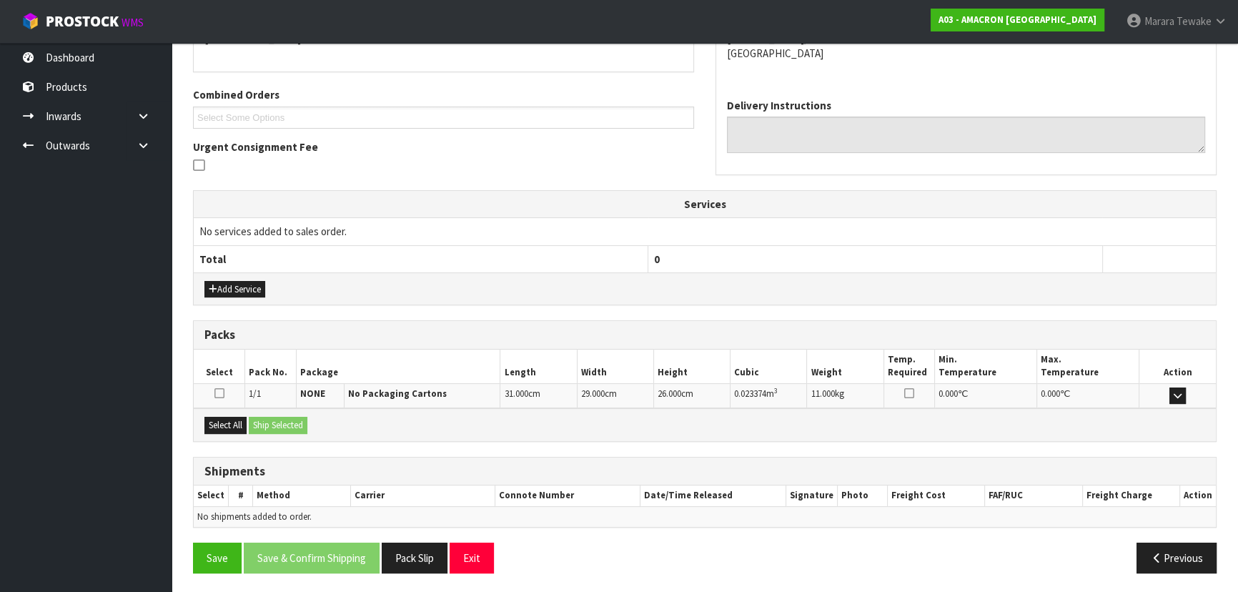
click at [239, 412] on div "Select All Ship Selected" at bounding box center [705, 424] width 1022 height 32
click at [230, 422] on button "Select All" at bounding box center [225, 425] width 42 height 17
click at [274, 424] on button "Ship Selected" at bounding box center [278, 425] width 59 height 17
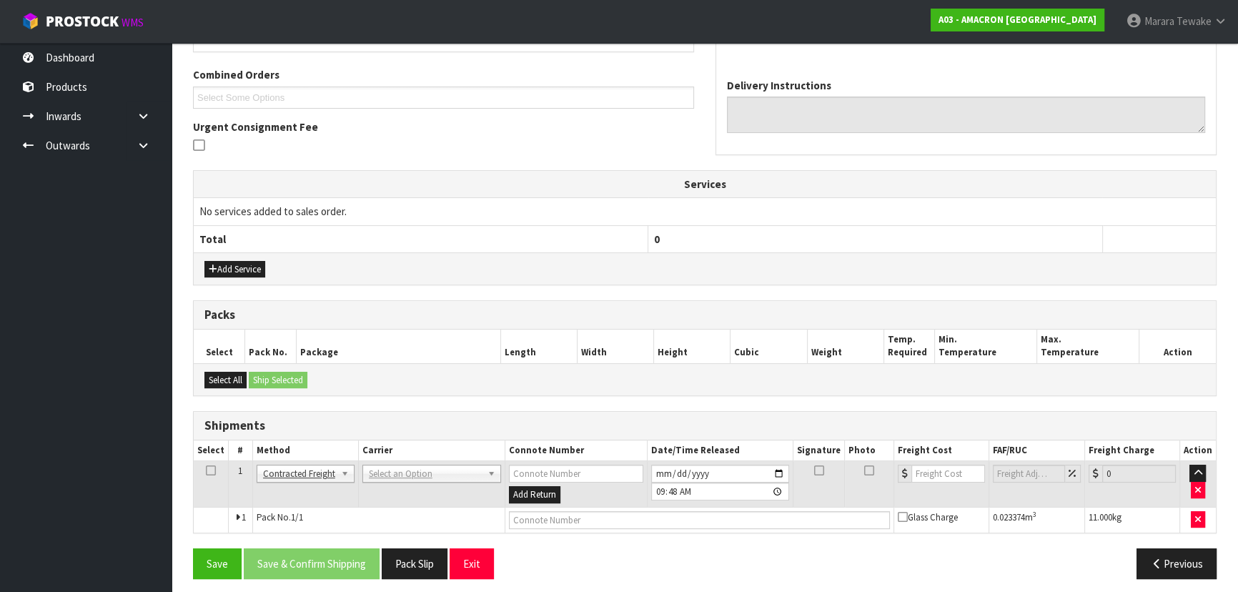
scroll to position [360, 0]
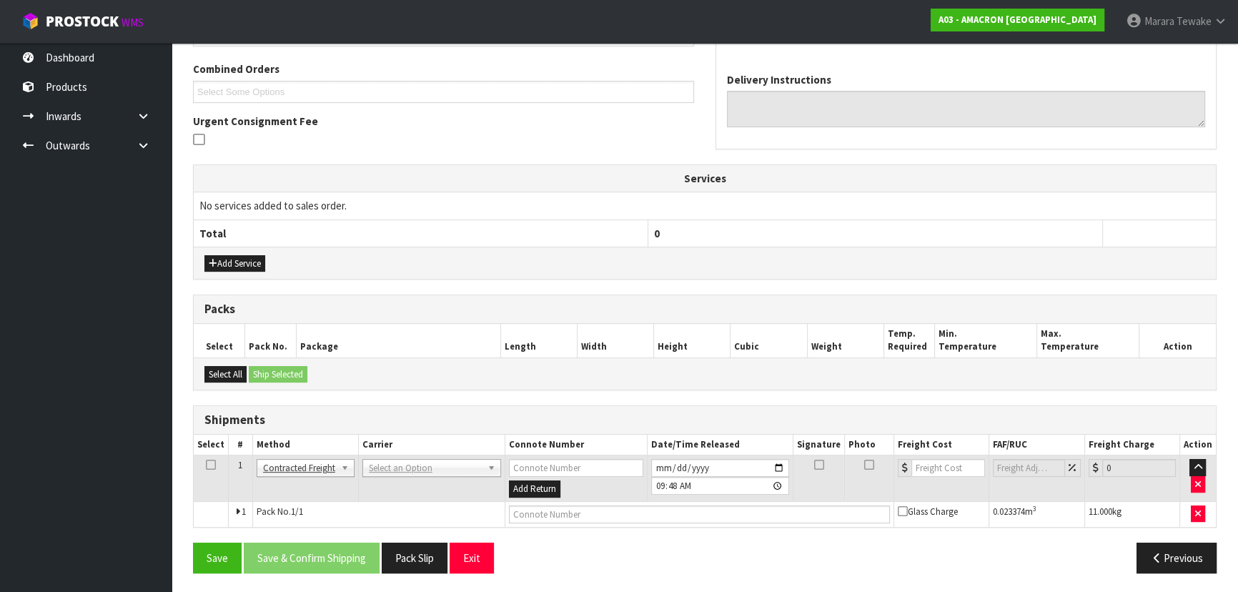
drag, startPoint x: 399, startPoint y: 463, endPoint x: 399, endPoint y: 474, distance: 11.5
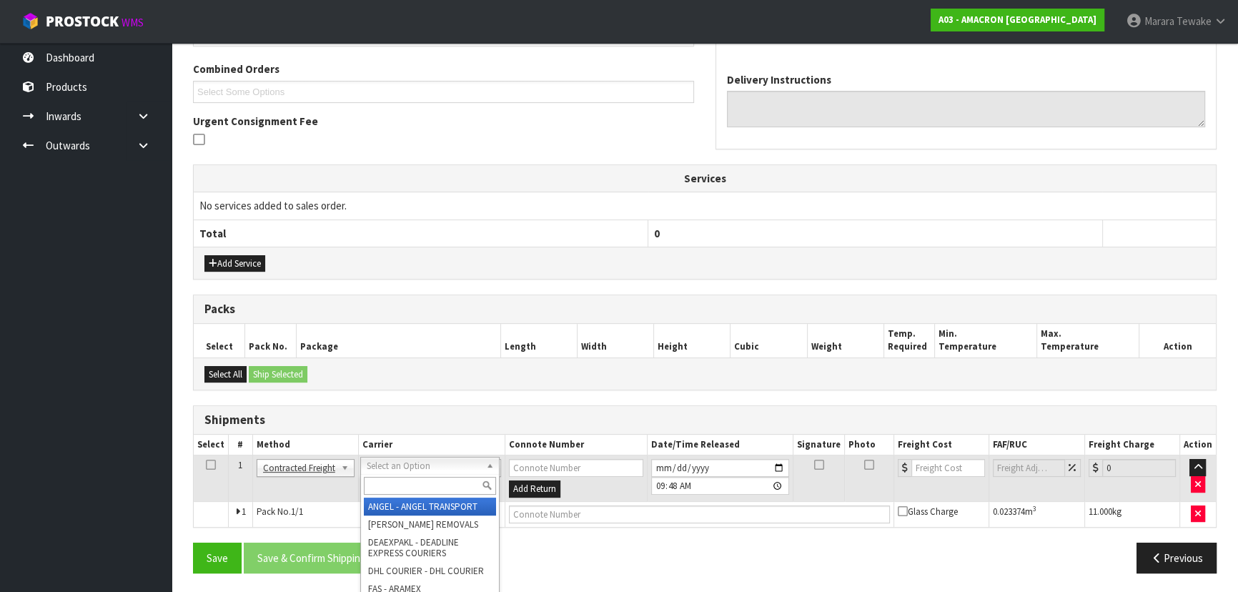
click at [399, 479] on input "text" at bounding box center [430, 486] width 132 height 18
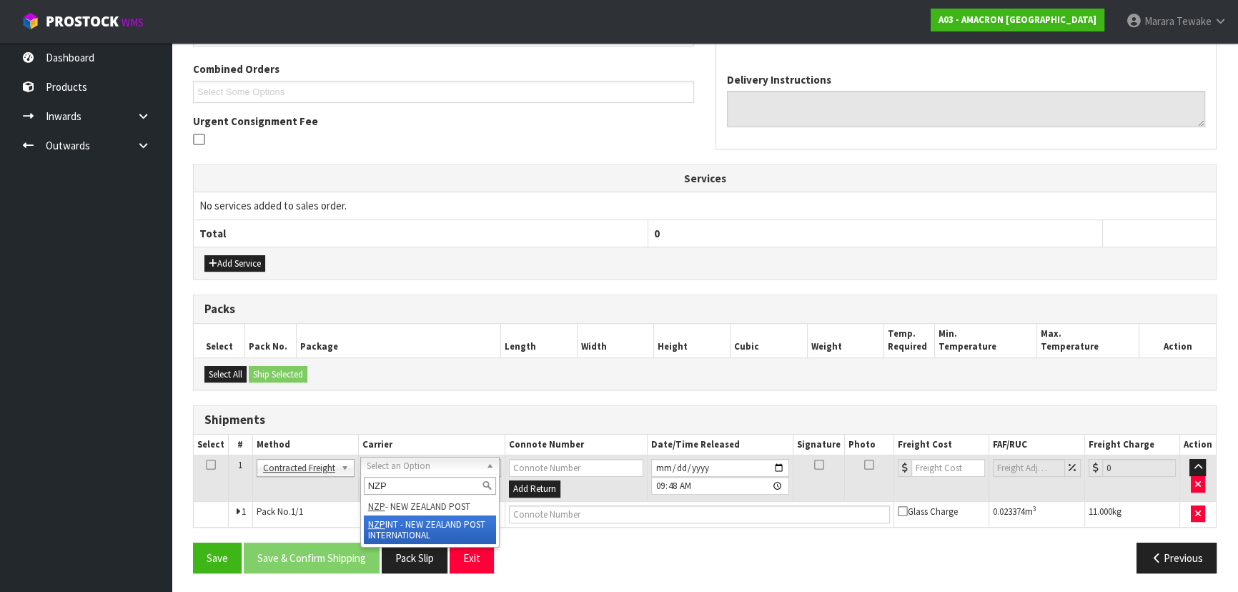
type input "NZP"
drag, startPoint x: 408, startPoint y: 503, endPoint x: 372, endPoint y: 537, distance: 49.6
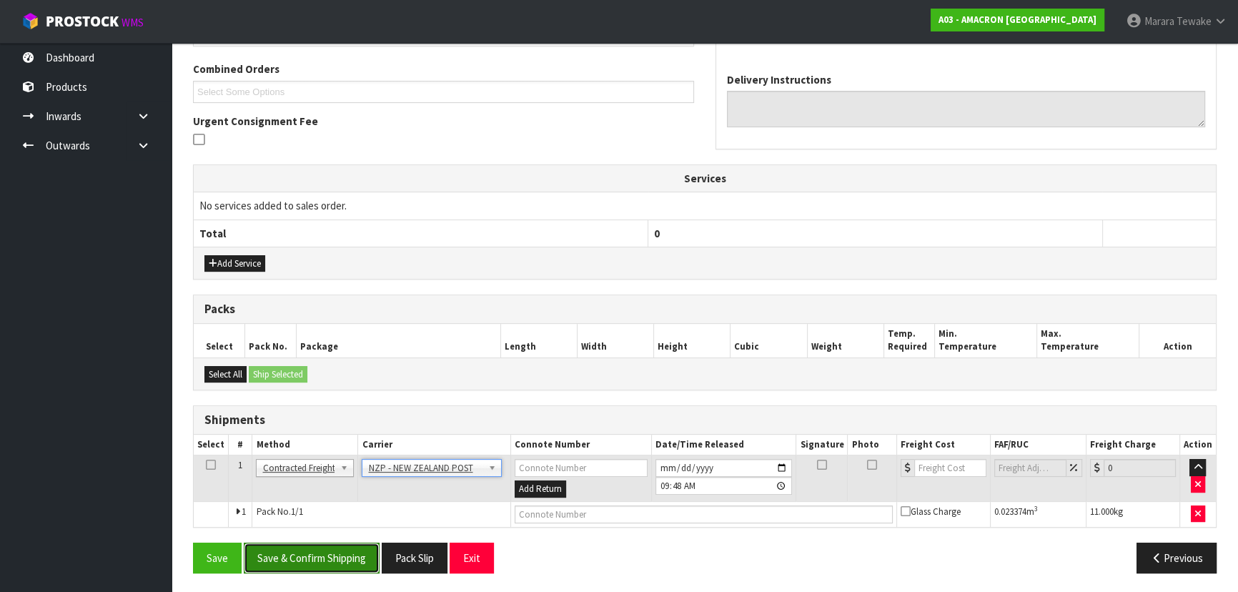
click at [342, 562] on button "Save & Confirm Shipping" at bounding box center [312, 557] width 136 height 31
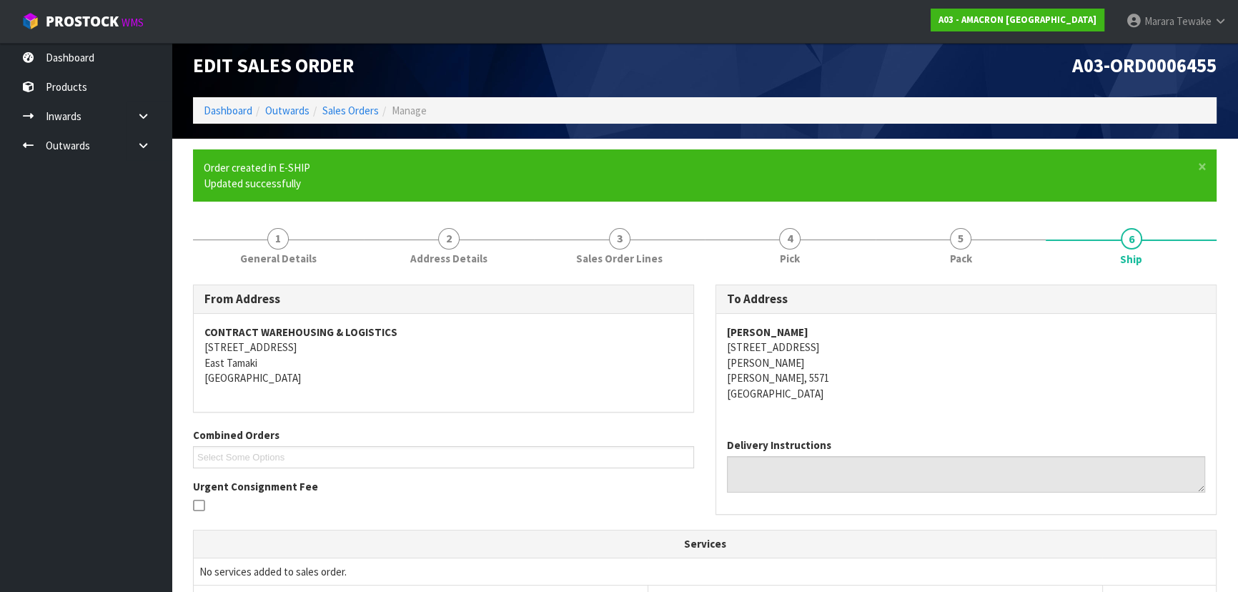
scroll to position [340, 0]
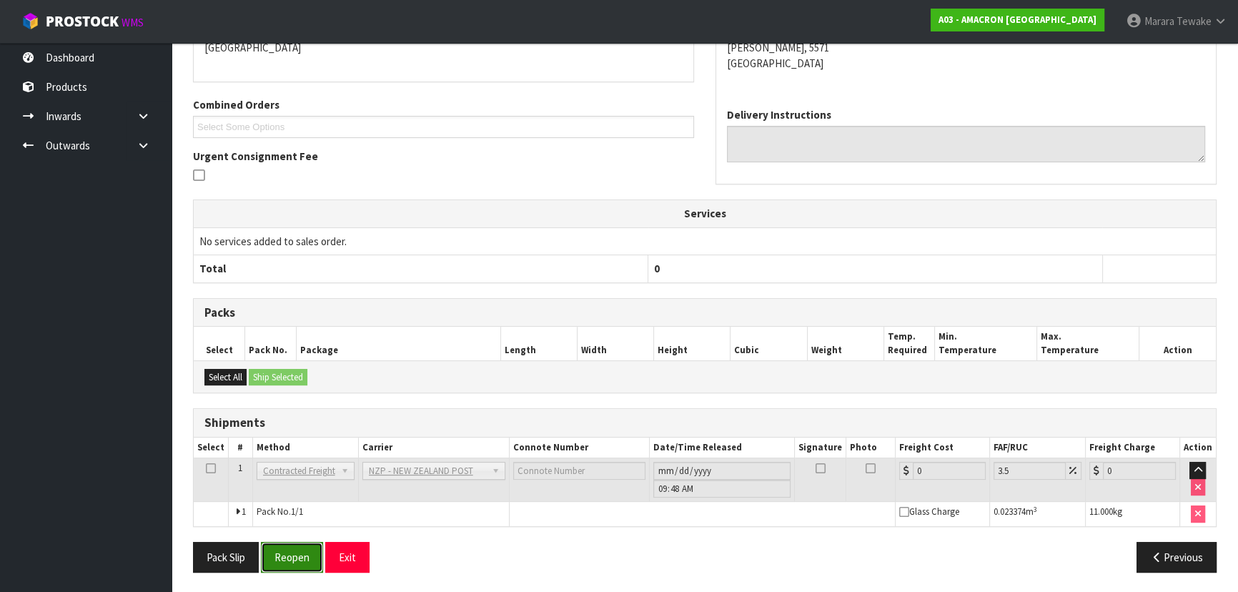
click at [297, 545] on button "Reopen" at bounding box center [292, 557] width 62 height 31
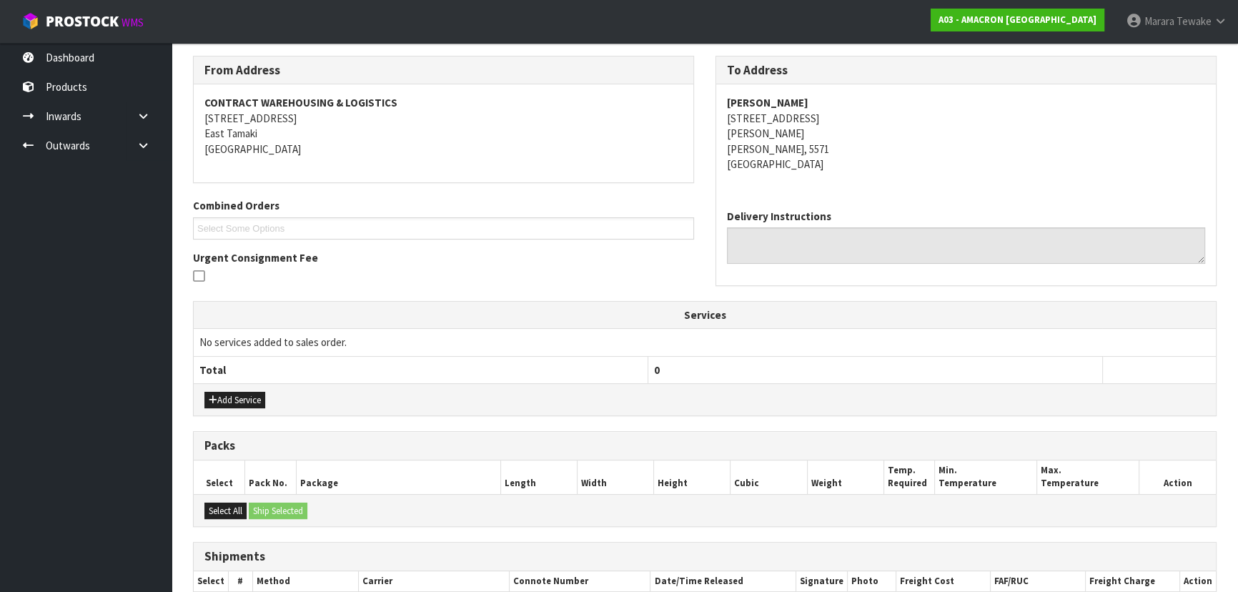
scroll to position [360, 0]
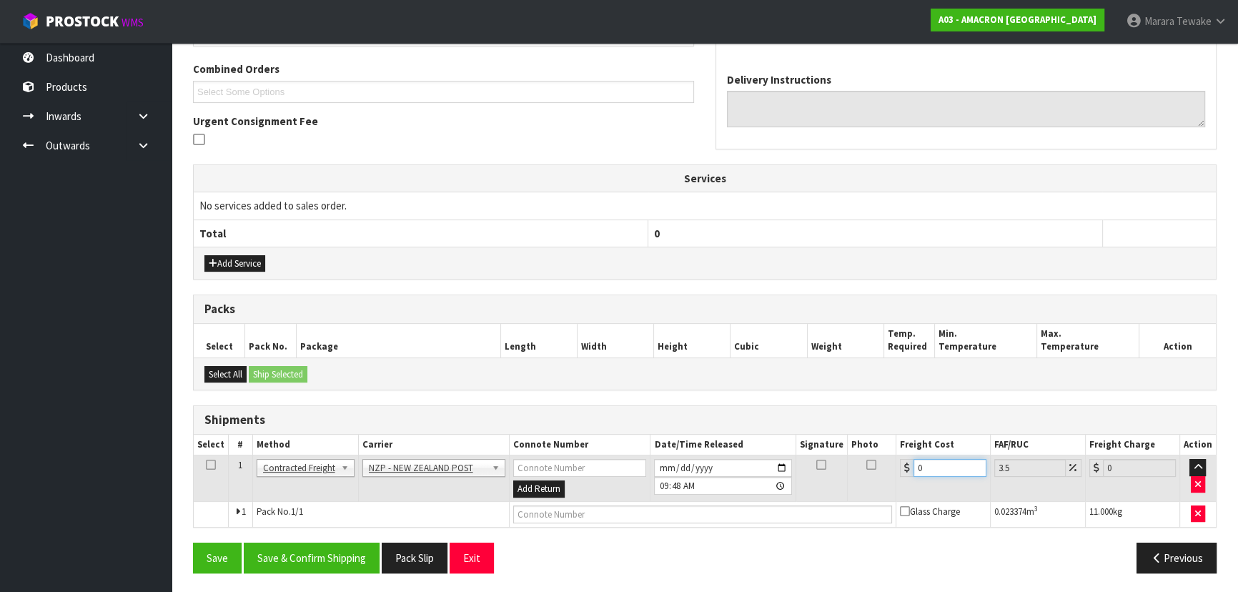
drag, startPoint x: 935, startPoint y: 469, endPoint x: 879, endPoint y: 452, distance: 58.1
click at [880, 455] on tr "1 Client Local Pickup Customer Local Pickup Company Freight Contracted Freight …" at bounding box center [705, 478] width 1022 height 46
type input "1"
type input "1.03"
type input "13"
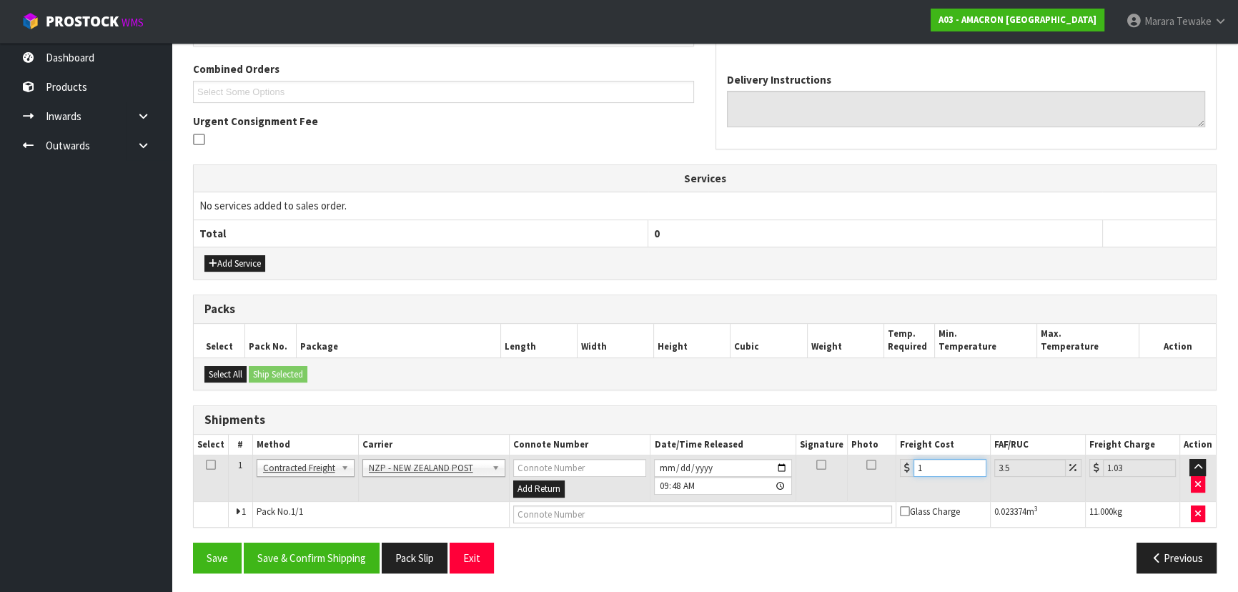
type input "13.45"
type input "13.8"
type input "14.28"
type input "13.85"
type input "14.33"
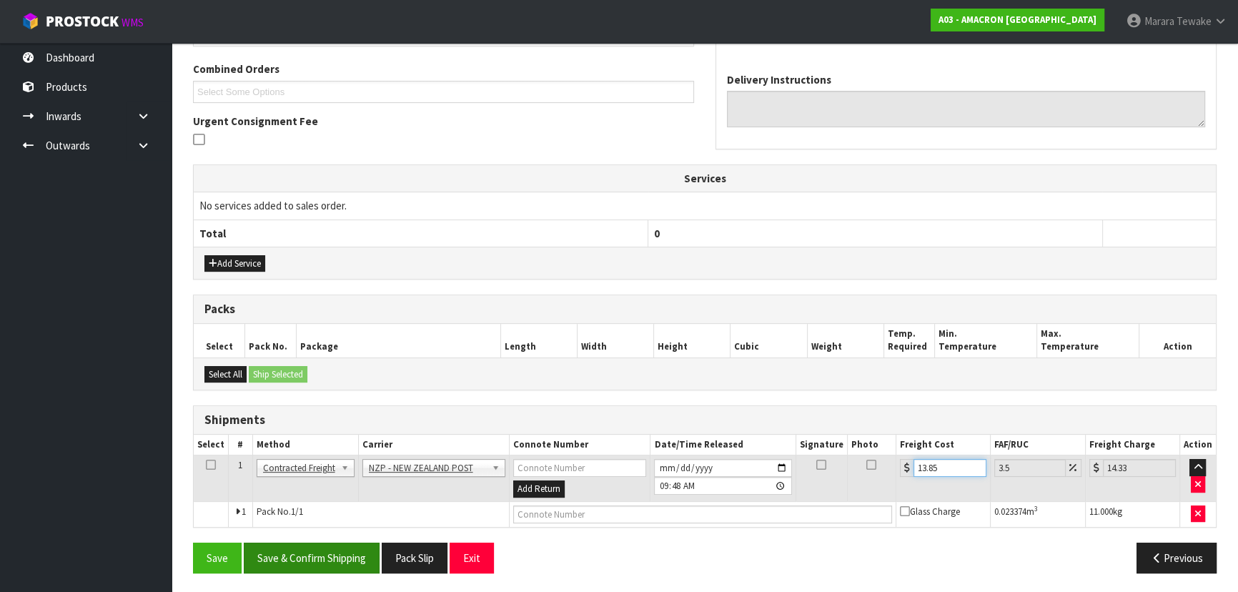
type input "13.85"
click at [330, 556] on button "Save & Confirm Shipping" at bounding box center [312, 557] width 136 height 31
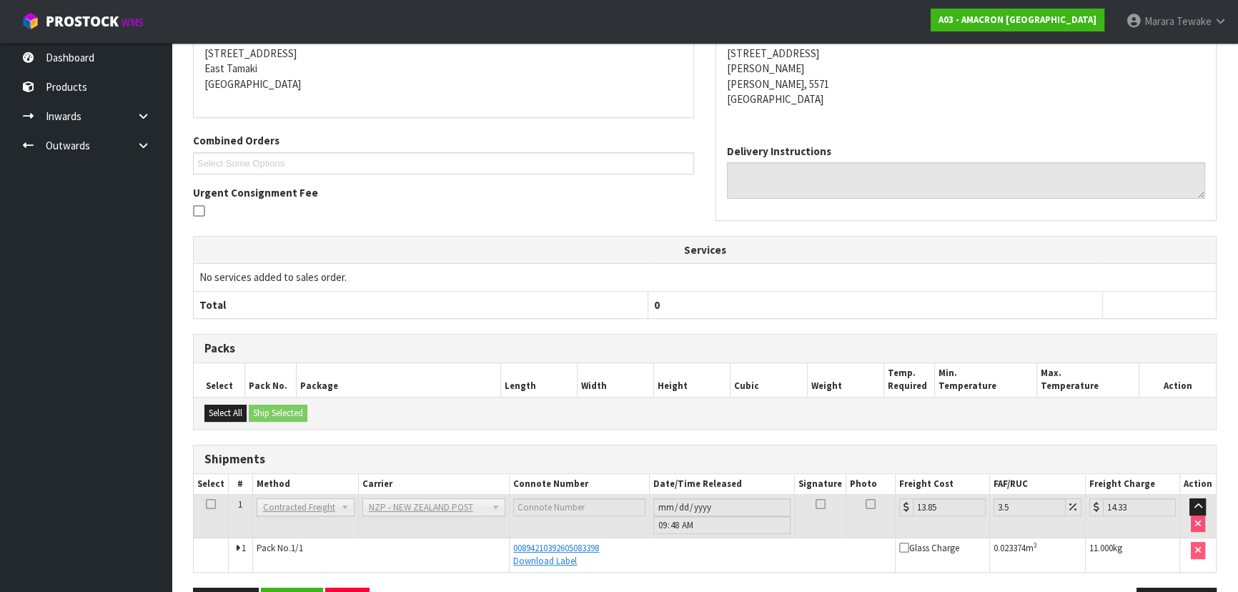
scroll to position [0, 0]
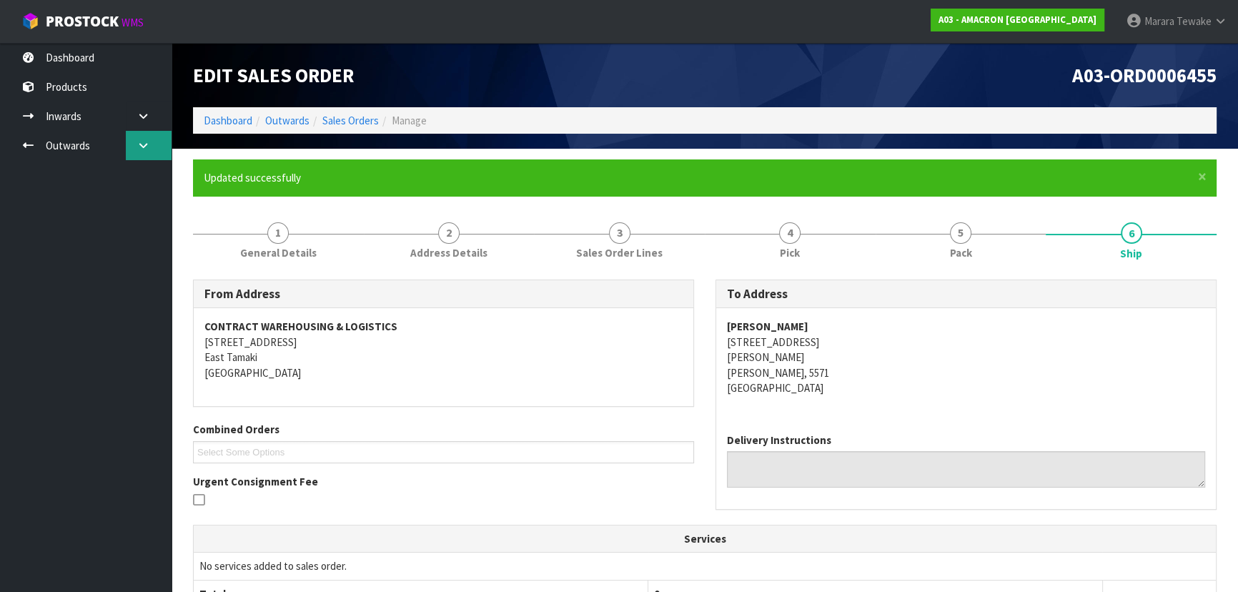
click at [146, 143] on icon at bounding box center [143, 145] width 14 height 11
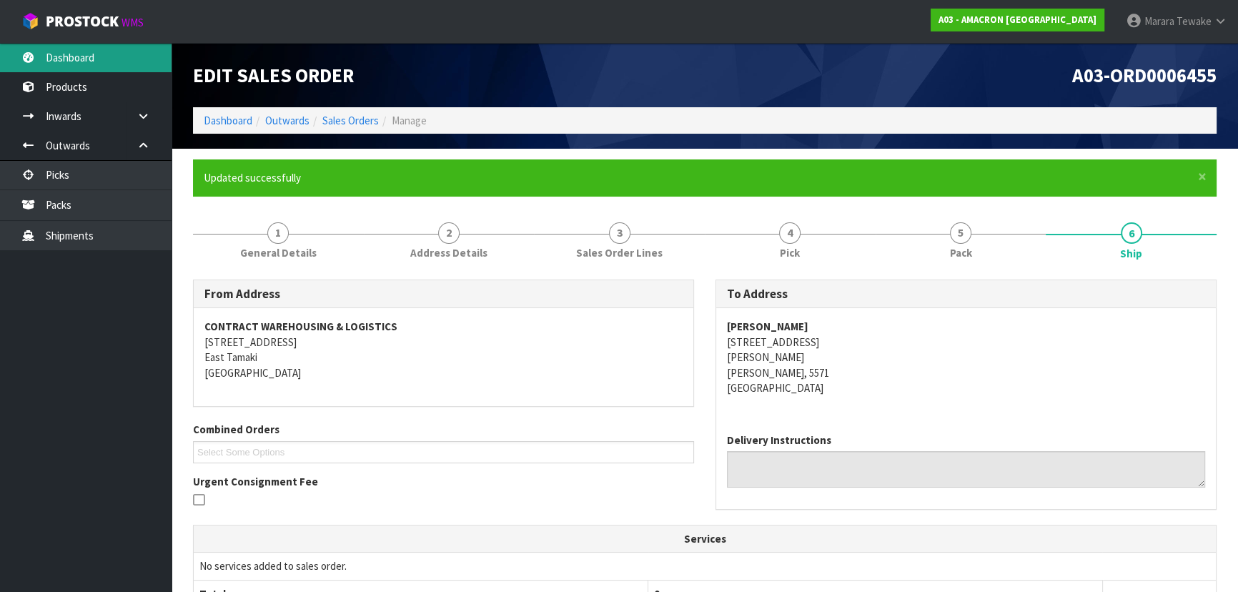
click at [114, 45] on link "Dashboard" at bounding box center [86, 57] width 172 height 29
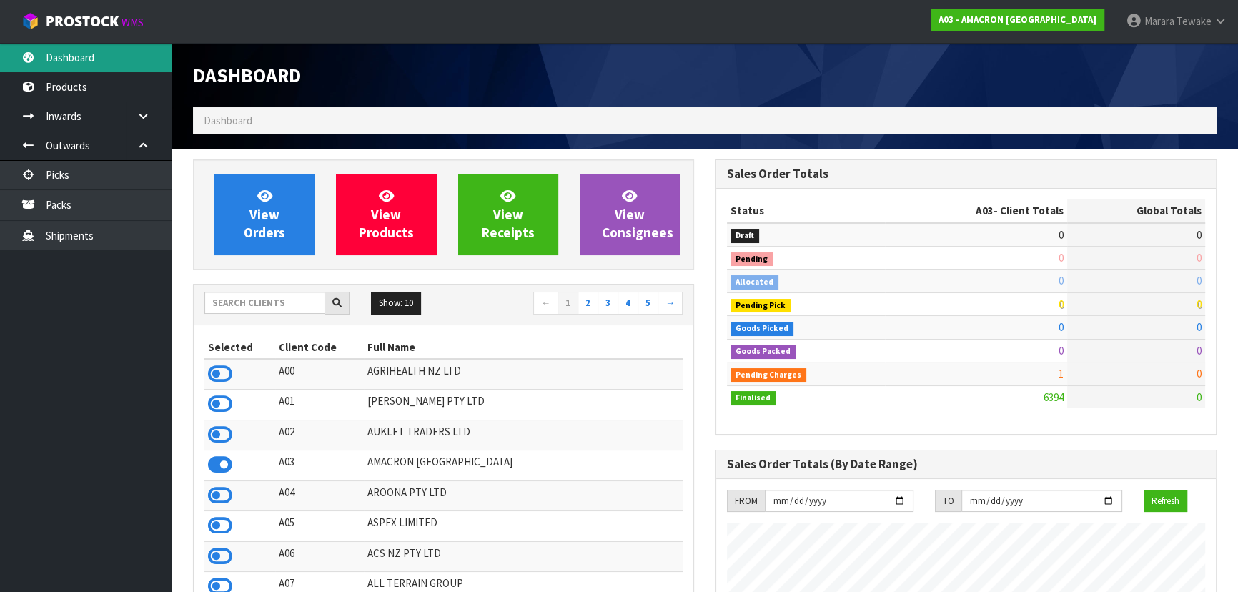
scroll to position [942, 522]
click at [299, 302] on input "text" at bounding box center [264, 303] width 121 height 22
click at [286, 306] on input "text" at bounding box center [264, 303] width 121 height 22
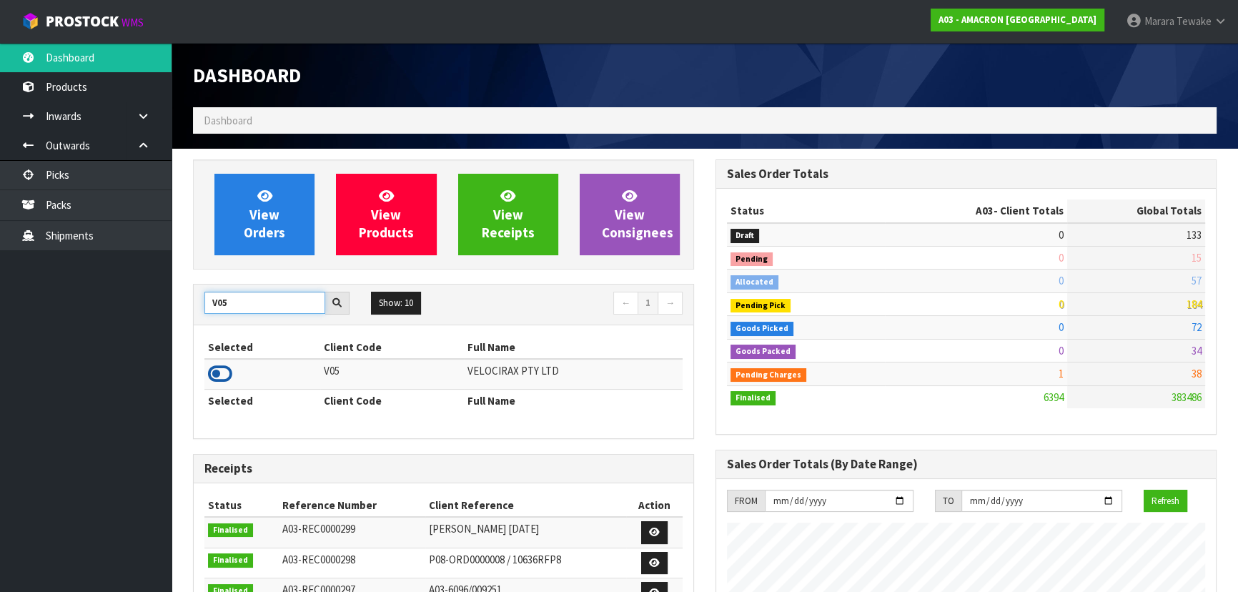
type input "V05"
click at [222, 377] on icon at bounding box center [220, 373] width 24 height 21
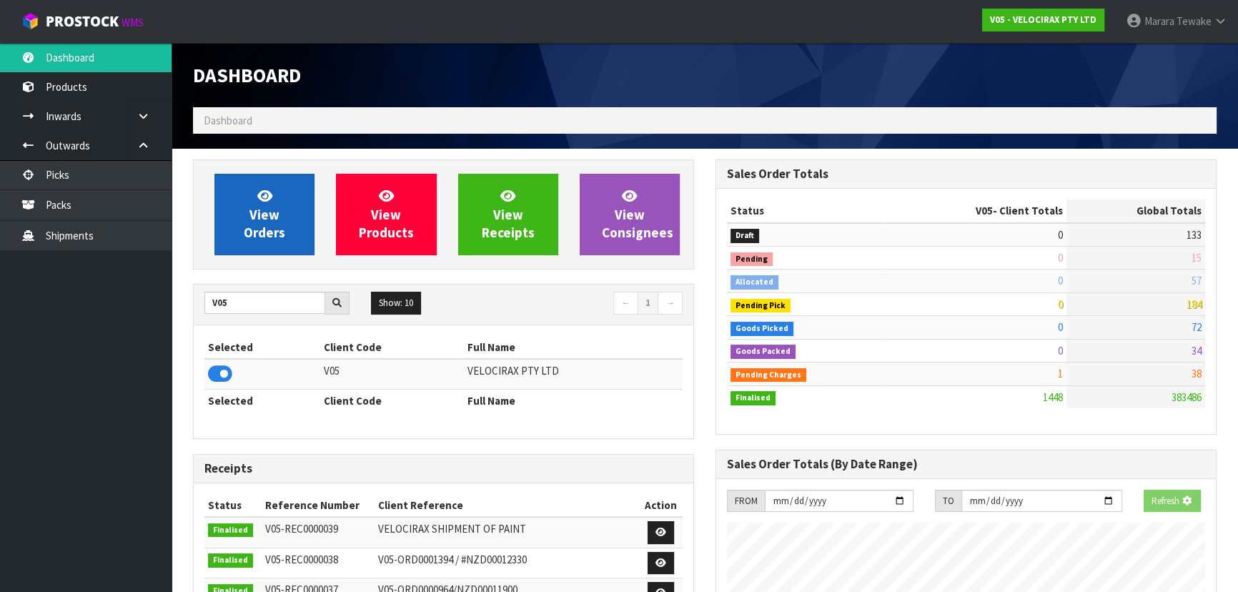
scroll to position [1111, 522]
click at [286, 185] on link "View Orders" at bounding box center [264, 214] width 100 height 81
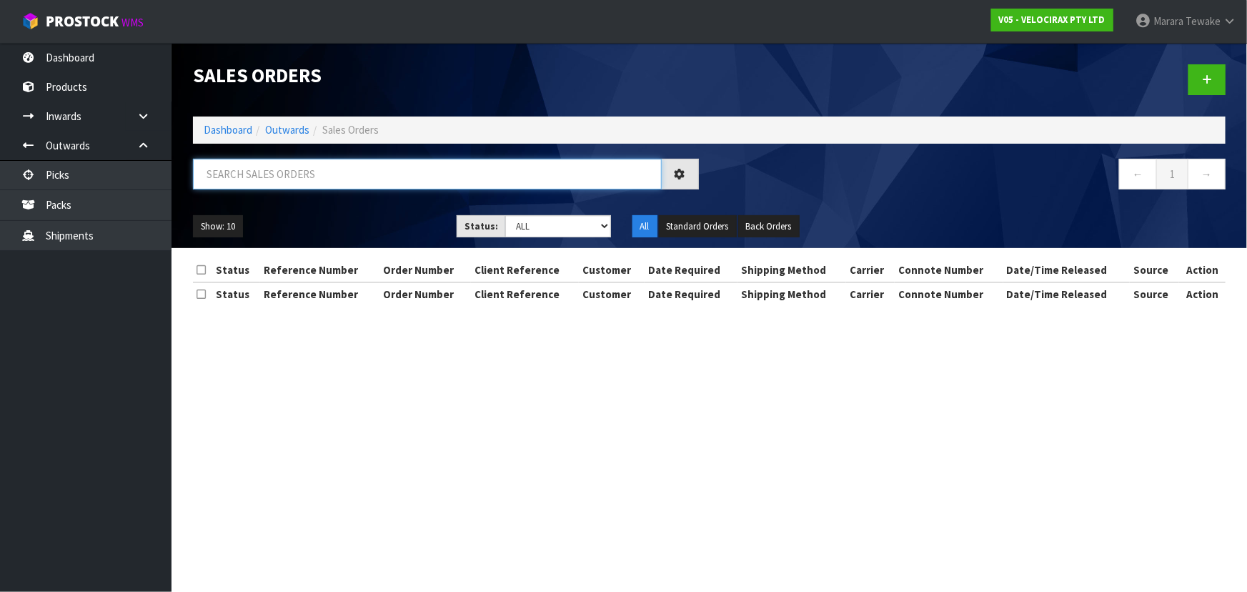
click at [274, 165] on input "text" at bounding box center [427, 174] width 469 height 31
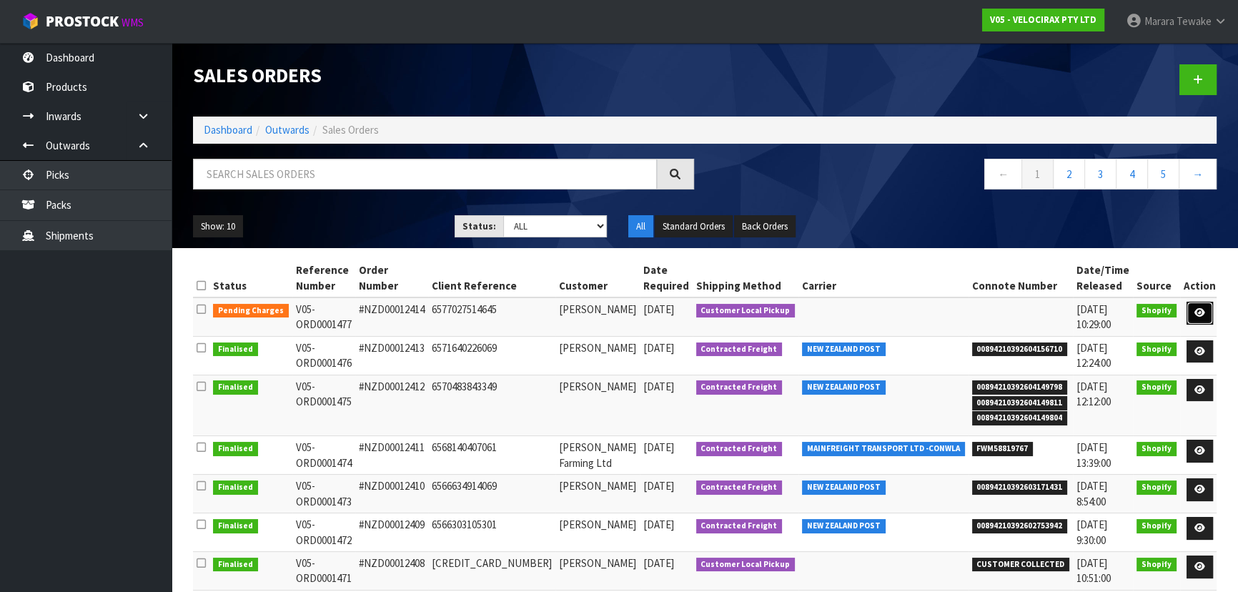
click at [1201, 309] on icon at bounding box center [1199, 312] width 11 height 9
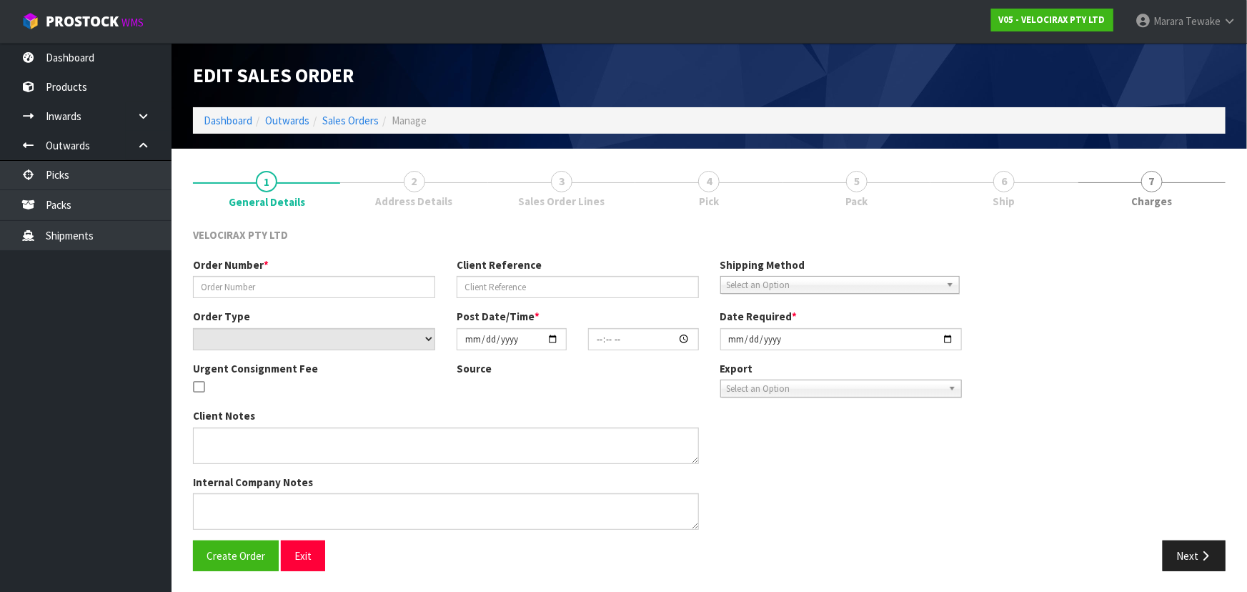
type input "#NZD00012414"
type input "6577027514645"
select select "number:0"
type input "[DATE]"
type input "17:12:05.000"
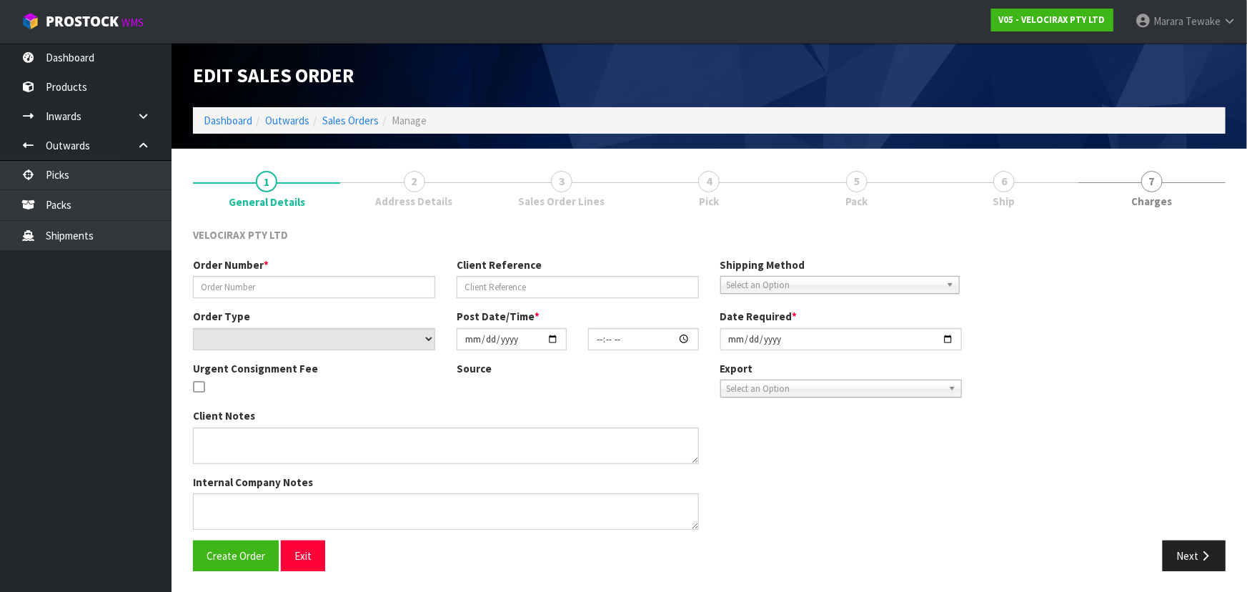
type input "[DATE]"
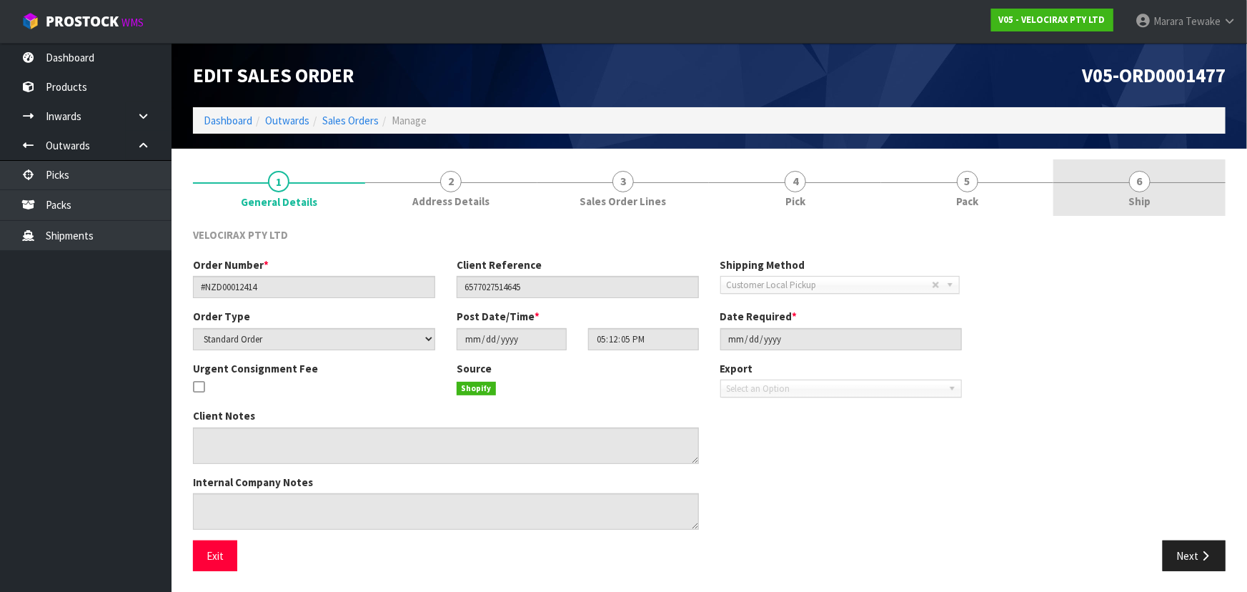
click at [1153, 184] on link "6 Ship" at bounding box center [1139, 187] width 172 height 56
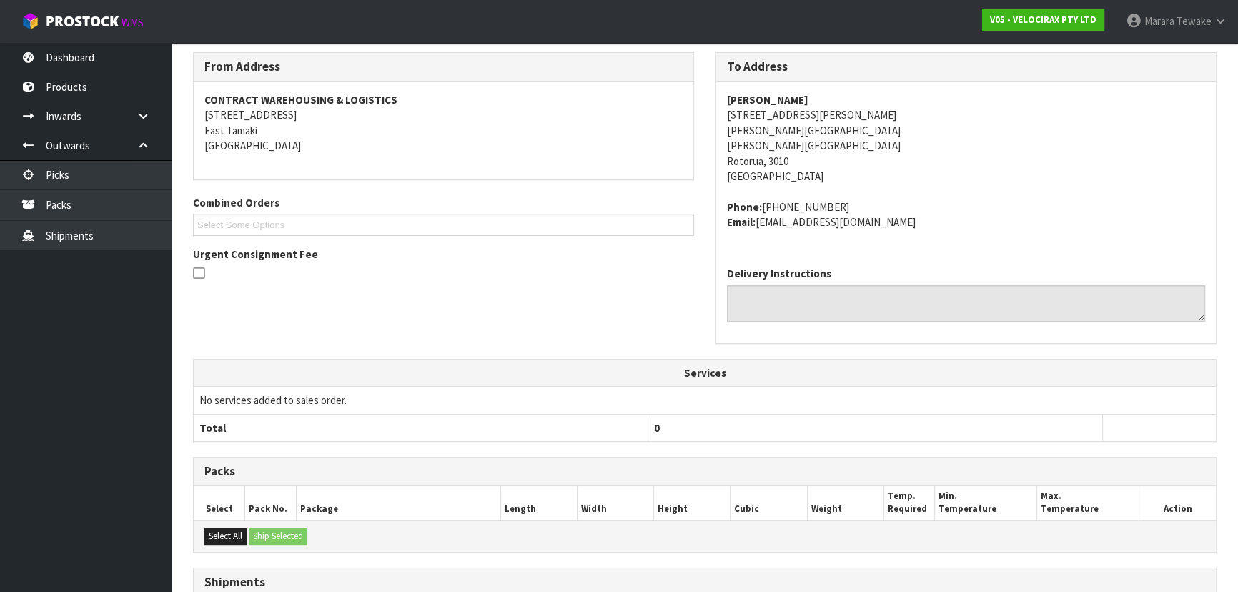
scroll to position [383, 0]
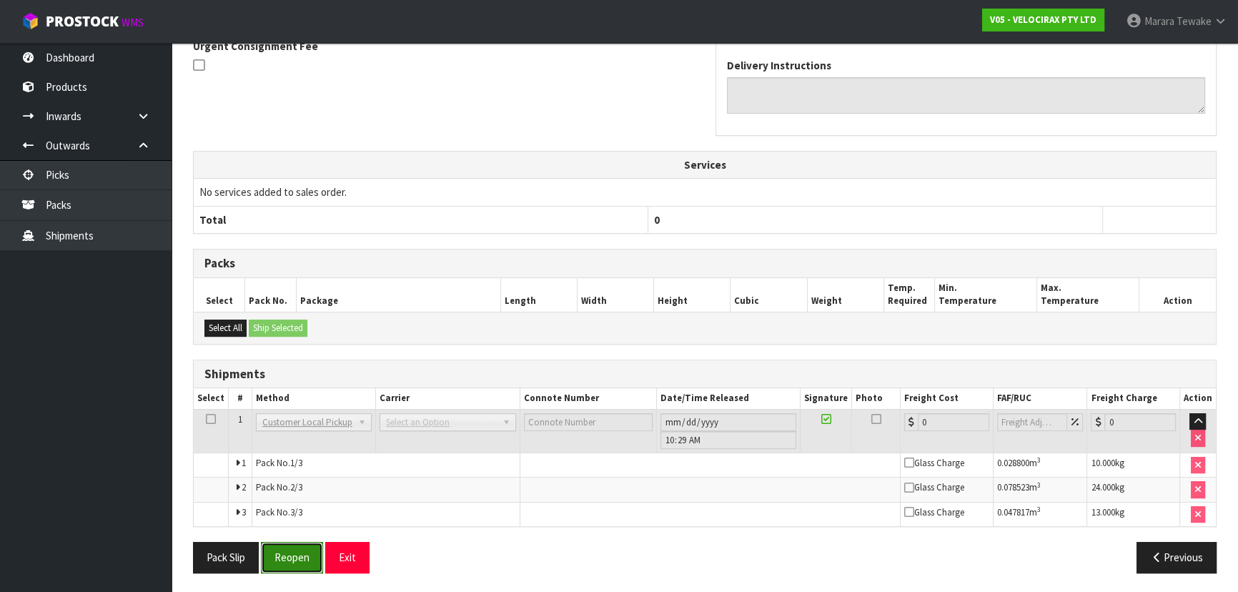
click at [291, 548] on button "Reopen" at bounding box center [292, 557] width 62 height 31
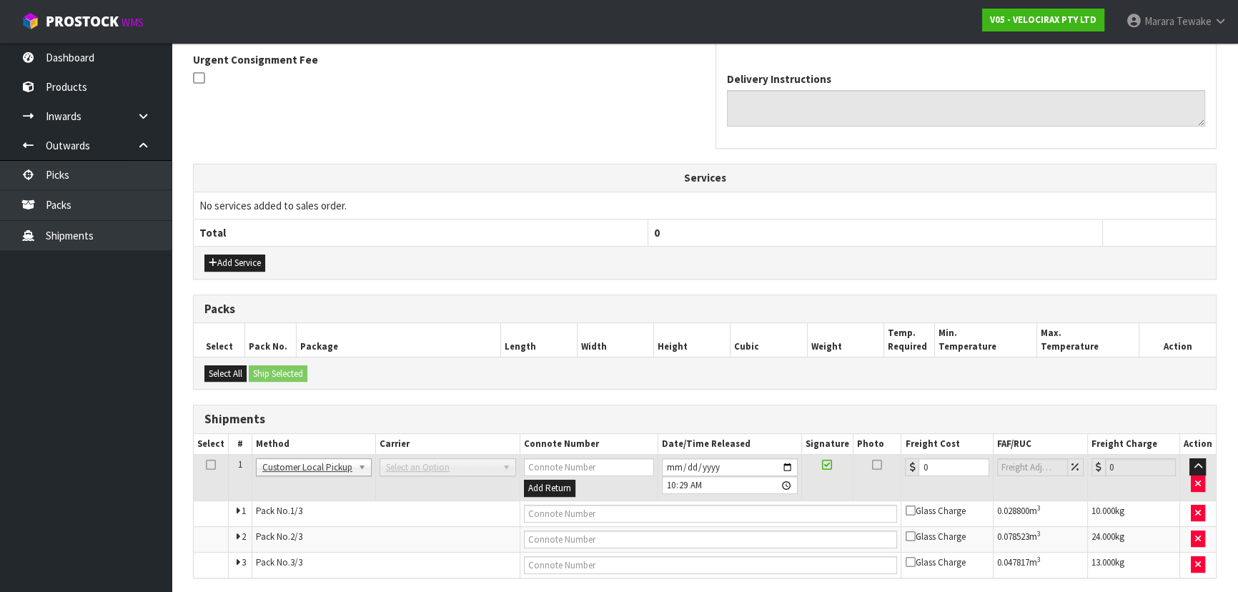
scroll to position [434, 0]
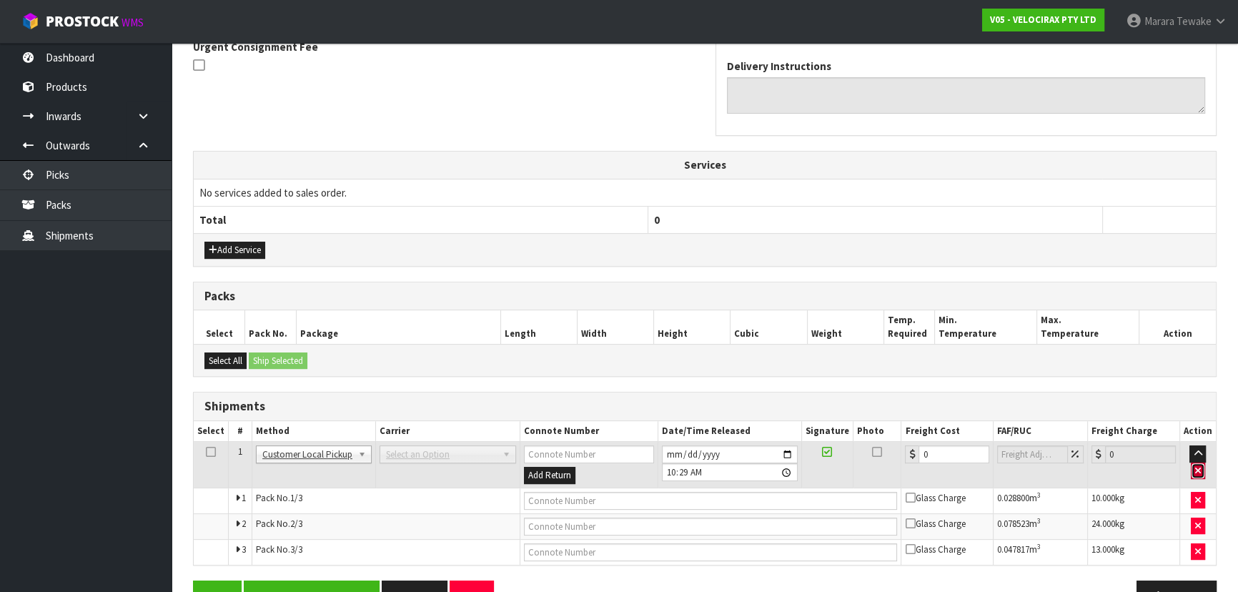
click at [1200, 470] on icon "button" at bounding box center [1198, 470] width 6 height 9
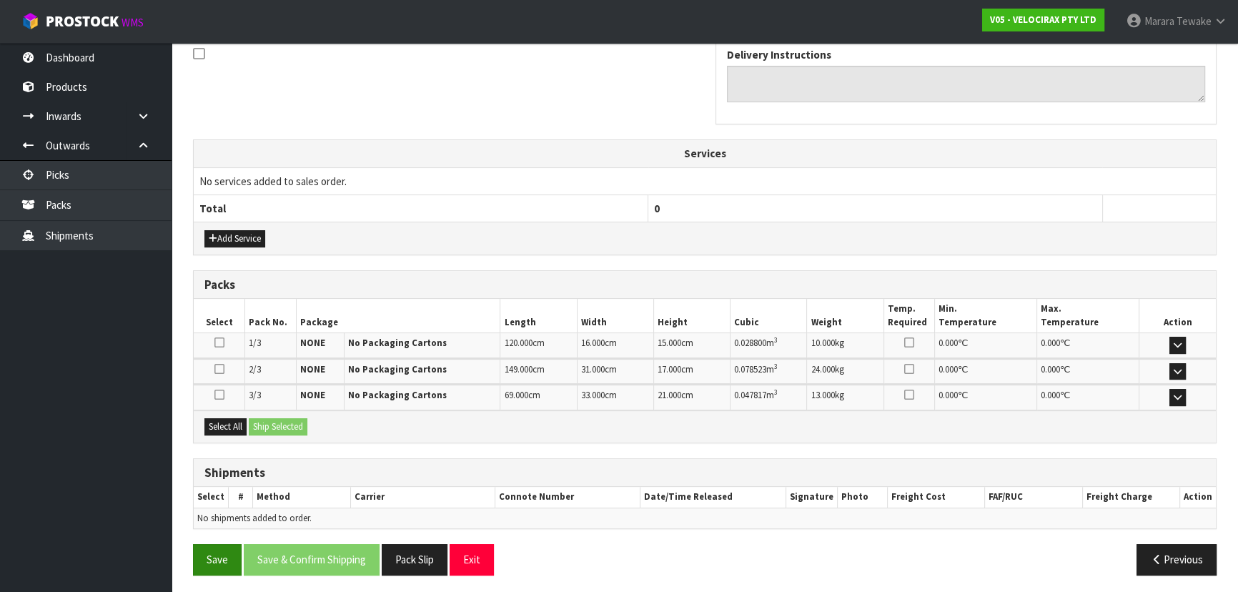
scroll to position [447, 0]
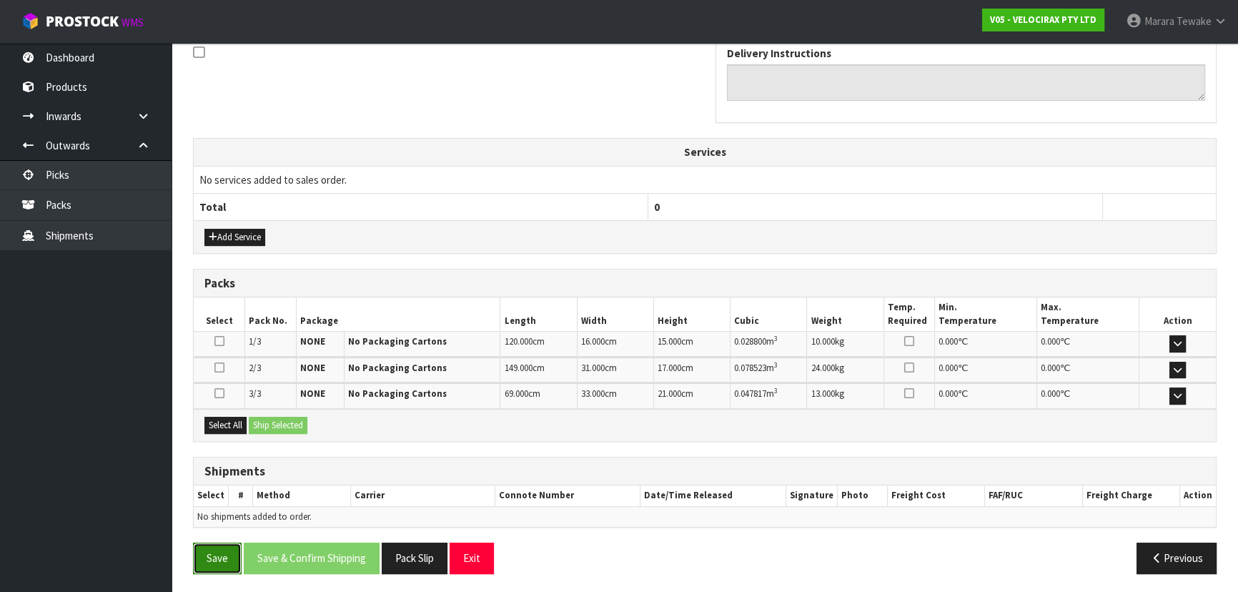
click at [212, 550] on button "Save" at bounding box center [217, 557] width 49 height 31
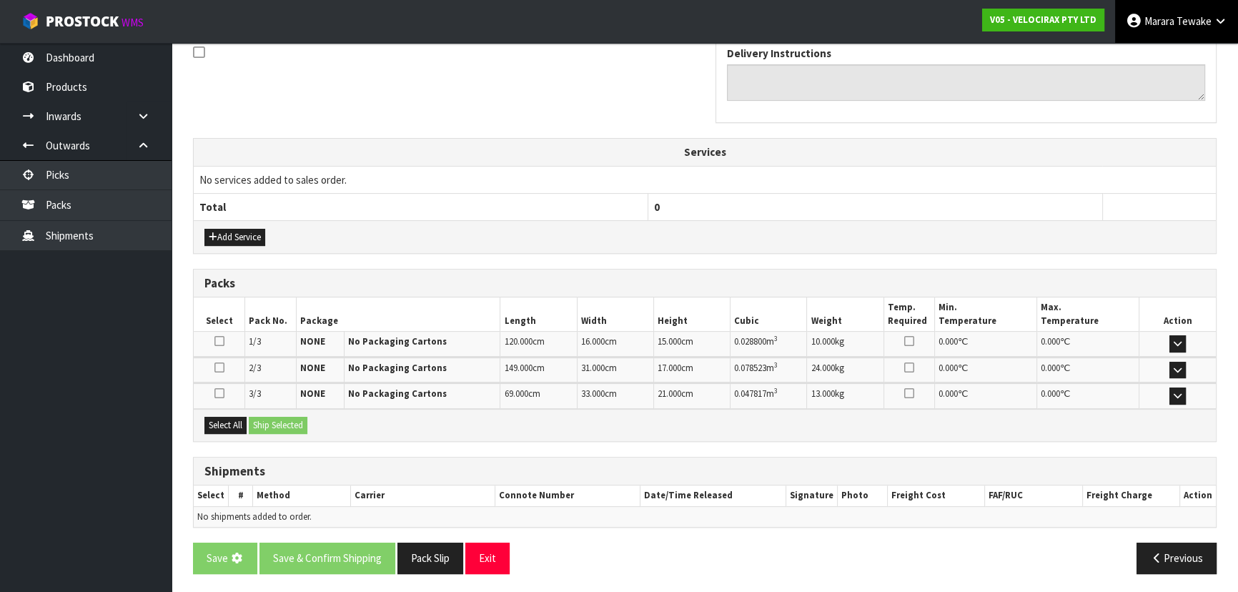
scroll to position [0, 0]
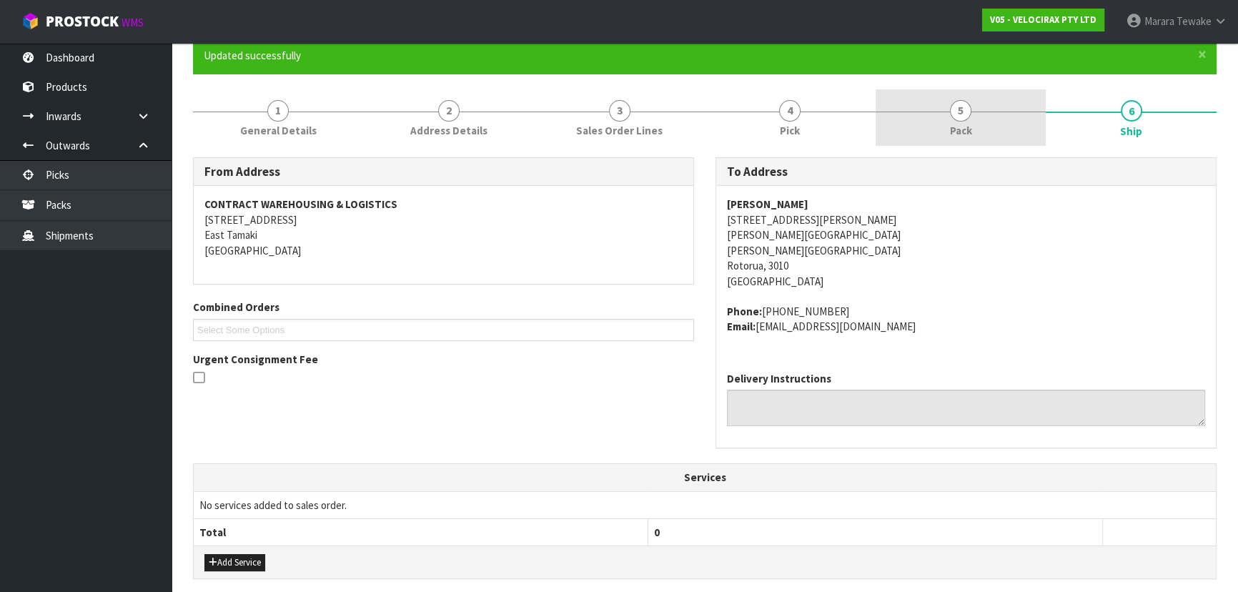
click at [961, 107] on span "5" at bounding box center [960, 110] width 21 height 21
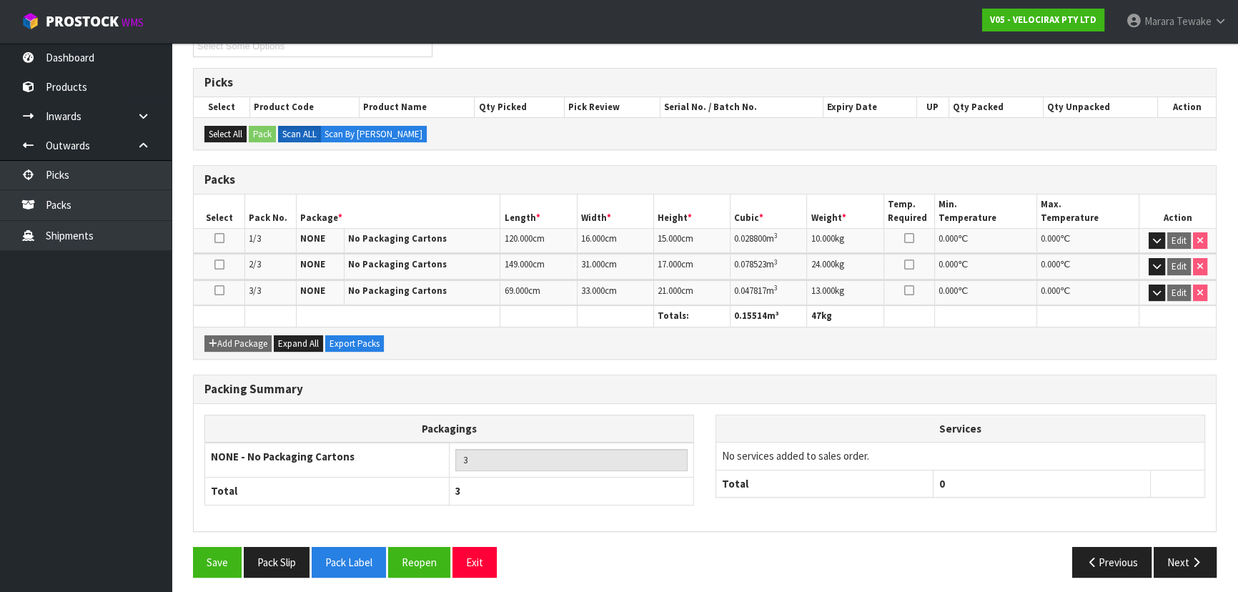
scroll to position [267, 0]
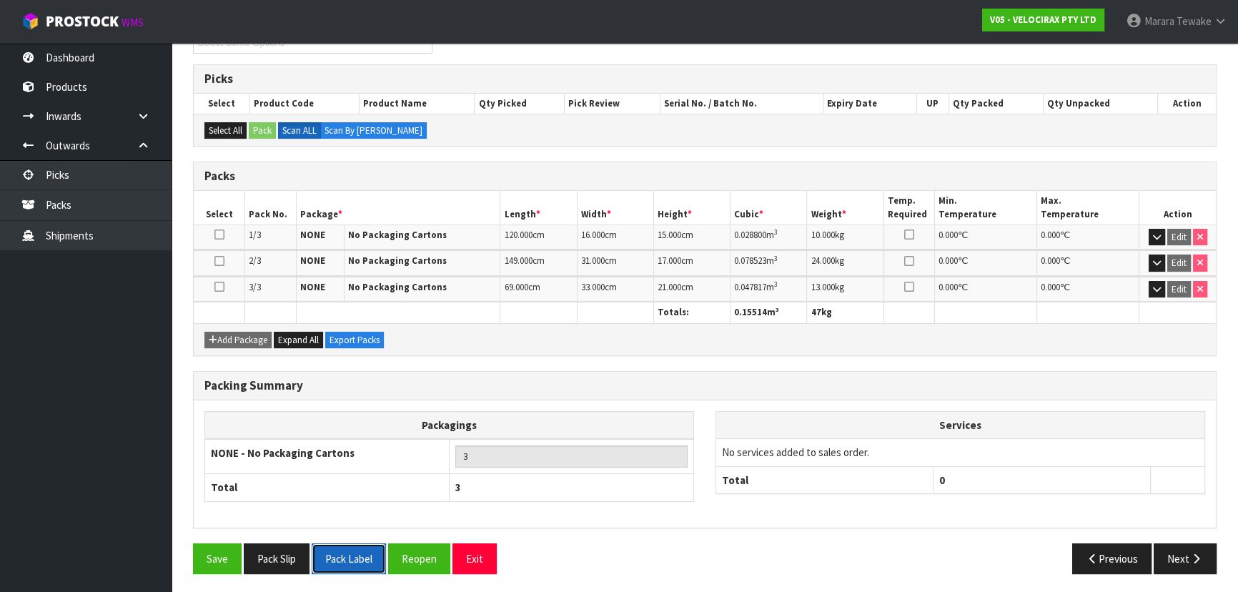
click at [354, 557] on button "Pack Label" at bounding box center [349, 558] width 74 height 31
click at [70, 166] on link "Picks" at bounding box center [86, 174] width 172 height 29
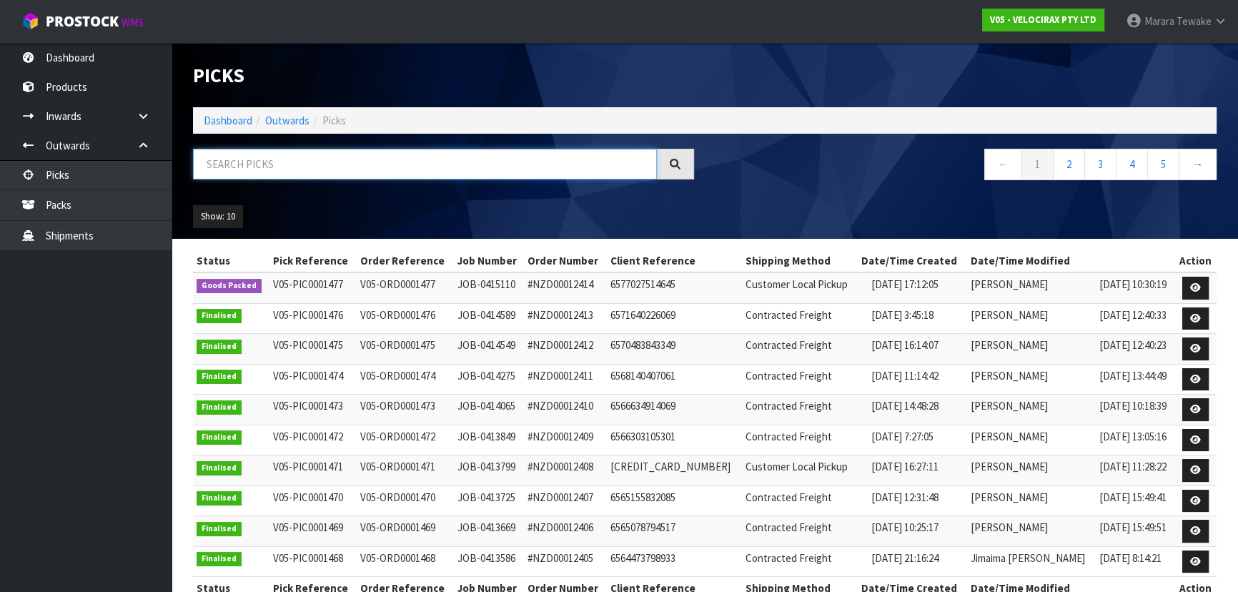
click at [232, 164] on input "text" at bounding box center [425, 164] width 464 height 31
type input "JOB-0410573"
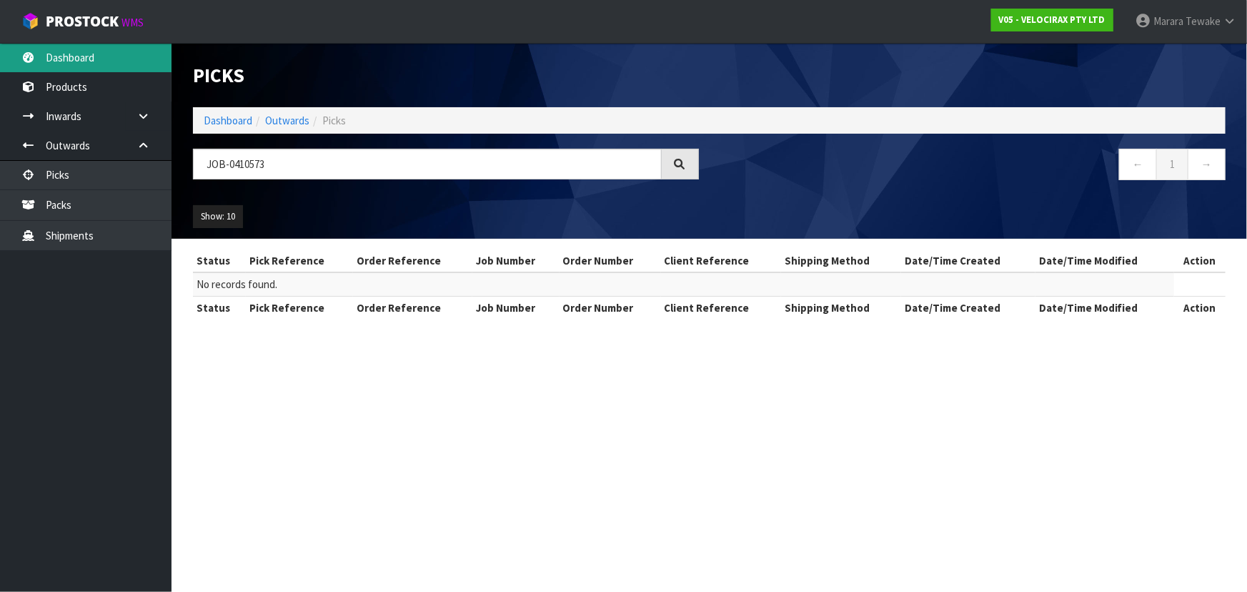
click at [122, 61] on link "Dashboard" at bounding box center [86, 57] width 172 height 29
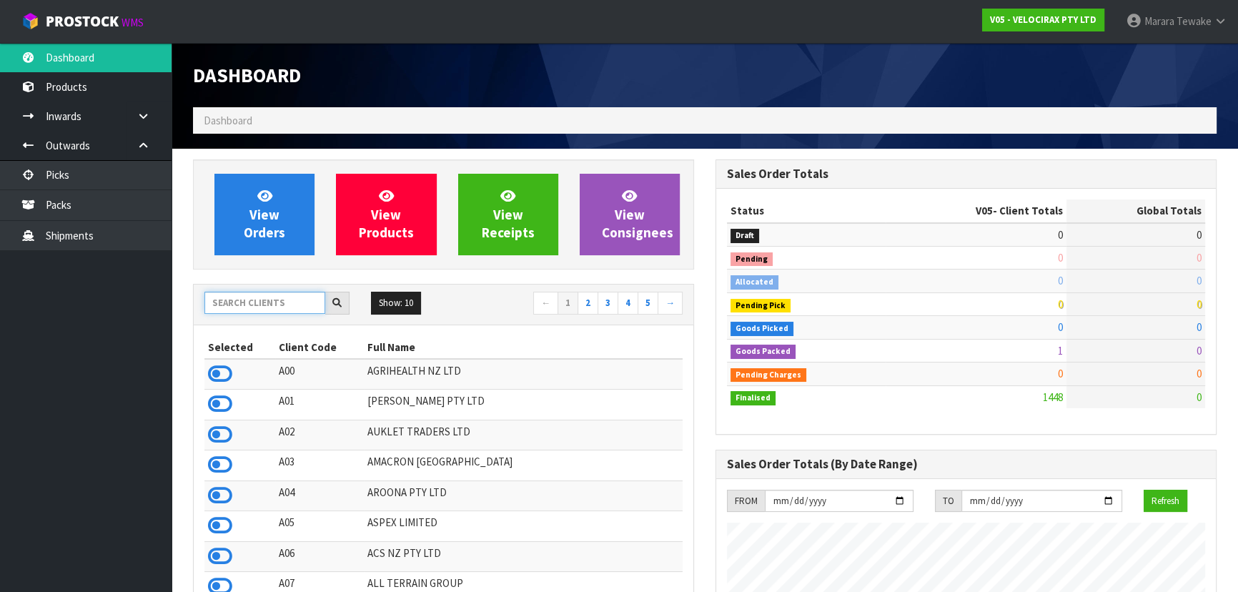
click at [269, 311] on input "text" at bounding box center [264, 303] width 121 height 22
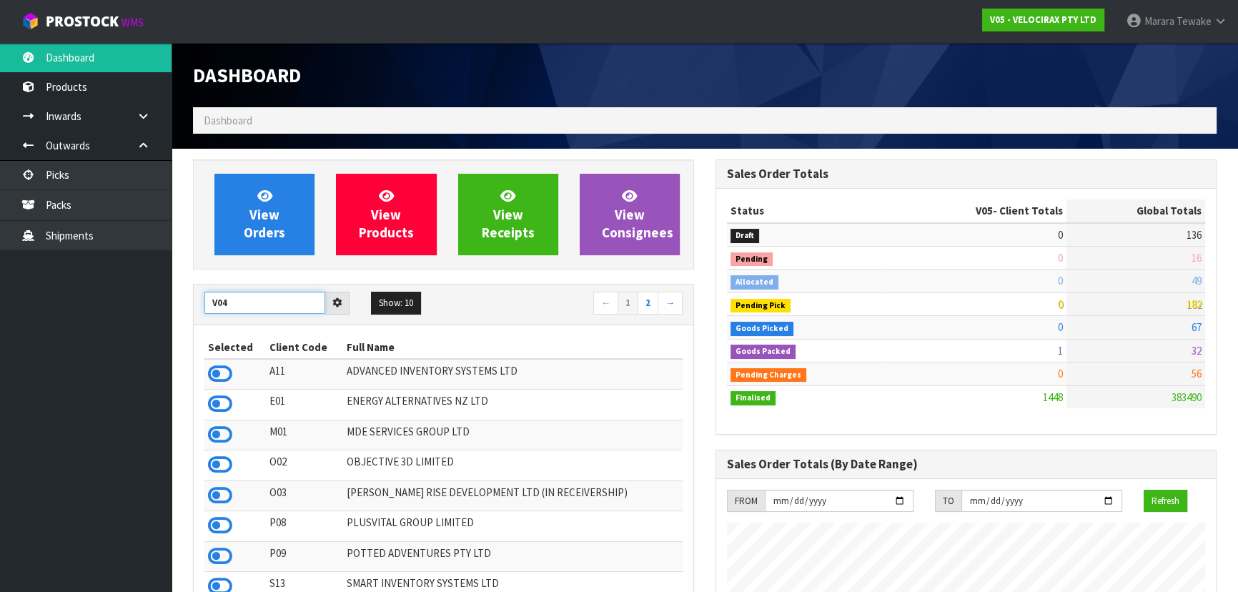
type input "V04"
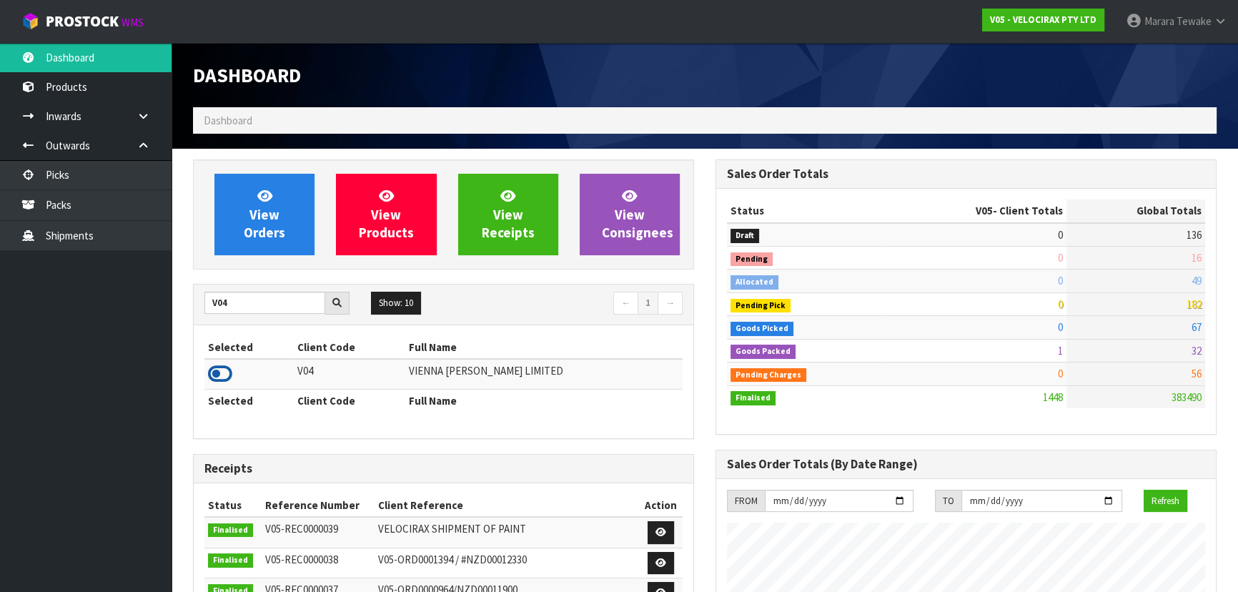
click at [213, 363] on icon at bounding box center [220, 373] width 24 height 21
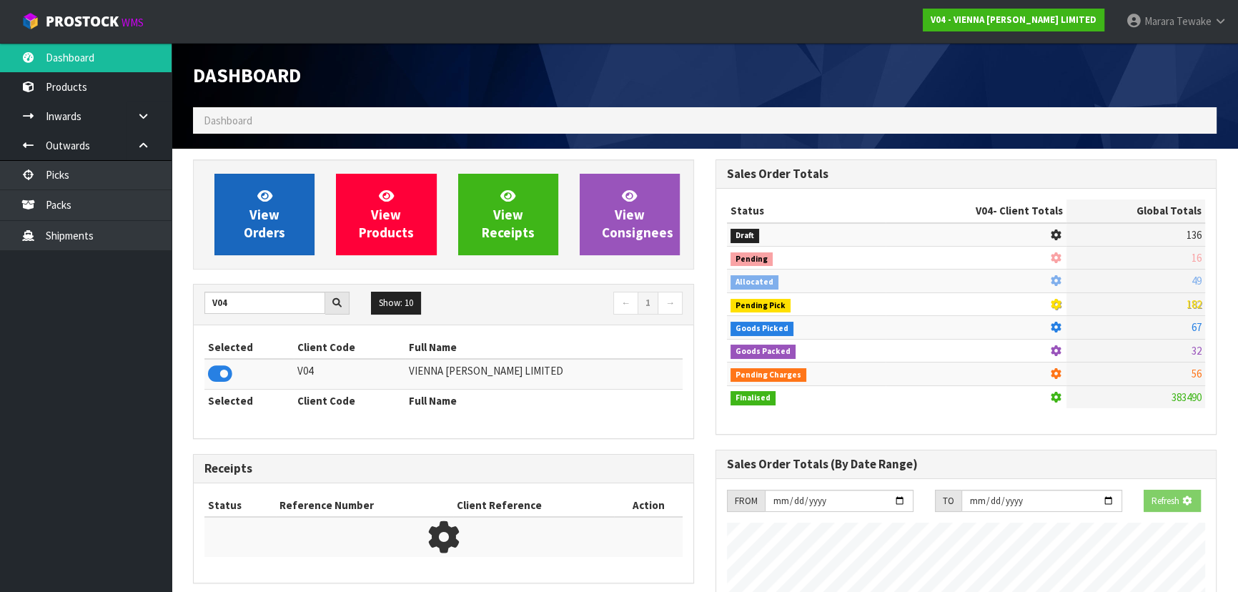
scroll to position [1157, 522]
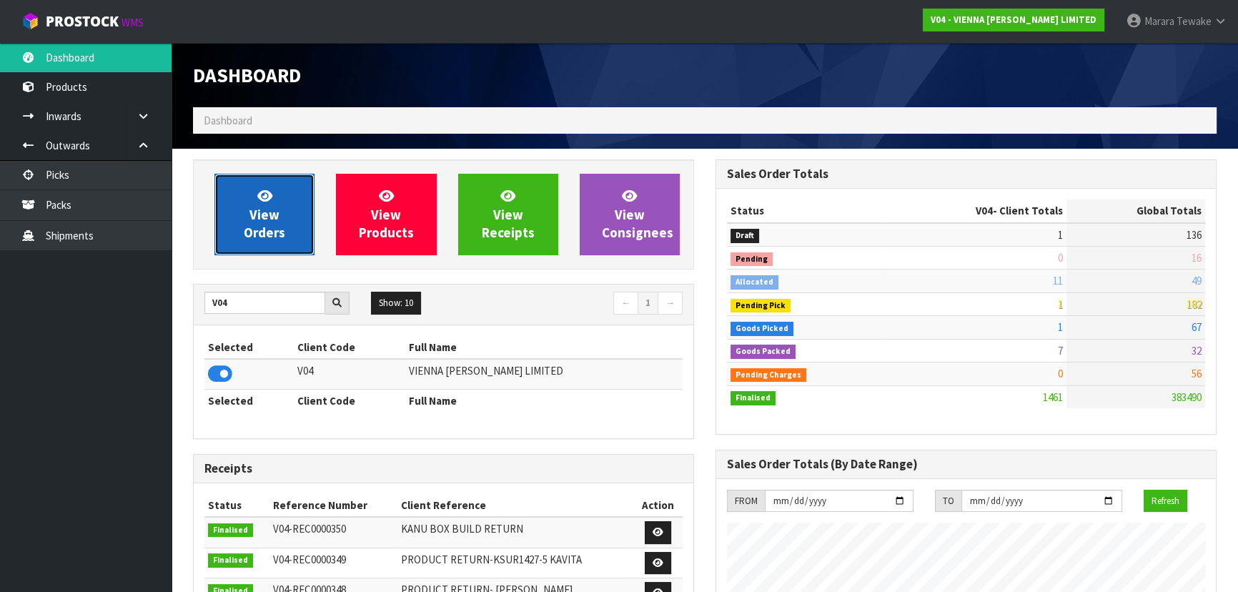
click at [263, 214] on span "View Orders" at bounding box center [264, 214] width 41 height 54
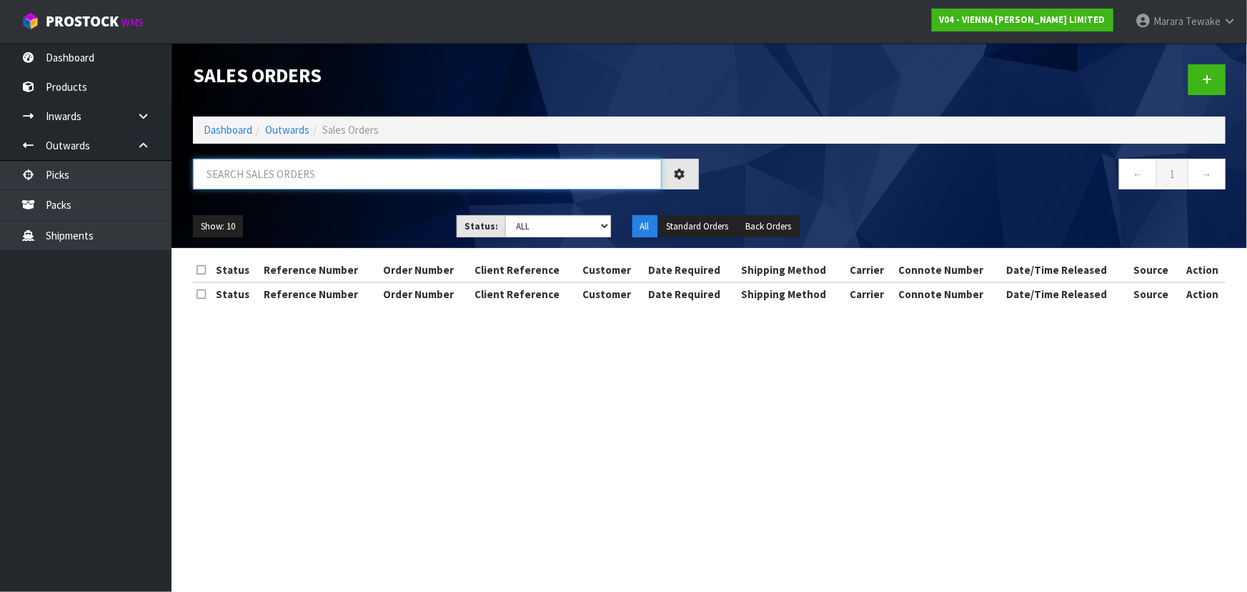
click at [270, 174] on input "text" at bounding box center [427, 174] width 469 height 31
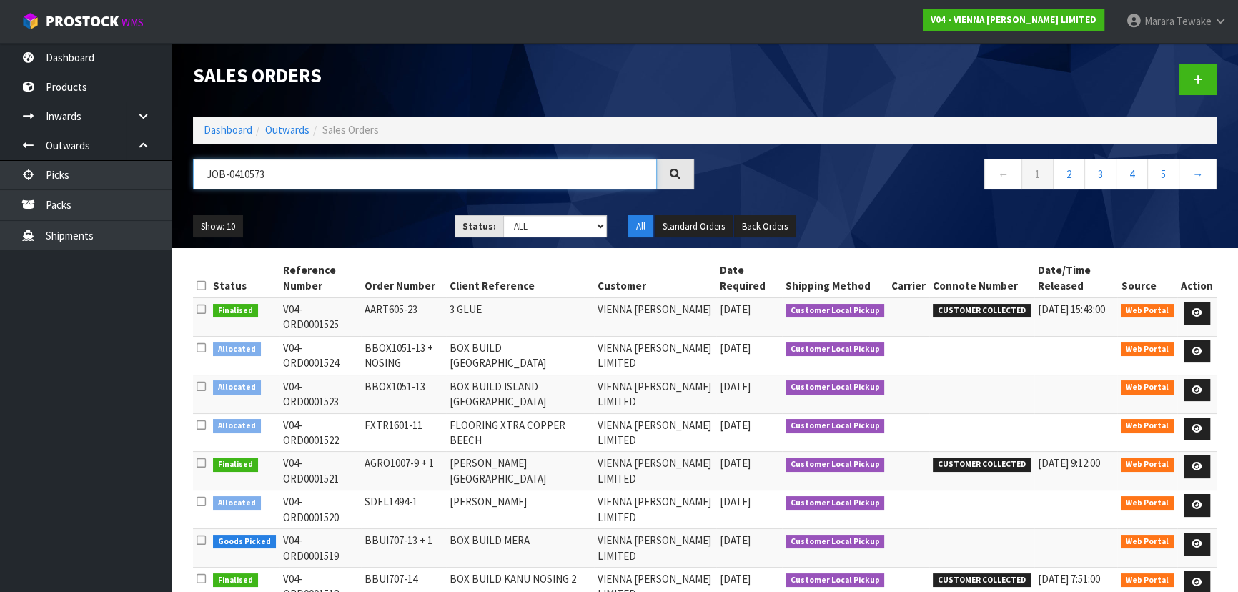
type input "JOB-0410573"
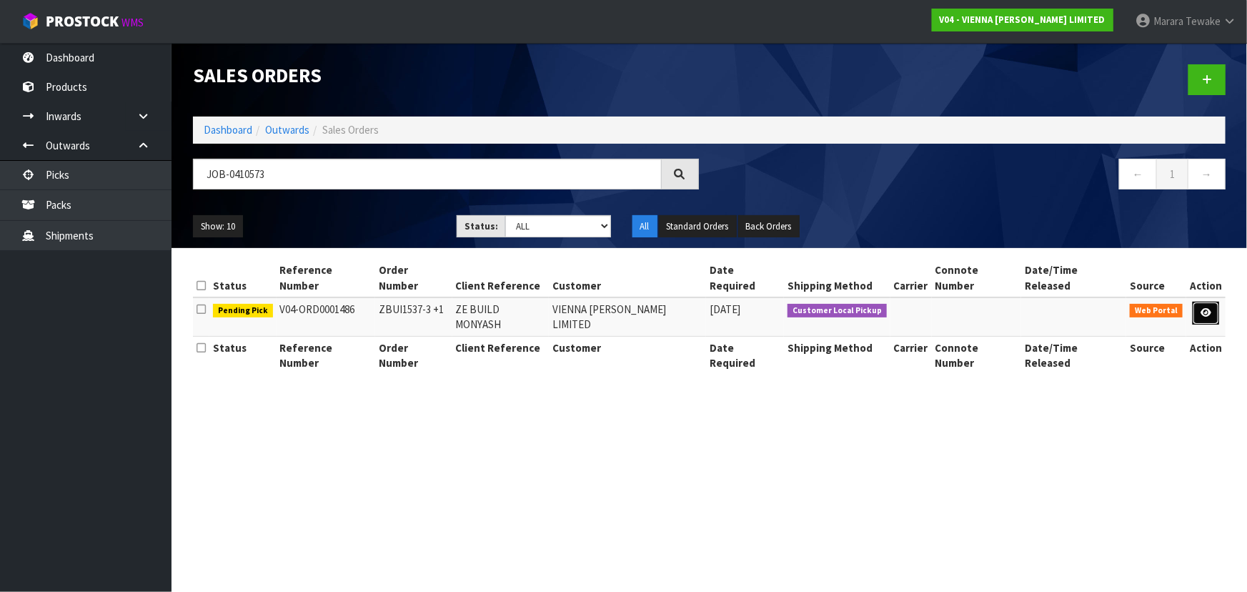
click at [1208, 308] on icon at bounding box center [1206, 312] width 11 height 9
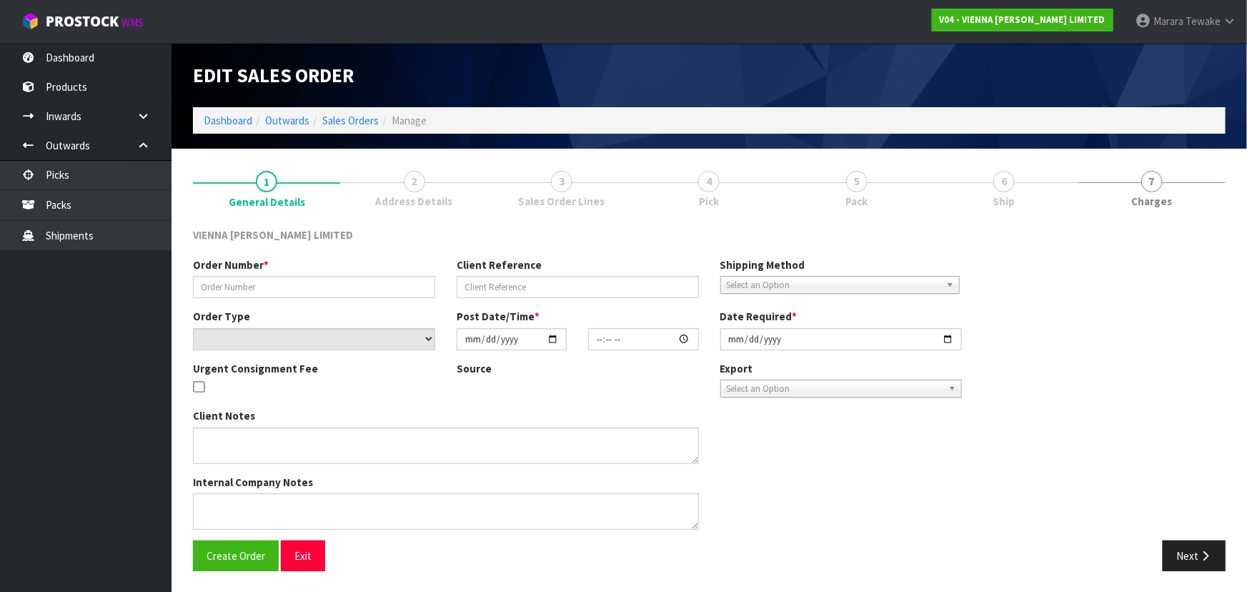
type input "ZBUI1537-3 +1"
type input "ZE BUILD MONYASH"
select select "number:0"
type input "2025-09-02"
type input "11:58:00.000"
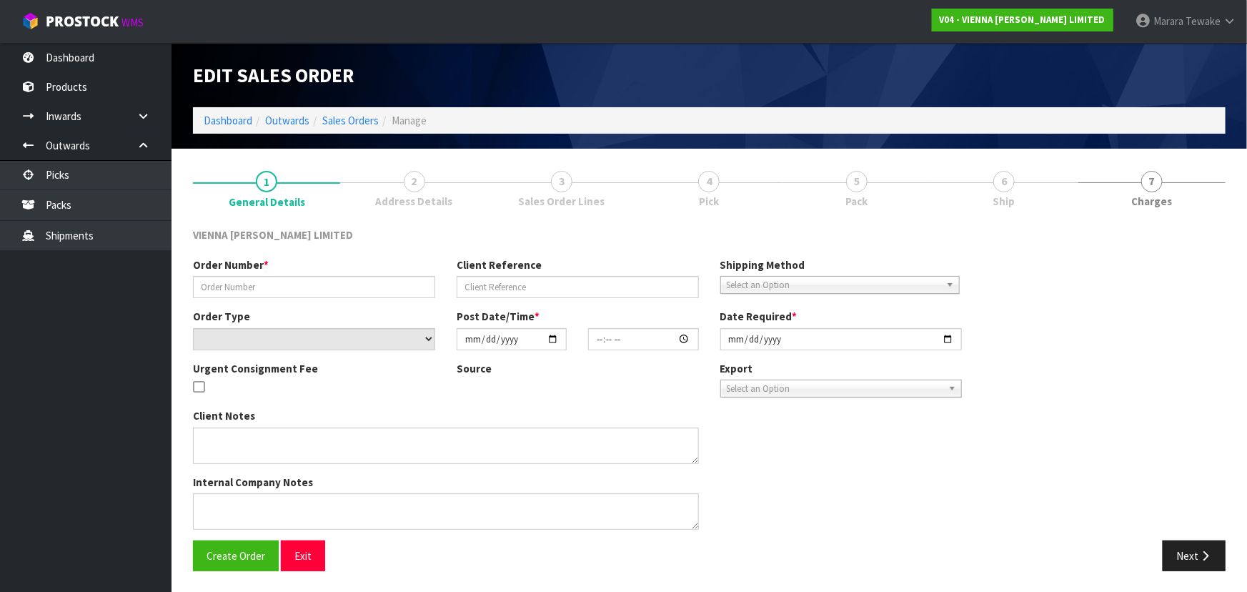
type input "2025-10-02"
type textarea "ZE BUILD MONYASH"
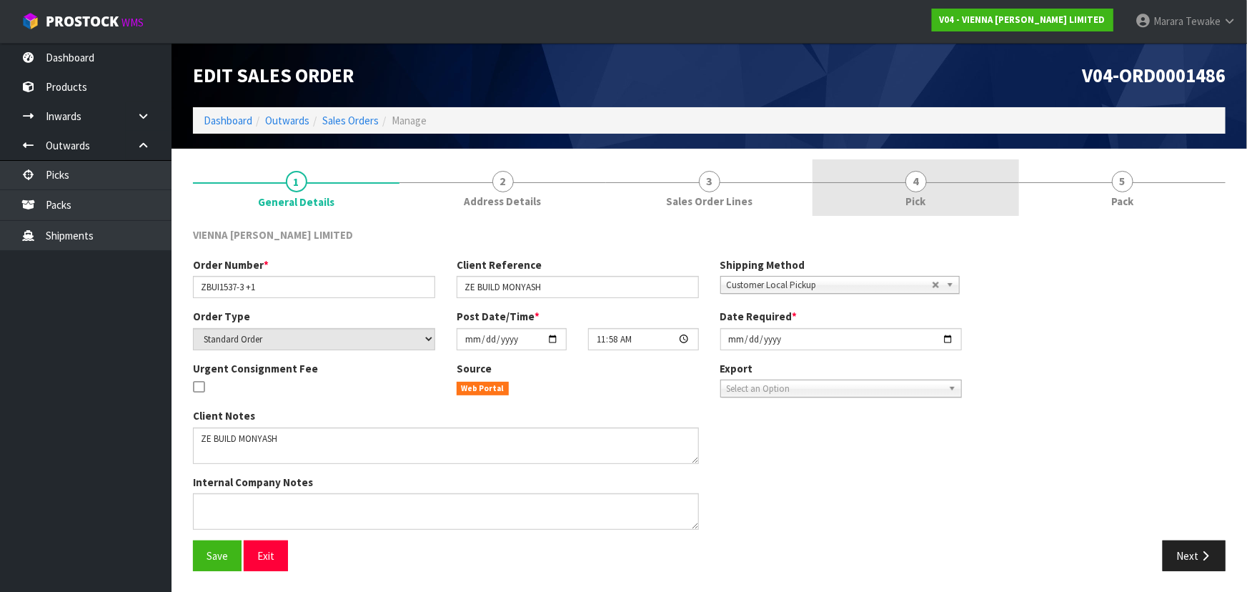
drag, startPoint x: 932, startPoint y: 201, endPoint x: 1020, endPoint y: 316, distance: 145.2
click at [932, 200] on link "4 Pick" at bounding box center [915, 187] width 207 height 56
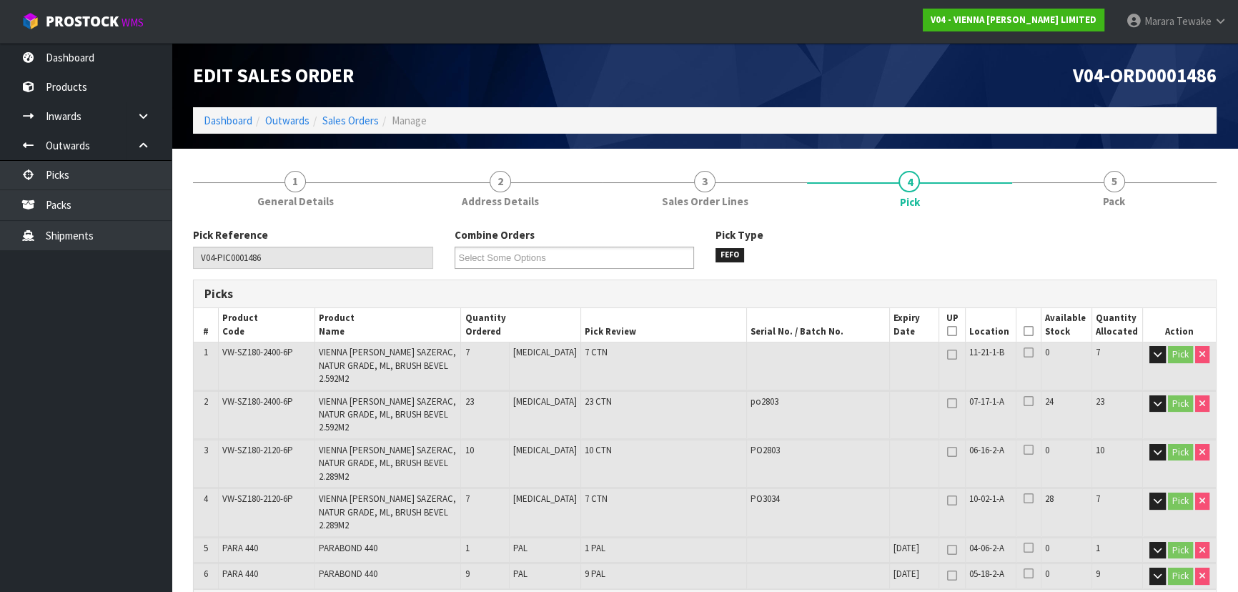
click at [1023, 331] on icon at bounding box center [1028, 331] width 10 height 1
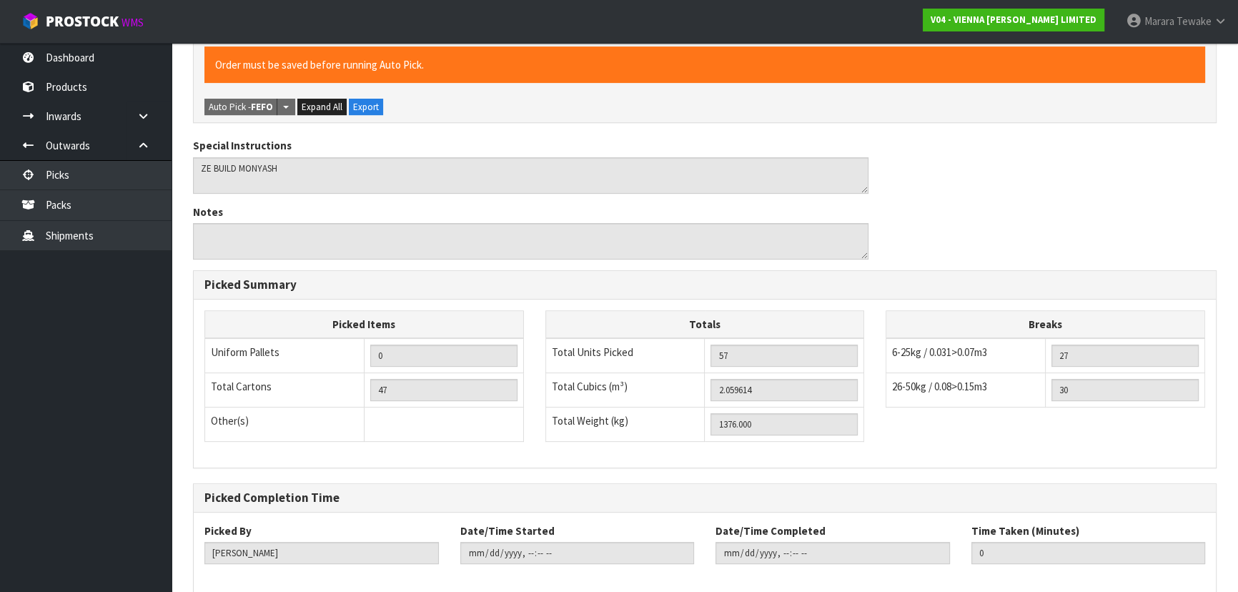
scroll to position [566, 0]
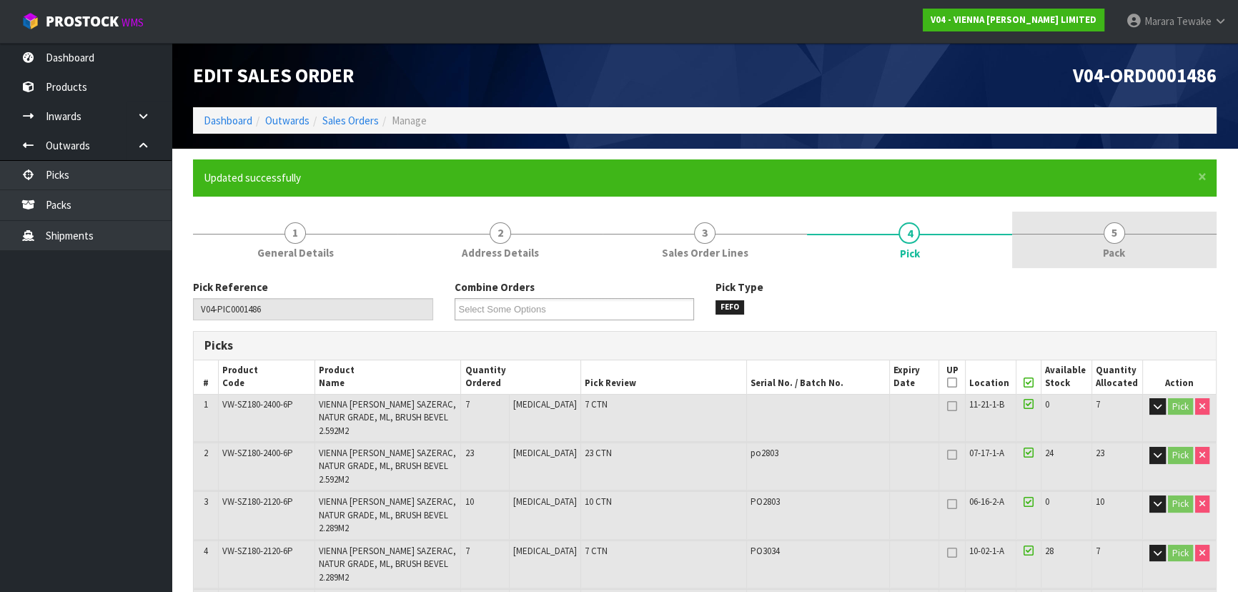
type input "Marara Tewake"
type input "2025-09-30T10:37:16"
click at [1113, 233] on span "5" at bounding box center [1113, 232] width 21 height 21
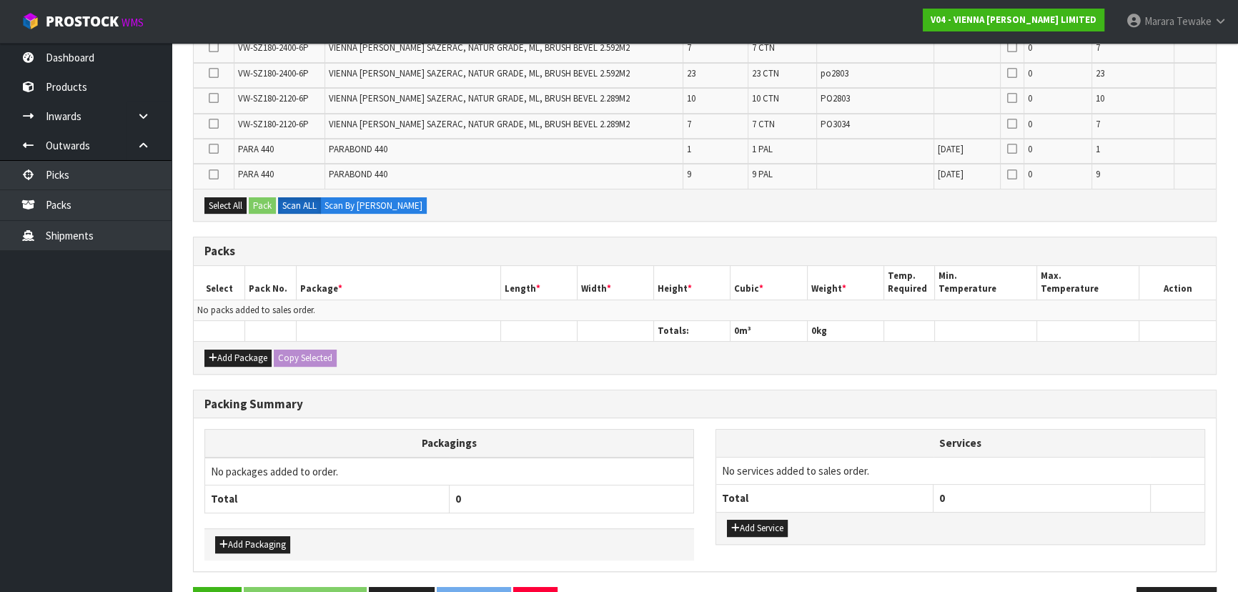
scroll to position [322, 0]
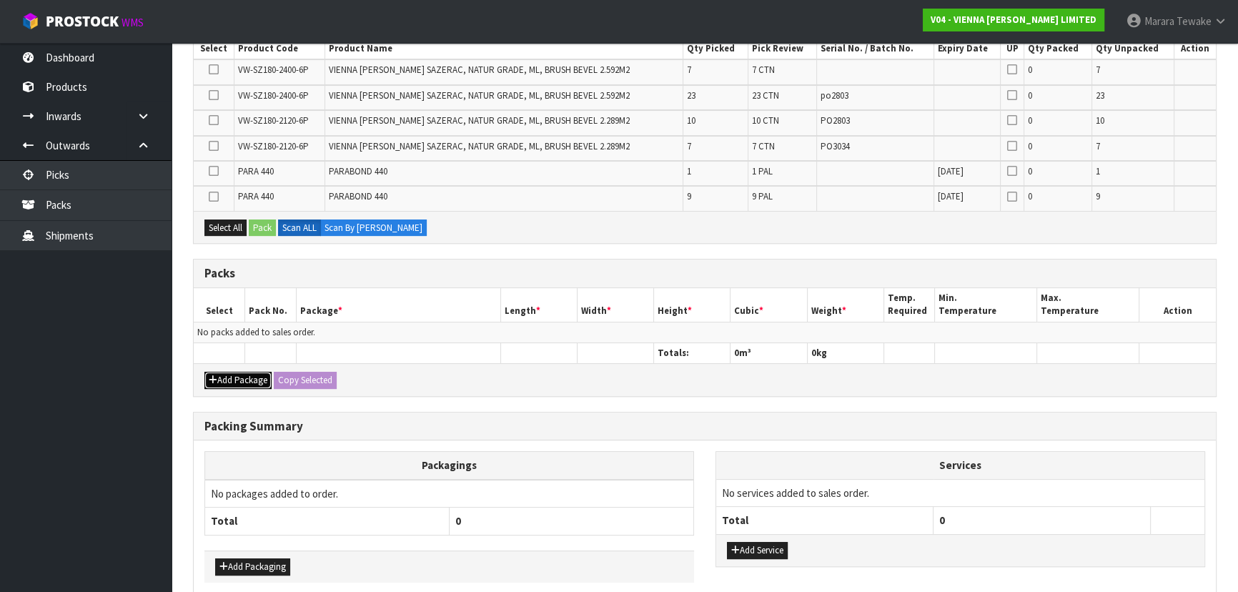
click at [234, 372] on button "Add Package" at bounding box center [237, 380] width 67 height 17
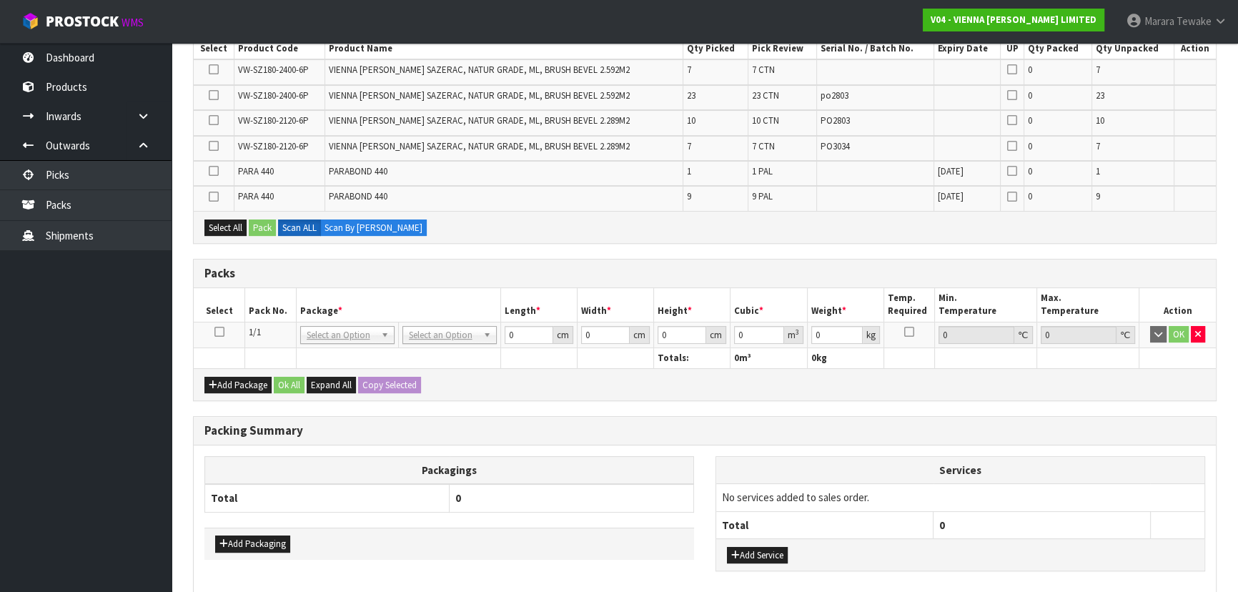
click at [217, 332] on icon at bounding box center [219, 332] width 10 height 1
click at [228, 226] on button "Select All" at bounding box center [225, 227] width 42 height 17
click at [212, 197] on icon at bounding box center [214, 197] width 10 height 1
click at [0, 0] on input "checkbox" at bounding box center [0, 0] width 0 height 0
drag, startPoint x: 214, startPoint y: 165, endPoint x: 217, endPoint y: 179, distance: 13.7
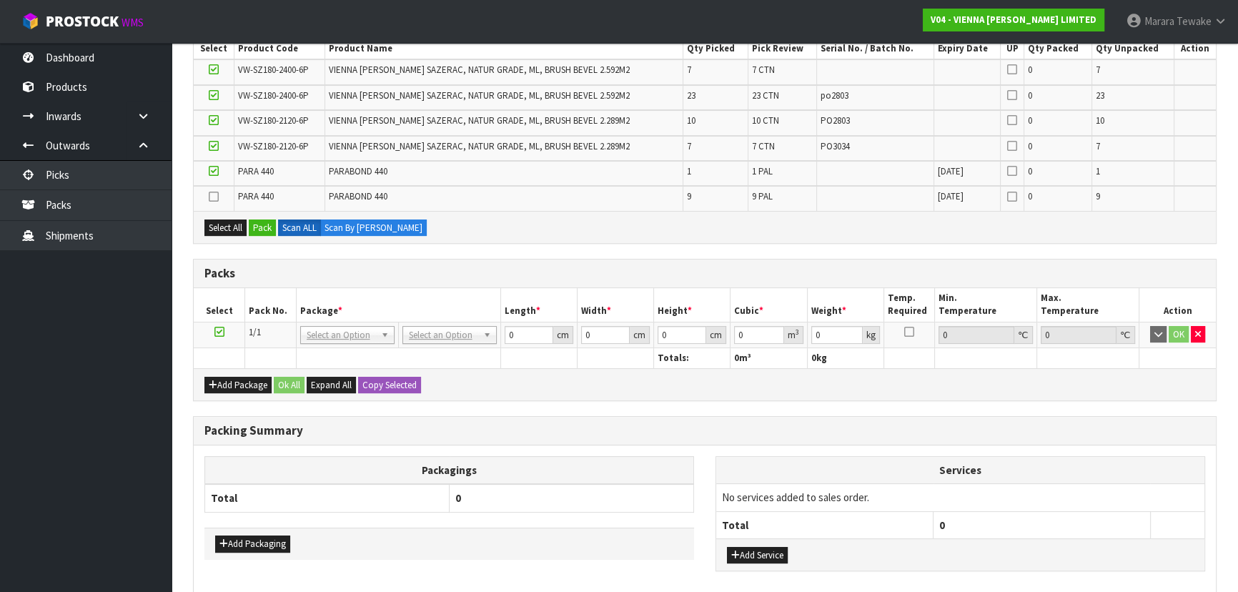
click at [214, 171] on icon at bounding box center [214, 171] width 10 height 1
click at [0, 0] on input "checkbox" at bounding box center [0, 0] width 0 height 0
click at [262, 222] on button "Pack" at bounding box center [262, 227] width 27 height 17
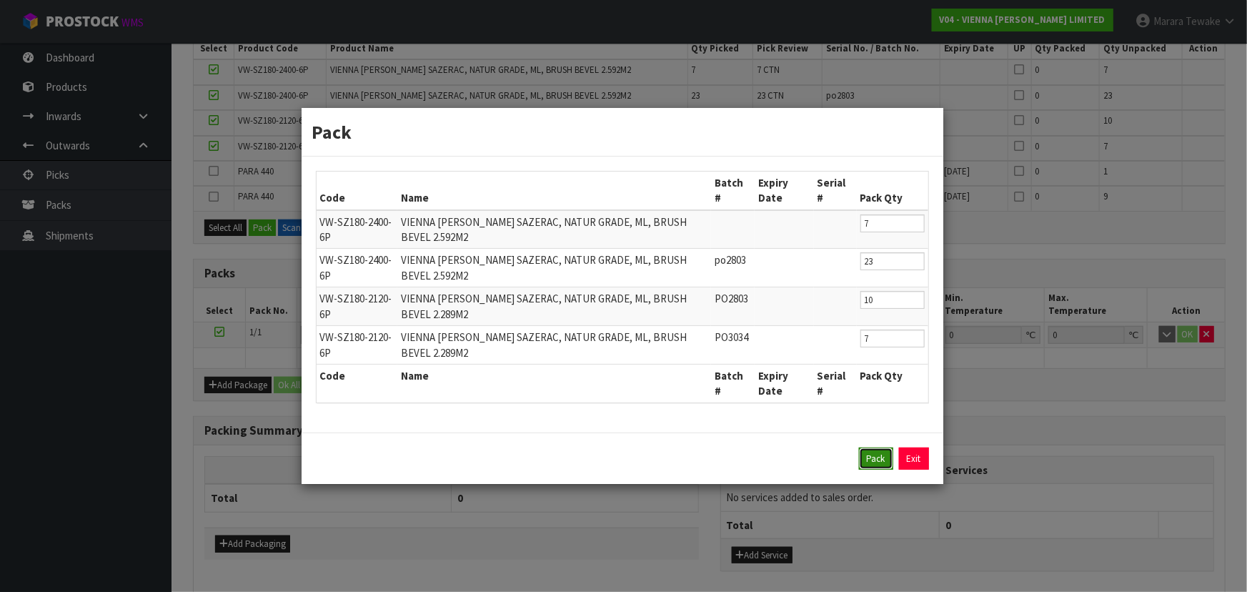
click at [882, 454] on button "Pack" at bounding box center [876, 458] width 34 height 23
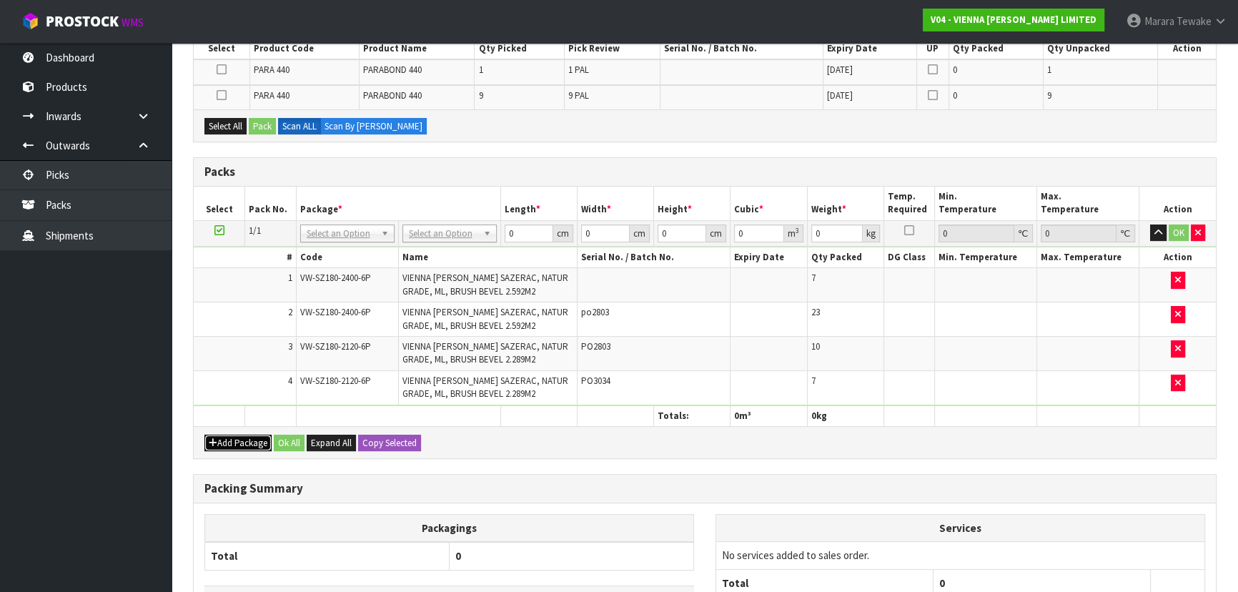
drag, startPoint x: 229, startPoint y: 439, endPoint x: 225, endPoint y: 429, distance: 10.2
click at [229, 438] on button "Add Package" at bounding box center [237, 442] width 67 height 17
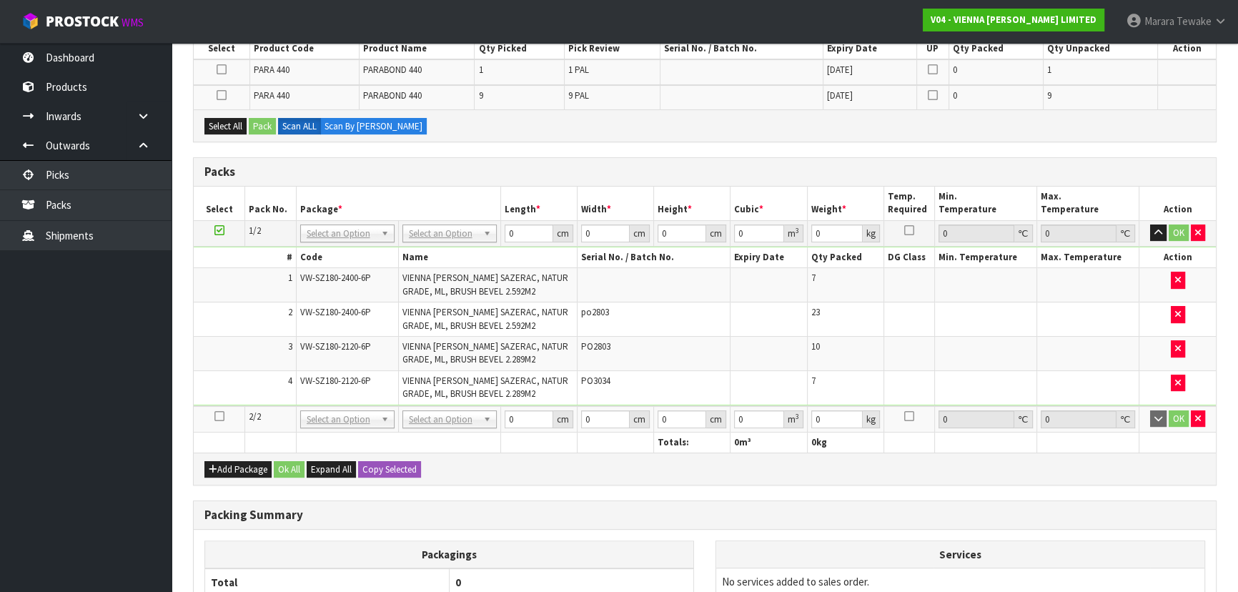
click at [214, 416] on icon at bounding box center [219, 416] width 10 height 1
click at [232, 129] on button "Select All" at bounding box center [225, 126] width 42 height 17
click at [257, 124] on button "Pack" at bounding box center [262, 126] width 27 height 17
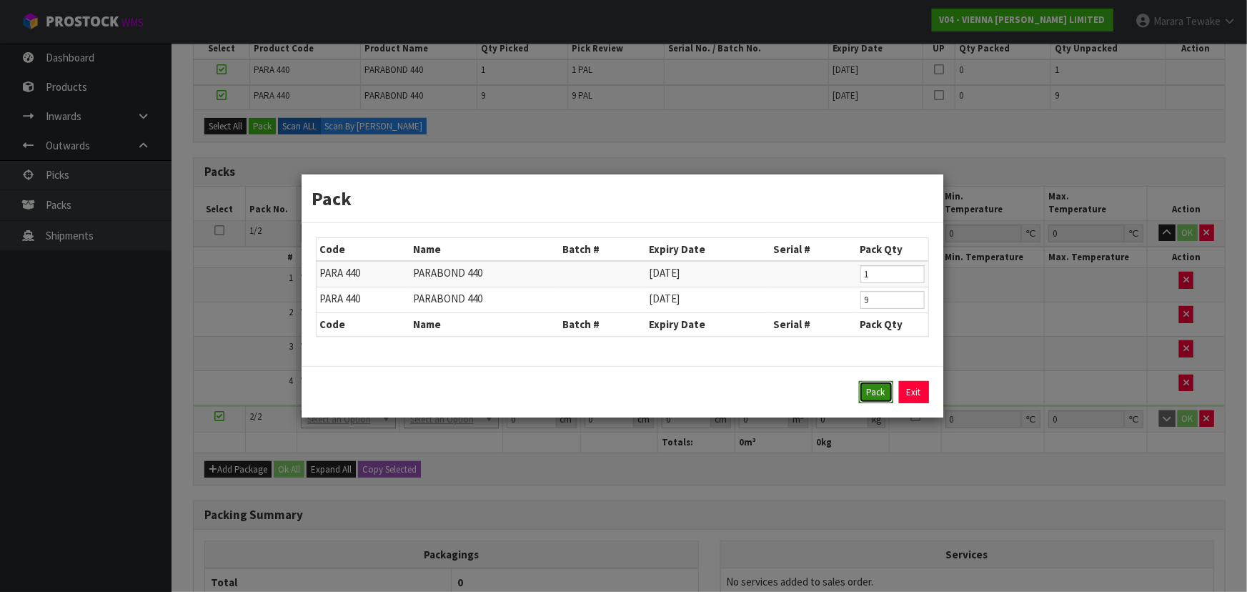
click at [870, 389] on button "Pack" at bounding box center [876, 392] width 34 height 23
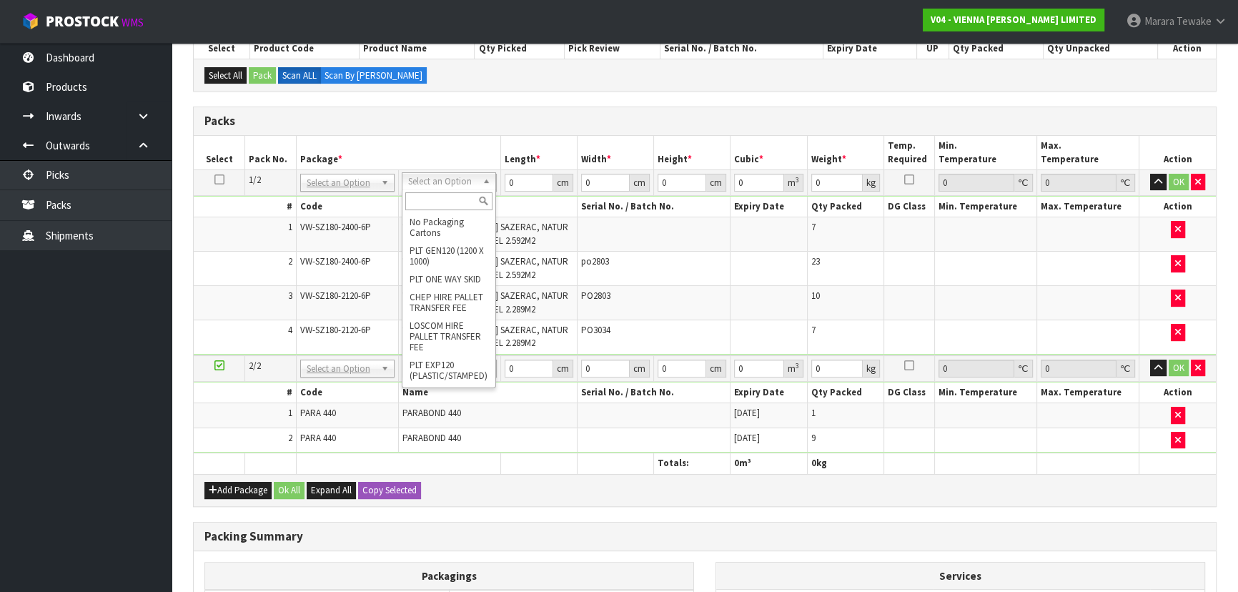
click at [447, 202] on input "text" at bounding box center [448, 201] width 87 height 18
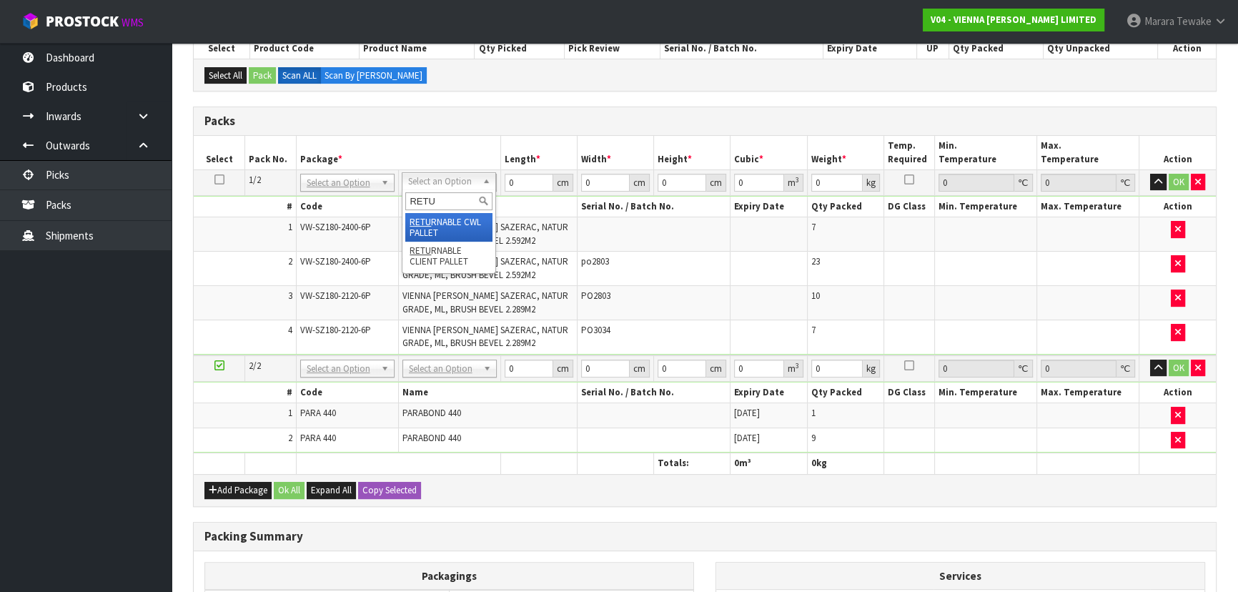
type input "RETU"
type input "1218"
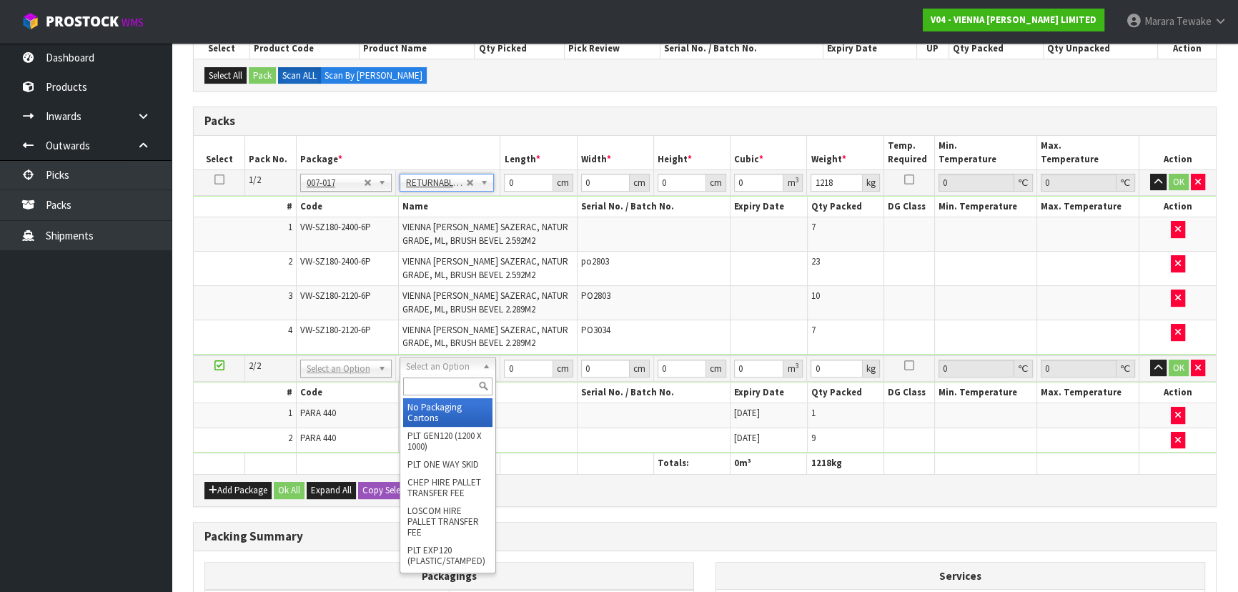
click at [447, 386] on input "text" at bounding box center [447, 386] width 89 height 18
type input "RETURN"
drag, startPoint x: 445, startPoint y: 409, endPoint x: 462, endPoint y: 362, distance: 49.5
type input "2"
type input "158"
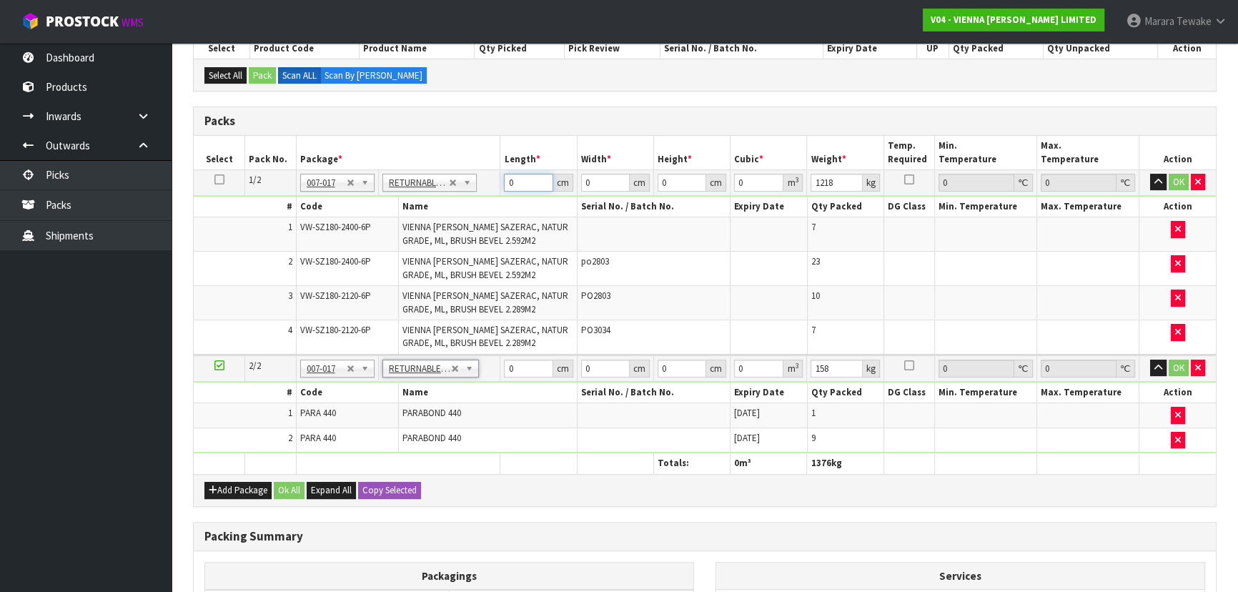
drag, startPoint x: 523, startPoint y: 180, endPoint x: 477, endPoint y: 171, distance: 47.4
click at [481, 172] on tr "1/2 NONE 007-001 007-002 007-004 007-009 007-013 007-014 007-015 007-017 007-01…" at bounding box center [705, 182] width 1022 height 26
type input "241"
type input "114"
type input "1"
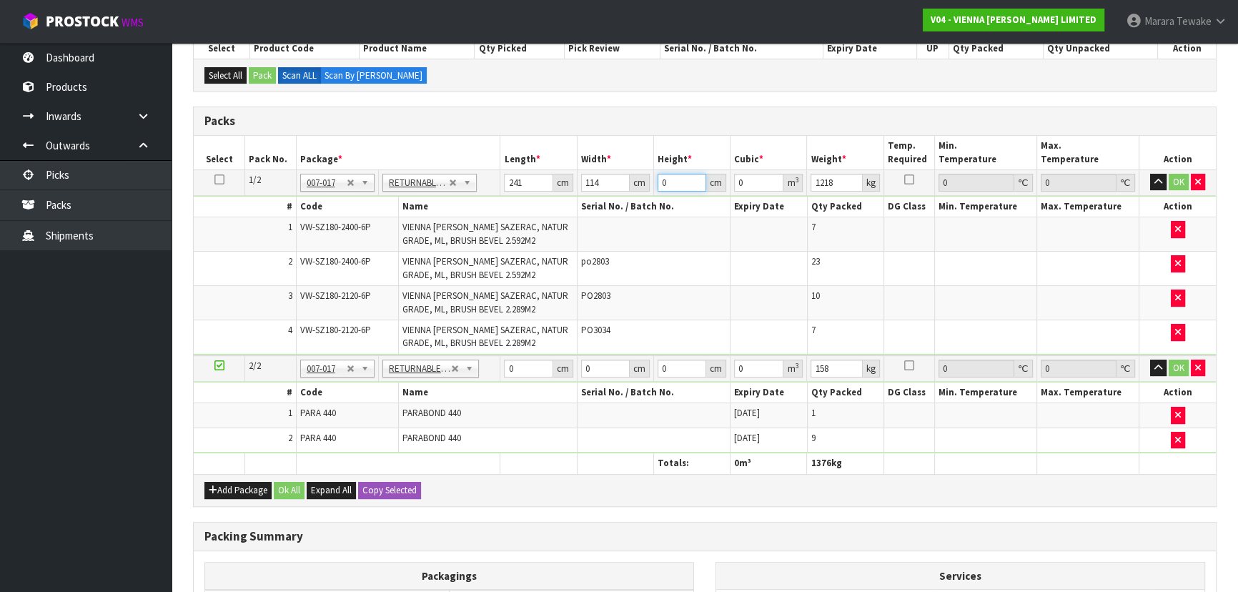
type input "0.027474"
type input "11"
type input "0.302214"
type input "111"
type input "3.049614"
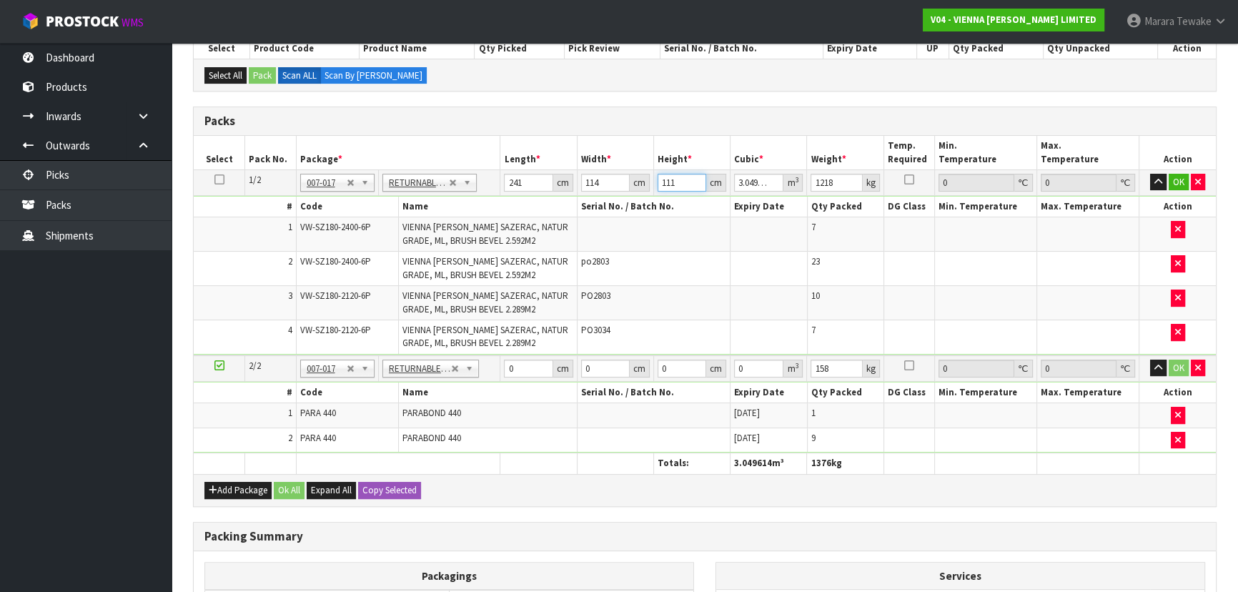
type input "111"
drag, startPoint x: 516, startPoint y: 369, endPoint x: 479, endPoint y: 359, distance: 38.5
click at [479, 359] on tr "2/2 NONE 007-001 007-002 007-004 007-009 007-013 007-014 007-015 007-017 007-01…" at bounding box center [705, 368] width 1022 height 26
type input "126"
type input "117"
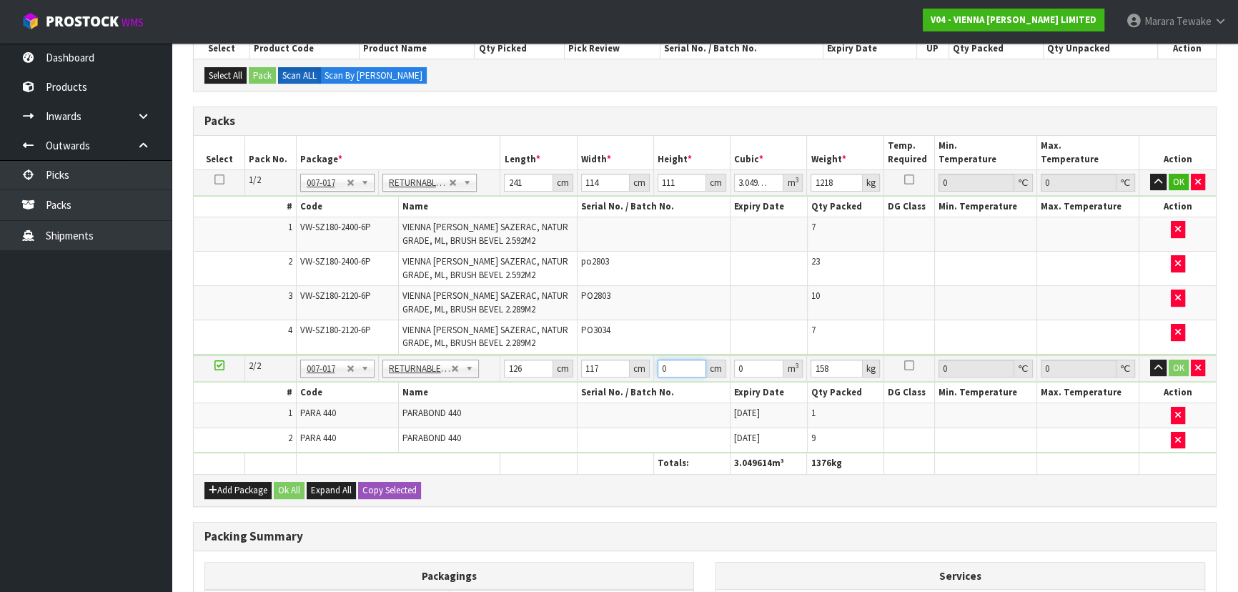
type input "5"
type input "0.07371"
type input "58"
drag, startPoint x: 1183, startPoint y: 176, endPoint x: 1183, endPoint y: 231, distance: 55.0
click at [1183, 176] on button "OK" at bounding box center [1178, 182] width 20 height 17
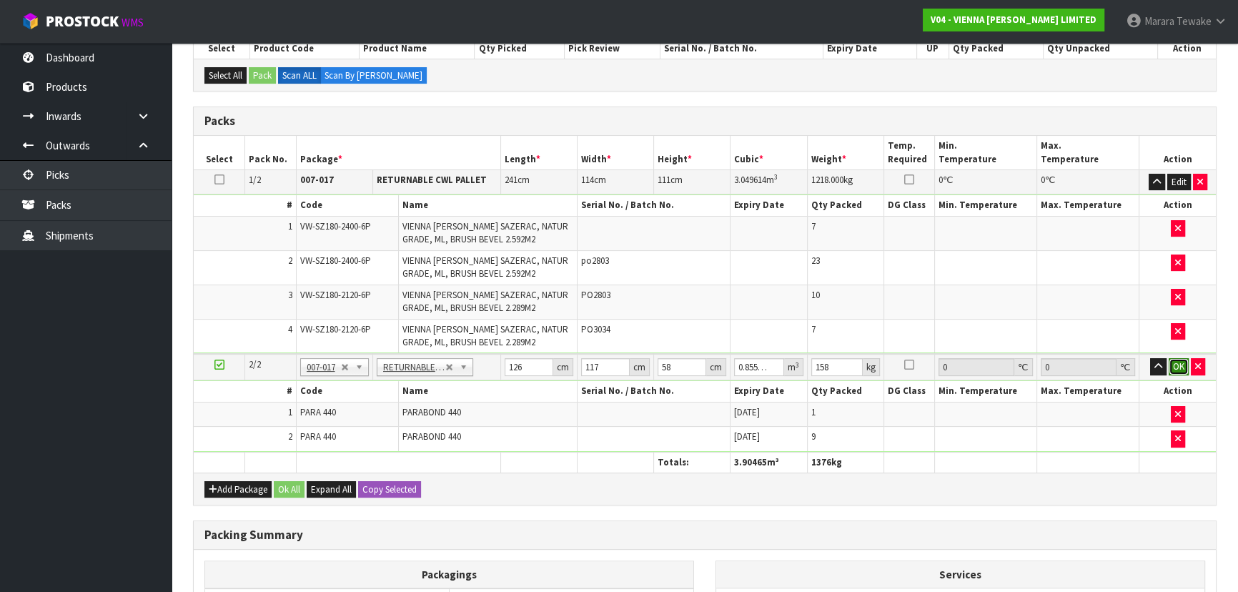
click at [1181, 367] on button "OK" at bounding box center [1178, 366] width 20 height 17
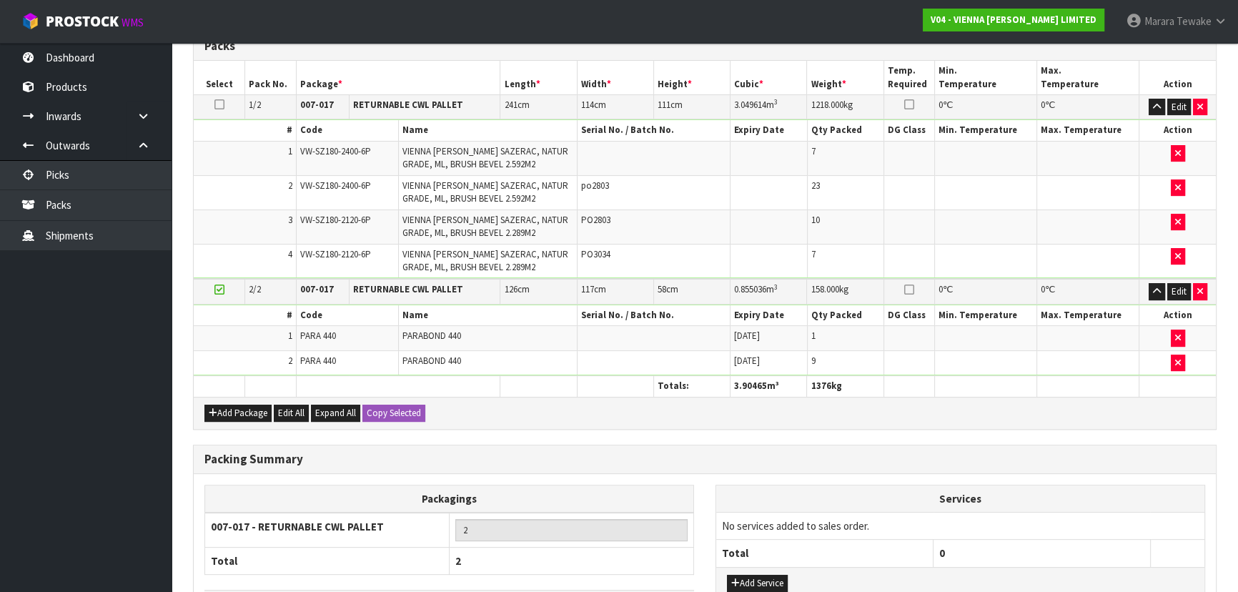
scroll to position [501, 0]
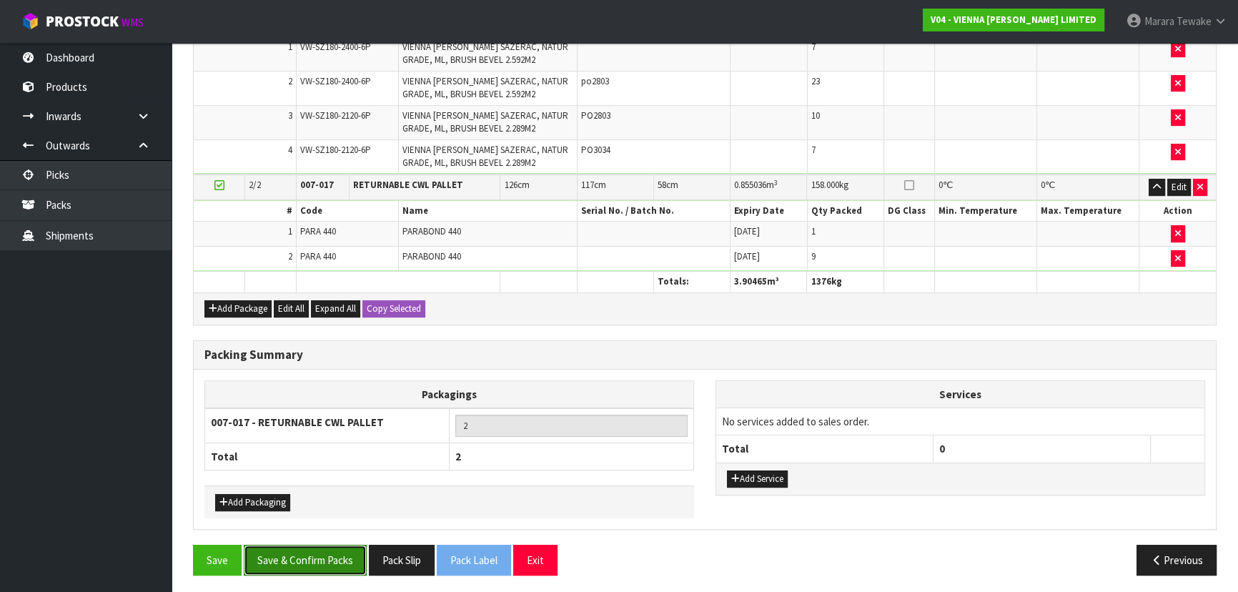
click at [307, 552] on button "Save & Confirm Packs" at bounding box center [305, 560] width 123 height 31
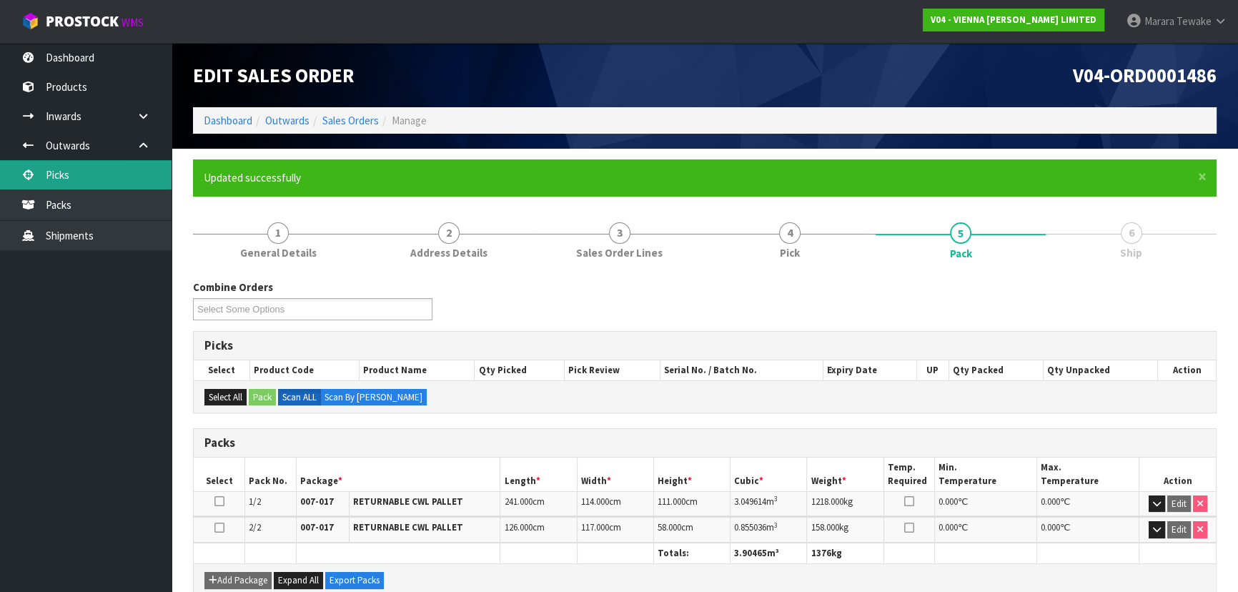
drag, startPoint x: 108, startPoint y: 172, endPoint x: 1115, endPoint y: 78, distance: 1011.2
click at [108, 172] on link "Picks" at bounding box center [86, 174] width 172 height 29
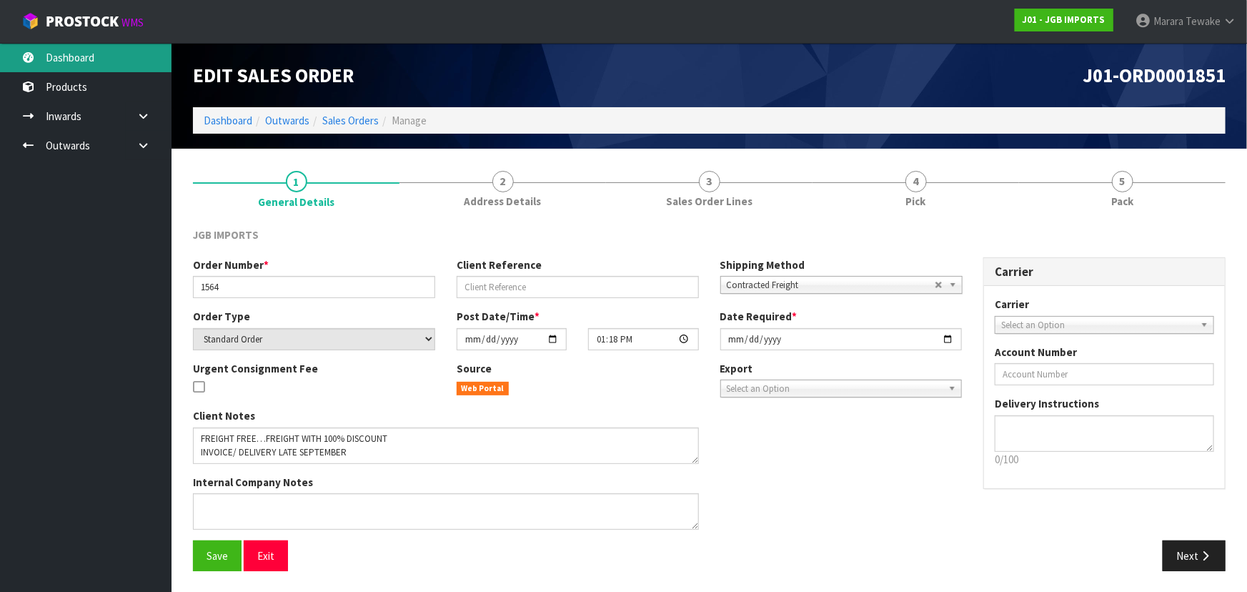
click at [111, 59] on link "Dashboard" at bounding box center [86, 57] width 172 height 29
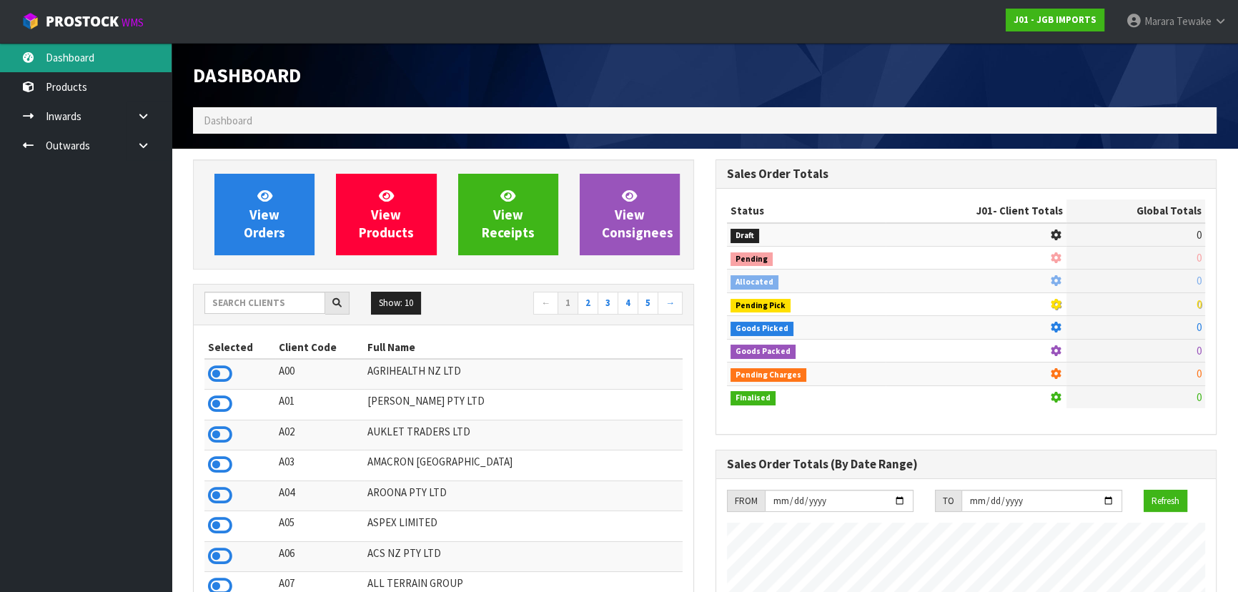
scroll to position [1034, 522]
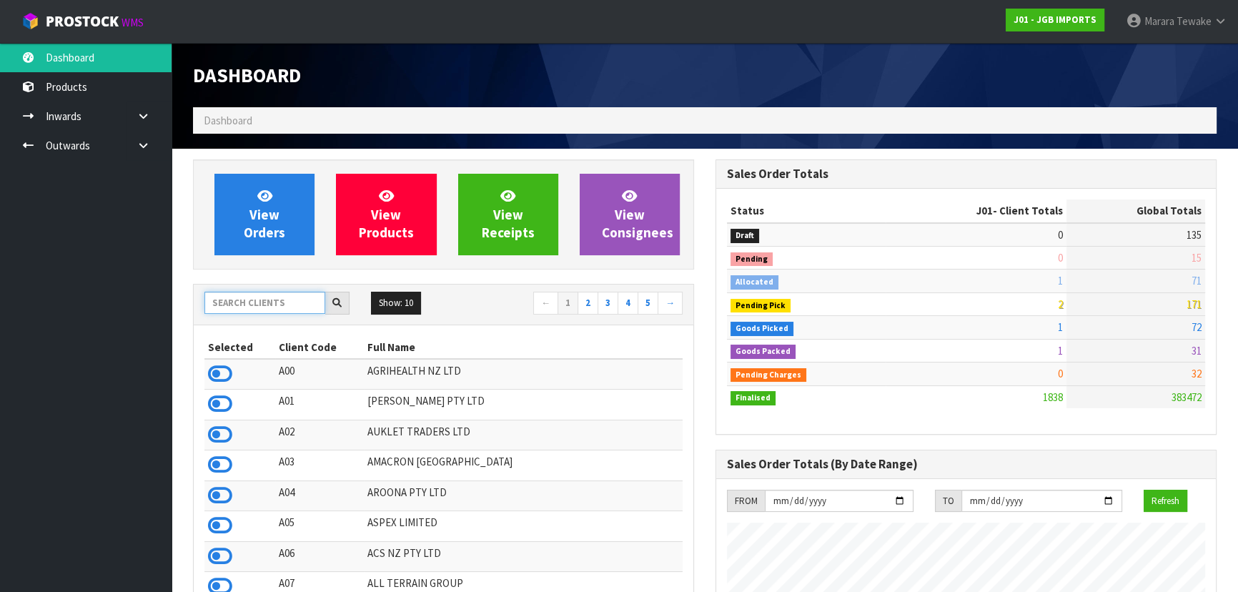
click at [262, 304] on input "text" at bounding box center [264, 303] width 121 height 22
type input "GEM"
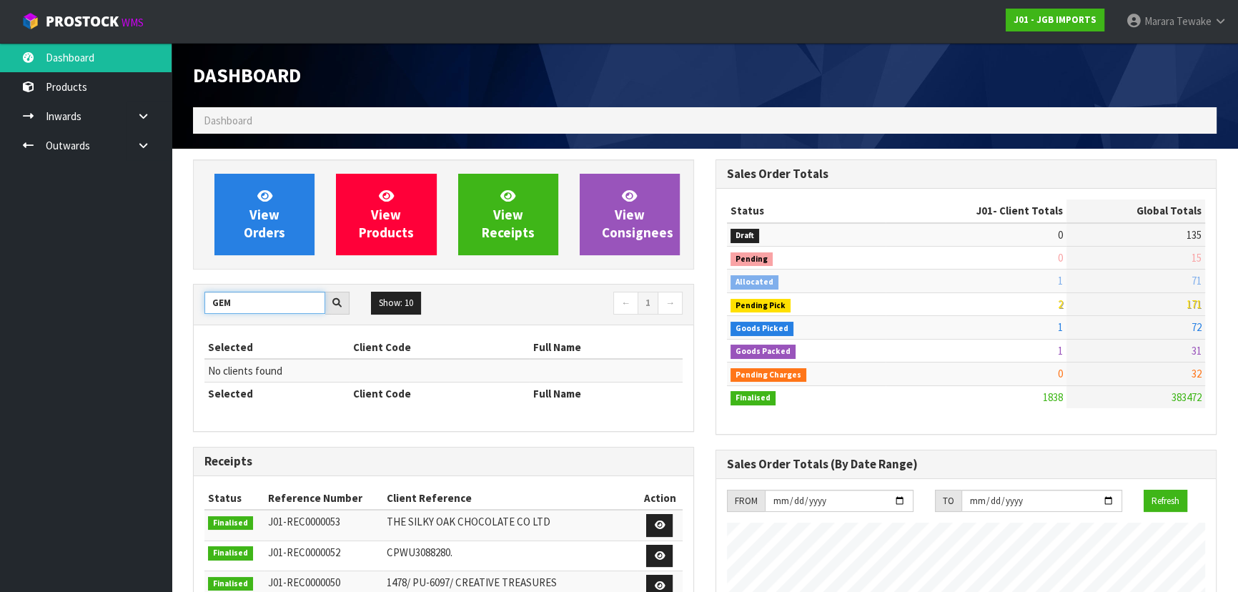
drag, startPoint x: 241, startPoint y: 307, endPoint x: 203, endPoint y: 294, distance: 40.0
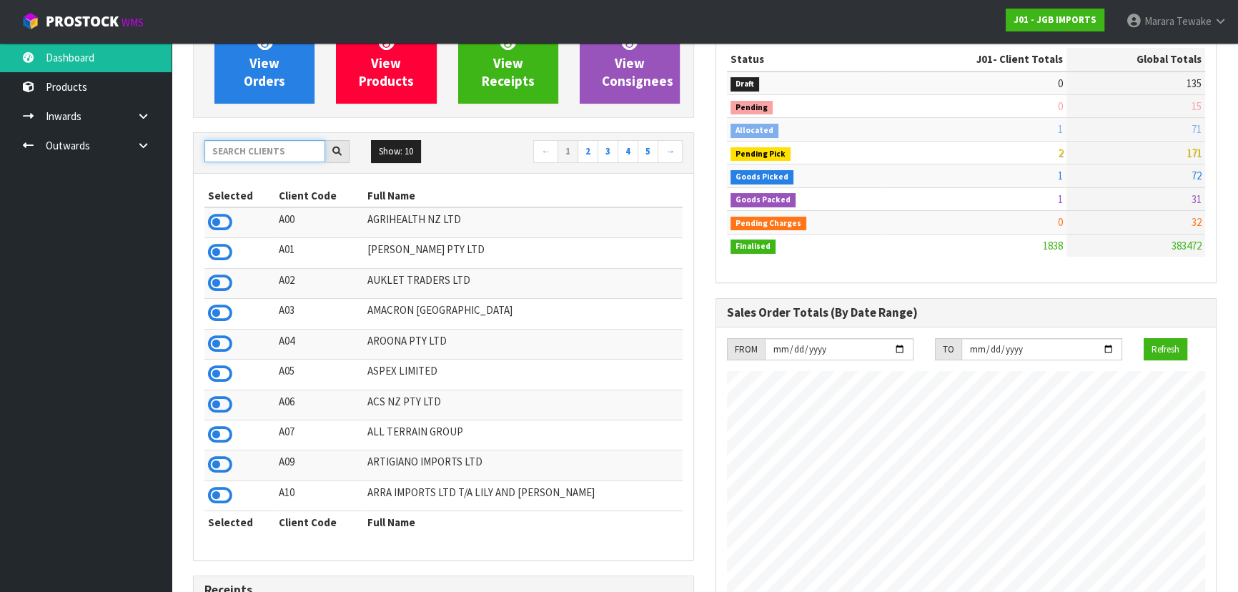
scroll to position [129, 0]
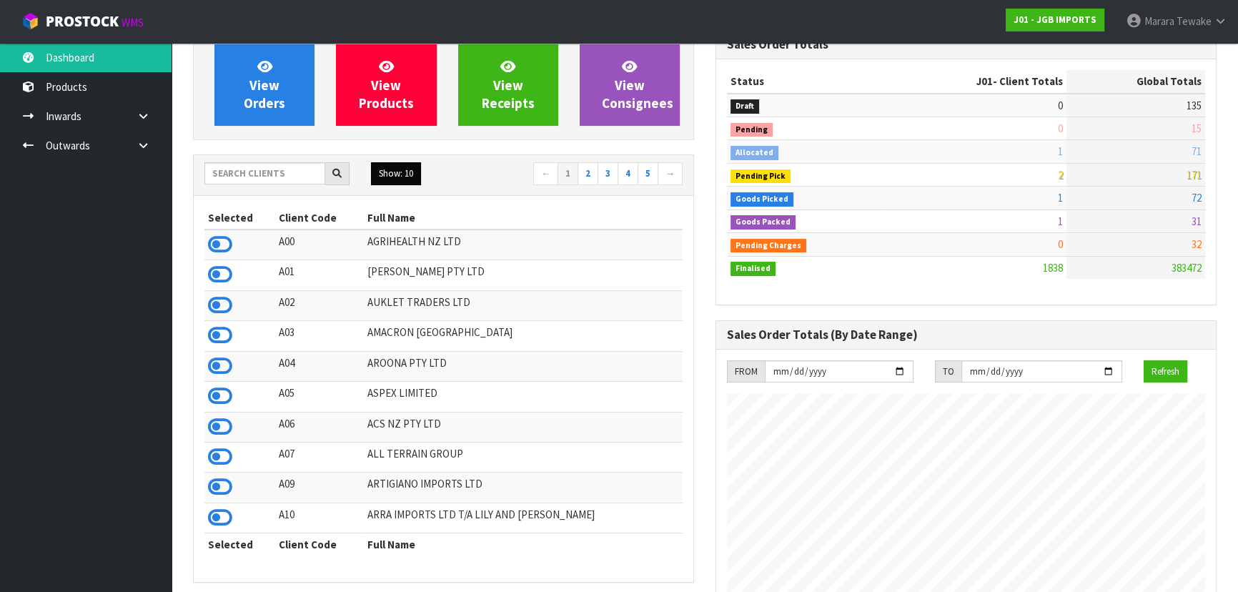
click at [414, 174] on button "Show: 10" at bounding box center [396, 173] width 50 height 23
click at [426, 249] on link "50" at bounding box center [428, 258] width 113 height 19
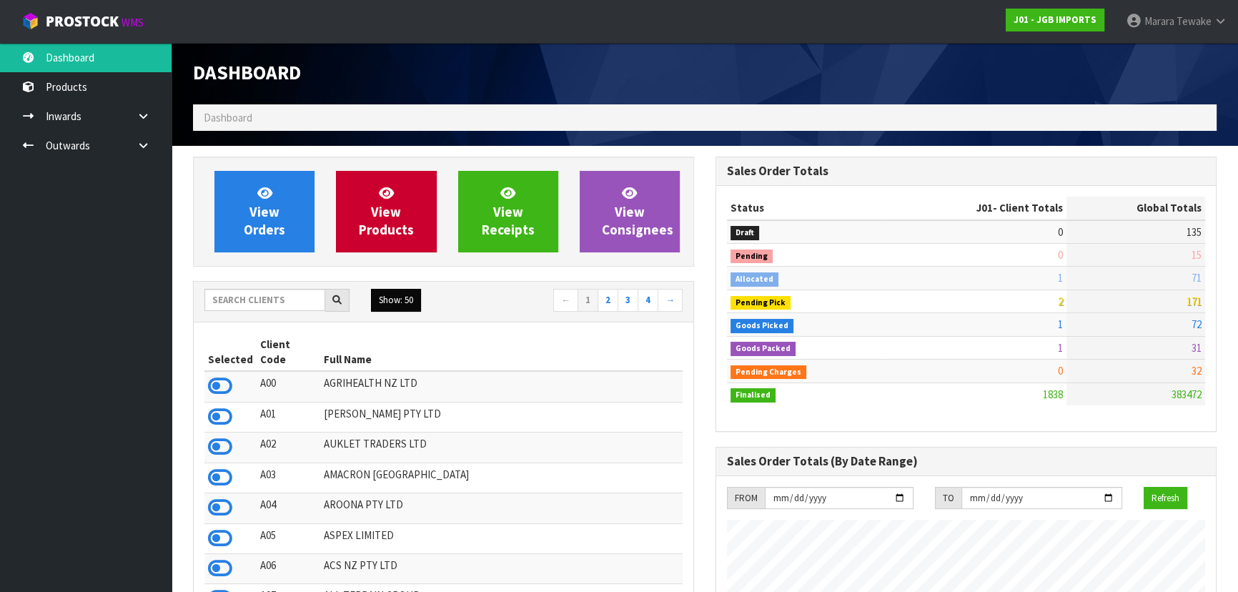
scroll to position [0, 0]
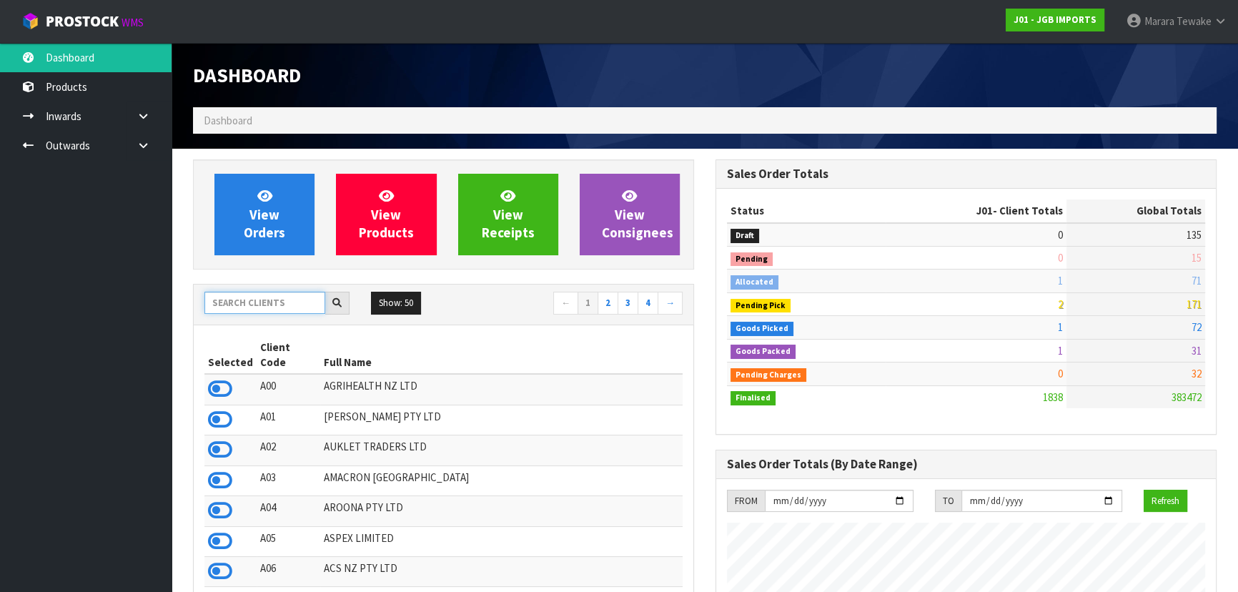
click at [286, 298] on input "text" at bounding box center [264, 303] width 121 height 22
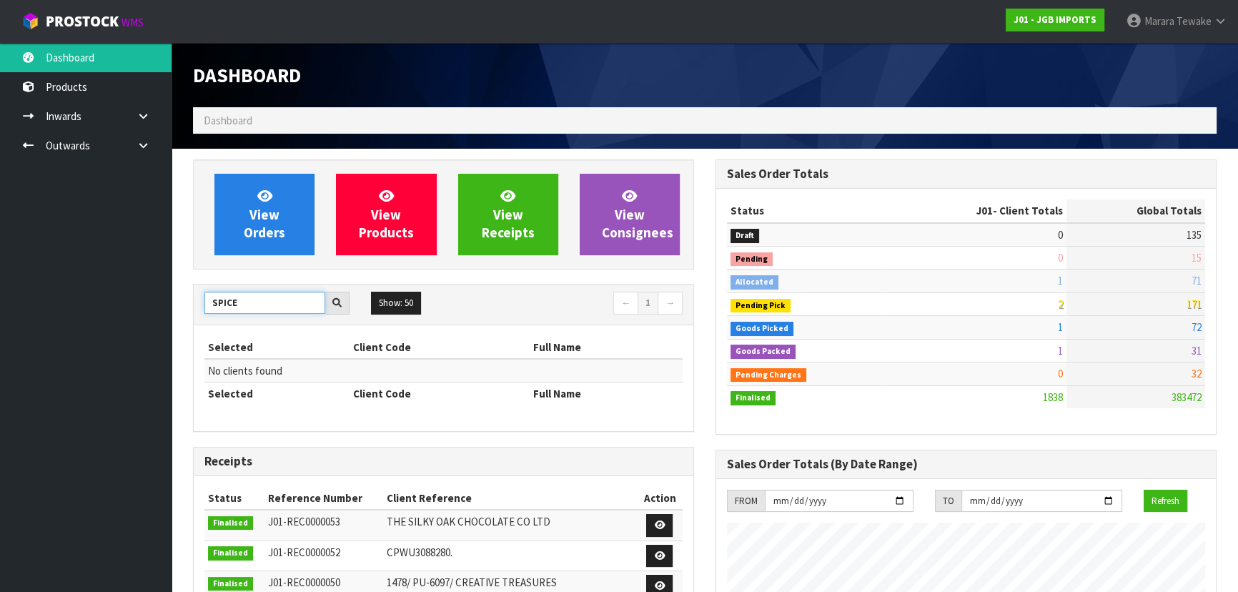
drag, startPoint x: 244, startPoint y: 301, endPoint x: 178, endPoint y: 307, distance: 66.0
click at [267, 293] on input "SPICE" at bounding box center [264, 303] width 121 height 22
drag, startPoint x: 256, startPoint y: 300, endPoint x: 174, endPoint y: 297, distance: 82.3
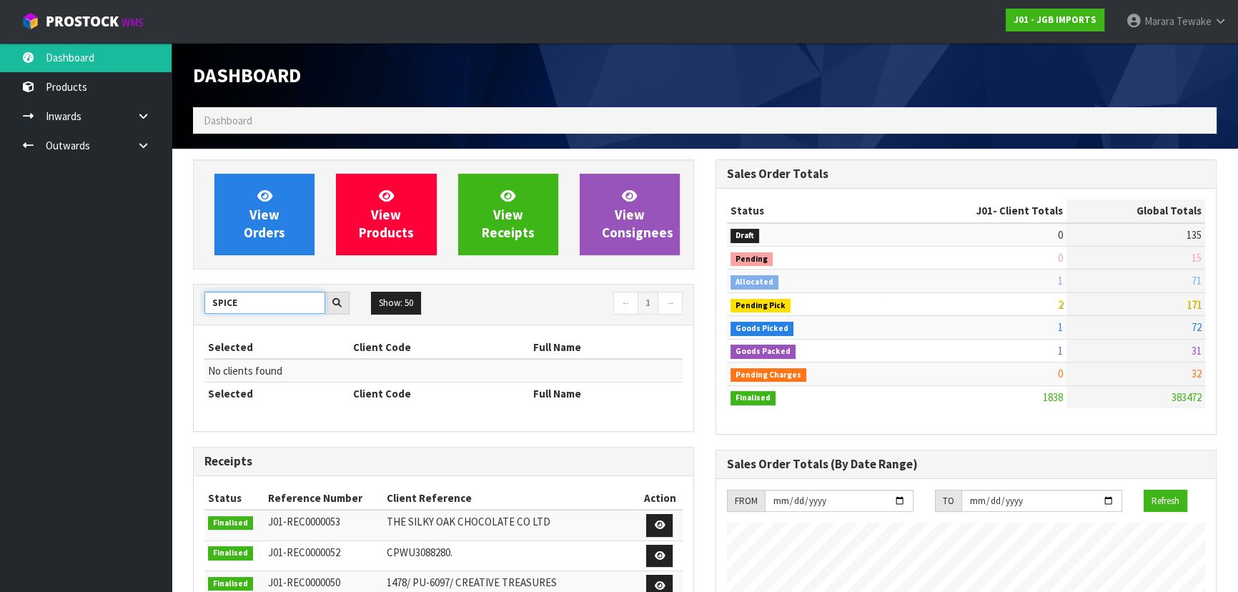
click at [241, 305] on input "SPICE" at bounding box center [264, 303] width 121 height 22
drag, startPoint x: 243, startPoint y: 305, endPoint x: 175, endPoint y: 286, distance: 70.6
type input "SPICE"
drag, startPoint x: 247, startPoint y: 297, endPoint x: 193, endPoint y: 314, distance: 56.3
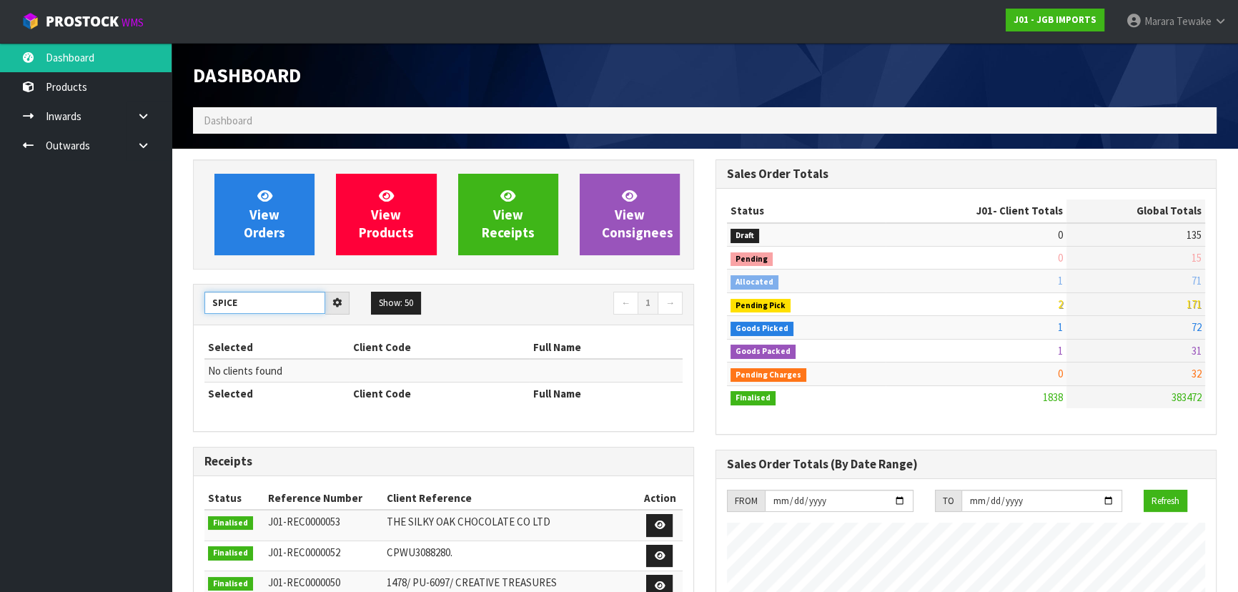
click at [193, 314] on div "SPICE Show: 50 5 10 25 50 ← 1 → Selected Client Code Full Name No clients found…" at bounding box center [443, 357] width 501 height 147
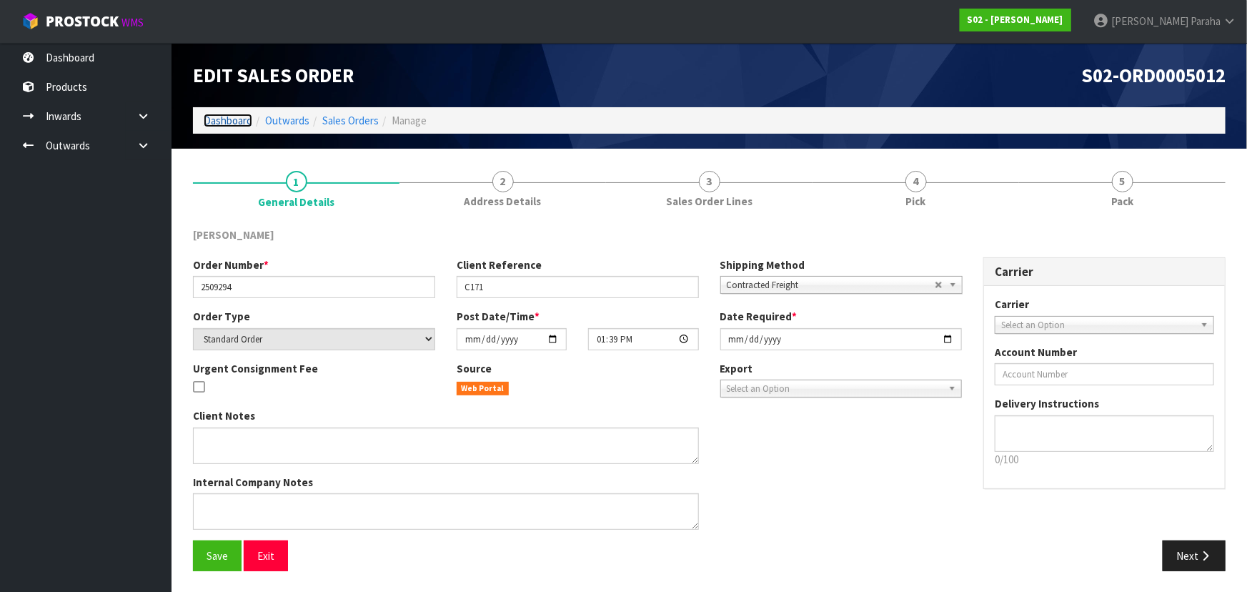
click at [239, 120] on link "Dashboard" at bounding box center [228, 121] width 49 height 14
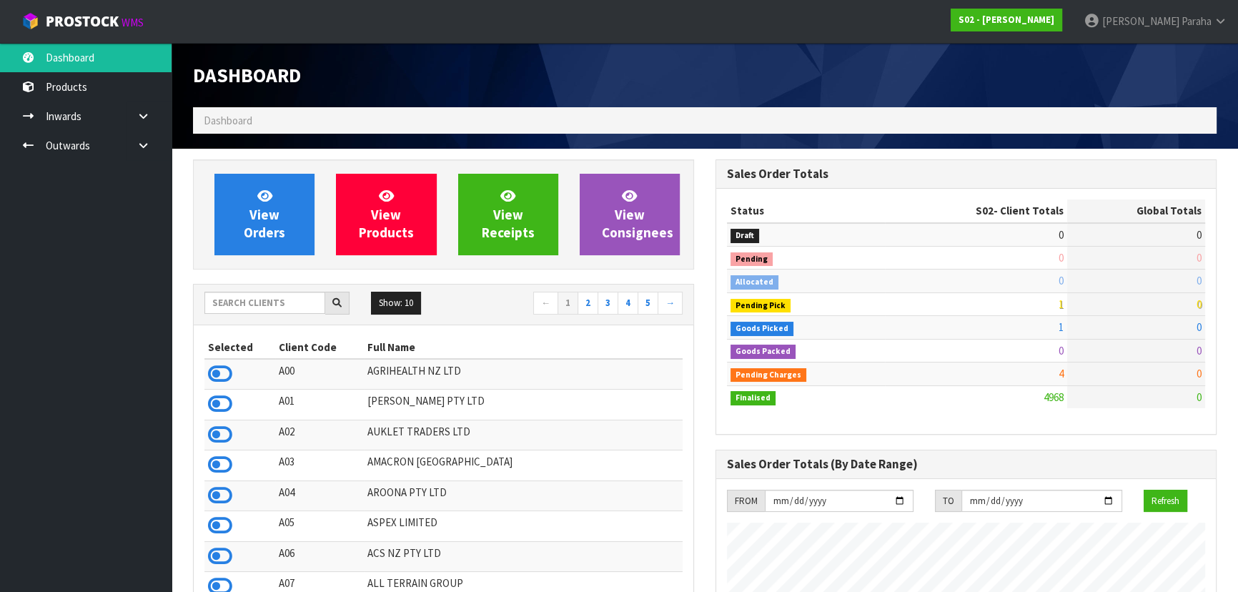
scroll to position [1010, 522]
click at [256, 305] on input "text" at bounding box center [264, 303] width 121 height 22
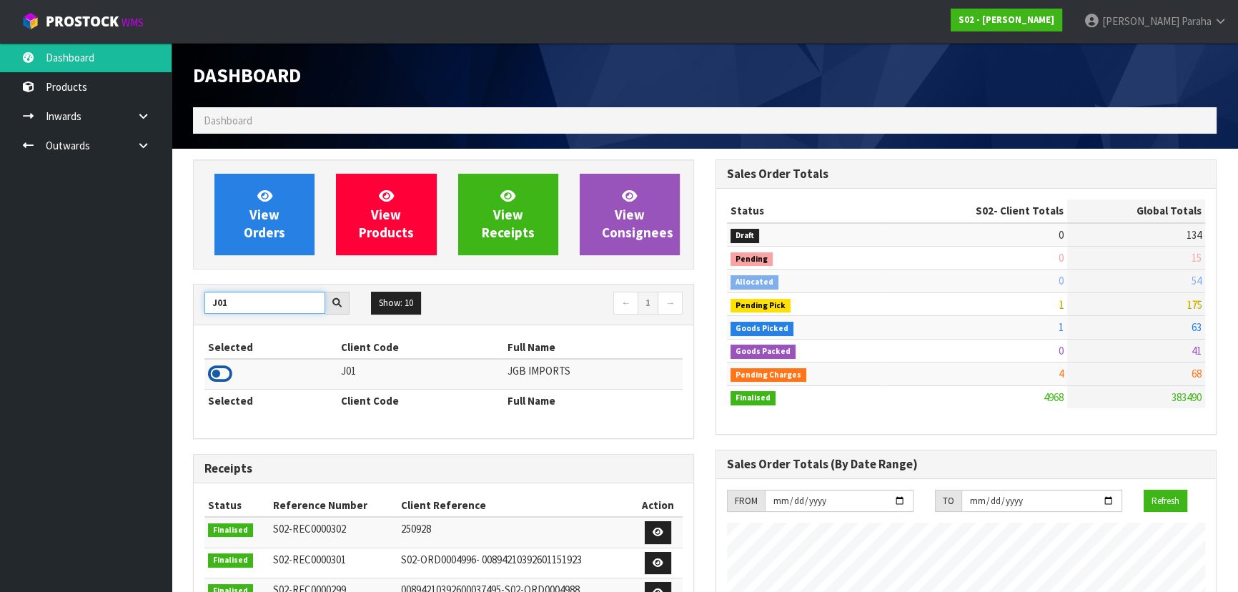
type input "J01"
click at [220, 373] on icon at bounding box center [220, 373] width 24 height 21
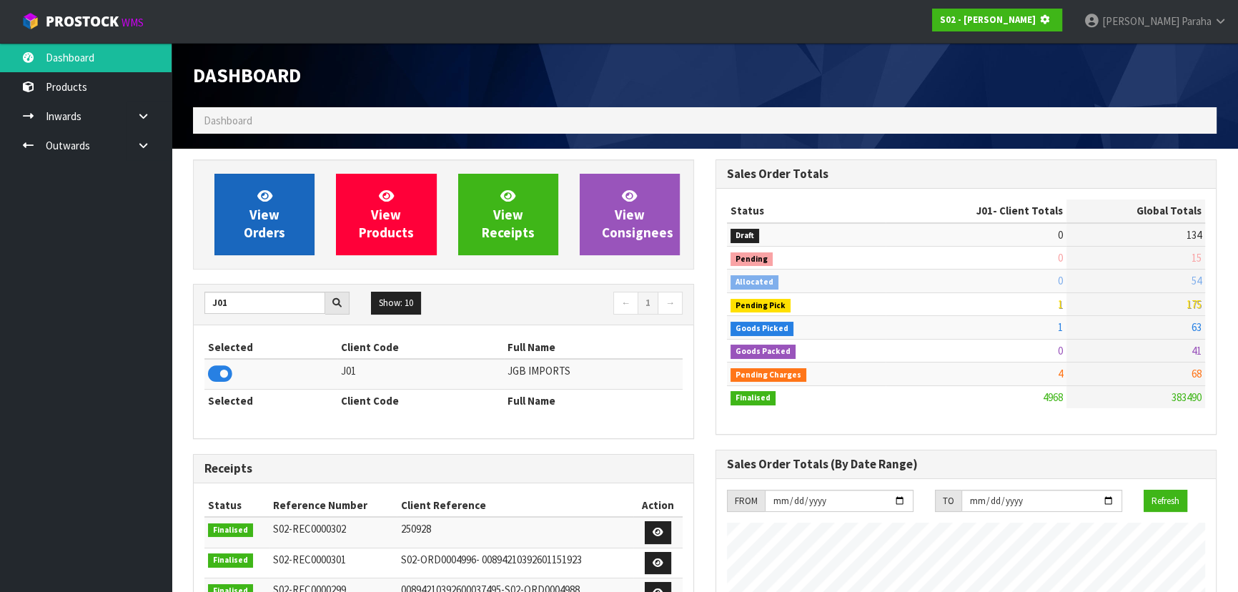
scroll to position [713705, 714072]
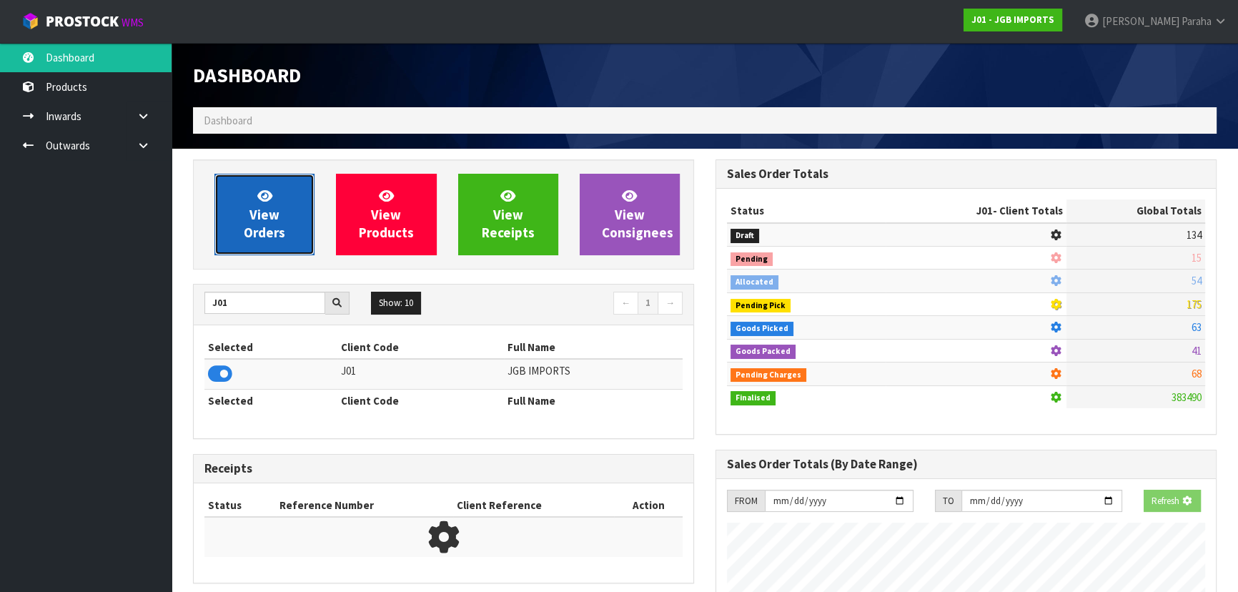
click at [237, 237] on link "View Orders" at bounding box center [264, 214] width 100 height 81
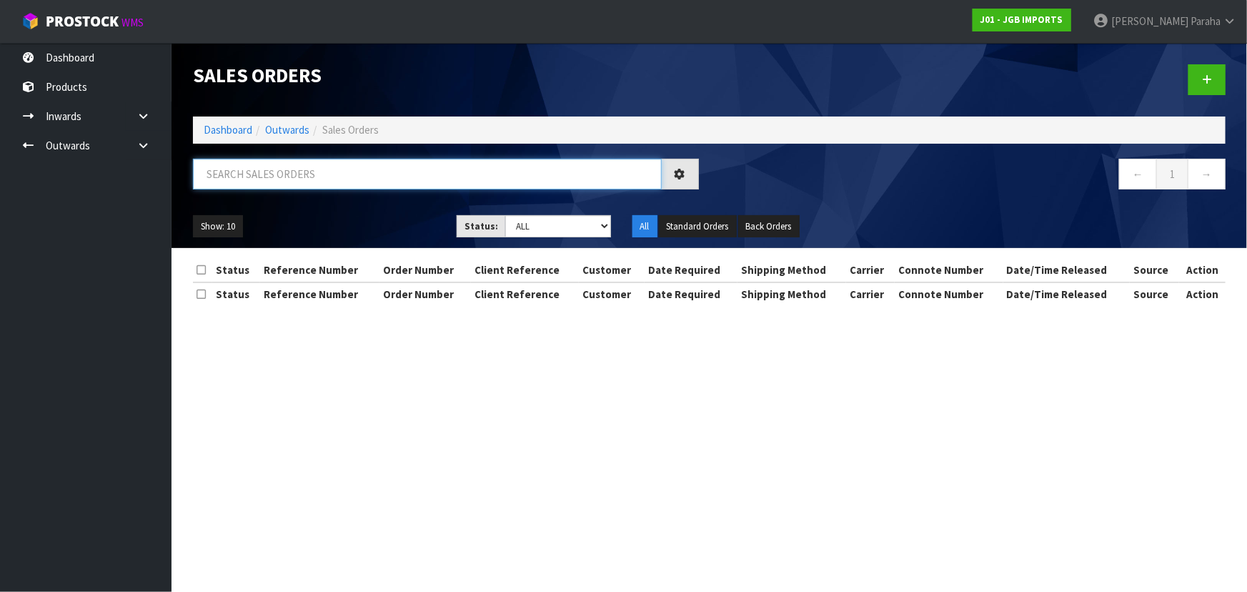
click at [290, 171] on input "text" at bounding box center [427, 174] width 469 height 31
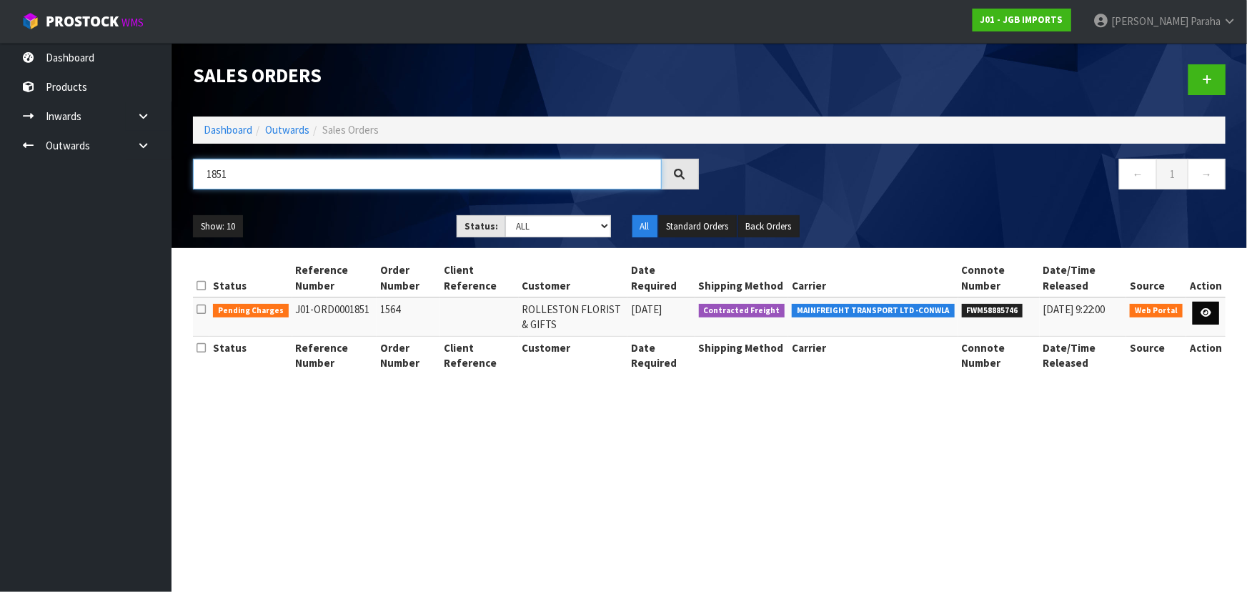
type input "1851"
click at [1203, 311] on icon at bounding box center [1206, 312] width 11 height 9
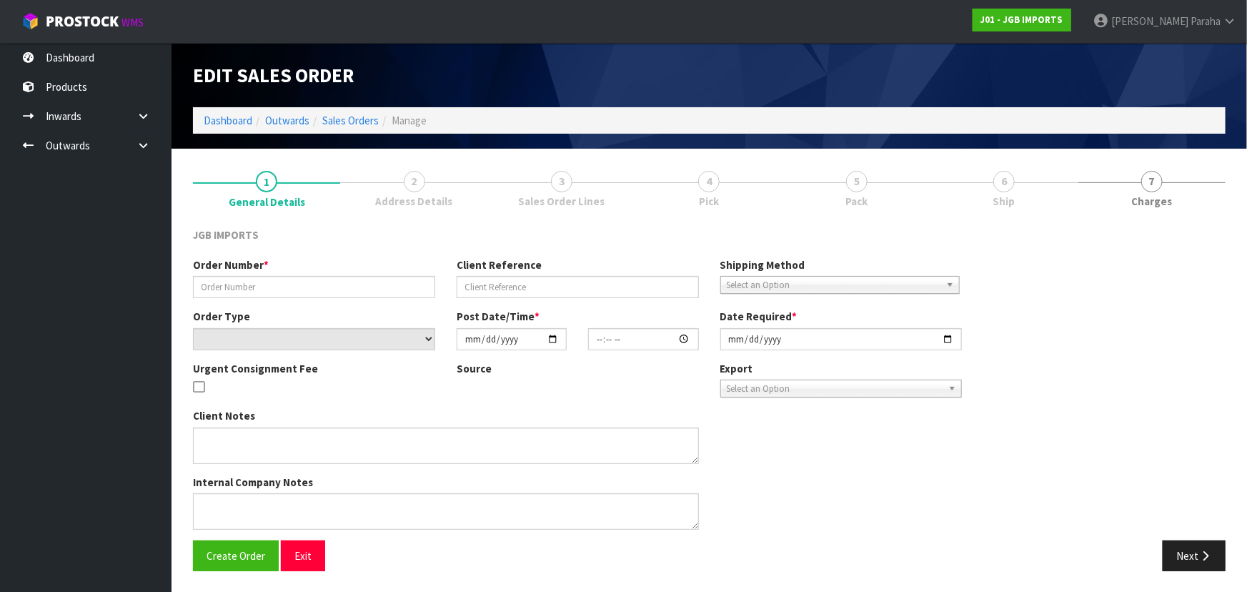
type input "1564"
select select "number:0"
type input "[DATE]"
type input "13:18:00.000"
type input "[DATE]"
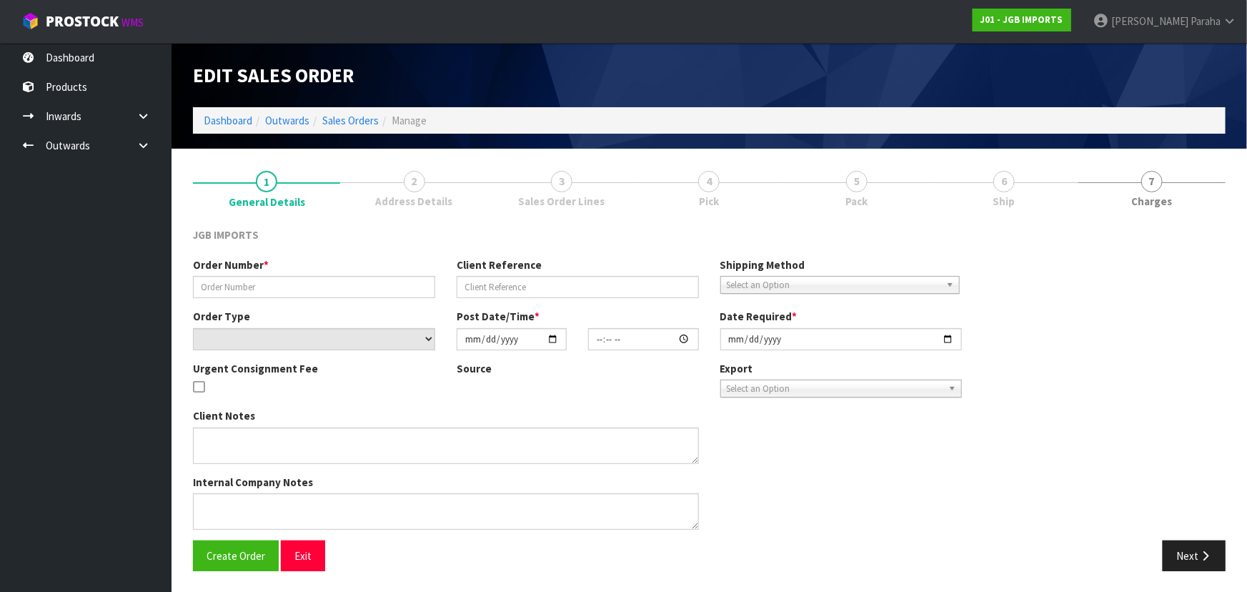
type textarea "FREIGHT FREE…FREIGHT WITH 100% DISCOUNT INVOICE/ DELIVERY LATE SEPTEMBER"
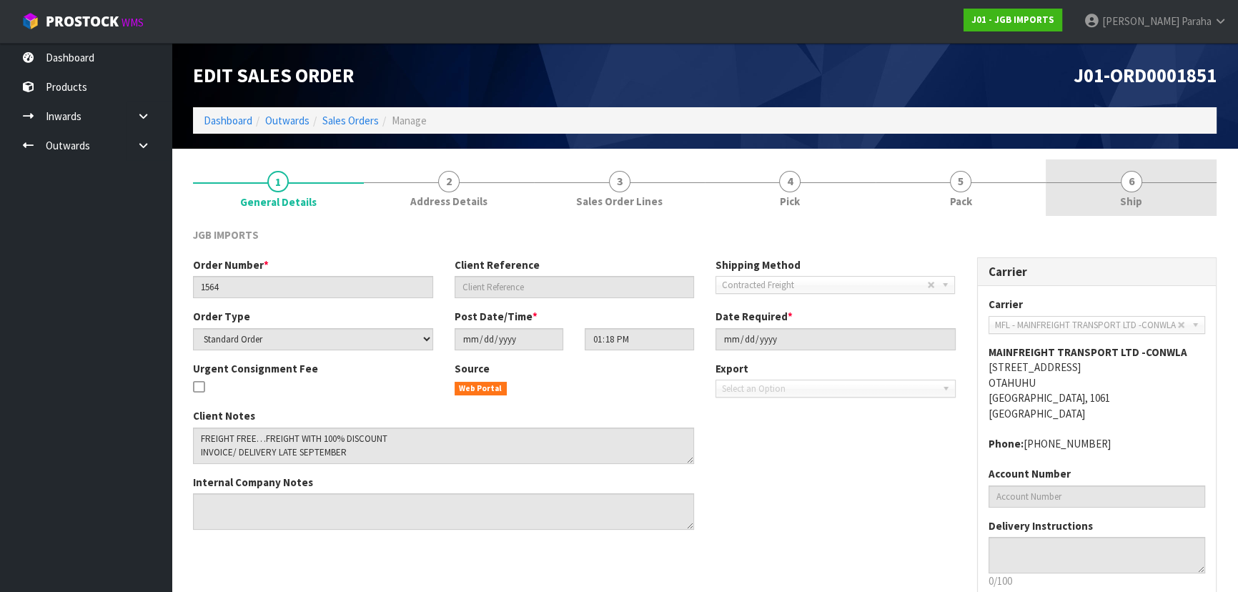
click at [1137, 186] on span "6" at bounding box center [1130, 181] width 21 height 21
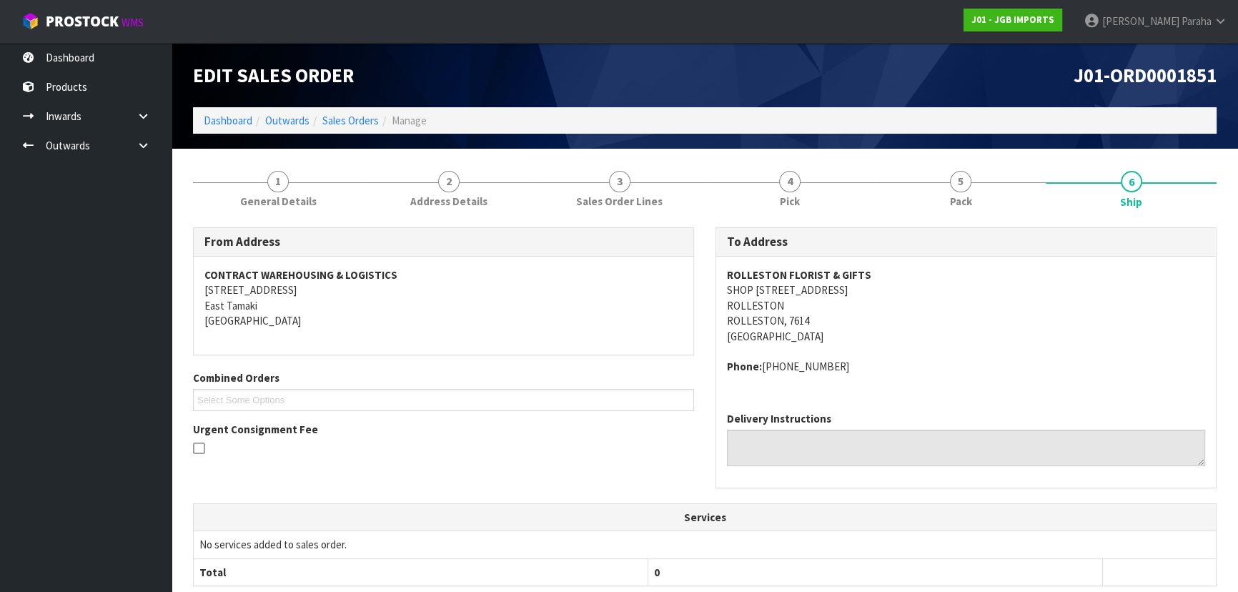
click at [1150, 77] on span "J01-ORD0001851" at bounding box center [1144, 75] width 143 height 24
